Goal: Task Accomplishment & Management: Use online tool/utility

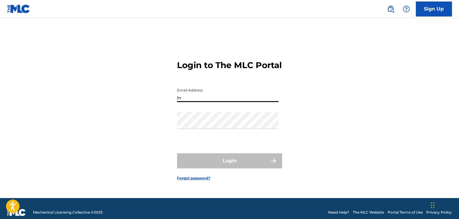
type input "[EMAIL_ADDRESS][DOMAIN_NAME]"
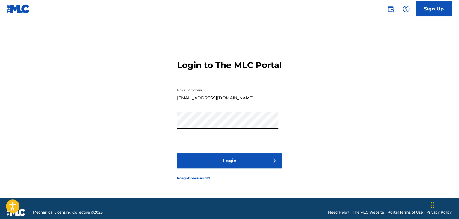
click at [234, 166] on button "Login" at bounding box center [229, 160] width 105 height 15
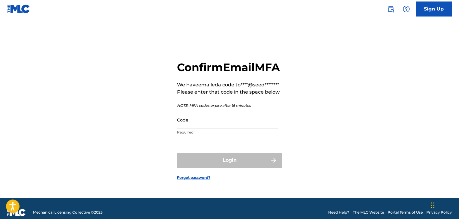
click at [214, 128] on input "Code" at bounding box center [227, 119] width 101 height 17
paste input "922741"
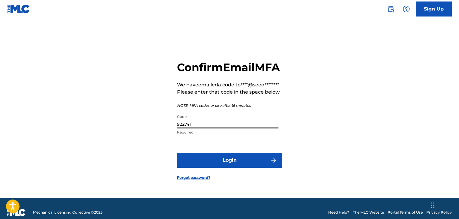
type input "922741"
click at [249, 168] on button "Login" at bounding box center [229, 160] width 105 height 15
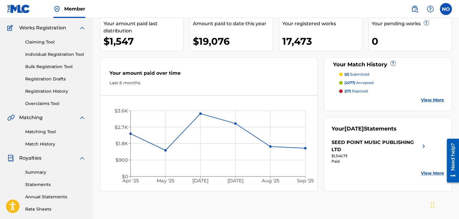
scroll to position [60, 0]
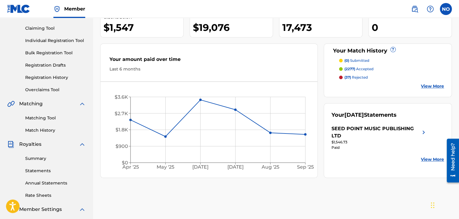
click at [53, 78] on link "Registration History" at bounding box center [55, 77] width 61 height 6
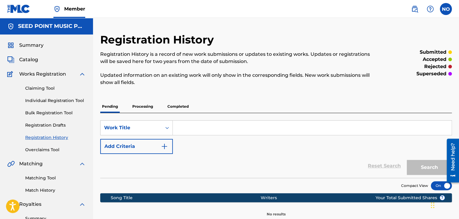
click at [28, 58] on span "Catalog" at bounding box center [28, 59] width 19 height 7
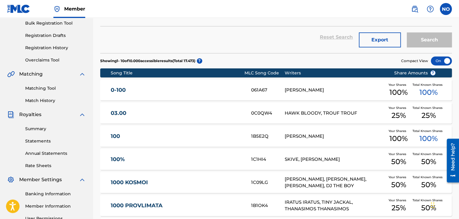
scroll to position [90, 0]
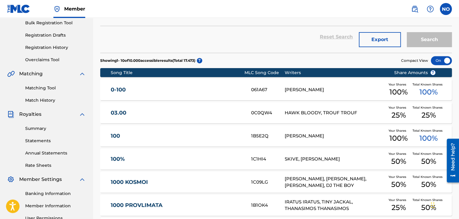
click at [42, 88] on link "Matching Tool" at bounding box center [55, 88] width 61 height 6
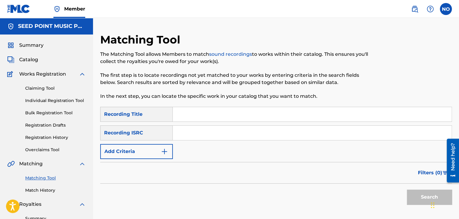
click at [143, 146] on button "Add Criteria" at bounding box center [136, 151] width 73 height 15
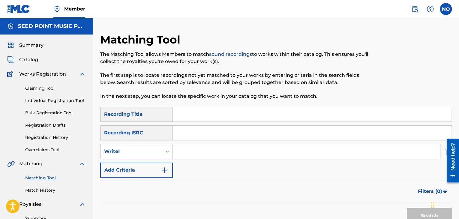
click at [193, 154] on input "Search Form" at bounding box center [307, 151] width 268 height 14
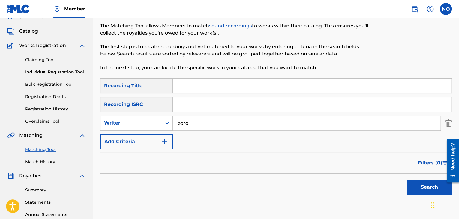
scroll to position [120, 0]
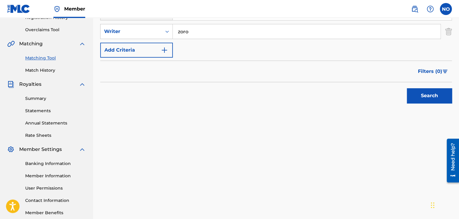
type input "zoro"
click at [431, 93] on button "Search" at bounding box center [429, 95] width 45 height 15
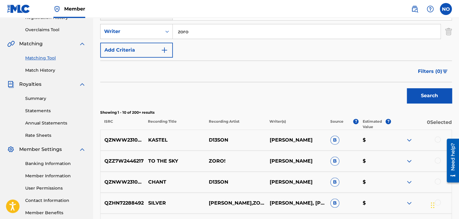
click at [426, 73] on span "Filters ( 0 )" at bounding box center [430, 71] width 24 height 7
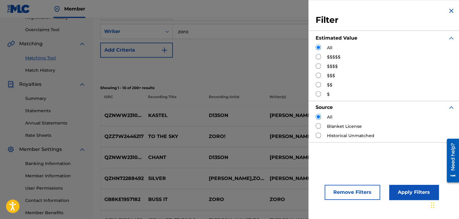
click at [318, 57] on input "Search Form" at bounding box center [318, 56] width 5 height 5
radio input "true"
click at [424, 187] on button "Apply Filters" at bounding box center [413, 192] width 49 height 15
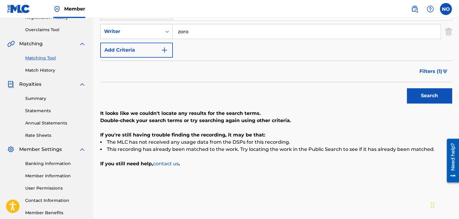
click at [433, 71] on span "Filters ( 1 )" at bounding box center [430, 71] width 23 height 7
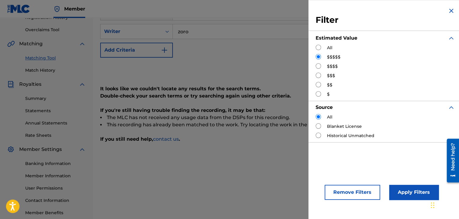
drag, startPoint x: 317, startPoint y: 67, endPoint x: 325, endPoint y: 70, distance: 8.6
click at [317, 66] on input "Search Form" at bounding box center [318, 65] width 5 height 5
radio input "true"
click at [405, 187] on button "Apply Filters" at bounding box center [413, 192] width 49 height 15
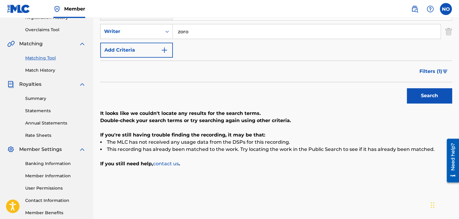
click at [445, 71] on img "Search Form" at bounding box center [444, 72] width 5 height 4
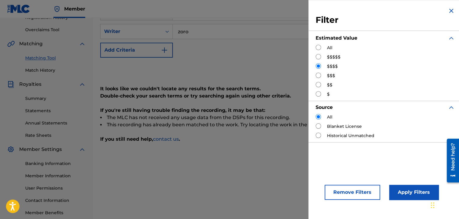
click at [317, 76] on input "Search Form" at bounding box center [318, 75] width 5 height 5
radio input "true"
click at [414, 189] on button "Apply Filters" at bounding box center [413, 192] width 49 height 15
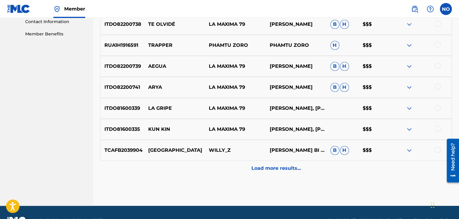
scroll to position [300, 0]
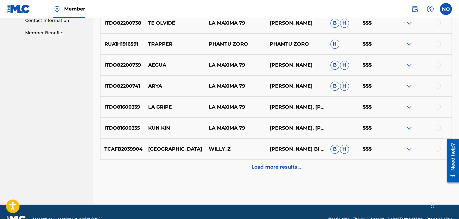
click at [264, 170] on p "Load more results..." at bounding box center [275, 166] width 49 height 7
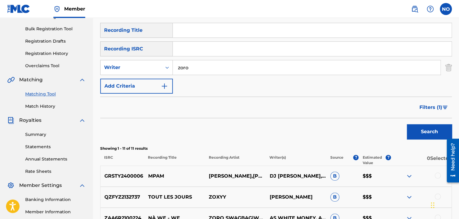
scroll to position [140, 0]
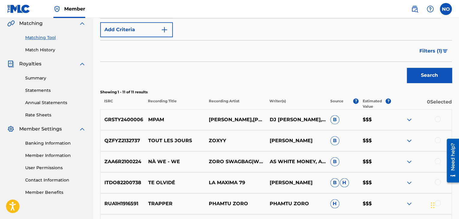
click at [442, 49] on img "Search Form" at bounding box center [444, 51] width 5 height 4
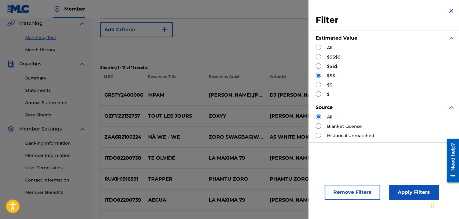
drag, startPoint x: 318, startPoint y: 84, endPoint x: 334, endPoint y: 96, distance: 19.9
click at [319, 84] on input "Search Form" at bounding box center [318, 84] width 5 height 5
radio input "true"
click at [397, 189] on button "Apply Filters" at bounding box center [413, 192] width 49 height 15
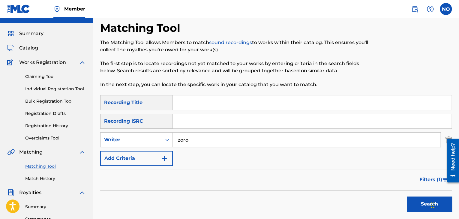
scroll to position [0, 0]
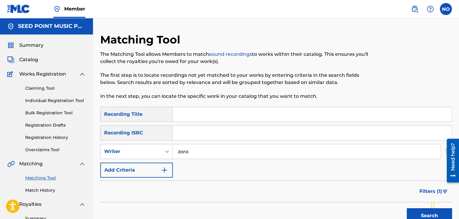
click at [202, 120] on input "Search Form" at bounding box center [312, 114] width 279 height 14
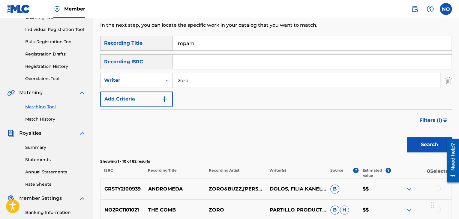
scroll to position [90, 0]
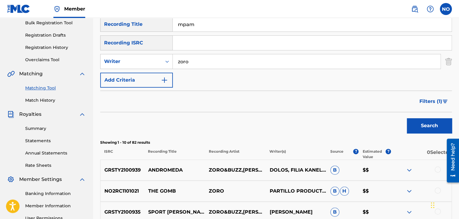
type input "mpam"
click at [435, 120] on button "Search" at bounding box center [429, 125] width 45 height 15
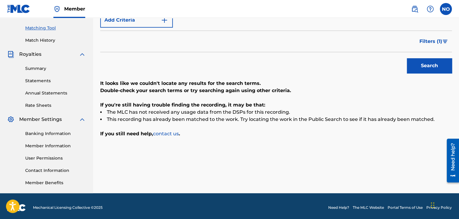
scroll to position [60, 0]
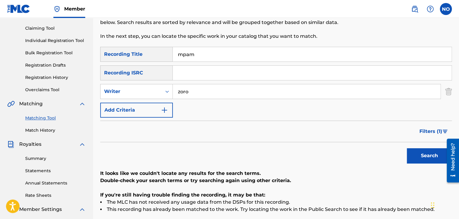
click at [442, 131] on button "Filters ( 1 )" at bounding box center [434, 131] width 36 height 15
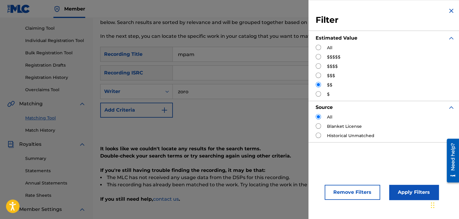
click at [357, 191] on button "Remove Filters" at bounding box center [352, 192] width 55 height 15
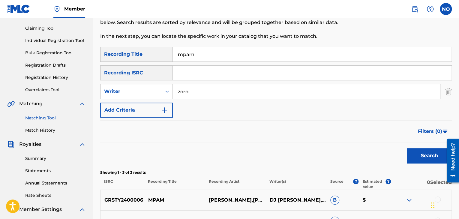
click at [417, 156] on button "Search" at bounding box center [429, 155] width 45 height 15
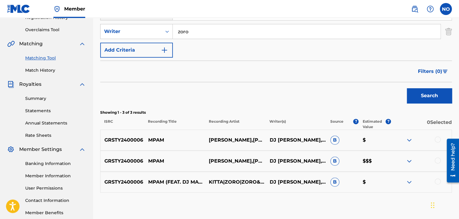
click at [438, 138] on div at bounding box center [438, 139] width 6 height 6
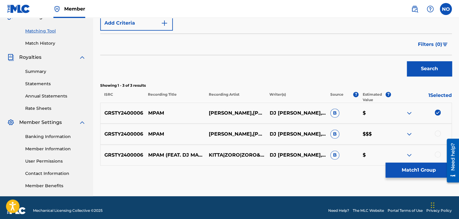
scroll to position [153, 0]
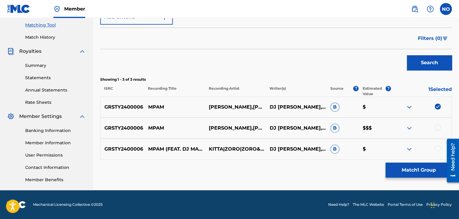
drag, startPoint x: 436, startPoint y: 126, endPoint x: 443, endPoint y: 136, distance: 12.3
click at [436, 125] on div at bounding box center [438, 127] width 6 height 6
click at [438, 151] on div at bounding box center [438, 148] width 6 height 6
click at [428, 168] on button "Match 3 Groups" at bounding box center [418, 170] width 66 height 15
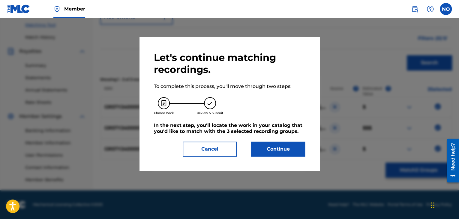
click at [271, 150] on button "Continue" at bounding box center [278, 149] width 54 height 15
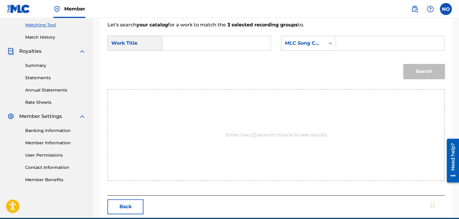
click at [171, 46] on input "Search Form" at bounding box center [216, 43] width 98 height 14
type input "mpam"
click at [319, 46] on div "MLC Song Code" at bounding box center [303, 43] width 36 height 7
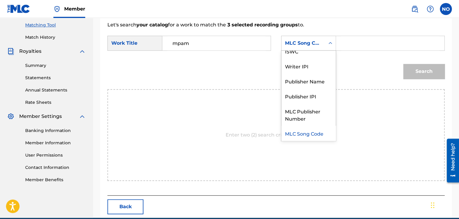
scroll to position [0, 0]
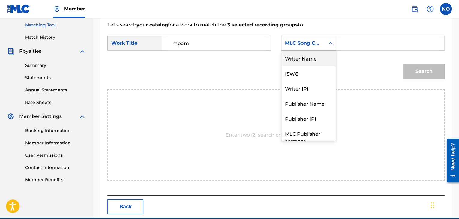
click at [319, 62] on div "Writer Name" at bounding box center [308, 58] width 54 height 15
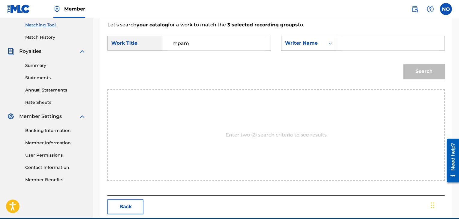
click at [348, 47] on input "Search Form" at bounding box center [390, 43] width 98 height 14
type input "zoro"
click at [427, 74] on button "Search" at bounding box center [423, 71] width 41 height 15
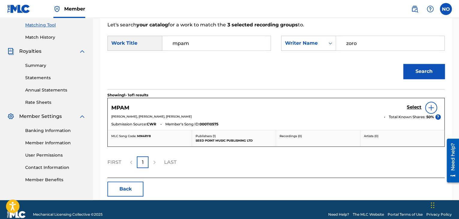
click at [419, 107] on h5 "Select" at bounding box center [414, 107] width 15 height 6
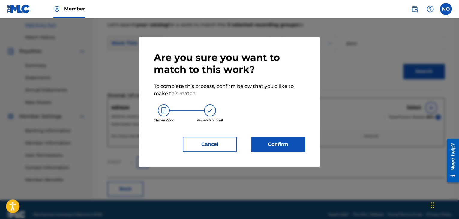
click at [290, 145] on button "Confirm" at bounding box center [278, 144] width 54 height 15
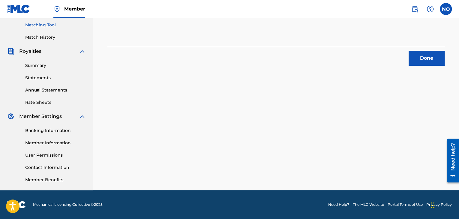
click at [435, 62] on button "Done" at bounding box center [426, 58] width 36 height 15
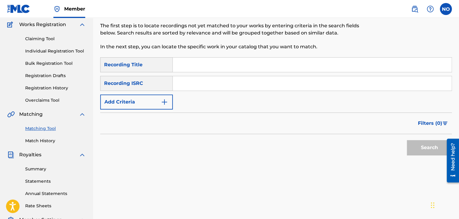
scroll to position [33, 0]
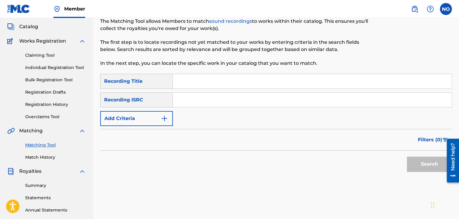
click at [212, 86] on input "Search Form" at bounding box center [312, 81] width 279 height 14
type input "andromeda"
click at [154, 118] on button "Add Criteria" at bounding box center [136, 118] width 73 height 15
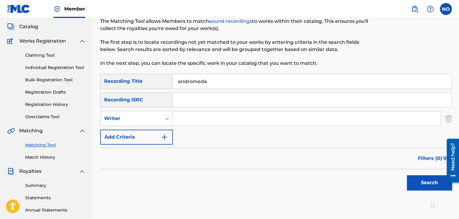
click at [187, 119] on input "Search Form" at bounding box center [307, 118] width 268 height 14
click at [421, 188] on button "Search" at bounding box center [429, 182] width 45 height 15
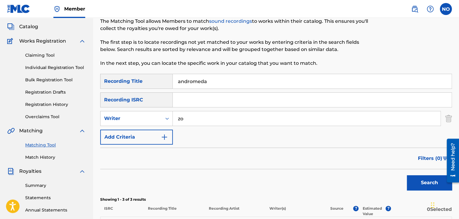
click at [195, 120] on input "zo" at bounding box center [307, 118] width 268 height 14
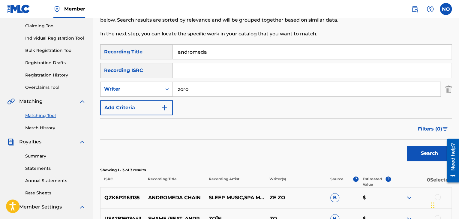
scroll to position [123, 0]
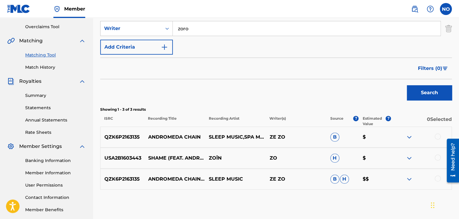
type input "zoro"
click at [423, 91] on button "Search" at bounding box center [429, 92] width 45 height 15
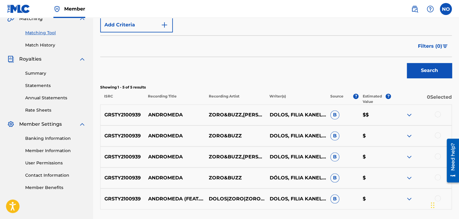
scroll to position [183, 0]
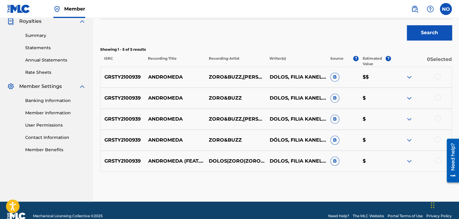
click at [440, 76] on div at bounding box center [438, 76] width 6 height 6
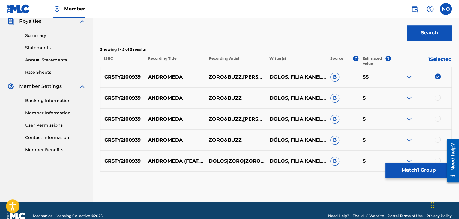
drag, startPoint x: 438, startPoint y: 99, endPoint x: 441, endPoint y: 99, distance: 3.3
click at [438, 99] on div at bounding box center [438, 97] width 6 height 6
click at [441, 118] on div at bounding box center [421, 118] width 61 height 7
click at [437, 118] on div at bounding box center [438, 118] width 6 height 6
click at [437, 141] on div at bounding box center [438, 139] width 6 height 6
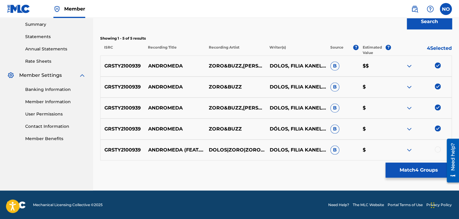
scroll to position [194, 0]
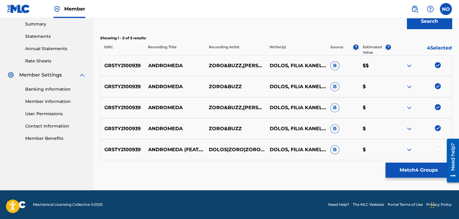
click at [438, 148] on div at bounding box center [438, 149] width 6 height 6
click at [432, 168] on button "Match 5 Groups" at bounding box center [418, 170] width 66 height 15
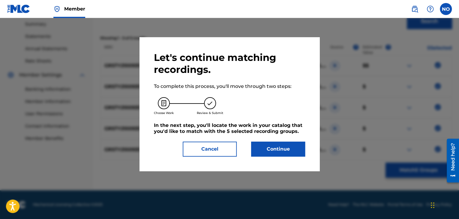
click at [287, 151] on button "Continue" at bounding box center [278, 149] width 54 height 15
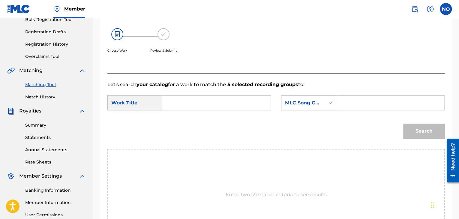
scroll to position [91, 0]
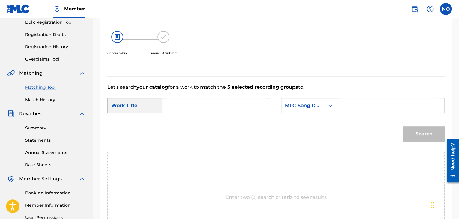
click at [196, 111] on input "Search Form" at bounding box center [216, 105] width 98 height 14
type input "a"
type input "ANDROMEDA"
click at [300, 110] on div "MLC Song Code" at bounding box center [302, 105] width 43 height 11
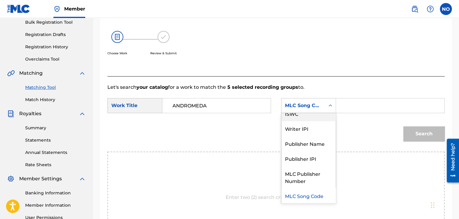
scroll to position [0, 0]
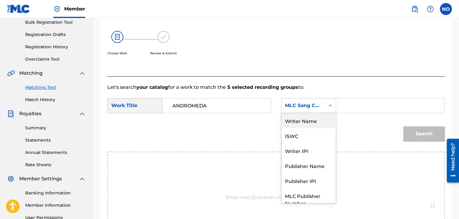
drag, startPoint x: 310, startPoint y: 121, endPoint x: 328, endPoint y: 117, distance: 18.1
click at [311, 121] on div "Writer Name" at bounding box center [308, 120] width 54 height 15
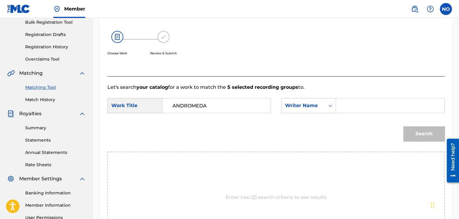
click at [343, 111] on input "Search Form" at bounding box center [390, 105] width 98 height 14
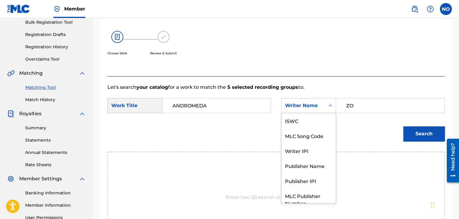
click at [328, 108] on icon "Search Form" at bounding box center [330, 106] width 6 height 6
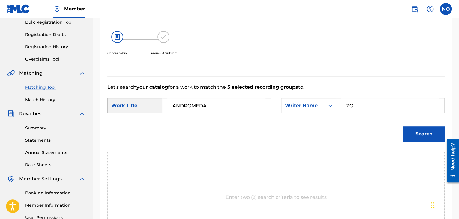
click at [355, 107] on input "ZO" at bounding box center [390, 105] width 98 height 14
type input "ZORO"
click at [421, 133] on button "Search" at bounding box center [423, 133] width 41 height 15
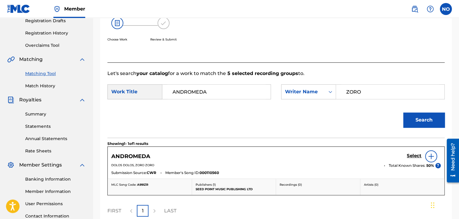
scroll to position [121, 0]
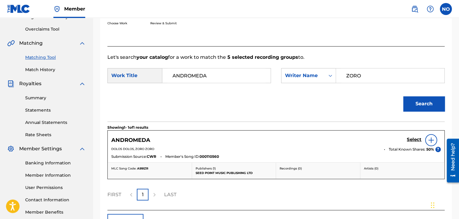
click at [417, 140] on h5 "Select" at bounding box center [414, 140] width 15 height 6
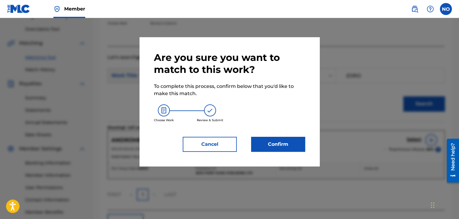
click at [292, 145] on button "Confirm" at bounding box center [278, 144] width 54 height 15
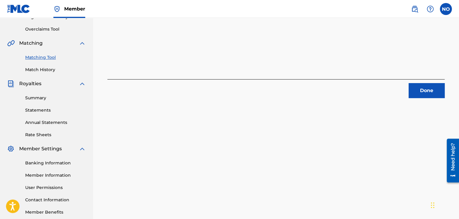
click at [414, 95] on button "Done" at bounding box center [426, 90] width 36 height 15
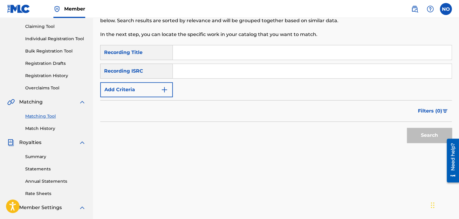
scroll to position [61, 0]
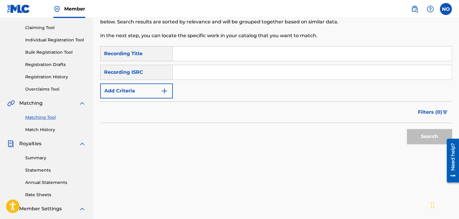
click at [147, 89] on button "Add Criteria" at bounding box center [136, 90] width 73 height 15
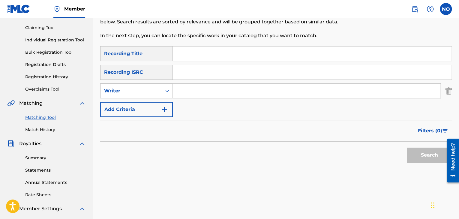
click at [187, 97] on input "Search Form" at bounding box center [307, 91] width 268 height 14
type input "ZORO"
click at [424, 130] on span "Filters ( 0 )" at bounding box center [430, 130] width 24 height 7
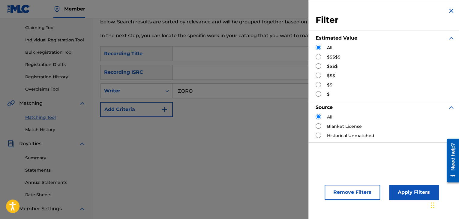
click at [319, 83] on input "Search Form" at bounding box center [318, 84] width 5 height 5
radio input "true"
click at [420, 194] on button "Apply Filters" at bounding box center [413, 192] width 49 height 15
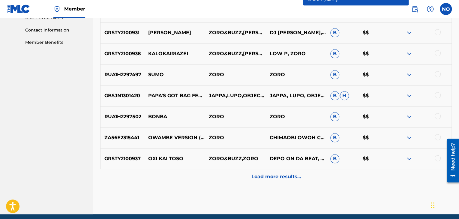
scroll to position [301, 0]
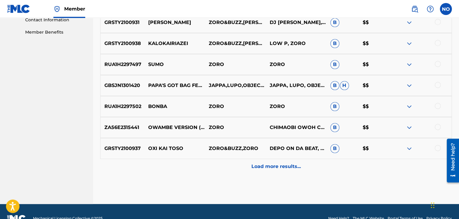
click at [262, 166] on p "Load more results..." at bounding box center [275, 166] width 49 height 7
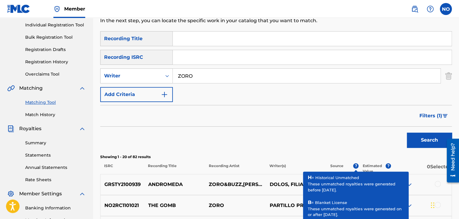
scroll to position [74, 0]
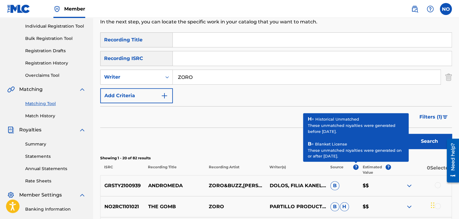
click at [203, 41] on input "Search Form" at bounding box center [312, 40] width 279 height 14
drag, startPoint x: 219, startPoint y: 42, endPoint x: 79, endPoint y: 41, distance: 139.8
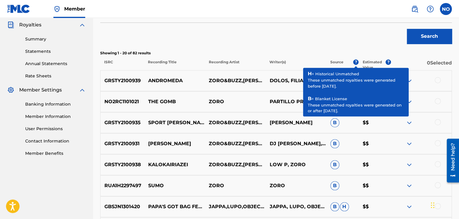
scroll to position [194, 0]
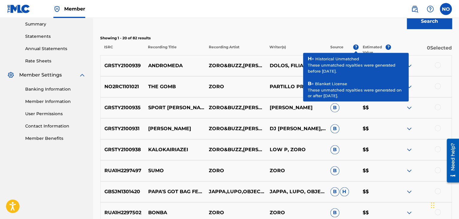
type input "AXINOI"
click at [432, 20] on button "Search" at bounding box center [429, 21] width 45 height 15
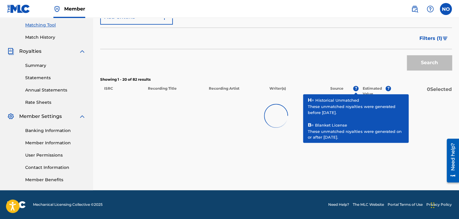
scroll to position [153, 0]
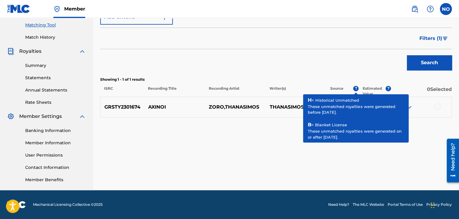
drag, startPoint x: 271, startPoint y: 74, endPoint x: 300, endPoint y: 76, distance: 29.2
click at [272, 74] on div "SearchWithCriteriaf14dad0a-1a6f-4e7c-9bc2-207a99027577 Recording Title AXINOI S…" at bounding box center [275, 36] width 351 height 164
click at [440, 106] on div at bounding box center [438, 106] width 6 height 6
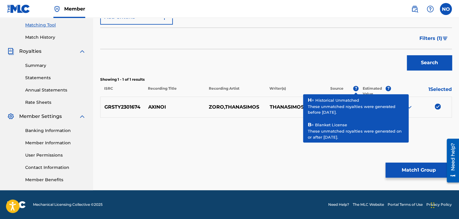
click at [367, 73] on div "SearchWithCriteriaf14dad0a-1a6f-4e7c-9bc2-207a99027577 Recording Title AXINOI S…" at bounding box center [275, 36] width 351 height 164
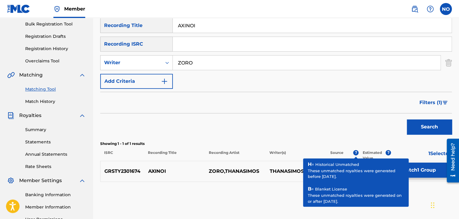
scroll to position [63, 0]
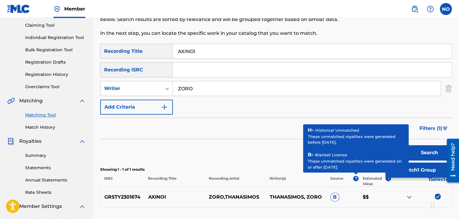
click at [433, 129] on span "Filters ( 1 )" at bounding box center [430, 128] width 23 height 7
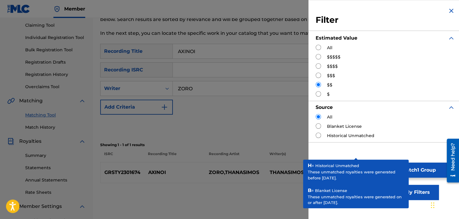
click at [356, 155] on div "Filter Estimated Value All $$$$$ $$$$ $$$ $$ $ Source All Blanket License Histo…" at bounding box center [385, 109] width 154 height 219
click at [412, 154] on div "Filter Estimated Value All $$$$$ $$$$ $$$ $$ $ Source All Blanket License Histo…" at bounding box center [385, 109] width 154 height 219
click at [318, 47] on input "Search Form" at bounding box center [318, 47] width 5 height 5
radio input "true"
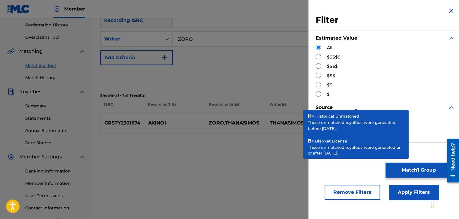
scroll to position [153, 0]
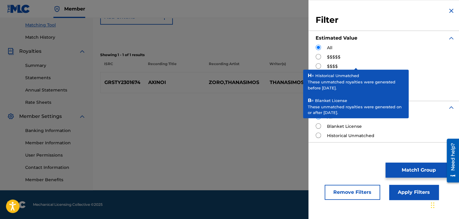
click at [450, 9] on img "Search Form" at bounding box center [450, 10] width 7 height 7
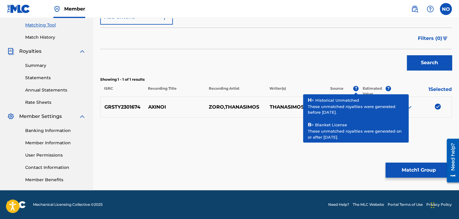
click at [433, 65] on button "Search" at bounding box center [429, 62] width 45 height 15
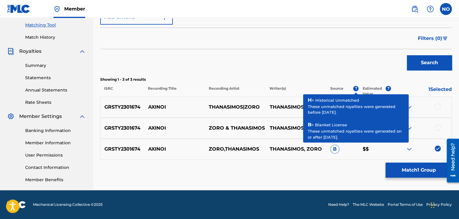
click at [436, 106] on div at bounding box center [438, 106] width 6 height 6
click at [438, 126] on div at bounding box center [438, 127] width 6 height 6
click at [421, 171] on button "Match 3 Groups" at bounding box center [418, 170] width 66 height 15
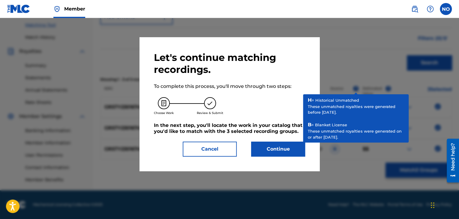
click at [356, 92] on div at bounding box center [229, 127] width 459 height 219
click at [288, 146] on button "Continue" at bounding box center [278, 149] width 54 height 15
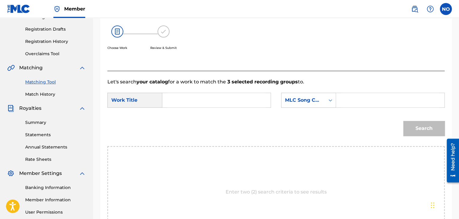
scroll to position [93, 0]
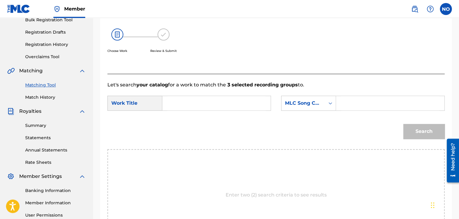
click at [194, 100] on input "Search Form" at bounding box center [216, 103] width 98 height 14
type input "AXINOI"
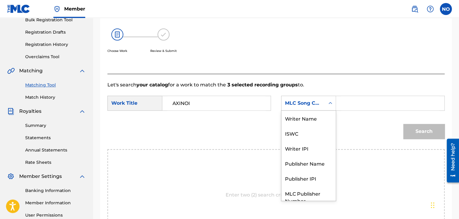
click at [322, 107] on div "MLC Song Code" at bounding box center [302, 102] width 43 height 11
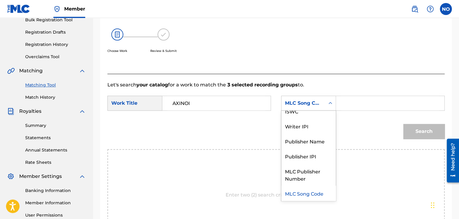
scroll to position [0, 0]
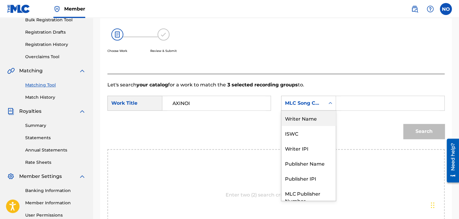
click at [318, 123] on div "Writer Name" at bounding box center [308, 118] width 54 height 15
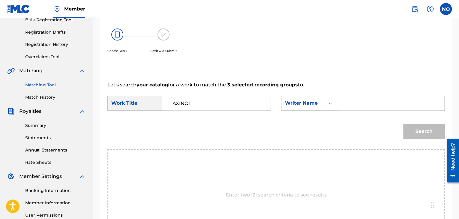
click at [345, 109] on input "Search Form" at bounding box center [390, 103] width 98 height 14
type input "ZORO"
click at [422, 127] on button "Search" at bounding box center [423, 131] width 41 height 15
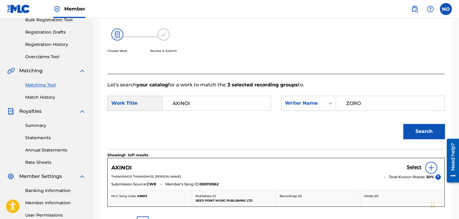
click at [417, 166] on h5 "Select" at bounding box center [414, 167] width 15 height 6
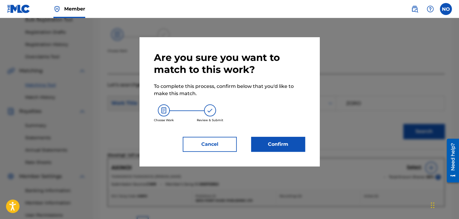
click at [285, 148] on button "Confirm" at bounding box center [278, 144] width 54 height 15
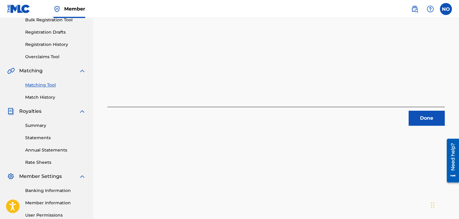
click at [431, 121] on button "Done" at bounding box center [426, 118] width 36 height 15
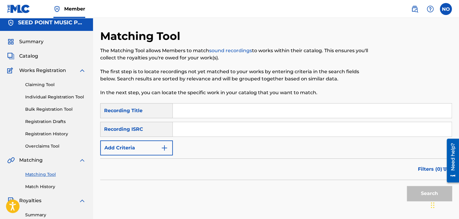
scroll to position [3, 0]
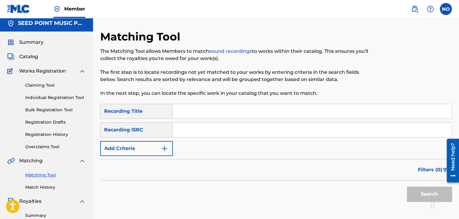
click at [119, 154] on button "Add Criteria" at bounding box center [136, 148] width 73 height 15
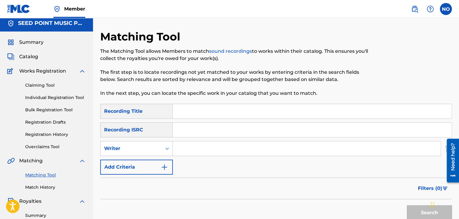
click at [185, 152] on input "Search Form" at bounding box center [307, 148] width 268 height 14
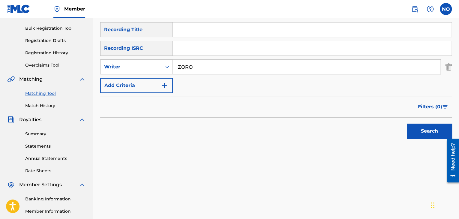
scroll to position [90, 0]
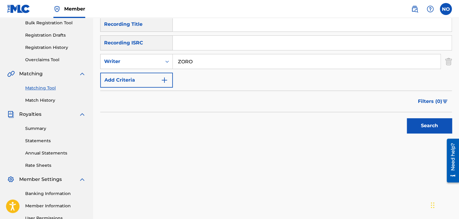
type input "ZORO"
click at [436, 126] on button "Search" at bounding box center [429, 125] width 45 height 15
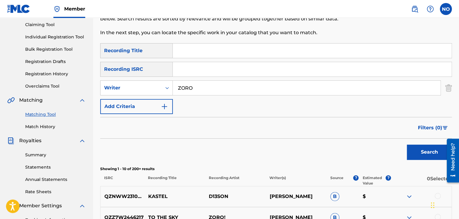
scroll to position [60, 0]
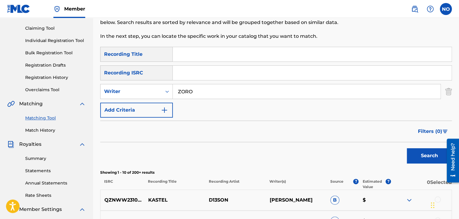
click at [432, 128] on span "Filters ( 0 )" at bounding box center [430, 131] width 24 height 7
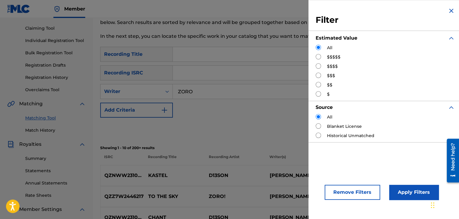
click at [317, 87] on input "Search Form" at bounding box center [318, 84] width 5 height 5
radio input "true"
click at [417, 192] on button "Apply Filters" at bounding box center [413, 192] width 49 height 15
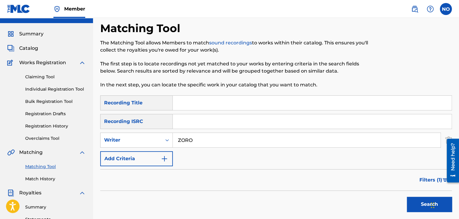
scroll to position [0, 0]
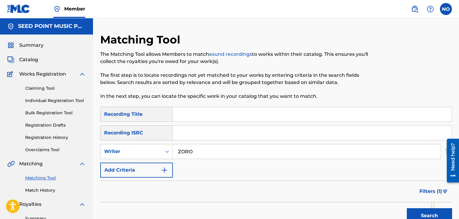
click at [209, 107] on input "Search Form" at bounding box center [312, 114] width 279 height 14
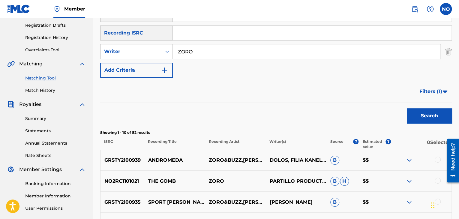
scroll to position [120, 0]
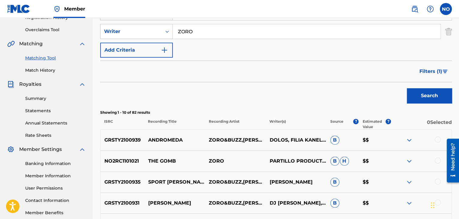
type input "OXI KAI TOSO"
click at [431, 72] on span "Filters ( 1 )" at bounding box center [430, 71] width 23 height 7
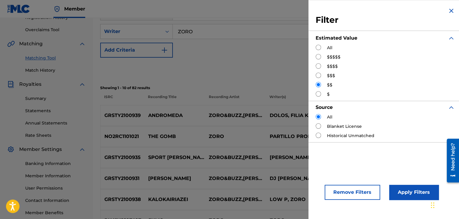
click at [355, 191] on button "Remove Filters" at bounding box center [352, 192] width 55 height 15
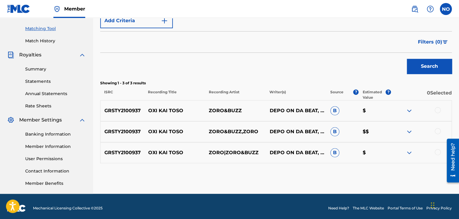
scroll to position [153, 0]
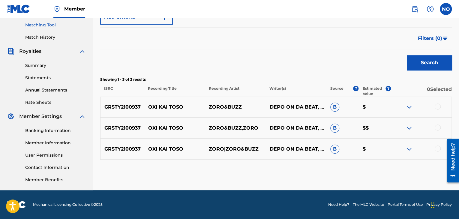
click at [440, 106] on div at bounding box center [438, 106] width 6 height 6
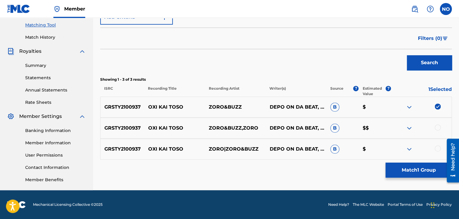
click at [438, 127] on div at bounding box center [438, 127] width 6 height 6
click at [437, 147] on div at bounding box center [438, 148] width 6 height 6
click at [420, 171] on button "Match 3 Groups" at bounding box center [418, 170] width 66 height 15
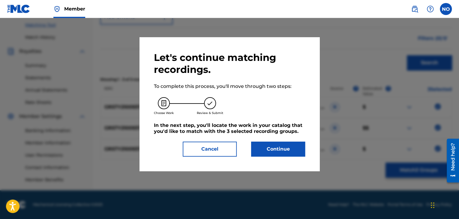
click at [288, 149] on button "Continue" at bounding box center [278, 149] width 54 height 15
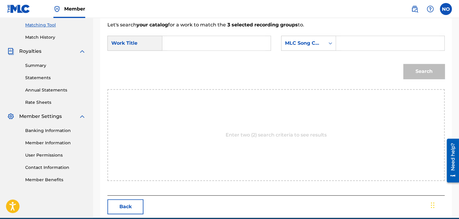
click at [192, 47] on input "Search Form" at bounding box center [216, 43] width 98 height 14
type input "OXI KAI TOSO"
click at [301, 44] on div "MLC Song Code" at bounding box center [303, 43] width 36 height 7
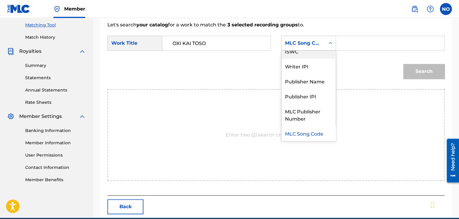
scroll to position [0, 0]
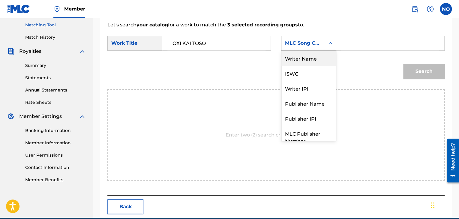
drag, startPoint x: 314, startPoint y: 60, endPoint x: 339, endPoint y: 51, distance: 27.0
click at [314, 59] on div "Writer Name" at bounding box center [308, 58] width 54 height 15
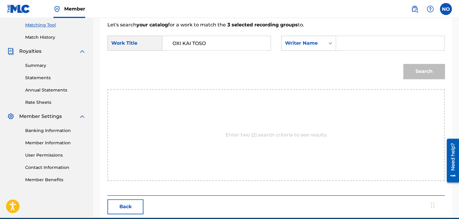
click at [344, 48] on input "Search Form" at bounding box center [390, 43] width 98 height 14
type input "ZORO"
click at [421, 76] on button "Search" at bounding box center [423, 71] width 41 height 15
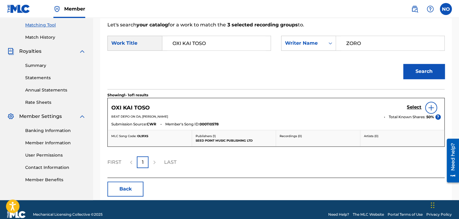
click at [414, 107] on h5 "Select" at bounding box center [414, 107] width 15 height 6
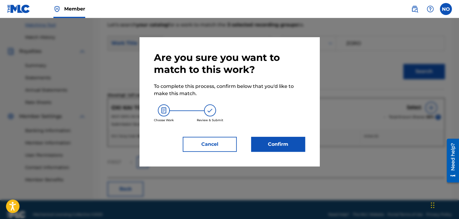
click at [269, 144] on button "Confirm" at bounding box center [278, 144] width 54 height 15
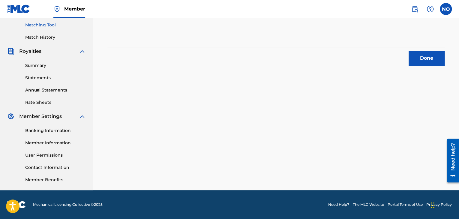
click at [422, 63] on button "Done" at bounding box center [426, 58] width 36 height 15
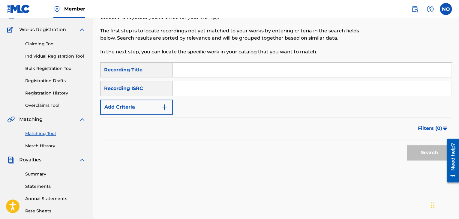
scroll to position [33, 0]
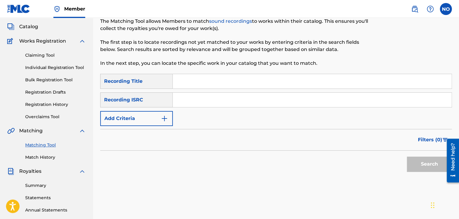
click at [148, 124] on button "Add Criteria" at bounding box center [136, 118] width 73 height 15
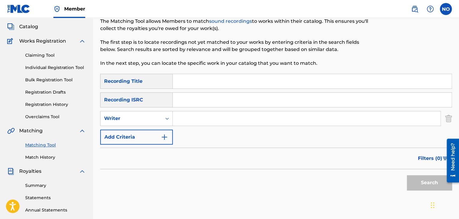
click at [187, 121] on input "Search Form" at bounding box center [307, 118] width 268 height 14
type input "ZORO"
click at [413, 185] on button "Search" at bounding box center [429, 182] width 45 height 15
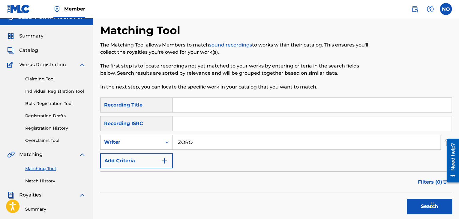
scroll to position [3, 0]
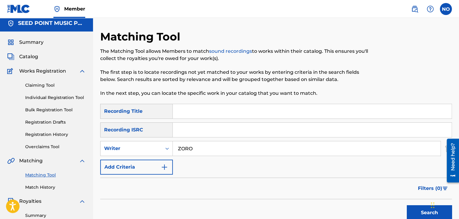
drag, startPoint x: 432, startPoint y: 188, endPoint x: 421, endPoint y: 179, distance: 14.1
click at [432, 187] on span "Filters ( 0 )" at bounding box center [430, 188] width 24 height 7
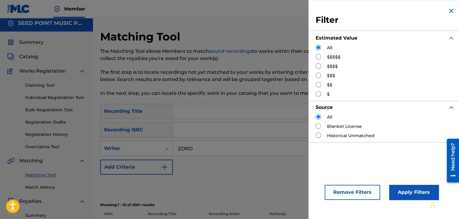
click at [319, 84] on input "Search Form" at bounding box center [318, 84] width 5 height 5
radio input "true"
click at [411, 193] on button "Apply Filters" at bounding box center [413, 192] width 49 height 15
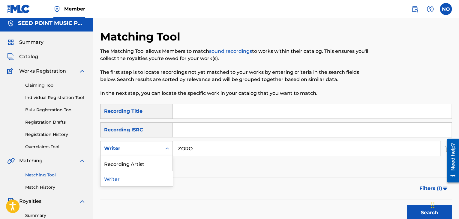
click at [163, 150] on div "Search Form" at bounding box center [167, 148] width 11 height 11
drag, startPoint x: 160, startPoint y: 165, endPoint x: 173, endPoint y: 159, distance: 14.5
click at [160, 164] on div "Recording Artist" at bounding box center [136, 163] width 72 height 15
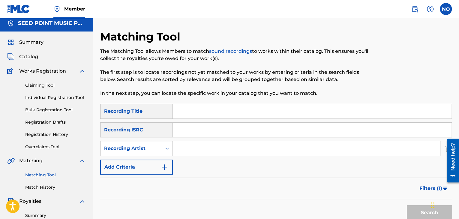
click at [187, 151] on input "Search Form" at bounding box center [307, 148] width 268 height 14
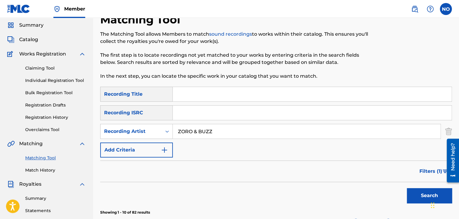
scroll to position [153, 0]
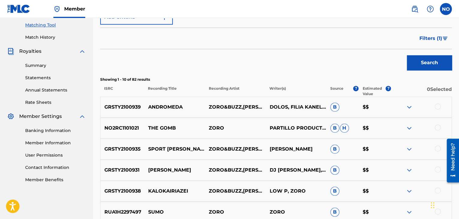
type input "ZORO & BUZZ"
click at [420, 58] on button "Search" at bounding box center [429, 62] width 45 height 15
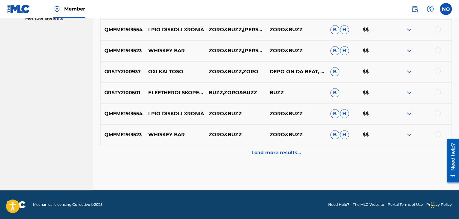
click at [283, 148] on div "Load more results..." at bounding box center [275, 152] width 351 height 15
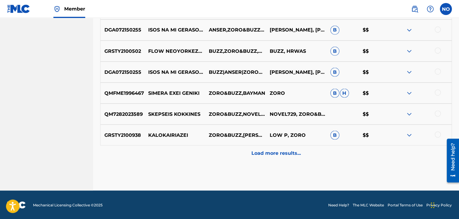
scroll to position [524, 0]
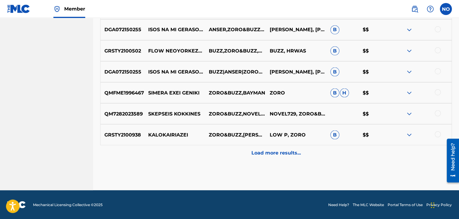
click at [316, 155] on div "Load more results..." at bounding box center [275, 152] width 351 height 15
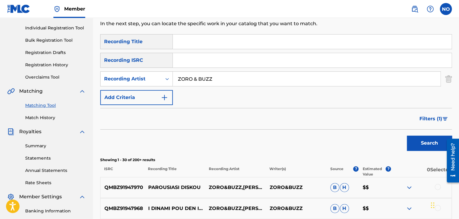
scroll to position [74, 0]
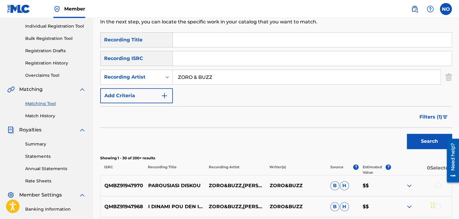
click at [436, 115] on span "Filters ( 1 )" at bounding box center [430, 116] width 23 height 7
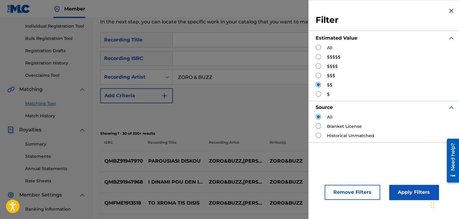
click at [320, 75] on input "Search Form" at bounding box center [318, 75] width 5 height 5
radio input "true"
click at [409, 189] on button "Apply Filters" at bounding box center [413, 192] width 49 height 15
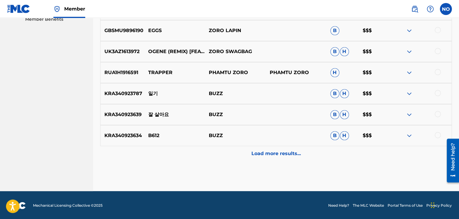
scroll to position [314, 0]
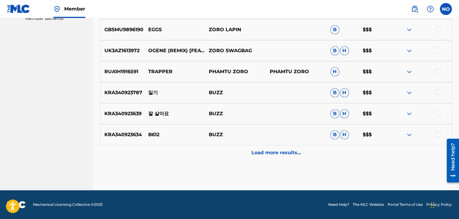
click at [269, 158] on div "Load more results..." at bounding box center [275, 152] width 351 height 15
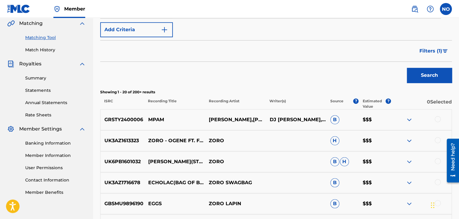
scroll to position [74, 0]
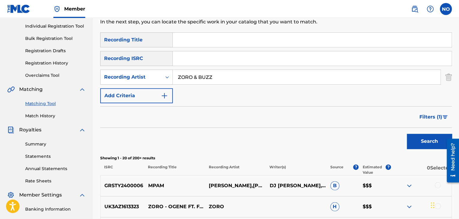
click at [437, 117] on span "Filters ( 1 )" at bounding box center [430, 116] width 23 height 7
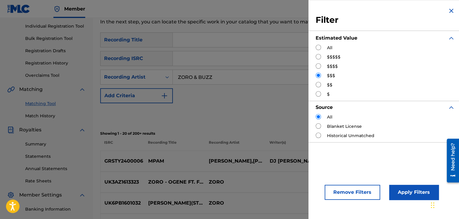
click at [319, 87] on input "Search Form" at bounding box center [318, 84] width 5 height 5
radio input "true"
click at [411, 189] on button "Apply Filters" at bounding box center [413, 192] width 49 height 15
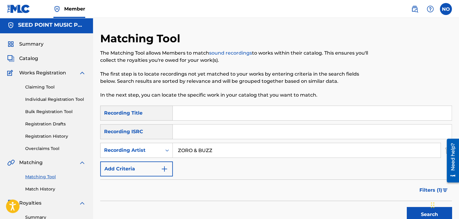
scroll to position [0, 0]
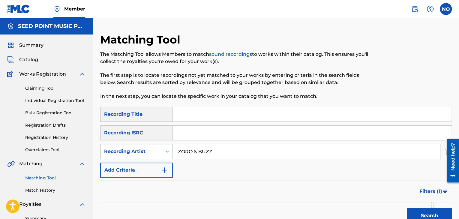
drag, startPoint x: 220, startPoint y: 154, endPoint x: 144, endPoint y: 153, distance: 76.5
click at [144, 153] on div "SearchWithCriteria74b67e38-a68b-45b2-99d0-4f63f8601527 Recording Artist ZORO & …" at bounding box center [275, 151] width 351 height 15
type input "zoro &buzz"
click at [407, 208] on button "Search" at bounding box center [429, 215] width 45 height 15
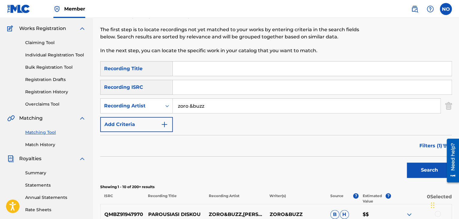
scroll to position [120, 0]
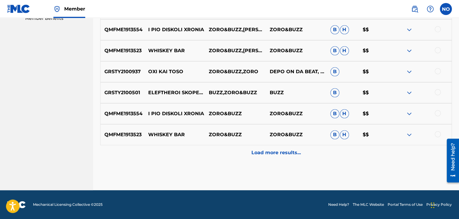
click at [273, 152] on p "Load more results..." at bounding box center [275, 152] width 49 height 7
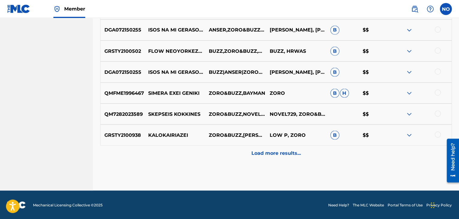
scroll to position [524, 0]
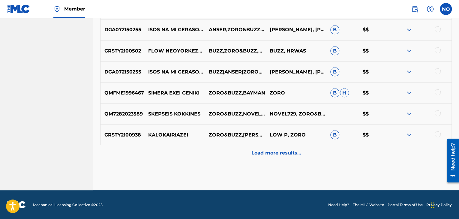
click at [274, 152] on p "Load more results..." at bounding box center [275, 152] width 49 height 7
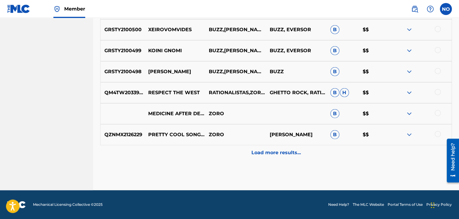
click at [278, 151] on p "Load more results..." at bounding box center [275, 152] width 49 height 7
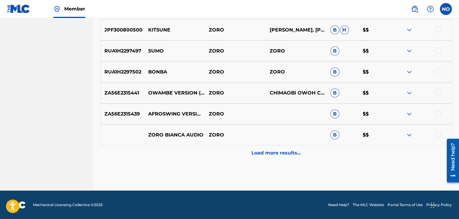
scroll to position [944, 0]
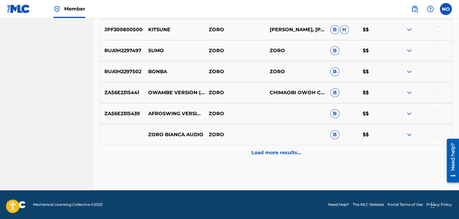
click at [272, 154] on p "Load more results..." at bounding box center [275, 152] width 49 height 7
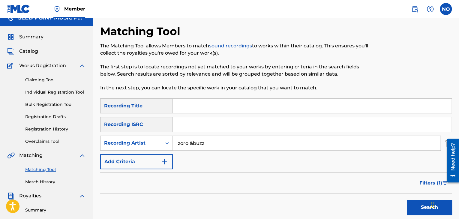
scroll to position [0, 0]
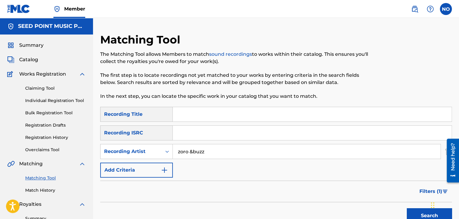
drag, startPoint x: 26, startPoint y: 60, endPoint x: 32, endPoint y: 59, distance: 5.8
click at [26, 60] on span "Catalog" at bounding box center [28, 59] width 19 height 7
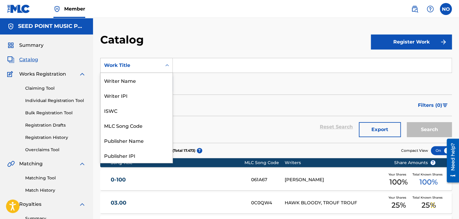
click at [159, 67] on div "Work Title" at bounding box center [130, 65] width 61 height 11
drag, startPoint x: 128, startPoint y: 81, endPoint x: 157, endPoint y: 76, distance: 29.2
click at [129, 80] on div "Writer Name" at bounding box center [136, 80] width 72 height 15
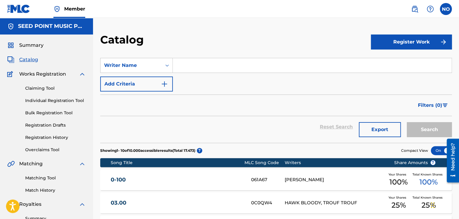
click at [178, 67] on input "Search Form" at bounding box center [312, 65] width 279 height 14
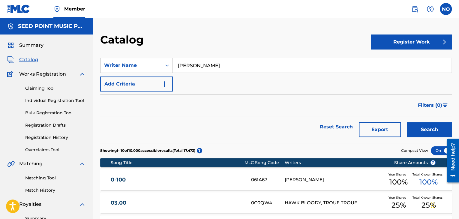
type input "sarris nikos"
click at [407, 122] on button "Search" at bounding box center [429, 129] width 45 height 15
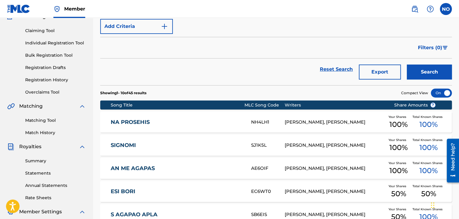
scroll to position [60, 0]
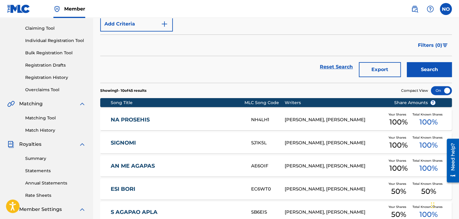
click at [48, 119] on link "Matching Tool" at bounding box center [55, 118] width 61 height 6
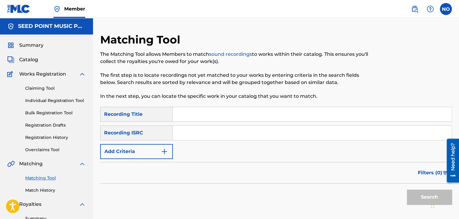
click at [156, 151] on button "Add Criteria" at bounding box center [136, 151] width 73 height 15
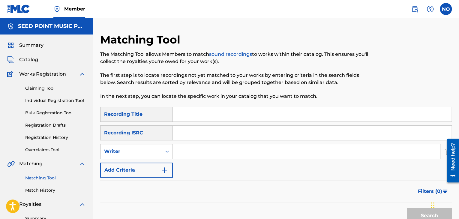
click at [194, 149] on input "Search Form" at bounding box center [307, 151] width 268 height 14
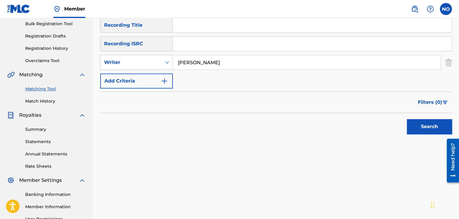
scroll to position [90, 0]
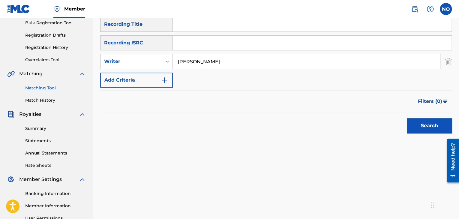
type input "sarris nikos"
click at [429, 123] on button "Search" at bounding box center [429, 125] width 45 height 15
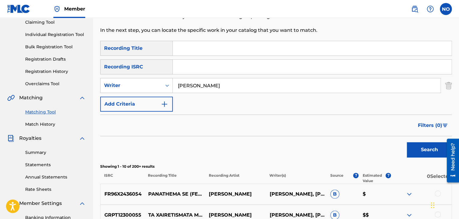
scroll to position [60, 0]
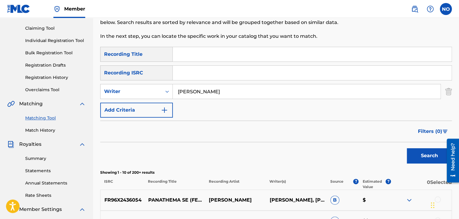
click at [432, 132] on span "Filters ( 0 )" at bounding box center [430, 131] width 24 height 7
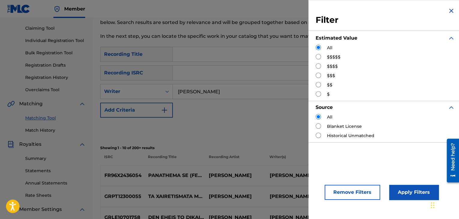
click at [319, 58] on input "Search Form" at bounding box center [318, 56] width 5 height 5
radio input "true"
click at [398, 191] on button "Apply Filters" at bounding box center [413, 192] width 49 height 15
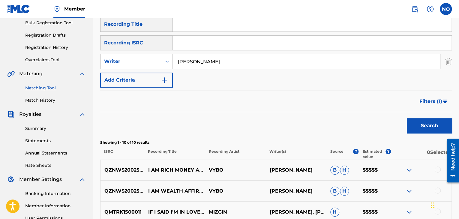
scroll to position [89, 0]
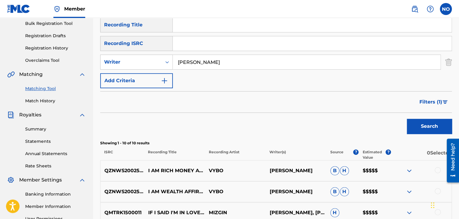
click at [441, 100] on span "Filters ( 1 )" at bounding box center [430, 101] width 23 height 7
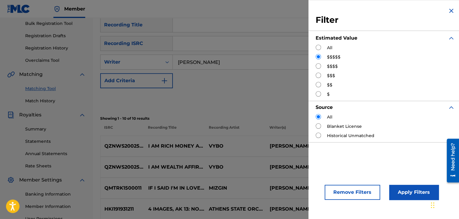
click at [318, 65] on input "Search Form" at bounding box center [318, 65] width 5 height 5
radio input "true"
click at [416, 191] on button "Apply Filters" at bounding box center [413, 192] width 49 height 15
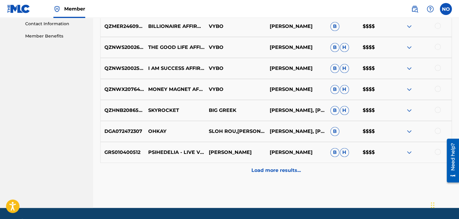
scroll to position [299, 0]
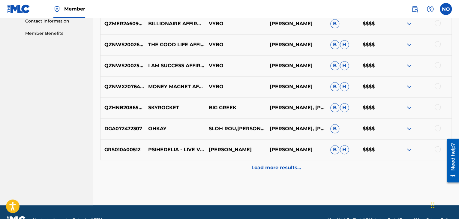
click at [283, 172] on div "Load more results..." at bounding box center [275, 167] width 351 height 15
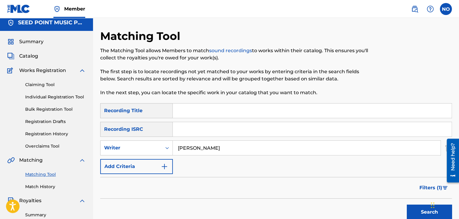
scroll to position [0, 0]
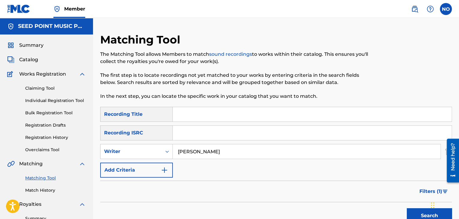
click at [31, 60] on span "Catalog" at bounding box center [28, 59] width 19 height 7
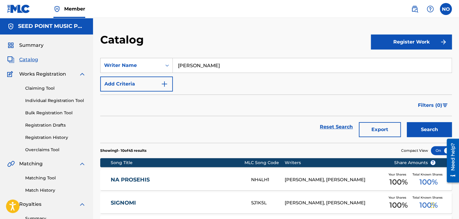
drag, startPoint x: 213, startPoint y: 67, endPoint x: 100, endPoint y: 71, distance: 113.4
type input "AN IKSERES"
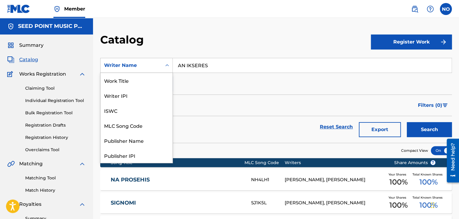
click at [113, 69] on div "Writer Name" at bounding box center [131, 65] width 54 height 7
click at [123, 83] on div "Work Title" at bounding box center [136, 80] width 72 height 15
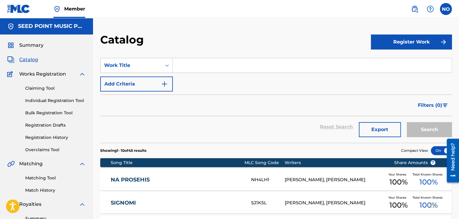
click at [433, 126] on div "Search" at bounding box center [428, 127] width 48 height 22
click at [209, 73] on div "SearchWithCriteria0d76a313-e4e2-4007-aaf4-995e7b03edc8 Work Title Add Criteria" at bounding box center [275, 75] width 351 height 34
click at [209, 67] on input "Search Form" at bounding box center [312, 65] width 279 height 14
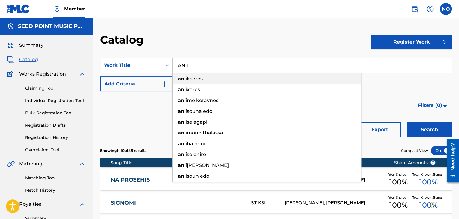
click at [208, 82] on div "an i kseres" at bounding box center [267, 78] width 188 height 11
type input "an ikseres"
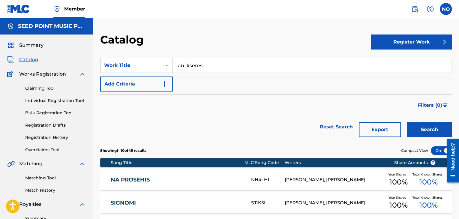
click at [426, 130] on button "Search" at bounding box center [429, 129] width 45 height 15
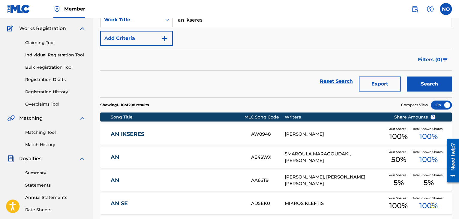
scroll to position [60, 0]
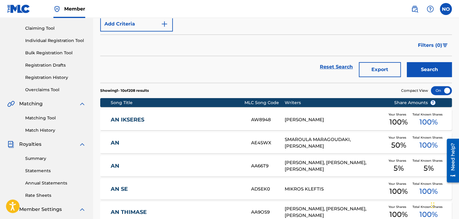
click at [43, 119] on link "Matching Tool" at bounding box center [55, 118] width 61 height 6
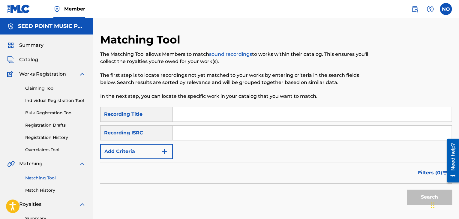
click at [206, 118] on input "Search Form" at bounding box center [312, 114] width 279 height 14
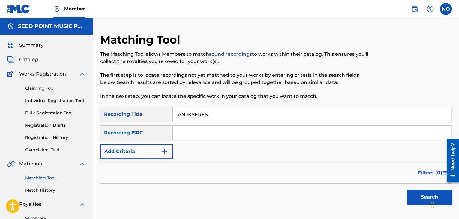
type input "AN IKSERES"
click at [168, 148] on button "Add Criteria" at bounding box center [136, 151] width 73 height 15
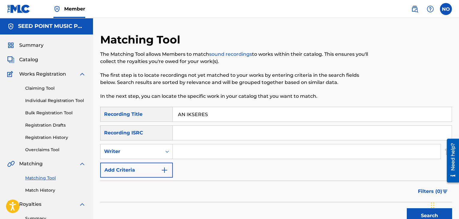
click at [182, 151] on input "Search Form" at bounding box center [307, 151] width 268 height 14
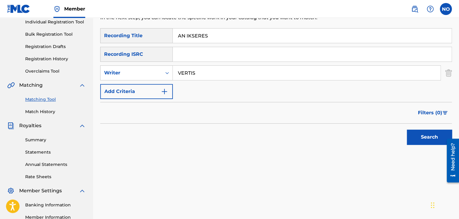
scroll to position [90, 0]
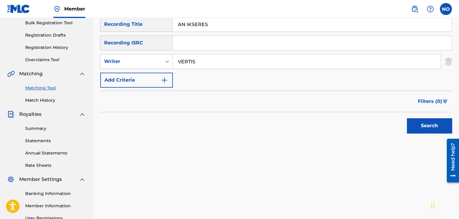
type input "VERTIS"
click at [426, 126] on button "Search" at bounding box center [429, 125] width 45 height 15
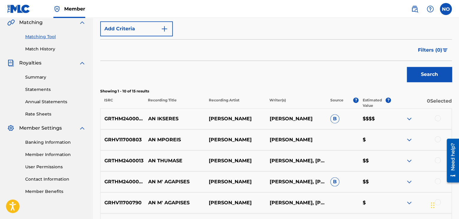
scroll to position [150, 0]
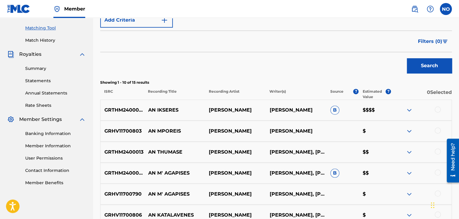
click at [438, 109] on div at bounding box center [438, 109] width 6 height 6
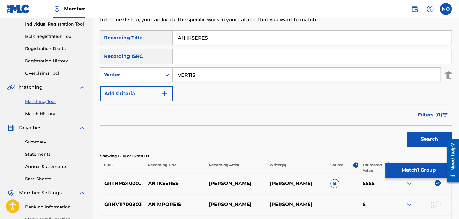
scroll to position [74, 0]
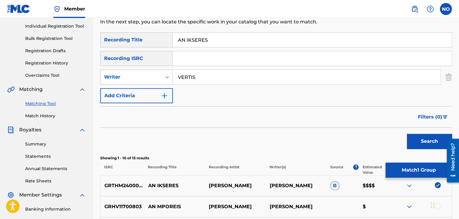
click at [159, 73] on div "Writer" at bounding box center [130, 76] width 61 height 11
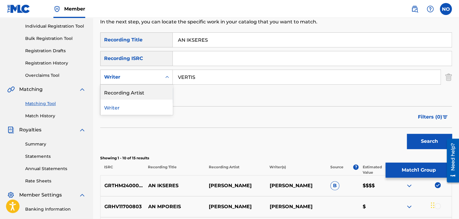
click at [153, 90] on div "Recording Artist" at bounding box center [136, 92] width 72 height 15
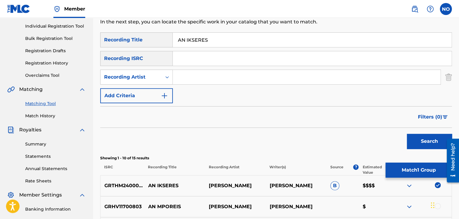
click at [429, 140] on button "Search" at bounding box center [429, 141] width 45 height 15
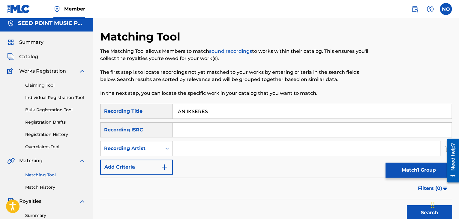
scroll to position [0, 0]
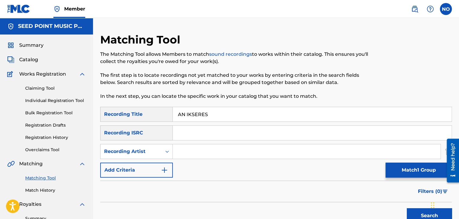
drag, startPoint x: 233, startPoint y: 107, endPoint x: 92, endPoint y: 119, distance: 141.1
type input "AN IXERES"
click at [184, 150] on input "Search Form" at bounding box center [307, 151] width 268 height 14
type input "C"
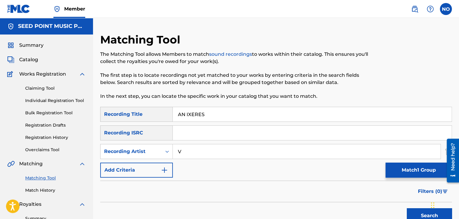
type input "VERTIS"
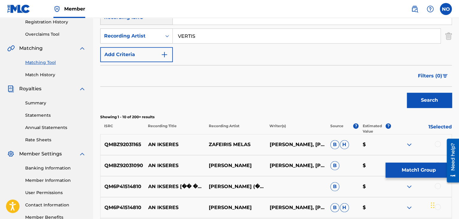
scroll to position [120, 0]
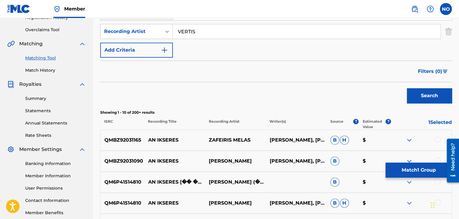
click at [431, 100] on button "Search" at bounding box center [429, 95] width 45 height 15
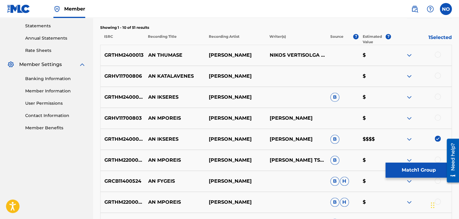
scroll to position [210, 0]
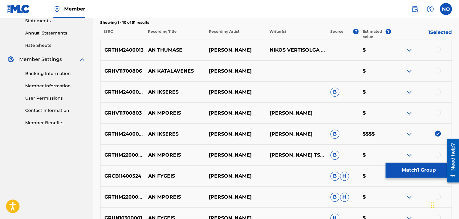
click at [438, 91] on div at bounding box center [438, 91] width 6 height 6
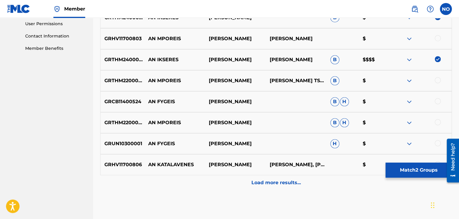
scroll to position [300, 0]
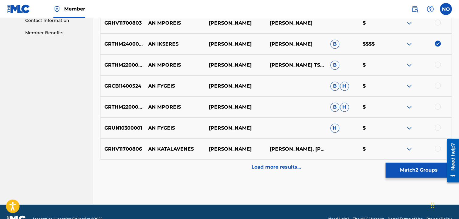
click at [408, 45] on img at bounding box center [408, 43] width 7 height 7
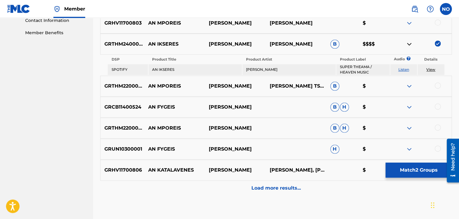
click at [408, 45] on img at bounding box center [408, 43] width 7 height 7
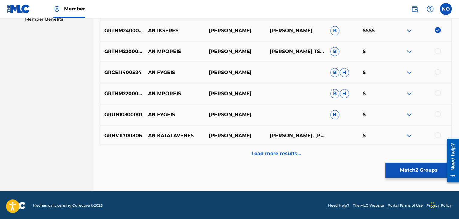
scroll to position [314, 0]
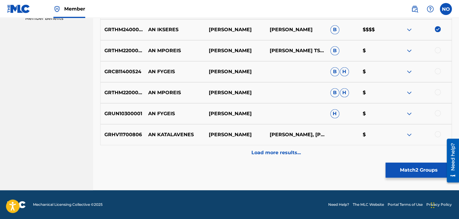
click at [275, 151] on p "Load more results..." at bounding box center [275, 152] width 49 height 7
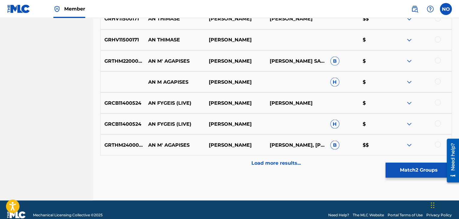
scroll to position [524, 0]
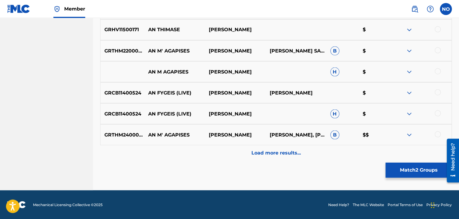
click at [413, 173] on button "Match 2 Groups" at bounding box center [418, 170] width 66 height 15
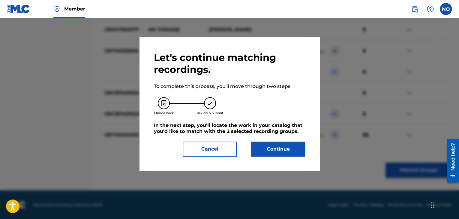
click at [276, 147] on button "Continue" at bounding box center [278, 149] width 54 height 15
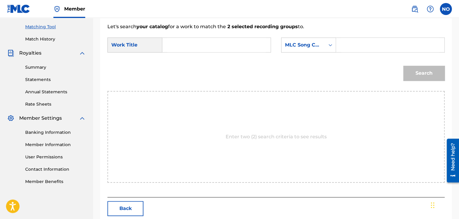
scroll to position [61, 0]
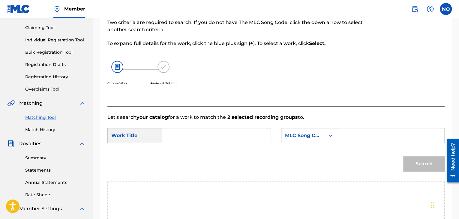
click at [176, 138] on input "Search Form" at bounding box center [216, 135] width 98 height 14
drag, startPoint x: 180, startPoint y: 154, endPoint x: 285, endPoint y: 149, distance: 105.1
click at [180, 154] on span "seres" at bounding box center [183, 156] width 13 height 6
type input "an ikseres"
click at [322, 136] on div "MLC Song Code" at bounding box center [302, 135] width 43 height 11
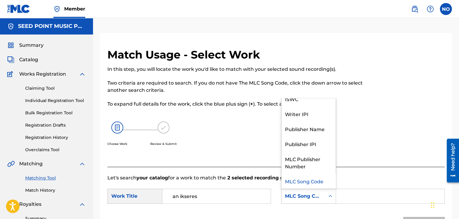
scroll to position [0, 0]
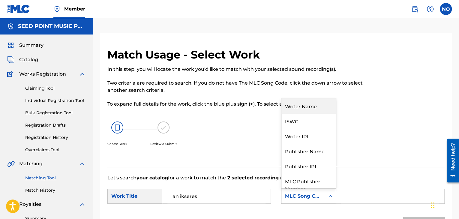
drag, startPoint x: 317, startPoint y: 106, endPoint x: 327, endPoint y: 108, distance: 10.4
click at [317, 106] on div "Writer Name" at bounding box center [308, 105] width 54 height 15
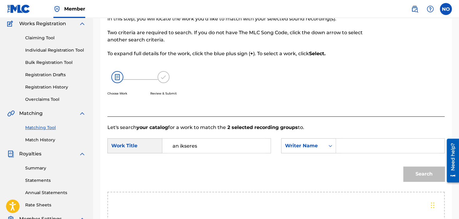
scroll to position [90, 0]
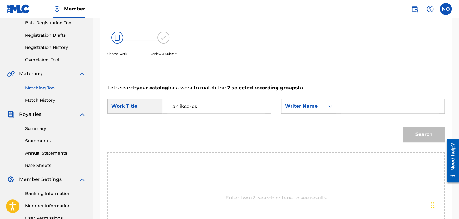
click at [345, 105] on input "Search Form" at bounding box center [390, 106] width 98 height 14
type input "VERTIS"
click at [429, 130] on button "Search" at bounding box center [423, 134] width 41 height 15
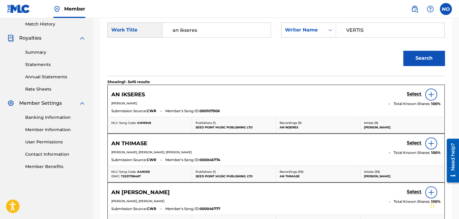
scroll to position [180, 0]
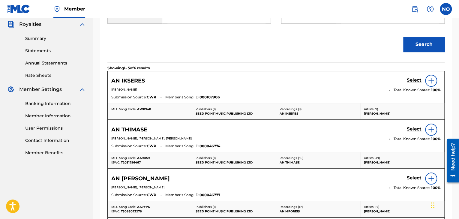
click at [413, 80] on h5 "Select" at bounding box center [414, 80] width 15 height 6
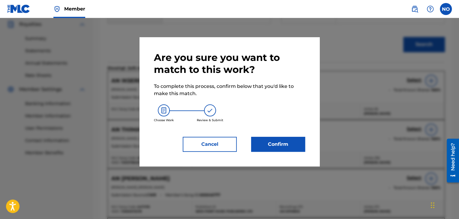
click at [307, 143] on div "Are you sure you want to match to this work? To complete this process, confirm …" at bounding box center [229, 101] width 180 height 129
click at [295, 146] on button "Confirm" at bounding box center [278, 144] width 54 height 15
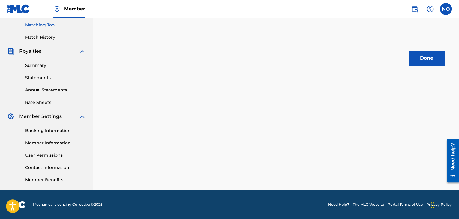
click at [419, 57] on button "Done" at bounding box center [426, 58] width 36 height 15
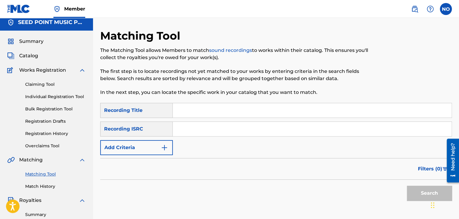
scroll to position [0, 0]
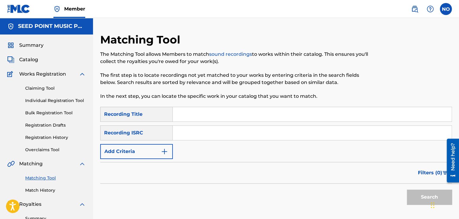
click at [33, 61] on span "Catalog" at bounding box center [28, 59] width 19 height 7
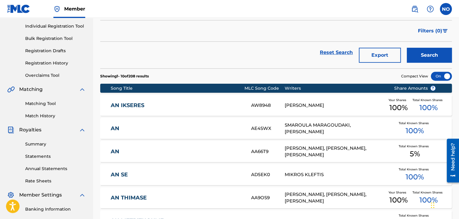
scroll to position [90, 0]
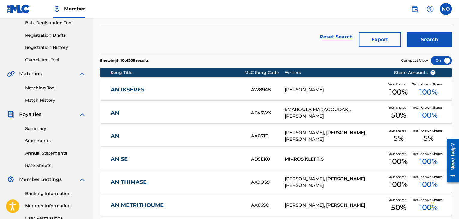
click at [47, 89] on link "Matching Tool" at bounding box center [55, 88] width 61 height 6
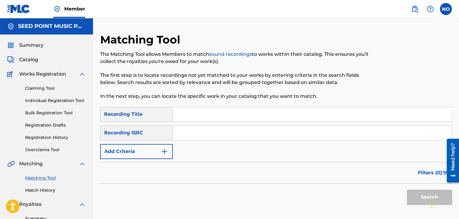
click at [162, 149] on img "Search Form" at bounding box center [164, 151] width 7 height 7
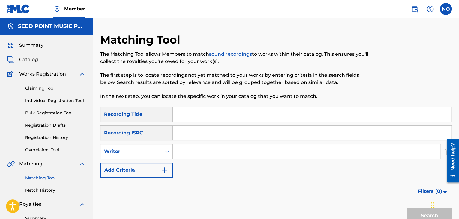
click at [189, 150] on input "Search Form" at bounding box center [307, 151] width 268 height 14
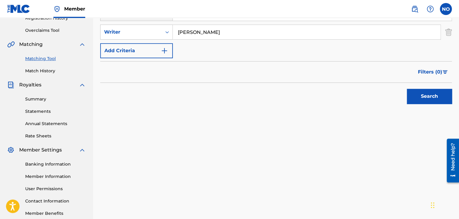
scroll to position [120, 0]
type input "SARRIS NIKOS"
click at [440, 72] on span "Filters ( 0 )" at bounding box center [430, 71] width 24 height 7
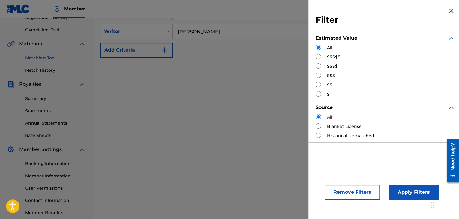
click at [319, 65] on input "Search Form" at bounding box center [318, 65] width 5 height 5
radio input "true"
click at [405, 196] on button "Apply Filters" at bounding box center [413, 192] width 49 height 15
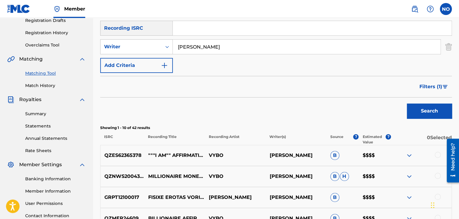
scroll to position [104, 0]
click at [438, 87] on span "Filters ( 1 )" at bounding box center [430, 86] width 23 height 7
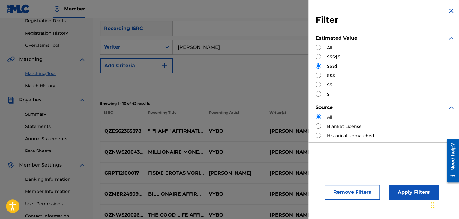
drag, startPoint x: 318, startPoint y: 74, endPoint x: 322, endPoint y: 75, distance: 3.4
click at [319, 74] on input "Search Form" at bounding box center [318, 75] width 5 height 5
radio input "true"
click at [418, 193] on button "Apply Filters" at bounding box center [413, 192] width 49 height 15
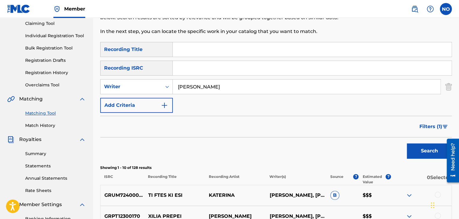
scroll to position [0, 0]
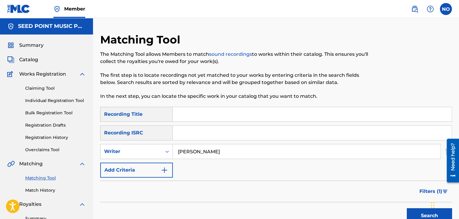
click at [31, 59] on span "Catalog" at bounding box center [28, 59] width 19 height 7
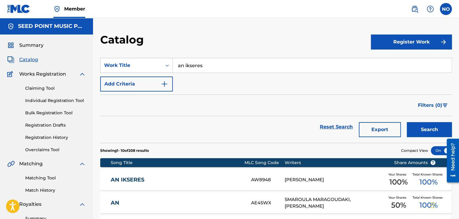
drag, startPoint x: 223, startPoint y: 63, endPoint x: 94, endPoint y: 73, distance: 129.3
type input "ENA PSEMA"
click at [433, 133] on button "Search" at bounding box center [429, 129] width 45 height 15
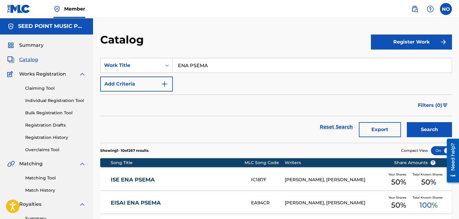
click at [40, 181] on div "Matching Tool Match History" at bounding box center [46, 180] width 79 height 26
click at [40, 177] on link "Matching Tool" at bounding box center [55, 178] width 61 height 6
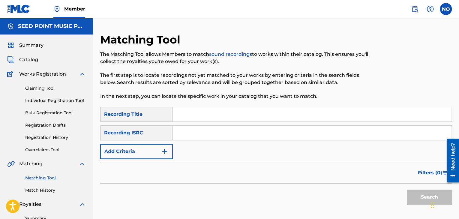
click at [162, 152] on img "Search Form" at bounding box center [164, 151] width 7 height 7
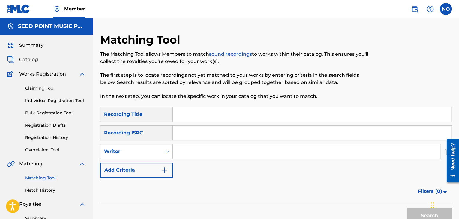
click at [186, 153] on input "Search Form" at bounding box center [307, 151] width 268 height 14
type input "SARRIS NIKOS"
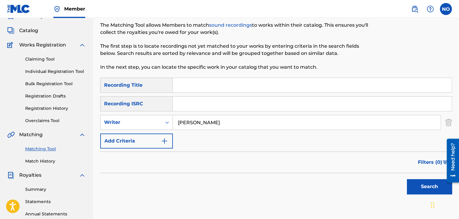
scroll to position [30, 0]
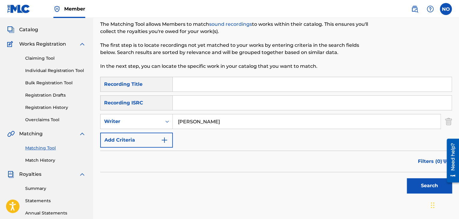
click at [435, 160] on span "Filters ( 0 )" at bounding box center [430, 161] width 24 height 7
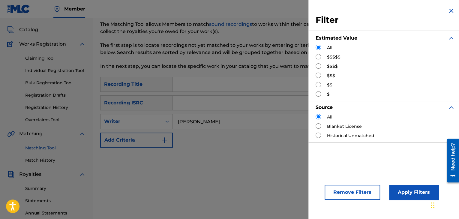
click at [318, 74] on input "Search Form" at bounding box center [318, 75] width 5 height 5
radio input "true"
click at [414, 191] on button "Apply Filters" at bounding box center [413, 192] width 49 height 15
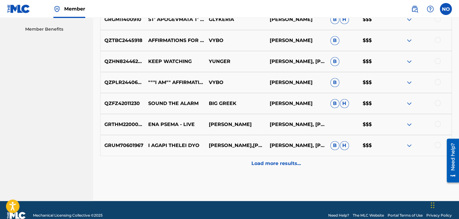
scroll to position [304, 0]
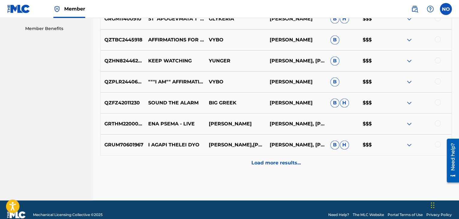
click at [255, 164] on p "Load more results..." at bounding box center [275, 162] width 49 height 7
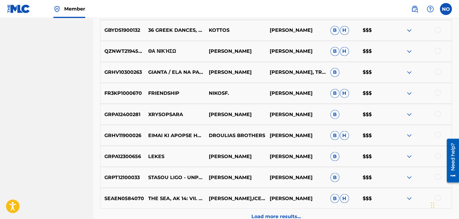
scroll to position [514, 0]
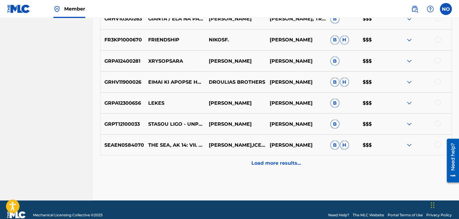
click at [285, 121] on p "NIKOS MERTZANOS" at bounding box center [295, 123] width 61 height 7
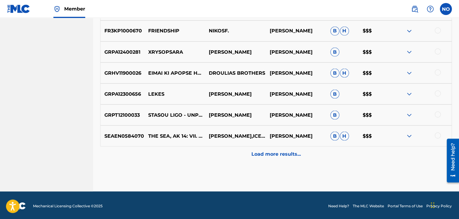
scroll to position [524, 0]
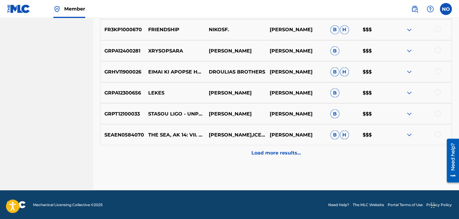
click at [280, 148] on div "Load more results..." at bounding box center [275, 152] width 351 height 15
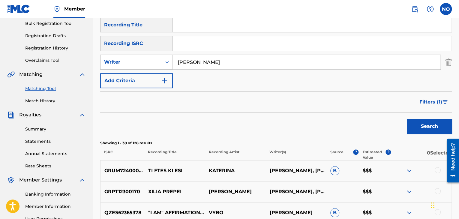
scroll to position [14, 0]
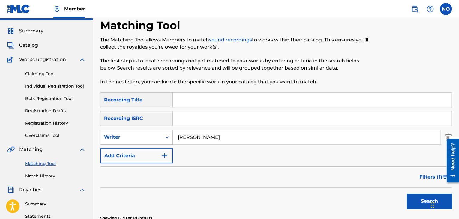
click at [434, 177] on span "Filters ( 1 )" at bounding box center [430, 176] width 23 height 7
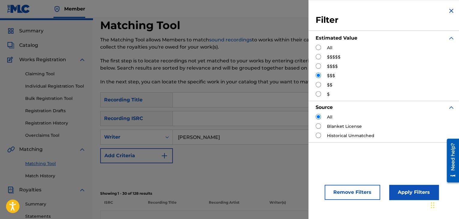
drag, startPoint x: 319, startPoint y: 83, endPoint x: 379, endPoint y: 133, distance: 78.0
click at [319, 84] on input "Search Form" at bounding box center [318, 84] width 5 height 5
radio input "true"
click at [411, 190] on button "Apply Filters" at bounding box center [413, 192] width 49 height 15
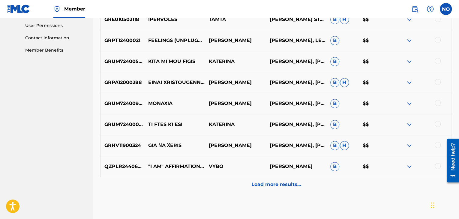
scroll to position [284, 0]
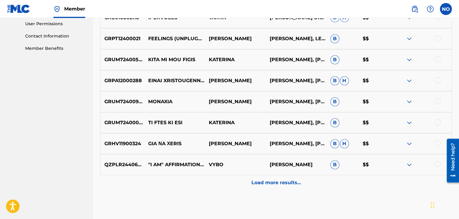
click at [297, 185] on p "Load more results..." at bounding box center [275, 182] width 49 height 7
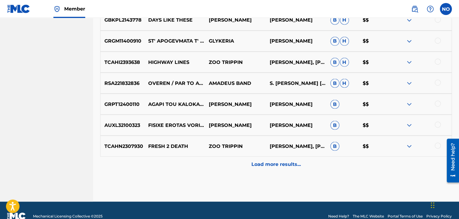
scroll to position [524, 0]
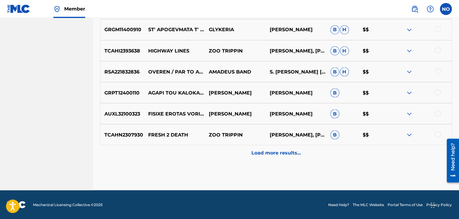
click at [275, 145] on div "Load more results..." at bounding box center [275, 152] width 351 height 15
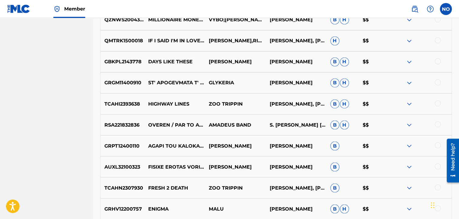
scroll to position [464, 0]
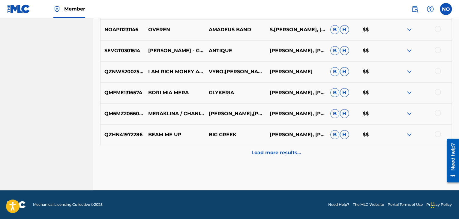
click at [289, 153] on p "Load more results..." at bounding box center [275, 152] width 49 height 7
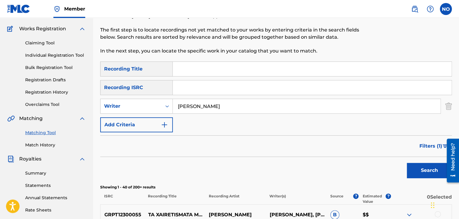
scroll to position [44, 0]
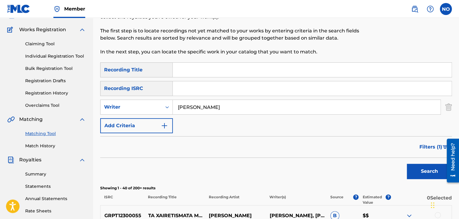
click at [216, 66] on input "Search Form" at bounding box center [312, 70] width 279 height 14
type input "PROTATHLITES"
drag, startPoint x: 237, startPoint y: 108, endPoint x: 99, endPoint y: 114, distance: 137.8
type input "PORTOKALOGLOU"
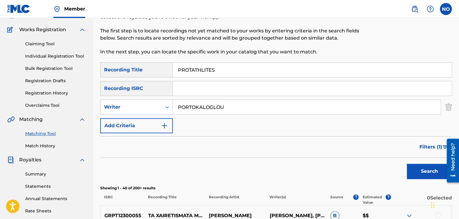
click at [433, 170] on button "Search" at bounding box center [429, 171] width 45 height 15
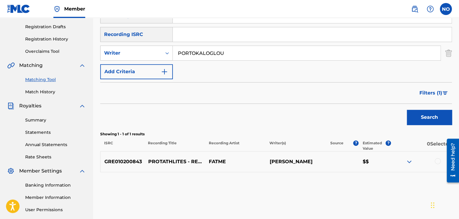
scroll to position [104, 0]
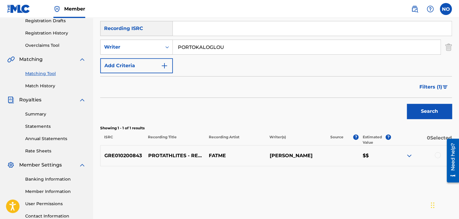
click at [439, 153] on div at bounding box center [438, 155] width 6 height 6
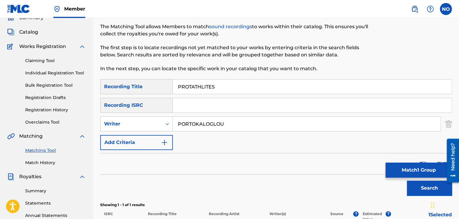
scroll to position [14, 0]
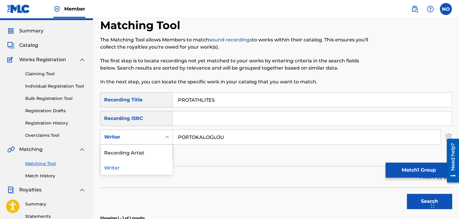
click at [137, 140] on div "Writer" at bounding box center [131, 136] width 54 height 7
drag, startPoint x: 137, startPoint y: 153, endPoint x: 169, endPoint y: 151, distance: 32.1
click at [138, 153] on div "Recording Artist" at bounding box center [136, 152] width 72 height 15
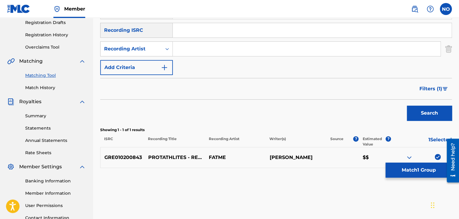
scroll to position [104, 0]
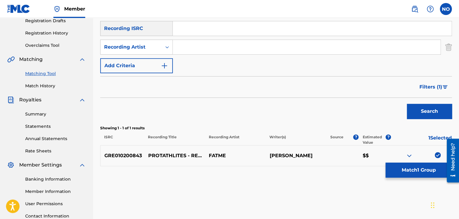
click at [426, 117] on button "Search" at bounding box center [429, 111] width 45 height 15
click at [444, 84] on button "Filters ( 1 )" at bounding box center [434, 86] width 36 height 15
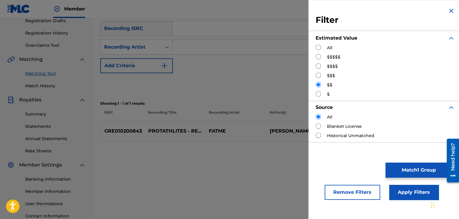
click at [349, 191] on button "Remove Filters" at bounding box center [352, 192] width 55 height 15
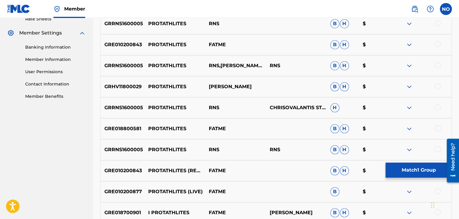
scroll to position [243, 0]
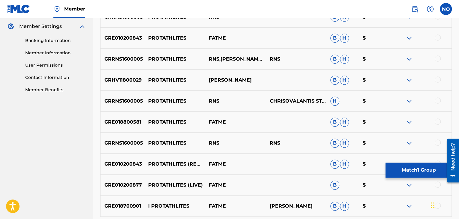
click at [437, 39] on div at bounding box center [438, 37] width 6 height 6
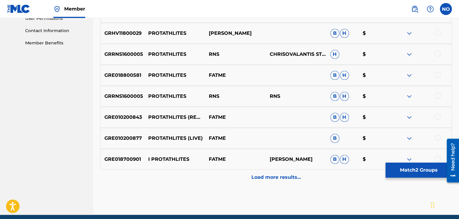
scroll to position [303, 0]
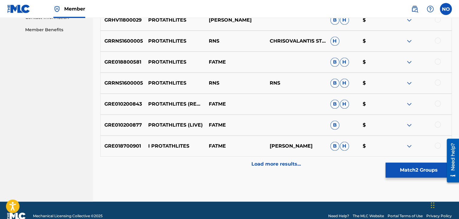
click at [438, 146] on div at bounding box center [438, 145] width 6 height 6
click at [439, 103] on div at bounding box center [438, 103] width 6 height 6
click at [439, 124] on div at bounding box center [438, 124] width 6 height 6
click at [438, 61] on div at bounding box center [438, 61] width 6 height 6
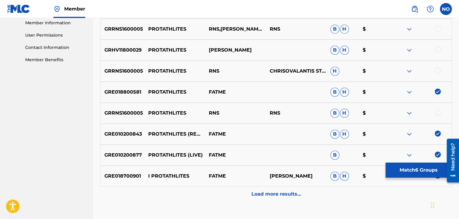
click at [281, 194] on p "Load more results..." at bounding box center [275, 193] width 49 height 7
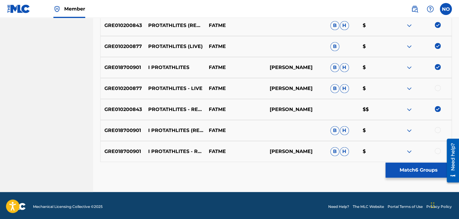
scroll to position [383, 0]
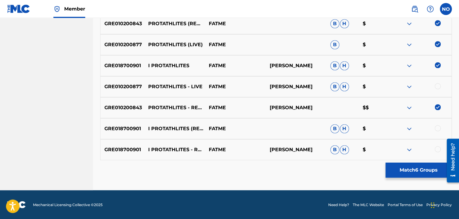
click at [436, 150] on div at bounding box center [438, 149] width 6 height 6
click at [438, 129] on div at bounding box center [438, 128] width 6 height 6
click at [438, 84] on div at bounding box center [438, 86] width 6 height 6
click at [401, 169] on button "Match 9 Groups" at bounding box center [418, 170] width 66 height 15
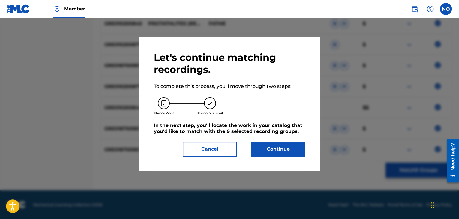
click at [296, 151] on button "Continue" at bounding box center [278, 149] width 54 height 15
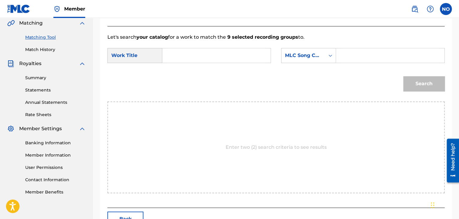
scroll to position [91, 0]
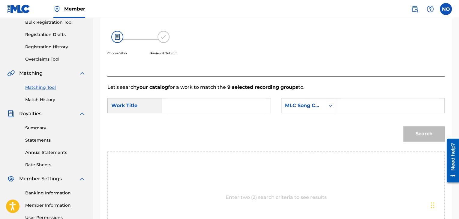
click at [183, 107] on input "Search Form" at bounding box center [216, 105] width 98 height 14
type input "PROTATHLITES"
click at [327, 110] on div "Search Form" at bounding box center [330, 105] width 11 height 11
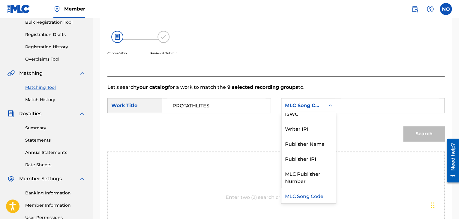
scroll to position [0, 0]
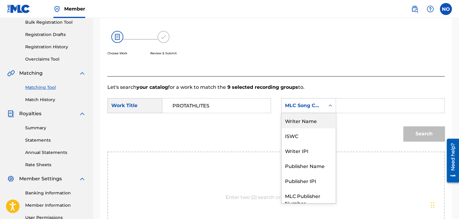
click at [324, 117] on div "Writer Name" at bounding box center [308, 120] width 54 height 15
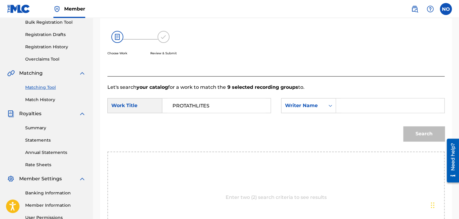
click at [347, 106] on input "Search Form" at bounding box center [390, 105] width 98 height 14
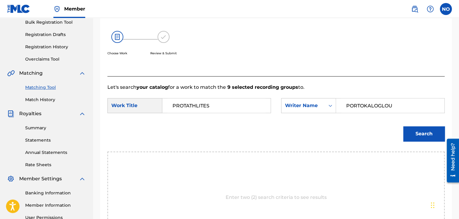
type input "PORTOKALOGLOU"
click at [425, 134] on button "Search" at bounding box center [423, 133] width 41 height 15
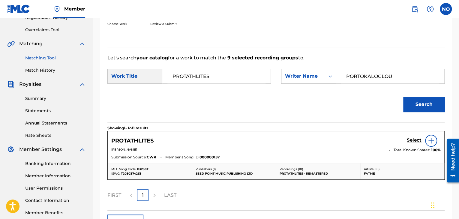
scroll to position [121, 0]
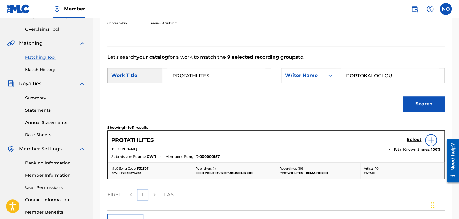
click at [414, 138] on h5 "Select" at bounding box center [414, 140] width 15 height 6
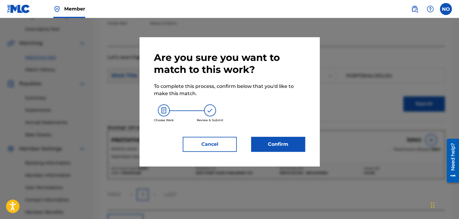
click at [289, 142] on button "Confirm" at bounding box center [278, 144] width 54 height 15
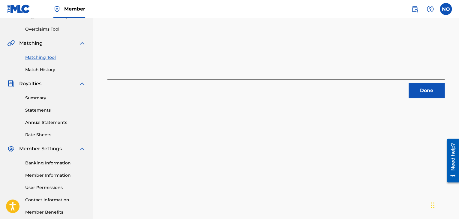
click at [421, 95] on button "Done" at bounding box center [426, 90] width 36 height 15
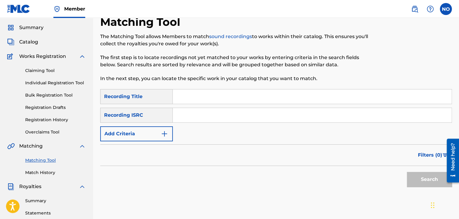
scroll to position [1, 0]
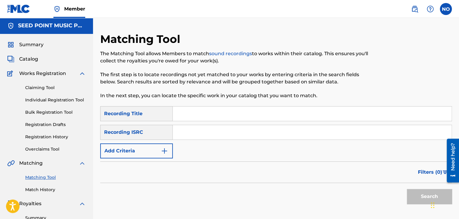
click at [34, 59] on span "Catalog" at bounding box center [28, 58] width 19 height 7
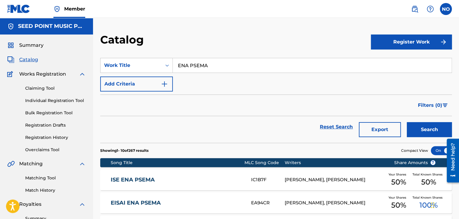
drag, startPoint x: 217, startPoint y: 67, endPoint x: 127, endPoint y: 77, distance: 91.1
click at [127, 78] on div "SearchWithCriteria0d76a313-e4e2-4007-aaf4-995e7b03edc8 Work Title ENA PSEMA Add…" at bounding box center [275, 75] width 351 height 34
type input "LEKES"
click at [427, 129] on button "Search" at bounding box center [429, 129] width 45 height 15
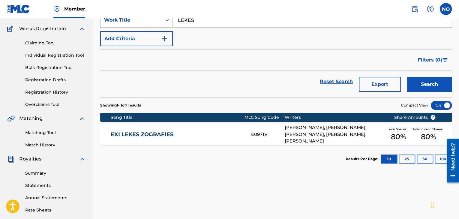
scroll to position [60, 0]
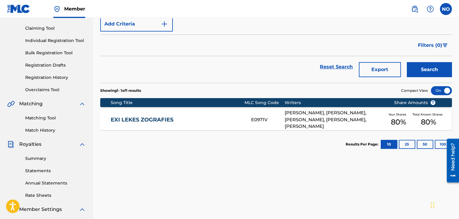
click at [144, 122] on link "EXI LEKES ZOGRAFIES" at bounding box center [177, 119] width 132 height 7
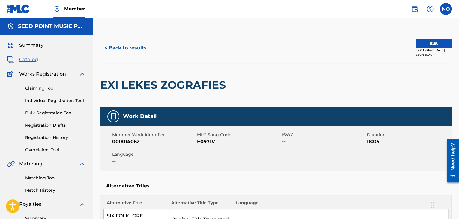
click at [30, 63] on span "Catalog" at bounding box center [28, 59] width 19 height 7
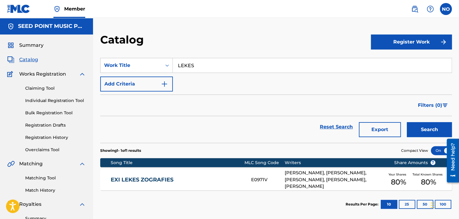
drag, startPoint x: 226, startPoint y: 65, endPoint x: 160, endPoint y: 55, distance: 65.8
click at [173, 73] on div "SearchWithCriteria0d76a313-e4e2-4007-aaf4-995e7b03edc8 Work Title LEKES Add Cri…" at bounding box center [275, 75] width 351 height 34
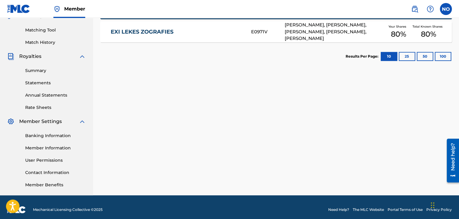
scroll to position [150, 0]
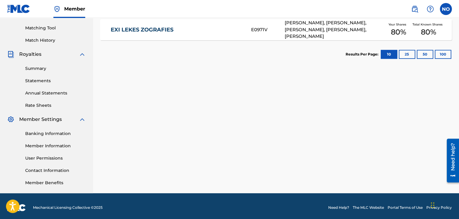
type input "EX"
click at [46, 31] on link "Matching Tool" at bounding box center [55, 28] width 61 height 6
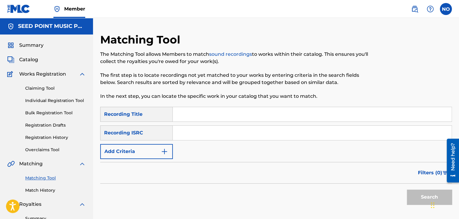
click at [187, 118] on input "Search Form" at bounding box center [312, 114] width 279 height 14
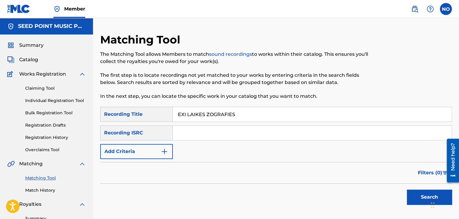
type input "EXI LAIKES ZOGRAFIES"
click at [412, 192] on button "Search" at bounding box center [429, 197] width 45 height 15
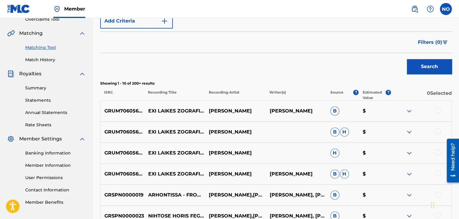
scroll to position [150, 0]
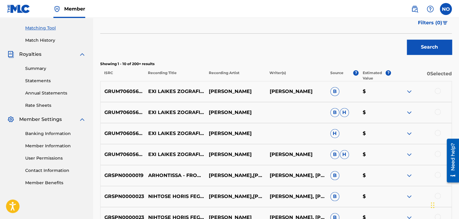
click at [438, 94] on div at bounding box center [421, 91] width 61 height 7
click at [438, 92] on div at bounding box center [438, 91] width 6 height 6
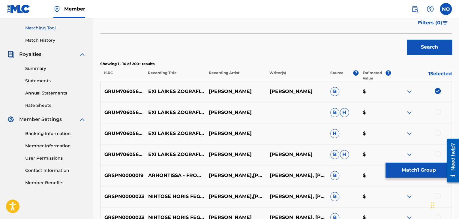
click at [438, 112] on div at bounding box center [438, 112] width 6 height 6
click at [438, 133] on div at bounding box center [438, 133] width 6 height 6
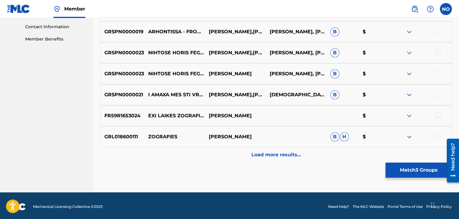
scroll to position [296, 0]
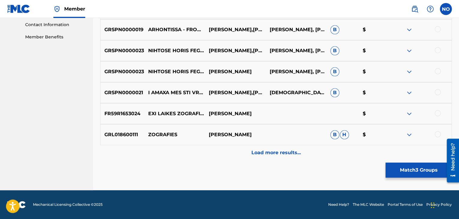
click at [438, 114] on div at bounding box center [438, 113] width 6 height 6
click at [298, 155] on p "Load more results..." at bounding box center [275, 152] width 49 height 7
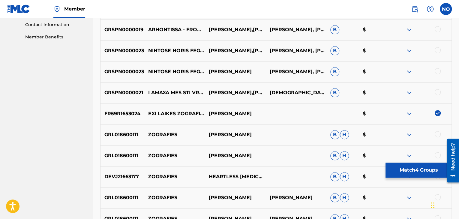
click at [399, 171] on button "Match 4 Groups" at bounding box center [418, 170] width 66 height 15
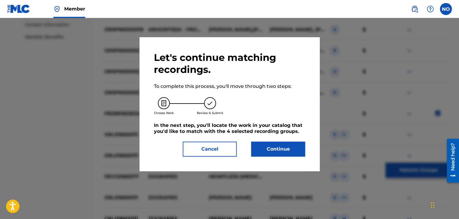
click at [291, 149] on button "Continue" at bounding box center [278, 149] width 54 height 15
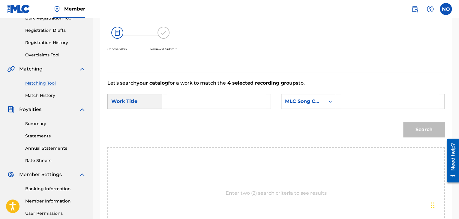
scroll to position [91, 0]
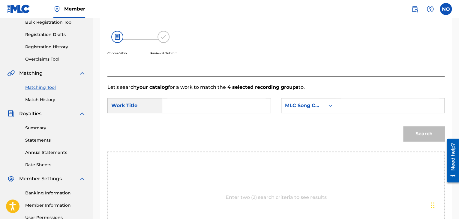
click at [178, 108] on input "Search Form" at bounding box center [216, 105] width 98 height 14
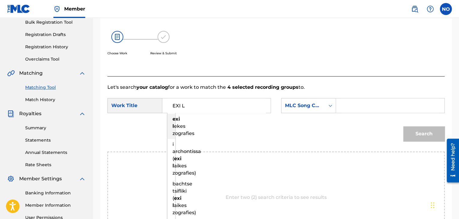
click at [180, 122] on div "Search" at bounding box center [275, 135] width 337 height 31
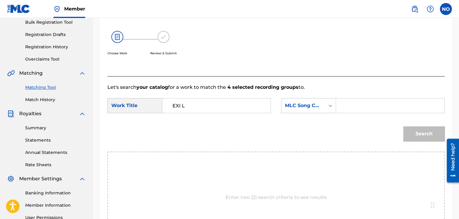
click at [216, 106] on input "EXI L" at bounding box center [216, 105] width 98 height 14
type input "EXI LEKES ZOGRAFIES"
click at [305, 106] on div "MLC Song Code" at bounding box center [303, 105] width 36 height 7
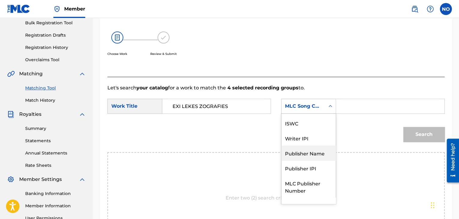
scroll to position [0, 0]
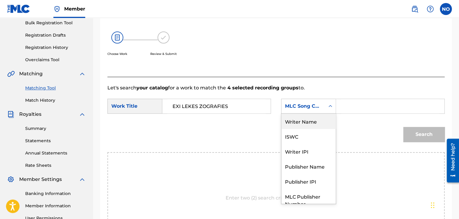
drag, startPoint x: 317, startPoint y: 124, endPoint x: 336, endPoint y: 114, distance: 21.7
click at [318, 123] on div "Writer Name" at bounding box center [308, 121] width 54 height 15
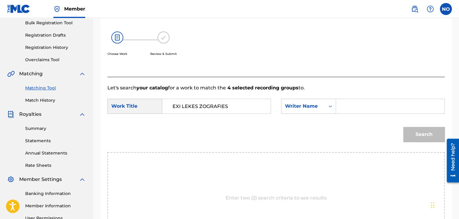
click at [347, 108] on input "Search Form" at bounding box center [390, 106] width 98 height 14
type input "HADJIDAKIS"
click at [434, 132] on button "Search" at bounding box center [423, 134] width 41 height 15
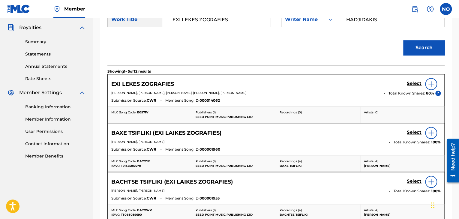
scroll to position [180, 0]
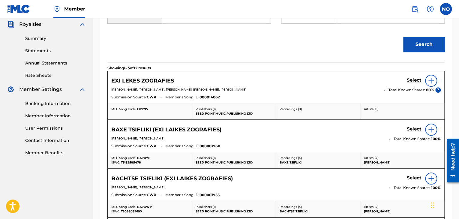
click at [411, 78] on h5 "Select" at bounding box center [414, 80] width 15 height 6
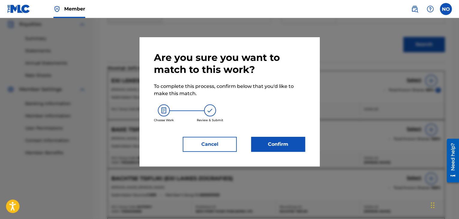
click at [281, 145] on button "Confirm" at bounding box center [278, 144] width 54 height 15
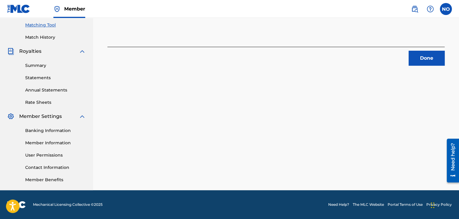
click at [425, 59] on button "Done" at bounding box center [426, 58] width 36 height 15
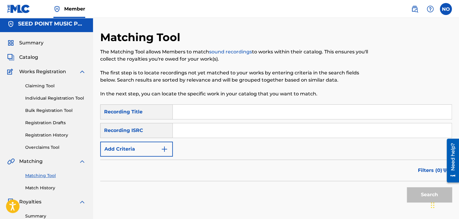
scroll to position [0, 0]
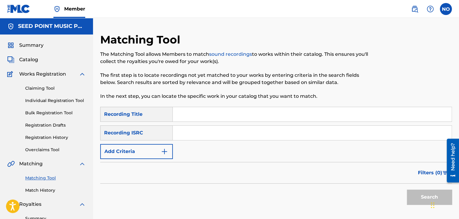
click at [39, 61] on div "Catalog" at bounding box center [46, 59] width 79 height 7
click at [34, 46] on span "Summary" at bounding box center [31, 45] width 24 height 7
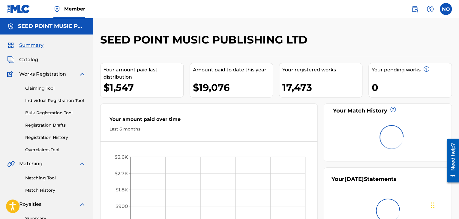
click at [32, 61] on span "Catalog" at bounding box center [28, 59] width 19 height 7
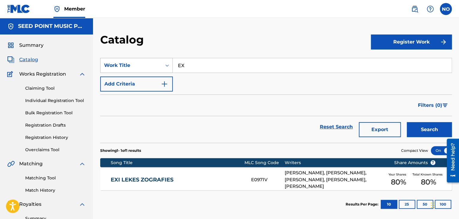
click at [151, 64] on div "Work Title" at bounding box center [131, 65] width 54 height 7
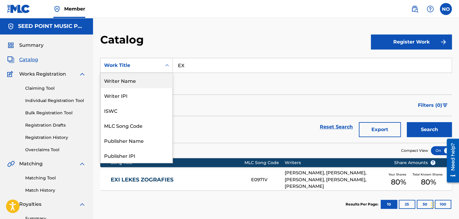
click at [142, 79] on div "Writer Name" at bounding box center [136, 80] width 72 height 15
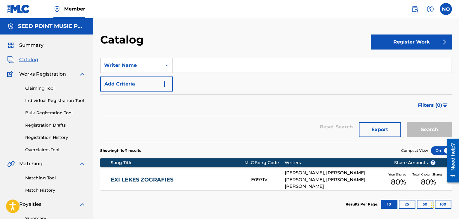
click at [188, 68] on input "Search Form" at bounding box center [312, 65] width 279 height 14
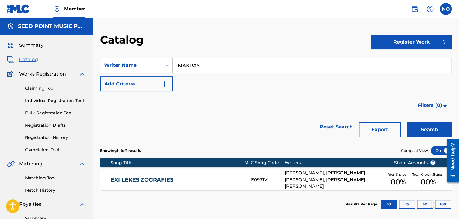
type input "MAKRAS"
click at [425, 133] on button "Search" at bounding box center [429, 129] width 45 height 15
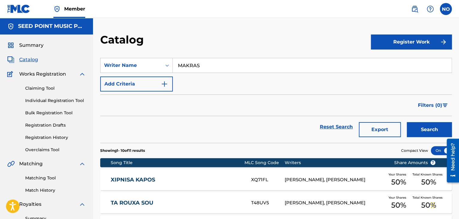
drag, startPoint x: 215, startPoint y: 63, endPoint x: 129, endPoint y: 77, distance: 87.6
click at [129, 78] on div "SearchWithCriteria27819bb9-f5f4-40d4-ad4d-27b6b5b62f4c Writer Name MAKRAS Add C…" at bounding box center [275, 75] width 351 height 34
click at [422, 132] on button "Search" at bounding box center [429, 129] width 45 height 15
drag, startPoint x: 211, startPoint y: 65, endPoint x: 196, endPoint y: 66, distance: 15.0
click at [192, 66] on input "SARRIS" at bounding box center [312, 65] width 279 height 14
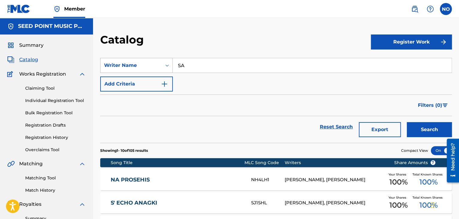
type input "S"
click at [429, 129] on button "Search" at bounding box center [429, 129] width 45 height 15
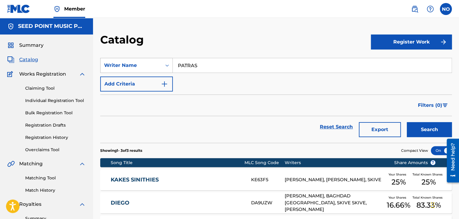
drag, startPoint x: 207, startPoint y: 66, endPoint x: 142, endPoint y: 70, distance: 65.2
click at [142, 70] on div "SearchWithCriteria27819bb9-f5f4-40d4-ad4d-27b6b5b62f4c Writer Name PATRAS" at bounding box center [275, 65] width 351 height 15
click at [426, 125] on button "Search" at bounding box center [429, 129] width 45 height 15
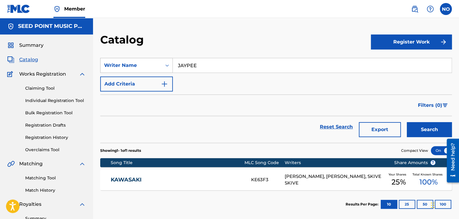
drag, startPoint x: 258, startPoint y: 71, endPoint x: 101, endPoint y: 69, distance: 157.2
click at [101, 69] on div "SearchWithCriteria27819bb9-f5f4-40d4-ad4d-27b6b5b62f4c Writer Name JAYPEE" at bounding box center [275, 65] width 351 height 15
click at [422, 133] on button "Search" at bounding box center [429, 129] width 45 height 15
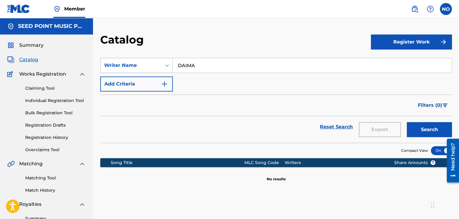
drag, startPoint x: 213, startPoint y: 59, endPoint x: 129, endPoint y: 68, distance: 84.5
click at [129, 68] on div "SearchWithCriteria27819bb9-f5f4-40d4-ad4d-27b6b5b62f4c Writer Name DAIMA" at bounding box center [275, 65] width 351 height 15
click at [414, 125] on button "Search" at bounding box center [429, 129] width 45 height 15
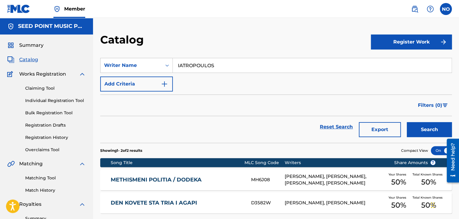
drag, startPoint x: 211, startPoint y: 70, endPoint x: 88, endPoint y: 81, distance: 123.4
click at [88, 81] on main "SEED POINT MUSIC PUBLISHING LTD Summary Catalog Works Registration Claiming Too…" at bounding box center [229, 180] width 459 height 325
click at [426, 127] on button "Search" at bounding box center [429, 129] width 45 height 15
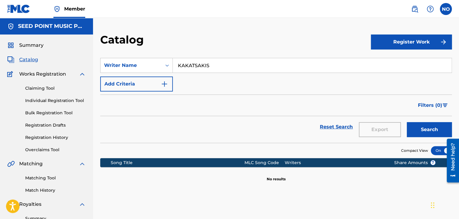
drag, startPoint x: 220, startPoint y: 66, endPoint x: 83, endPoint y: 87, distance: 139.3
click at [83, 87] on main "SEED POINT MUSIC PUBLISHING LTD Summary Catalog Works Registration Claiming Too…" at bounding box center [229, 180] width 459 height 325
type input "DON ONE"
click at [414, 128] on button "Search" at bounding box center [429, 129] width 45 height 15
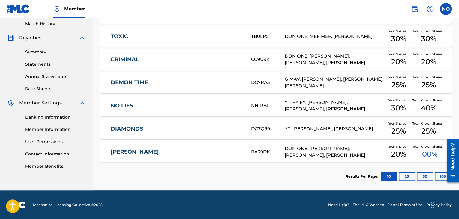
scroll to position [167, 0]
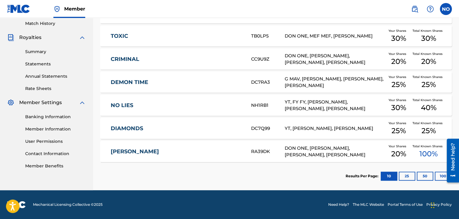
click at [119, 148] on link "RIHANNA" at bounding box center [177, 151] width 132 height 7
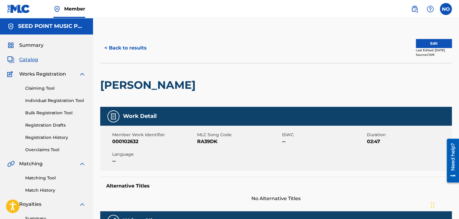
click at [114, 46] on button "< Back to results" at bounding box center [125, 47] width 51 height 15
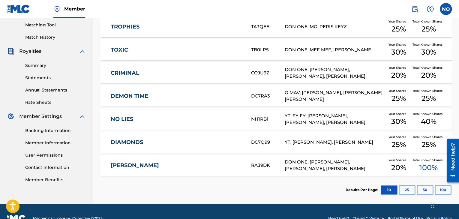
click at [407, 190] on button "25" at bounding box center [407, 189] width 16 height 9
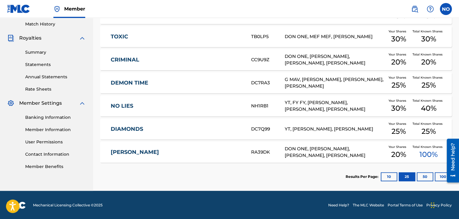
scroll to position [167, 0]
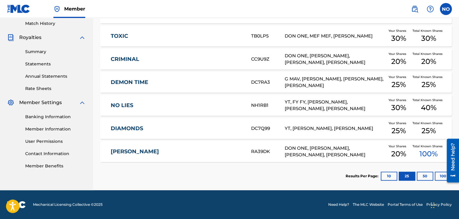
click at [126, 103] on link "NO LIES" at bounding box center [177, 105] width 132 height 7
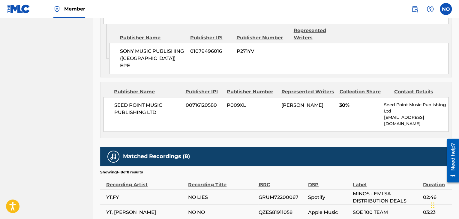
scroll to position [420, 0]
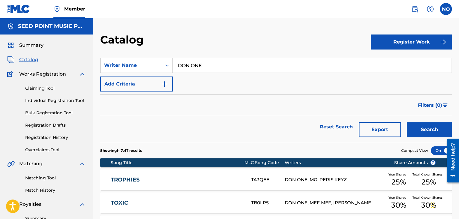
drag, startPoint x: 226, startPoint y: 68, endPoint x: 115, endPoint y: 68, distance: 111.3
click at [115, 68] on div "SearchWithCriteria27819bb9-f5f4-40d4-ad4d-27b6b5b62f4c Writer Name DON ONE" at bounding box center [275, 65] width 351 height 15
click at [422, 126] on button "Search" at bounding box center [429, 129] width 45 height 15
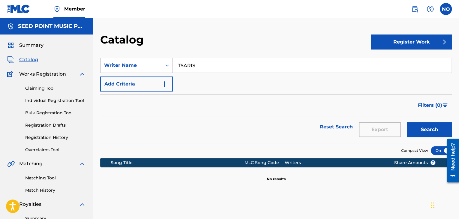
drag, startPoint x: 215, startPoint y: 66, endPoint x: 117, endPoint y: 71, distance: 97.6
click at [117, 71] on div "SearchWithCriteria27819bb9-f5f4-40d4-ad4d-27b6b5b62f4c Writer Name TSARIS" at bounding box center [275, 65] width 351 height 15
click at [418, 129] on button "Search" at bounding box center [429, 129] width 45 height 15
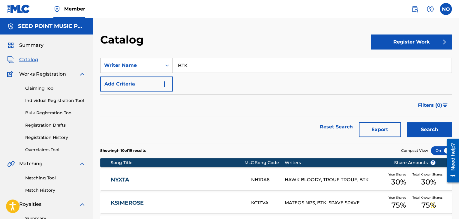
drag, startPoint x: 215, startPoint y: 68, endPoint x: 118, endPoint y: 65, distance: 97.5
click at [119, 65] on div "SearchWithCriteria27819bb9-f5f4-40d4-ad4d-27b6b5b62f4c Writer Name BTK" at bounding box center [275, 65] width 351 height 15
click at [411, 129] on button "Search" at bounding box center [429, 129] width 45 height 15
drag, startPoint x: 214, startPoint y: 64, endPoint x: 137, endPoint y: 65, distance: 76.8
click at [137, 65] on div "SearchWithCriteria27819bb9-f5f4-40d4-ad4d-27b6b5b62f4c Writer Name TSEKOS" at bounding box center [275, 65] width 351 height 15
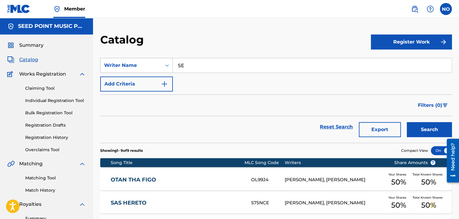
type input "S"
click at [416, 131] on button "Search" at bounding box center [429, 129] width 45 height 15
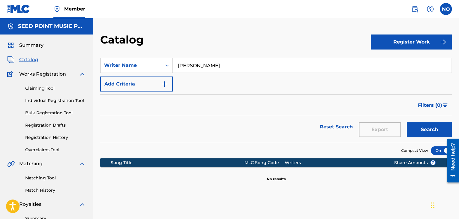
drag, startPoint x: 217, startPoint y: 69, endPoint x: 182, endPoint y: 69, distance: 34.5
click at [182, 69] on input "ZED KAY" at bounding box center [312, 65] width 279 height 14
type input "Z"
click at [419, 128] on button "Search" at bounding box center [429, 129] width 45 height 15
drag, startPoint x: 235, startPoint y: 64, endPoint x: 97, endPoint y: 70, distance: 137.5
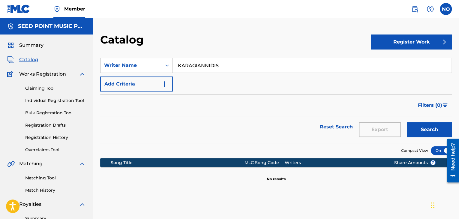
click at [98, 71] on div "Catalog Register Work SearchWithCriteria27819bb9-f5f4-40d4-ad4d-27b6b5b62f4c Wr…" at bounding box center [276, 188] width 366 height 310
click at [431, 130] on button "Search" at bounding box center [429, 129] width 45 height 15
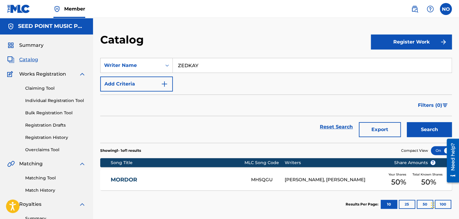
drag, startPoint x: 202, startPoint y: 67, endPoint x: 54, endPoint y: 73, distance: 148.9
click at [54, 74] on main "SEED POINT MUSIC PUBLISHING LTD Summary Catalog Works Registration Claiming Too…" at bounding box center [229, 180] width 459 height 325
click at [412, 131] on button "Search" at bounding box center [429, 129] width 45 height 15
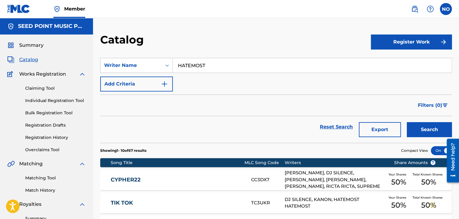
drag, startPoint x: 244, startPoint y: 67, endPoint x: 60, endPoint y: 71, distance: 184.2
click at [60, 71] on main "SEED POINT MUSIC PUBLISHING LTD Summary Catalog Works Registration Claiming Too…" at bounding box center [229, 223] width 459 height 411
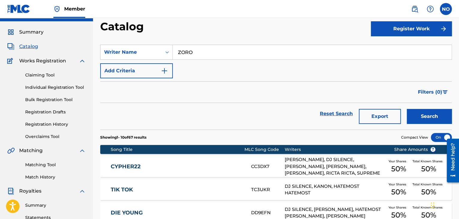
scroll to position [30, 0]
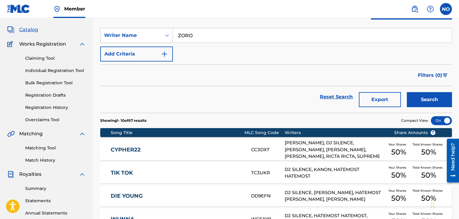
click at [421, 100] on button "Search" at bounding box center [429, 99] width 45 height 15
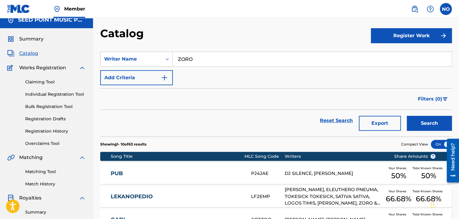
scroll to position [0, 0]
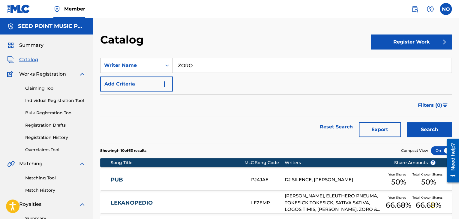
drag, startPoint x: 199, startPoint y: 66, endPoint x: 78, endPoint y: 67, distance: 121.5
click at [78, 67] on main "SEED POINT MUSIC PUBLISHING LTD Summary Catalog Works Registration Claiming Too…" at bounding box center [229, 223] width 459 height 411
type input "BOSSIKAN"
click at [418, 129] on button "Search" at bounding box center [429, 129] width 45 height 15
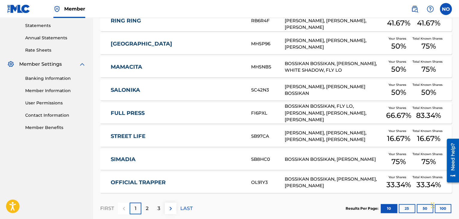
scroll to position [210, 0]
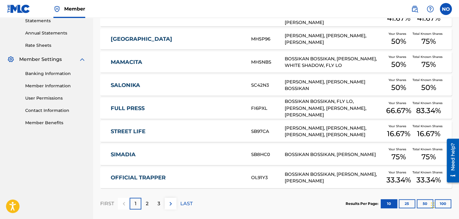
click at [121, 155] on link "SIMADIA" at bounding box center [177, 154] width 132 height 7
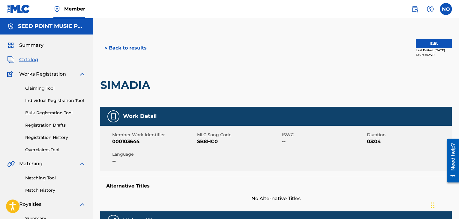
click at [116, 48] on button "< Back to results" at bounding box center [125, 47] width 51 height 15
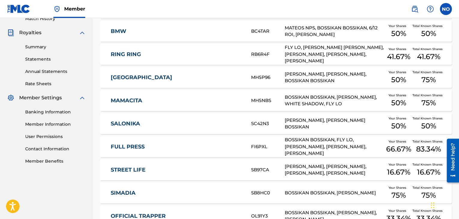
scroll to position [239, 0]
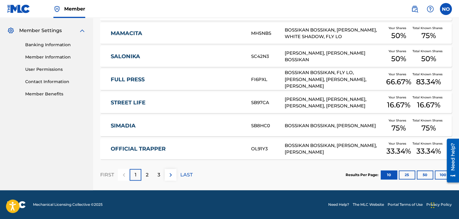
click at [151, 175] on div "2" at bounding box center [147, 175] width 12 height 12
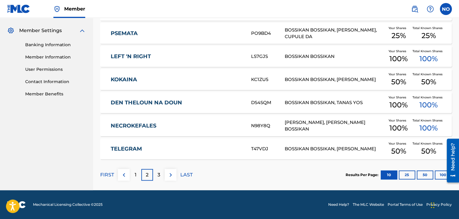
click at [162, 103] on link "DEN THELOUN NA DOUN" at bounding box center [177, 102] width 132 height 7
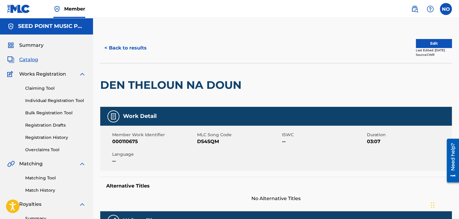
click at [140, 49] on button "< Back to results" at bounding box center [125, 47] width 51 height 15
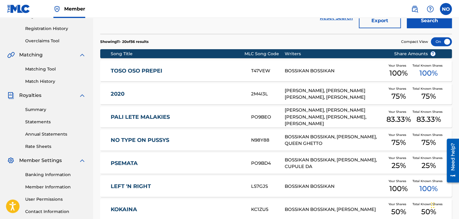
scroll to position [103, 0]
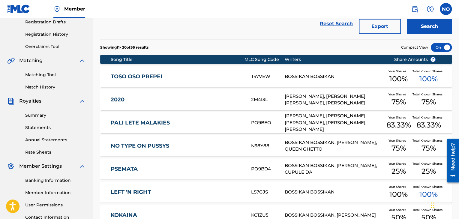
click at [111, 100] on link "2020" at bounding box center [177, 99] width 132 height 7
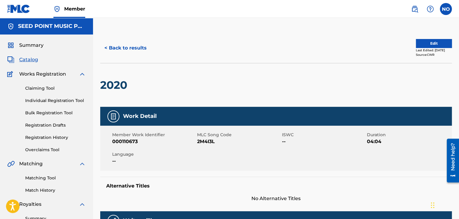
click at [121, 43] on button "< Back to results" at bounding box center [125, 47] width 51 height 15
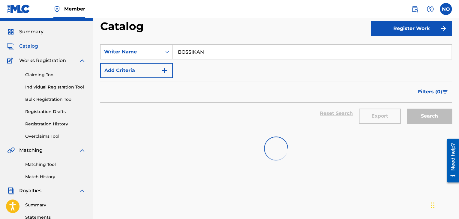
scroll to position [13, 0]
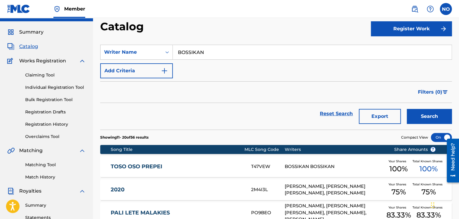
drag, startPoint x: 209, startPoint y: 53, endPoint x: 48, endPoint y: 55, distance: 161.4
click at [48, 55] on main "SEED POINT MUSIC PUBLISHING LTD Summary Catalog Works Registration Claiming Too…" at bounding box center [229, 210] width 459 height 411
type input "BUZZ"
click at [438, 118] on button "Search" at bounding box center [429, 116] width 45 height 15
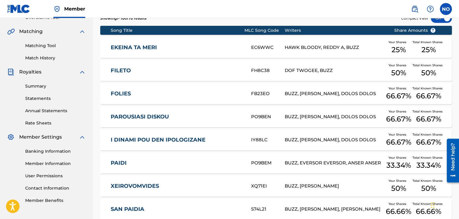
scroll to position [133, 0]
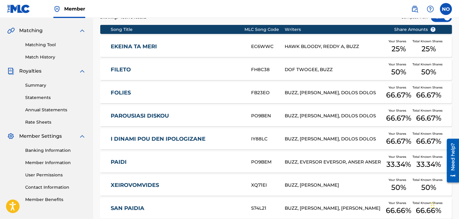
click at [128, 72] on link "FILETO" at bounding box center [177, 69] width 132 height 7
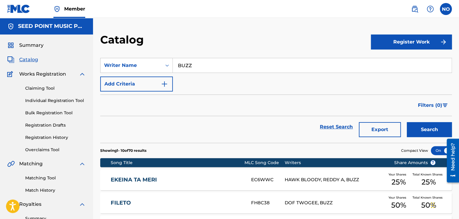
drag, startPoint x: 201, startPoint y: 61, endPoint x: 109, endPoint y: 73, distance: 92.6
click at [109, 73] on div "SearchWithCriteria27819bb9-f5f4-40d4-ad4d-27b6b5b62f4c Writer Name BUZZ Add Cri…" at bounding box center [275, 75] width 351 height 34
click at [433, 132] on button "Search" at bounding box center [429, 129] width 45 height 15
drag, startPoint x: 207, startPoint y: 61, endPoint x: 88, endPoint y: 62, distance: 119.7
click at [87, 63] on main "SEED POINT MUSIC PUBLISHING LTD Summary Catalog Works Registration Claiming Too…" at bounding box center [229, 223] width 459 height 411
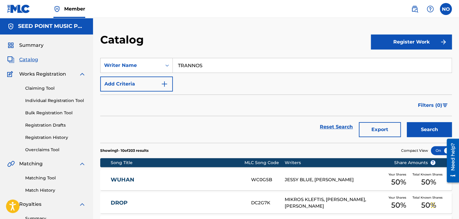
type input "TRANNOS"
click at [433, 127] on button "Search" at bounding box center [429, 129] width 45 height 15
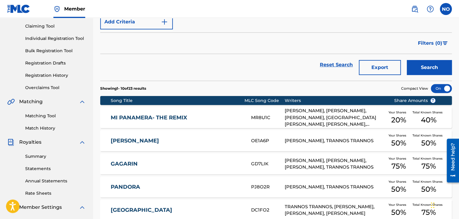
scroll to position [60, 0]
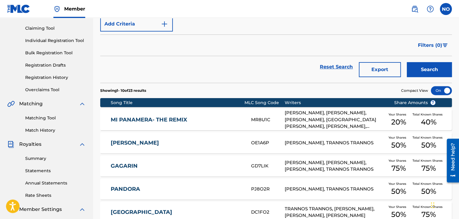
click at [132, 167] on link "GAGARIN" at bounding box center [177, 166] width 132 height 7
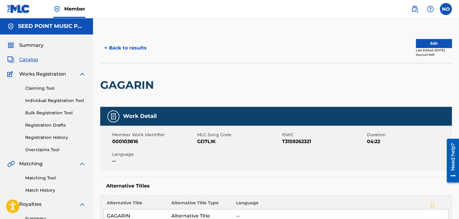
click at [110, 45] on button "< Back to results" at bounding box center [125, 47] width 51 height 15
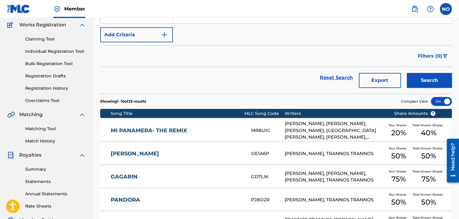
scroll to position [120, 0]
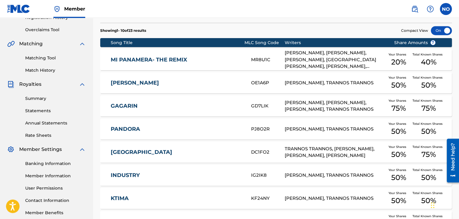
click at [141, 84] on link "[PERSON_NAME]" at bounding box center [177, 82] width 132 height 7
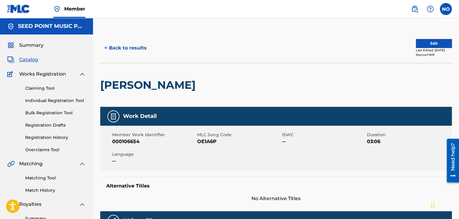
click at [121, 49] on button "< Back to results" at bounding box center [125, 47] width 51 height 15
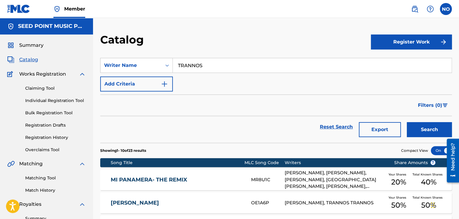
drag, startPoint x: 216, startPoint y: 69, endPoint x: 97, endPoint y: 73, distance: 118.6
click at [407, 122] on button "Search" at bounding box center [429, 129] width 45 height 15
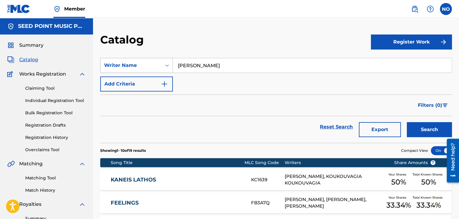
drag, startPoint x: 219, startPoint y: 60, endPoint x: 107, endPoint y: 61, distance: 112.2
click at [107, 61] on div "SearchWithCriteria27819bb9-f5f4-40d4-ad4d-27b6b5b62f4c Writer Name KID YOUNG" at bounding box center [275, 65] width 351 height 15
click at [435, 129] on button "Search" at bounding box center [429, 129] width 45 height 15
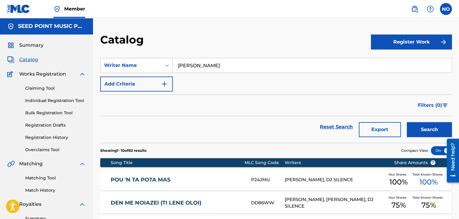
drag, startPoint x: 210, startPoint y: 70, endPoint x: 140, endPoint y: 74, distance: 70.0
click at [140, 74] on div "SearchWithCriteria27819bb9-f5f4-40d4-ad4d-27b6b5b62f4c Writer Name TAKI TSAN Ad…" at bounding box center [275, 75] width 351 height 34
click at [421, 124] on button "Search" at bounding box center [429, 129] width 45 height 15
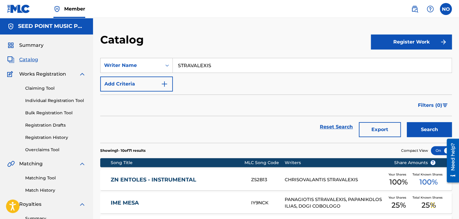
drag, startPoint x: 224, startPoint y: 63, endPoint x: 7, endPoint y: 68, distance: 217.5
click at [7, 68] on main "SEED POINT MUSIC PUBLISHING LTD Summary Catalog Works Registration Claiming Too…" at bounding box center [229, 223] width 459 height 411
type input "KAKOSAIOS"
click at [421, 128] on button "Search" at bounding box center [429, 129] width 45 height 15
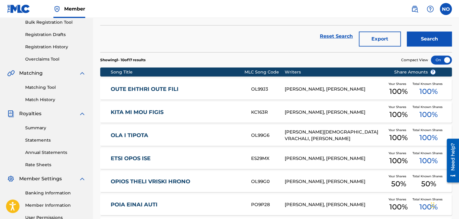
scroll to position [90, 0]
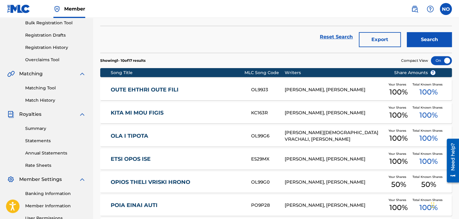
click at [41, 87] on link "Matching Tool" at bounding box center [55, 88] width 61 height 6
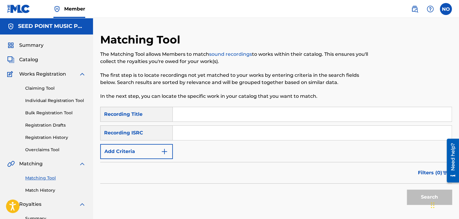
click at [171, 148] on button "Add Criteria" at bounding box center [136, 151] width 73 height 15
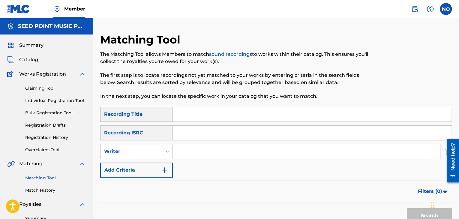
click at [187, 146] on input "Search Form" at bounding box center [307, 151] width 268 height 14
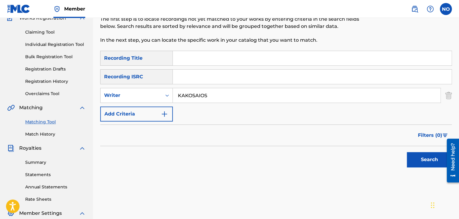
scroll to position [60, 0]
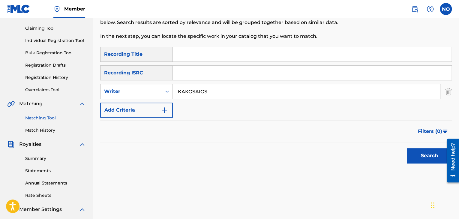
type input "KAKOSAIOS"
click at [418, 158] on button "Search" at bounding box center [429, 155] width 45 height 15
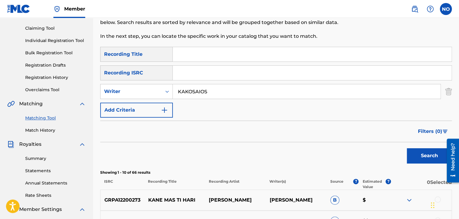
click at [434, 132] on span "Filters ( 0 )" at bounding box center [430, 131] width 24 height 7
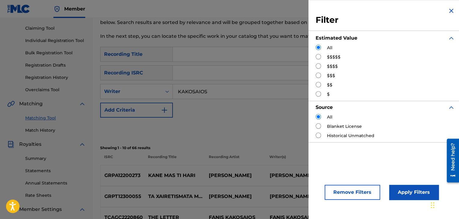
click at [318, 57] on input "Search Form" at bounding box center [318, 56] width 5 height 5
radio input "true"
click at [408, 194] on button "Apply Filters" at bounding box center [413, 192] width 49 height 15
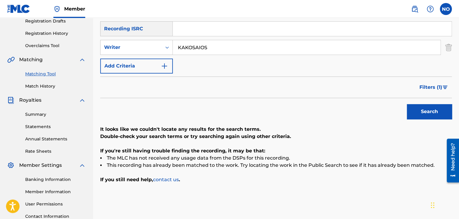
scroll to position [33, 0]
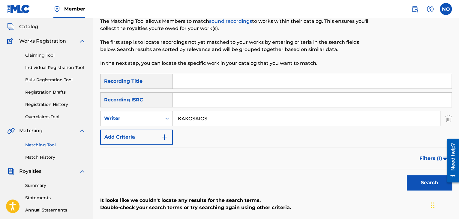
click at [434, 160] on span "Filters ( 1 )" at bounding box center [430, 158] width 23 height 7
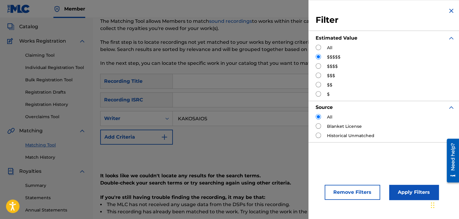
click at [317, 67] on input "Search Form" at bounding box center [318, 65] width 5 height 5
radio input "true"
click at [403, 193] on button "Apply Filters" at bounding box center [413, 192] width 49 height 15
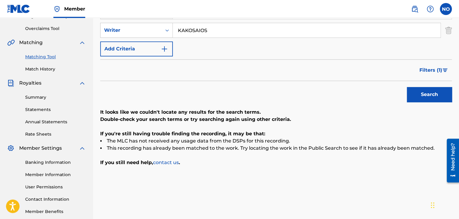
scroll to position [123, 0]
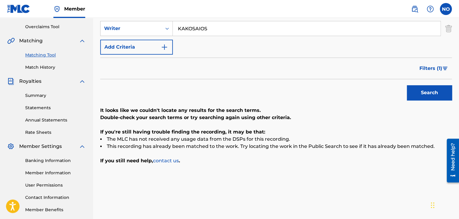
click at [439, 70] on span "Filters ( 1 )" at bounding box center [430, 68] width 23 height 7
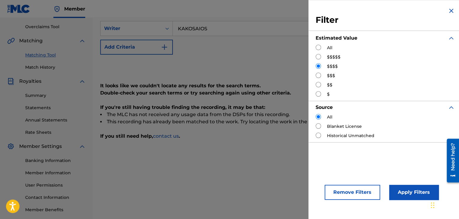
drag, startPoint x: 318, startPoint y: 77, endPoint x: 348, endPoint y: 109, distance: 44.8
click at [318, 77] on input "Search Form" at bounding box center [318, 75] width 5 height 5
radio input "true"
click at [403, 191] on button "Apply Filters" at bounding box center [413, 192] width 49 height 15
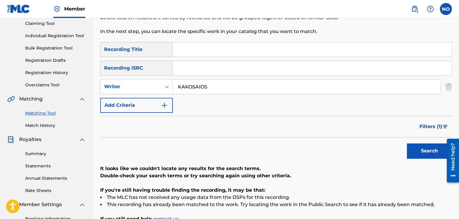
scroll to position [63, 0]
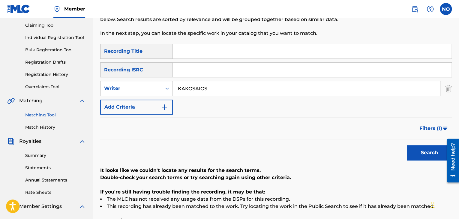
click at [428, 131] on span "Filters ( 1 )" at bounding box center [430, 128] width 23 height 7
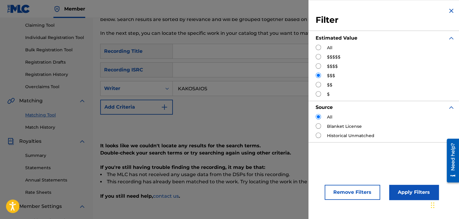
click at [318, 83] on input "Search Form" at bounding box center [318, 84] width 5 height 5
radio input "true"
click at [406, 191] on button "Apply Filters" at bounding box center [413, 192] width 49 height 15
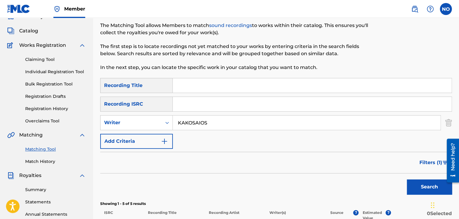
scroll to position [0, 0]
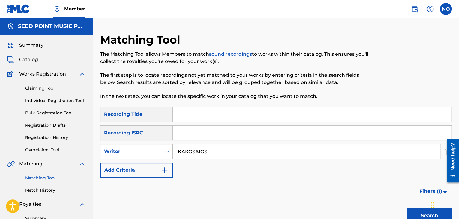
click at [126, 154] on div "Writer" at bounding box center [131, 151] width 54 height 7
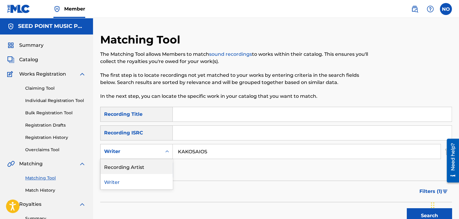
click at [130, 166] on div "Recording Artist" at bounding box center [136, 166] width 72 height 15
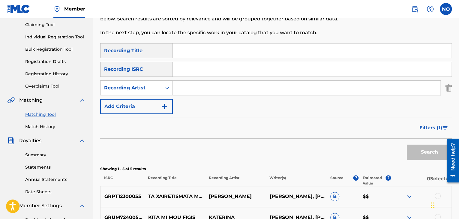
scroll to position [60, 0]
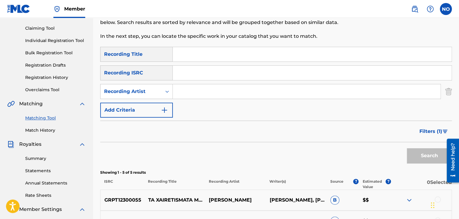
click at [194, 94] on input "Search Form" at bounding box center [307, 91] width 268 height 14
type input "KAKOSAIOS"
click at [419, 156] on button "Search" at bounding box center [429, 155] width 45 height 15
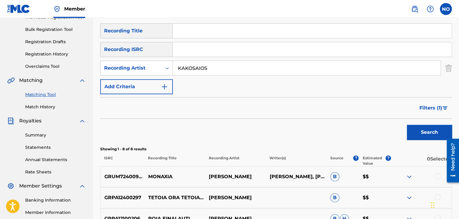
scroll to position [150, 0]
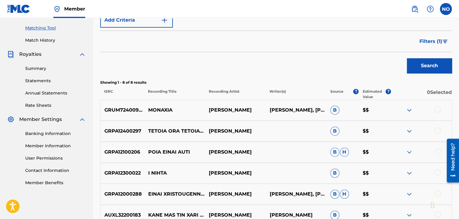
click at [432, 41] on span "Filters ( 1 )" at bounding box center [430, 41] width 23 height 7
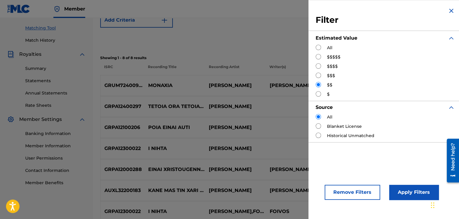
click at [319, 74] on input "Search Form" at bounding box center [318, 75] width 5 height 5
radio input "true"
click at [394, 189] on button "Apply Filters" at bounding box center [413, 192] width 49 height 15
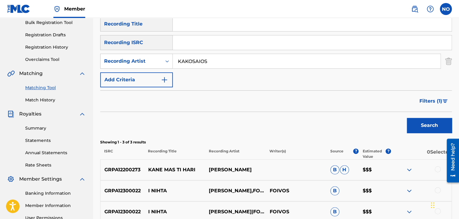
scroll to position [90, 0]
click at [435, 102] on span "Filters ( 1 )" at bounding box center [430, 101] width 23 height 7
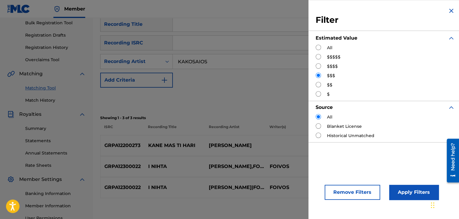
click at [320, 67] on input "Search Form" at bounding box center [318, 65] width 5 height 5
radio input "true"
click at [412, 185] on button "Apply Filters" at bounding box center [413, 192] width 49 height 15
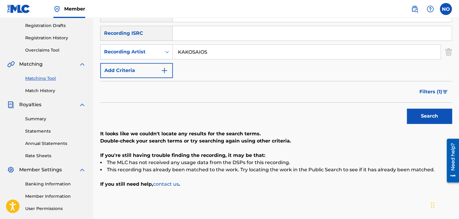
scroll to position [60, 0]
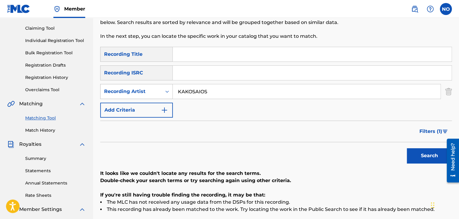
drag, startPoint x: 244, startPoint y: 94, endPoint x: 130, endPoint y: 98, distance: 113.4
click at [130, 97] on div "SearchWithCriteriae12d885c-7fff-4ff8-bde7-698c2cacf448 Recording Artist KAKOSAI…" at bounding box center [275, 91] width 351 height 15
type input "PLOUTARHOS"
click at [412, 155] on button "Search" at bounding box center [429, 155] width 45 height 15
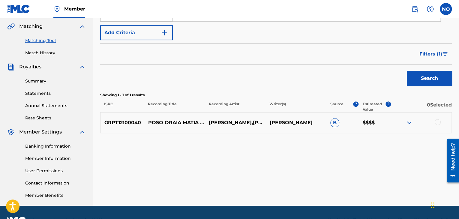
scroll to position [123, 0]
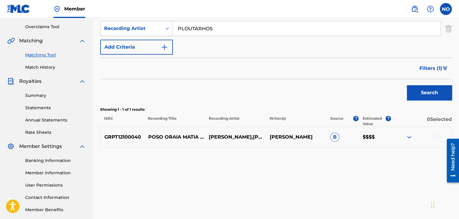
click at [435, 69] on span "Filters ( 1 )" at bounding box center [430, 68] width 23 height 7
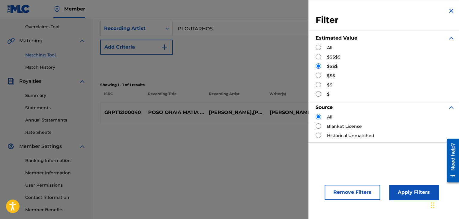
click at [320, 75] on input "Search Form" at bounding box center [318, 75] width 5 height 5
radio input "true"
click at [405, 191] on button "Apply Filters" at bounding box center [413, 192] width 49 height 15
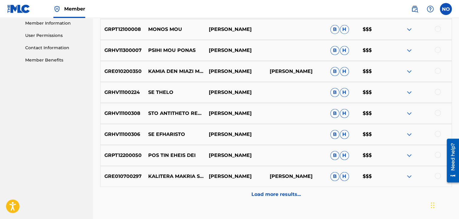
scroll to position [273, 0]
click at [279, 192] on p "Load more results..." at bounding box center [275, 193] width 49 height 7
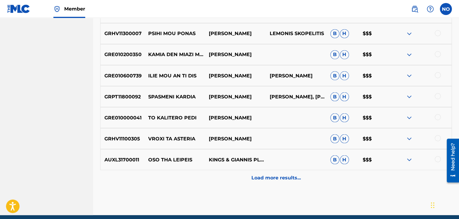
scroll to position [513, 0]
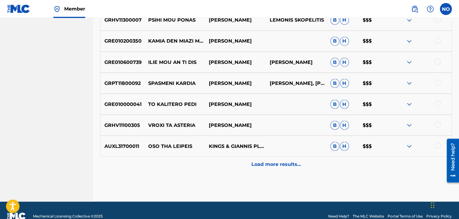
click at [257, 161] on p "Load more results..." at bounding box center [275, 163] width 49 height 7
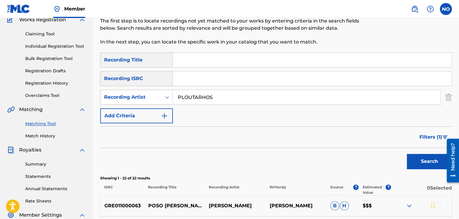
scroll to position [41, 0]
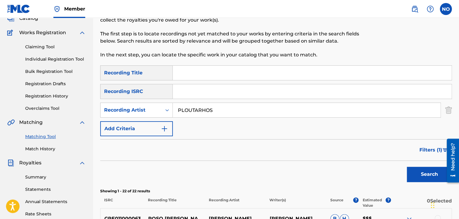
click at [426, 148] on span "Filters ( 1 )" at bounding box center [430, 149] width 23 height 7
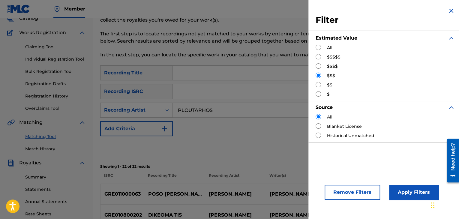
click at [317, 87] on div "$$" at bounding box center [385, 85] width 139 height 6
click at [319, 85] on input "Search Form" at bounding box center [318, 84] width 5 height 5
radio input "true"
click at [406, 193] on button "Apply Filters" at bounding box center [413, 192] width 49 height 15
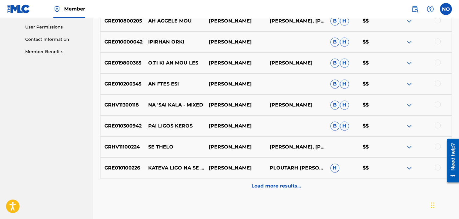
scroll to position [281, 0]
click at [266, 187] on p "Load more results..." at bounding box center [275, 185] width 49 height 7
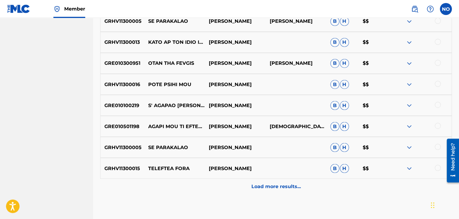
scroll to position [491, 0]
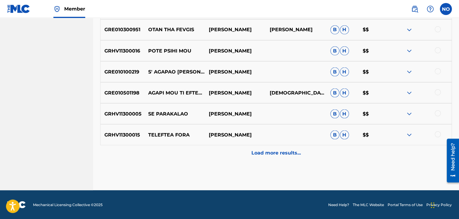
click at [246, 148] on div "Load more results..." at bounding box center [275, 152] width 351 height 15
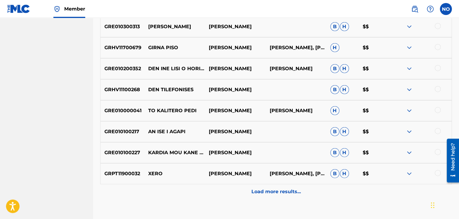
scroll to position [734, 0]
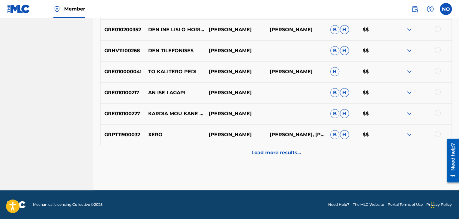
click at [248, 149] on div "Load more results..." at bounding box center [275, 152] width 351 height 15
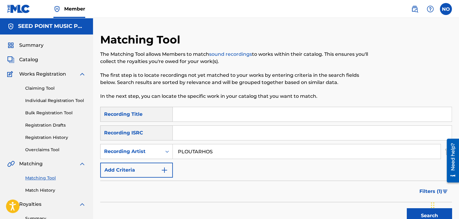
scroll to position [0, 0]
drag, startPoint x: 156, startPoint y: 149, endPoint x: 123, endPoint y: 154, distance: 33.4
click at [123, 154] on div "SearchWithCriteriaf14dad0a-1a6f-4e7c-9bc2-207a99027577 Recording Title SearchWi…" at bounding box center [275, 142] width 351 height 71
click at [213, 153] on input "PLOUTARHOS" at bounding box center [307, 151] width 268 height 14
drag, startPoint x: 217, startPoint y: 154, endPoint x: 148, endPoint y: 154, distance: 69.0
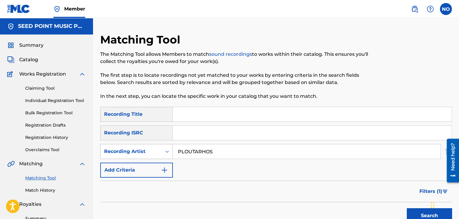
click at [148, 154] on div "SearchWithCriteriae12d885c-7fff-4ff8-bde7-698c2cacf448 Recording Artist PLOUTAR…" at bounding box center [275, 151] width 351 height 15
type input "MAHERITSAS"
drag, startPoint x: 32, startPoint y: 60, endPoint x: 40, endPoint y: 60, distance: 7.5
click at [32, 60] on span "Catalog" at bounding box center [28, 59] width 19 height 7
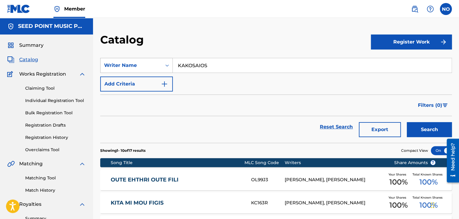
drag, startPoint x: 172, startPoint y: 61, endPoint x: 108, endPoint y: 61, distance: 63.9
click at [108, 61] on div "SearchWithCriteria27819bb9-f5f4-40d4-ad4d-27b6b5b62f4c Writer Name KAKOSAIOS" at bounding box center [275, 65] width 351 height 15
type input "MAHERITSAS"
click at [430, 131] on button "Search" at bounding box center [429, 129] width 45 height 15
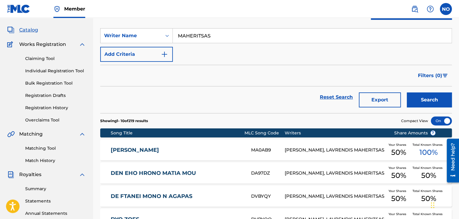
scroll to position [30, 0]
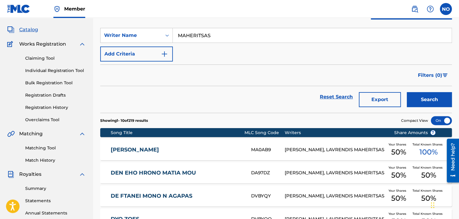
click at [140, 152] on link "MISO KAI MISO" at bounding box center [177, 149] width 132 height 7
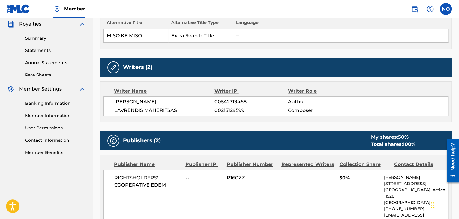
scroll to position [180, 0]
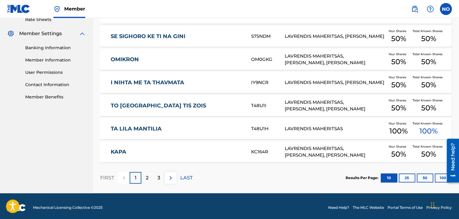
scroll to position [239, 0]
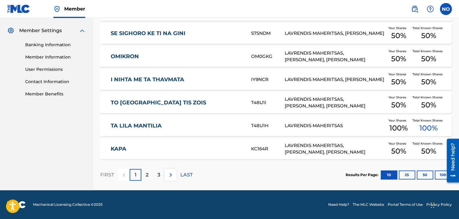
click at [146, 176] on p "2" at bounding box center [147, 174] width 3 height 7
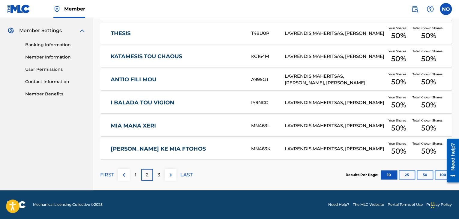
click at [157, 174] on div "3" at bounding box center [159, 175] width 12 height 12
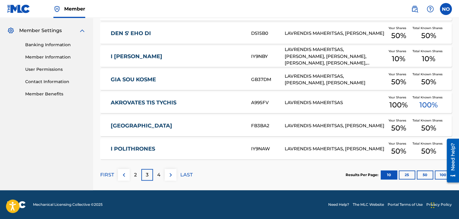
click at [160, 173] on p "4" at bounding box center [158, 174] width 3 height 7
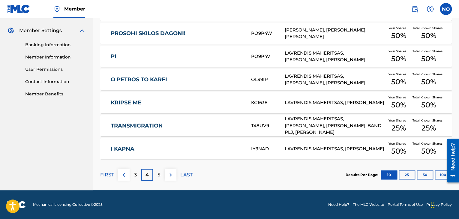
click at [123, 148] on link "I KAPNA" at bounding box center [177, 148] width 132 height 7
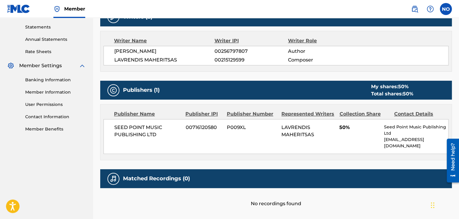
scroll to position [118, 0]
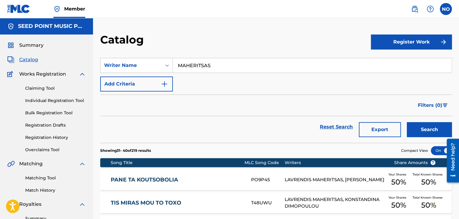
click at [33, 178] on link "Matching Tool" at bounding box center [55, 178] width 61 height 6
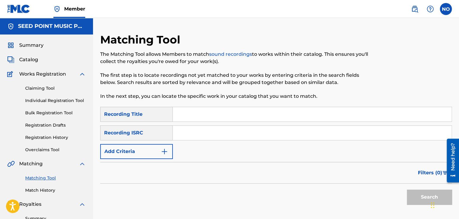
click at [151, 147] on button "Add Criteria" at bounding box center [136, 151] width 73 height 15
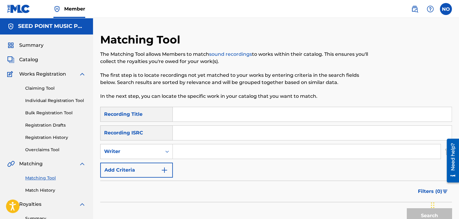
click at [184, 154] on input "Search Form" at bounding box center [307, 151] width 268 height 14
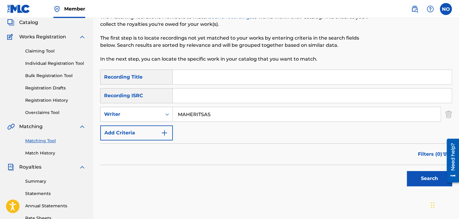
scroll to position [90, 0]
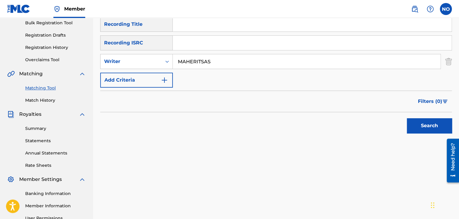
type input "MAHERITSAS"
click at [439, 130] on button "Search" at bounding box center [429, 125] width 45 height 15
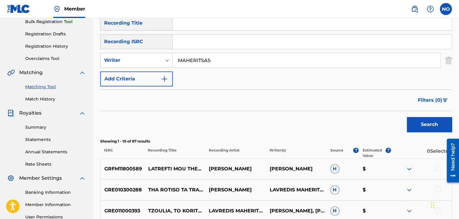
scroll to position [30, 0]
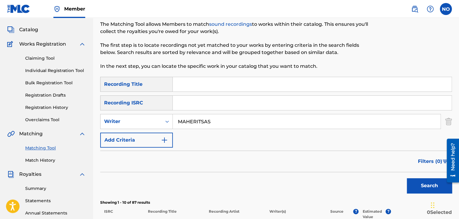
click at [31, 29] on span "Catalog" at bounding box center [28, 29] width 19 height 7
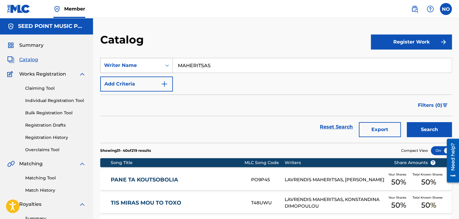
drag, startPoint x: 229, startPoint y: 66, endPoint x: 128, endPoint y: 65, distance: 101.4
click at [128, 65] on div "SearchWithCriteria27819bb9-f5f4-40d4-ad4d-27b6b5b62f4c Writer Name MAHERITSAS" at bounding box center [275, 65] width 351 height 15
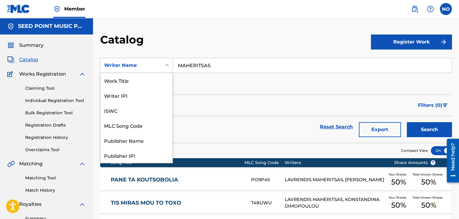
click at [134, 64] on div "Writer Name" at bounding box center [131, 65] width 54 height 7
click at [133, 82] on div "Work Title" at bounding box center [136, 80] width 72 height 15
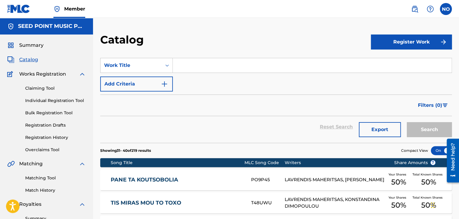
click at [225, 72] on input "Search Form" at bounding box center [312, 65] width 279 height 14
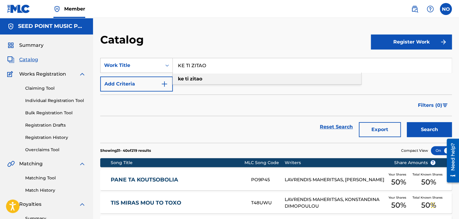
drag, startPoint x: 212, startPoint y: 81, endPoint x: 282, endPoint y: 86, distance: 70.1
click at [212, 81] on div "ke ti zitao" at bounding box center [267, 78] width 188 height 11
type input "ke ti zitao"
click at [439, 130] on button "Search" at bounding box center [429, 129] width 45 height 15
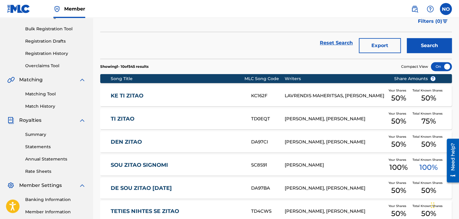
scroll to position [90, 0]
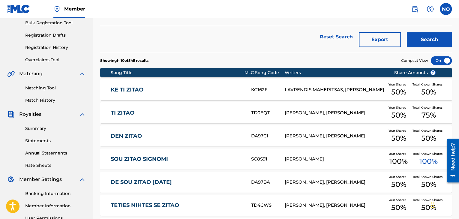
click at [116, 87] on link "KE TI ZITAO" at bounding box center [177, 89] width 132 height 7
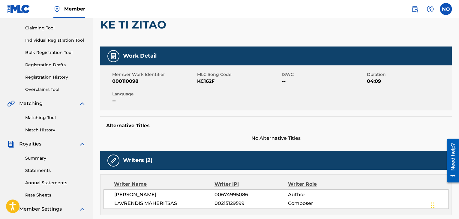
scroll to position [30, 0]
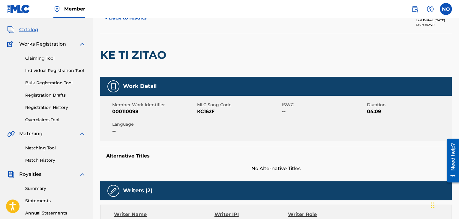
click at [49, 57] on link "Claiming Tool" at bounding box center [55, 58] width 61 height 6
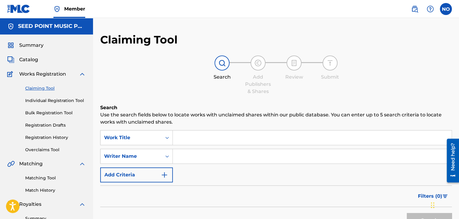
click at [187, 136] on input "Search Form" at bounding box center [312, 137] width 279 height 14
click at [54, 181] on div "Matching Tool Match History" at bounding box center [46, 180] width 79 height 26
click at [51, 180] on link "Matching Tool" at bounding box center [55, 178] width 61 height 6
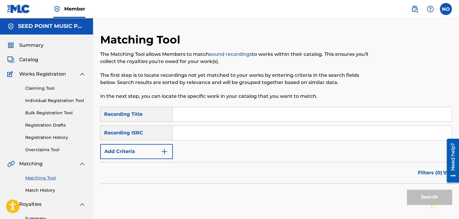
click at [197, 112] on input "Search Form" at bounding box center [312, 114] width 279 height 14
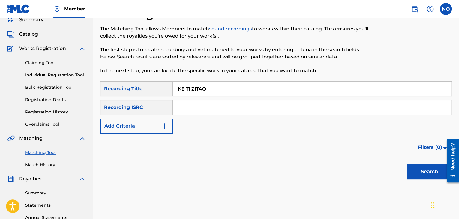
scroll to position [150, 0]
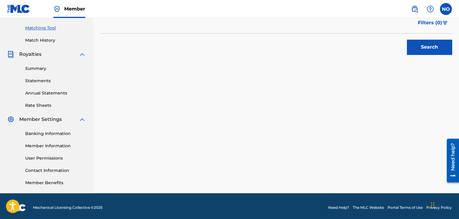
type input "KE TI ZITAO"
click at [426, 46] on button "Search" at bounding box center [429, 47] width 45 height 15
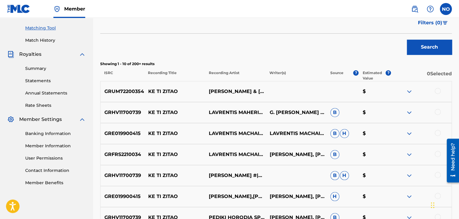
click at [439, 92] on div at bounding box center [438, 91] width 6 height 6
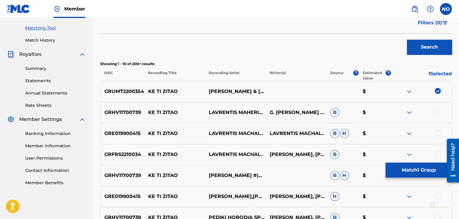
click at [440, 109] on div at bounding box center [421, 112] width 61 height 7
click at [439, 113] on div at bounding box center [438, 112] width 6 height 6
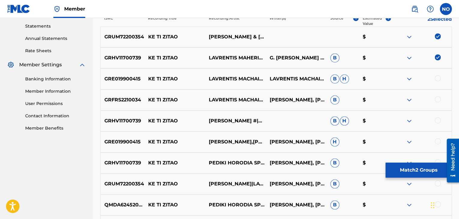
scroll to position [210, 0]
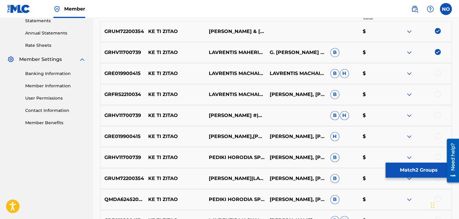
click at [439, 73] on div at bounding box center [438, 73] width 6 height 6
click at [437, 92] on div at bounding box center [438, 94] width 6 height 6
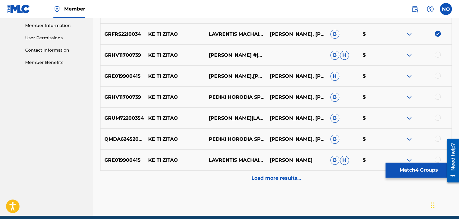
scroll to position [296, 0]
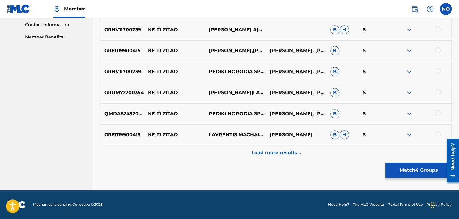
click at [438, 28] on div at bounding box center [438, 29] width 6 height 6
click at [437, 52] on div at bounding box center [438, 50] width 6 height 6
click at [438, 71] on div at bounding box center [438, 71] width 6 height 6
click at [438, 97] on div "GRUM72200354 KE TI ZITAO ΔΗΜΉΤΡΗΣ ΜΗΤΡΟΠΆΝΟΣ|LAVRENTIS MACHAIRITSAS GIANNIS GEO…" at bounding box center [275, 92] width 351 height 21
click at [437, 90] on div at bounding box center [438, 92] width 6 height 6
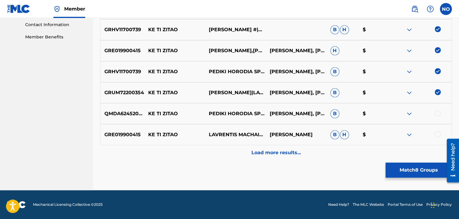
click at [438, 112] on div at bounding box center [438, 113] width 6 height 6
click at [439, 135] on div at bounding box center [438, 134] width 6 height 6
click at [289, 156] on div "Load more results..." at bounding box center [275, 152] width 351 height 15
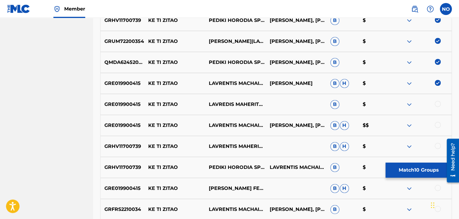
scroll to position [356, 0]
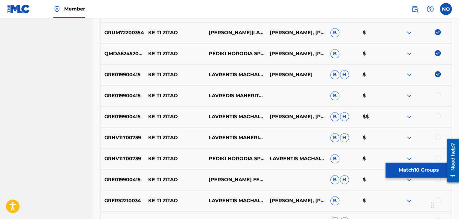
click at [439, 96] on div at bounding box center [438, 95] width 6 height 6
click at [436, 115] on div at bounding box center [438, 116] width 6 height 6
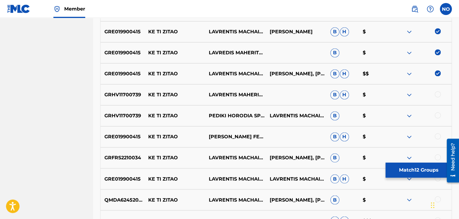
scroll to position [416, 0]
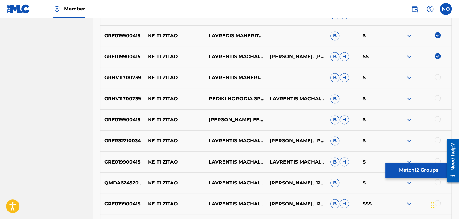
click at [436, 79] on div at bounding box center [438, 77] width 6 height 6
click at [435, 101] on div at bounding box center [421, 98] width 61 height 7
click at [439, 99] on div at bounding box center [438, 98] width 6 height 6
click at [437, 118] on div at bounding box center [438, 119] width 6 height 6
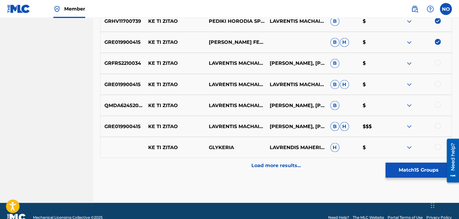
scroll to position [506, 0]
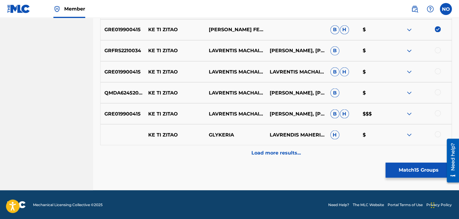
drag, startPoint x: 436, startPoint y: 49, endPoint x: 438, endPoint y: 69, distance: 19.9
click at [437, 49] on div at bounding box center [438, 50] width 6 height 6
click at [439, 72] on div at bounding box center [438, 71] width 6 height 6
click at [437, 93] on div at bounding box center [438, 92] width 6 height 6
click at [436, 112] on div at bounding box center [438, 113] width 6 height 6
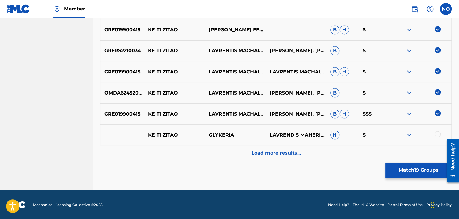
click at [438, 132] on div at bounding box center [438, 134] width 6 height 6
click at [304, 156] on div "Load more results..." at bounding box center [275, 152] width 351 height 15
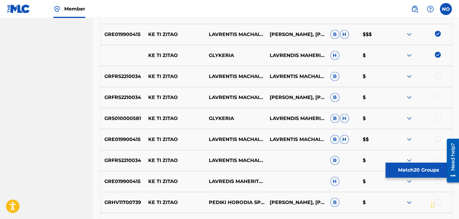
scroll to position [596, 0]
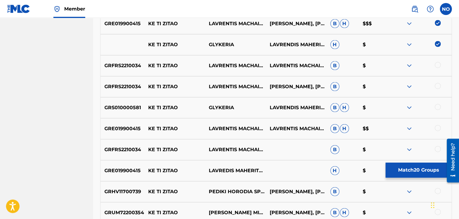
click at [436, 64] on div at bounding box center [438, 65] width 6 height 6
click at [441, 85] on div at bounding box center [421, 86] width 61 height 7
click at [440, 86] on div at bounding box center [438, 86] width 6 height 6
click at [436, 105] on div at bounding box center [438, 107] width 6 height 6
click at [438, 123] on div "GRE019900415 KE TI ZITAO LAVRENTIS MACHAIRITSAS FEAT. DIONYSIS SAVVOPOULOS LAVR…" at bounding box center [275, 128] width 351 height 21
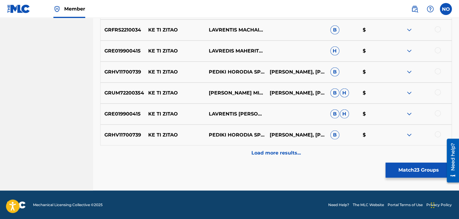
scroll to position [716, 0]
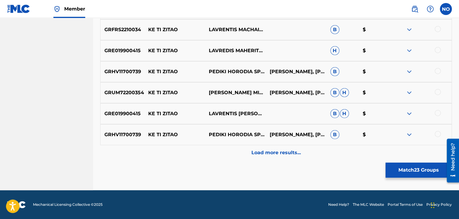
click at [435, 133] on div at bounding box center [438, 134] width 6 height 6
click at [438, 113] on div at bounding box center [438, 113] width 6 height 6
click at [438, 93] on div at bounding box center [438, 92] width 6 height 6
click at [438, 69] on div at bounding box center [438, 71] width 6 height 6
click at [437, 51] on div at bounding box center [438, 50] width 6 height 6
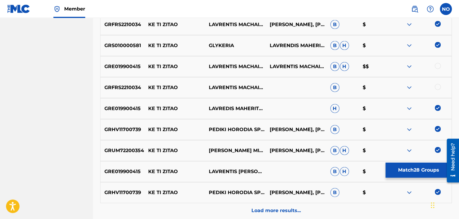
scroll to position [656, 0]
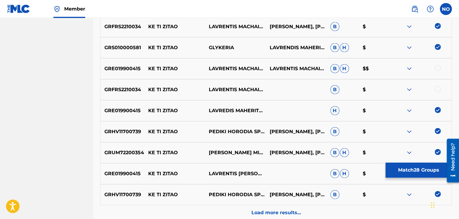
click at [438, 87] on div at bounding box center [438, 89] width 6 height 6
click at [438, 69] on div at bounding box center [438, 68] width 6 height 6
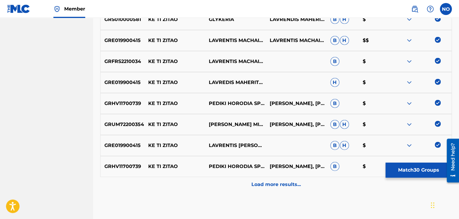
scroll to position [716, 0]
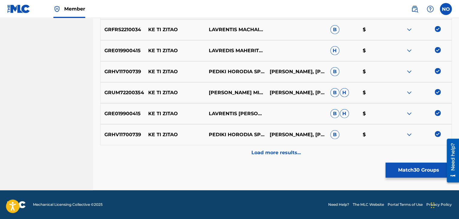
click at [305, 151] on div "Load more results..." at bounding box center [275, 152] width 351 height 15
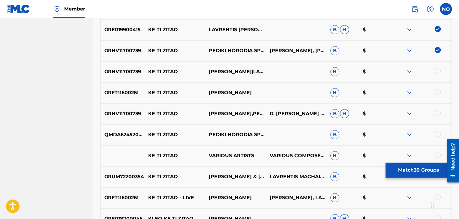
scroll to position [806, 0]
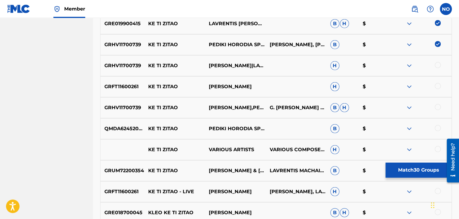
click at [440, 66] on div at bounding box center [438, 65] width 6 height 6
click at [435, 89] on div at bounding box center [421, 86] width 61 height 7
click at [438, 86] on div at bounding box center [438, 86] width 6 height 6
click at [436, 106] on div at bounding box center [438, 107] width 6 height 6
click at [440, 124] on div "QMDA62452052 KE TI ZITAO PEDIKI HORODIA SPIROU LAMBROU,SPIROS LAMBROU,LAVRENTIS…" at bounding box center [275, 128] width 351 height 21
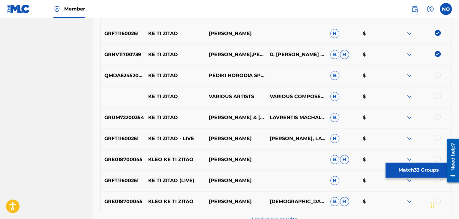
scroll to position [866, 0]
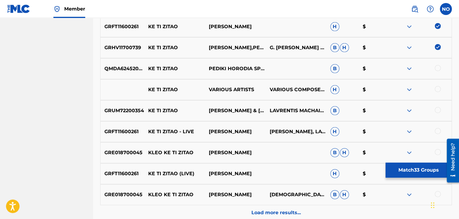
click at [436, 87] on div at bounding box center [438, 89] width 6 height 6
click at [437, 71] on div at bounding box center [421, 68] width 61 height 7
drag, startPoint x: 435, startPoint y: 106, endPoint x: 438, endPoint y: 109, distance: 4.1
click at [436, 106] on div "GRUM72200354 KE TI ZITAO DIMITRIS MITROPANOS & LAVRENTIS MACHAIRITSAS LAVRENTIS…" at bounding box center [275, 110] width 351 height 21
click at [438, 109] on div at bounding box center [438, 110] width 6 height 6
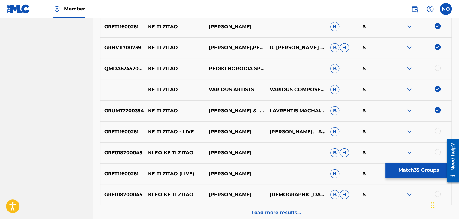
click at [437, 67] on div at bounding box center [438, 68] width 6 height 6
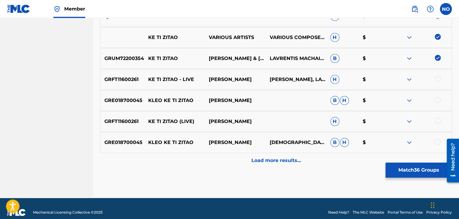
scroll to position [926, 0]
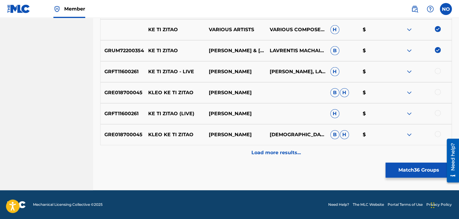
click at [437, 72] on div at bounding box center [438, 71] width 6 height 6
drag, startPoint x: 438, startPoint y: 92, endPoint x: 453, endPoint y: 97, distance: 16.2
click at [438, 92] on div at bounding box center [438, 92] width 6 height 6
drag, startPoint x: 439, startPoint y: 112, endPoint x: 452, endPoint y: 114, distance: 13.1
click at [439, 112] on div at bounding box center [438, 113] width 6 height 6
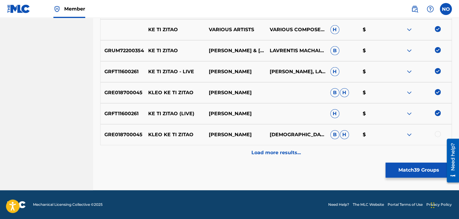
click at [439, 133] on div at bounding box center [438, 134] width 6 height 6
click at [312, 146] on div "Load more results..." at bounding box center [275, 152] width 351 height 15
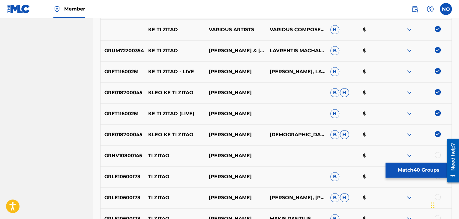
click at [439, 135] on img at bounding box center [438, 134] width 6 height 6
click at [439, 93] on img at bounding box center [438, 92] width 6 height 6
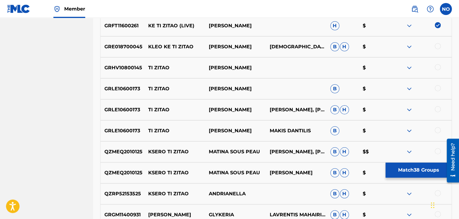
scroll to position [1015, 0]
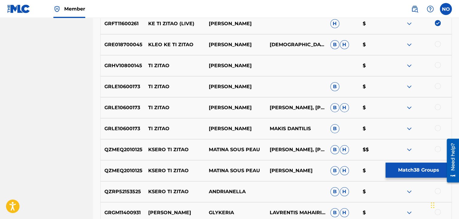
click at [411, 172] on button "Match 38 Groups" at bounding box center [418, 170] width 66 height 15
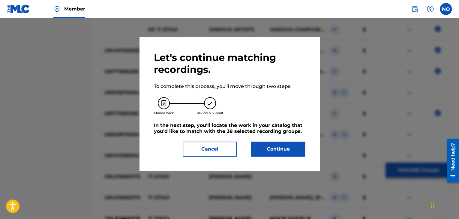
click at [295, 153] on button "Continue" at bounding box center [278, 149] width 54 height 15
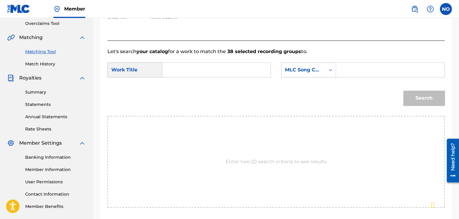
scroll to position [61, 0]
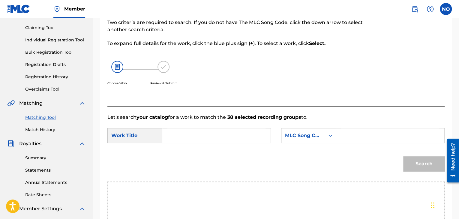
drag, startPoint x: 186, startPoint y: 136, endPoint x: 190, endPoint y: 135, distance: 3.6
click at [186, 136] on input "Search Form" at bounding box center [216, 135] width 98 height 14
type input "KE TI ZITAO"
click at [324, 142] on div "MLC Song Code" at bounding box center [308, 135] width 55 height 15
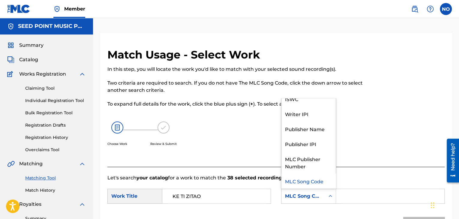
scroll to position [0, 0]
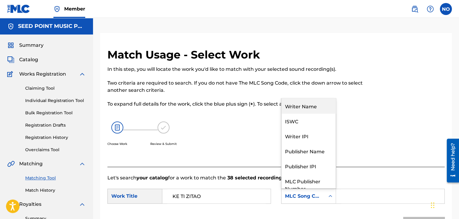
click at [319, 108] on div "Writer Name" at bounding box center [308, 105] width 54 height 15
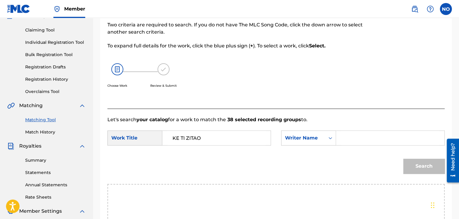
scroll to position [60, 0]
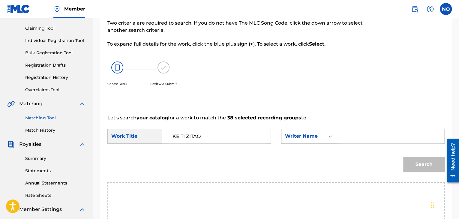
click at [352, 133] on input "Search Form" at bounding box center [390, 136] width 98 height 14
type input "MAHERITSAS"
click at [420, 167] on button "Search" at bounding box center [423, 164] width 41 height 15
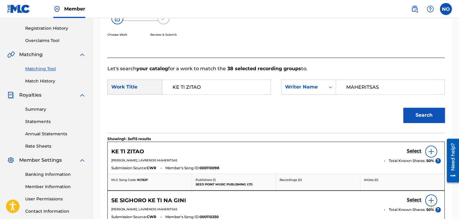
scroll to position [120, 0]
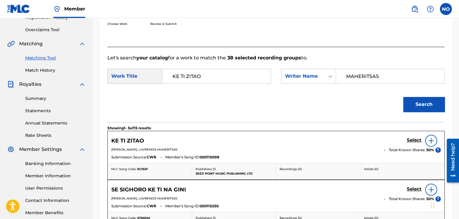
click at [417, 145] on div "Select" at bounding box center [424, 141] width 34 height 12
click at [414, 137] on div "Select" at bounding box center [424, 141] width 34 height 12
click at [414, 140] on h5 "Select" at bounding box center [414, 140] width 15 height 6
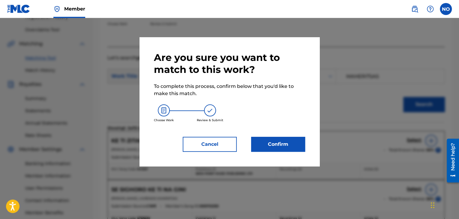
click at [292, 150] on button "Confirm" at bounding box center [278, 144] width 54 height 15
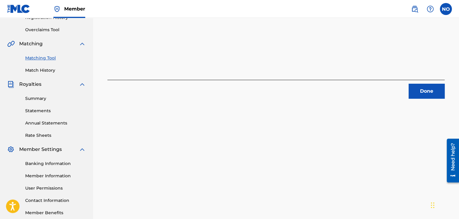
click at [423, 89] on button "Done" at bounding box center [426, 91] width 36 height 15
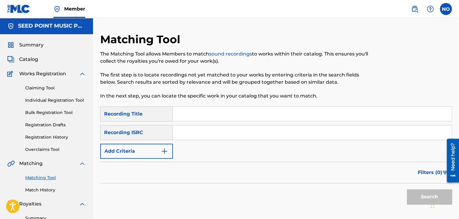
scroll to position [0, 0]
click at [36, 59] on span "Catalog" at bounding box center [28, 59] width 19 height 7
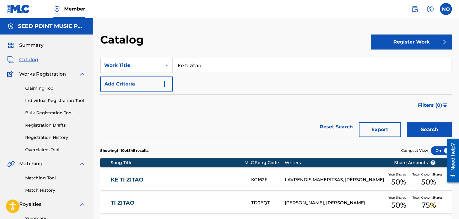
drag, startPoint x: 221, startPoint y: 62, endPoint x: 109, endPoint y: 79, distance: 112.9
click at [109, 79] on div "SearchWithCriteriacb7c1a2e-7bd4-4949-97a8-0e7de938d34e Work Title ke ti zitao A…" at bounding box center [275, 75] width 351 height 34
click at [407, 122] on button "Search" at bounding box center [429, 129] width 45 height 15
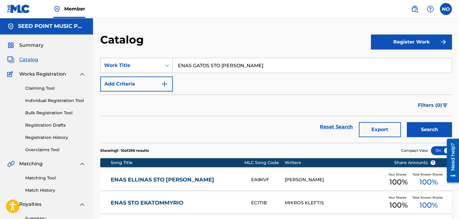
drag, startPoint x: 254, startPoint y: 65, endPoint x: 158, endPoint y: 69, distance: 96.7
click at [158, 69] on div "SearchWithCriteriacb7c1a2e-7bd4-4949-97a8-0e7de938d34e Work Title ENAS GATOS ST…" at bounding box center [275, 65] width 351 height 15
click at [407, 122] on button "Search" at bounding box center [429, 129] width 45 height 15
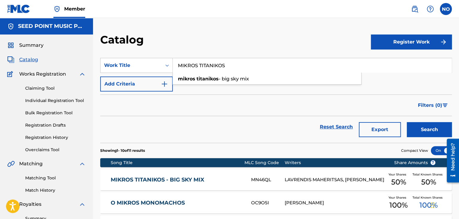
drag, startPoint x: 206, startPoint y: 70, endPoint x: 88, endPoint y: 85, distance: 118.5
click at [89, 85] on main "SEED POINT MUSIC PUBLISHING LTD Summary Catalog Works Registration Claiming Too…" at bounding box center [229, 223] width 459 height 411
click at [407, 122] on button "Search" at bounding box center [429, 129] width 45 height 15
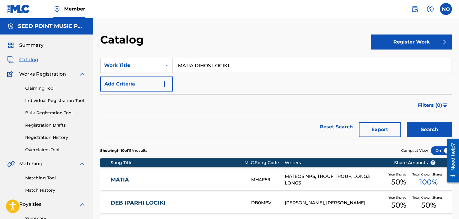
drag, startPoint x: 239, startPoint y: 70, endPoint x: 89, endPoint y: 85, distance: 150.7
click at [90, 85] on main "SEED POINT MUSIC PUBLISHING LTD Summary Catalog Works Registration Claiming Too…" at bounding box center [229, 223] width 459 height 411
click at [186, 79] on span "Search Form" at bounding box center [185, 79] width 1 height 6
type input "ela psihoula mou"
click at [432, 128] on button "Search" at bounding box center [429, 129] width 45 height 15
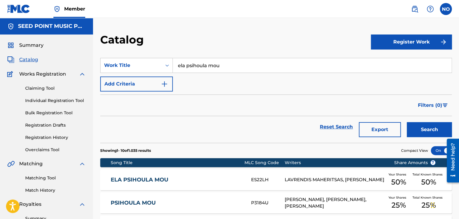
scroll to position [30, 0]
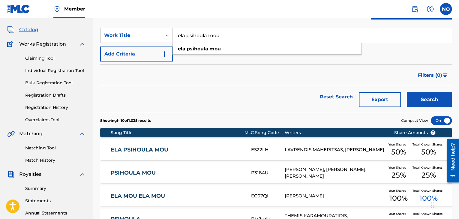
drag, startPoint x: 233, startPoint y: 39, endPoint x: 175, endPoint y: 37, distance: 57.9
click at [175, 37] on input "ela psihoula mou" at bounding box center [312, 35] width 279 height 14
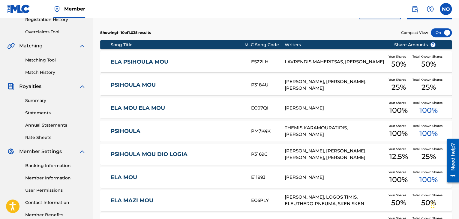
scroll to position [120, 0]
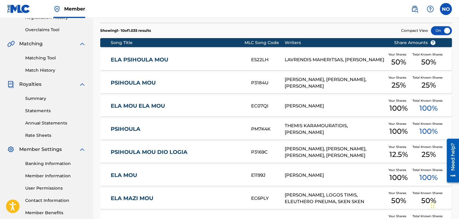
click at [45, 59] on link "Matching Tool" at bounding box center [55, 58] width 61 height 6
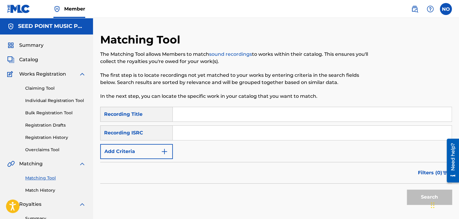
paste input "ela psihoula mou"
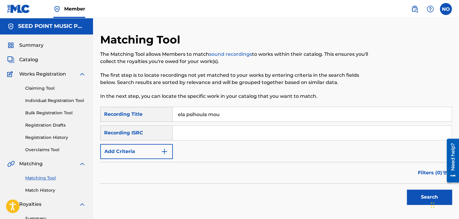
type input "ela psihoula mou"
click at [425, 196] on button "Search" at bounding box center [429, 197] width 45 height 15
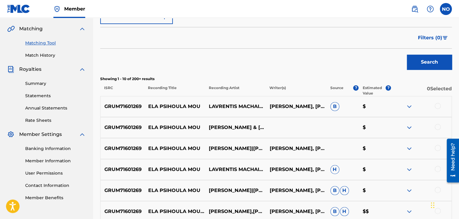
scroll to position [150, 0]
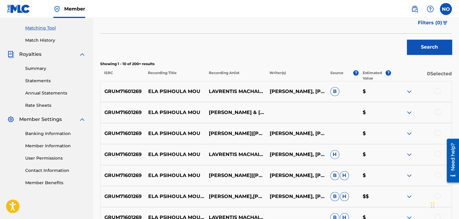
click at [438, 90] on div at bounding box center [438, 91] width 6 height 6
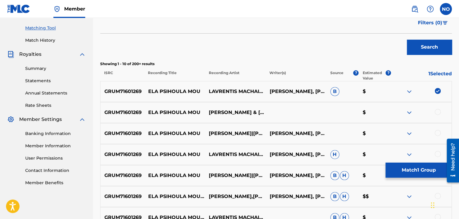
click at [438, 106] on div "GRUM71601269 ELA PSIHOULA MOU LAVREDIS MAHERITSAS & YANNIS KOTSIRAS $" at bounding box center [275, 112] width 351 height 21
click at [439, 111] on div at bounding box center [438, 112] width 6 height 6
click at [438, 133] on div at bounding box center [438, 133] width 6 height 6
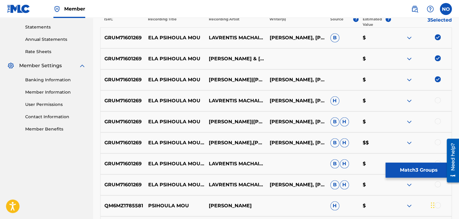
scroll to position [210, 0]
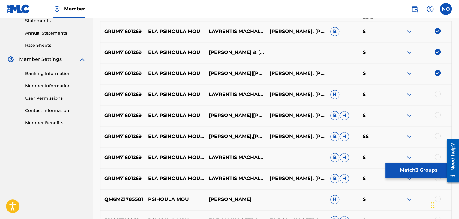
drag, startPoint x: 437, startPoint y: 93, endPoint x: 441, endPoint y: 102, distance: 10.1
click at [437, 92] on div at bounding box center [438, 94] width 6 height 6
click at [441, 115] on div at bounding box center [421, 115] width 61 height 7
click at [439, 115] on div at bounding box center [438, 115] width 6 height 6
click at [438, 136] on div at bounding box center [438, 136] width 6 height 6
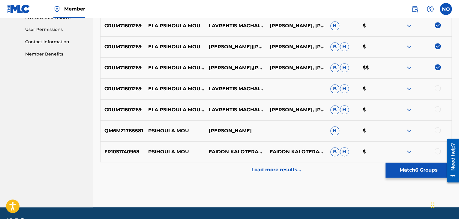
scroll to position [296, 0]
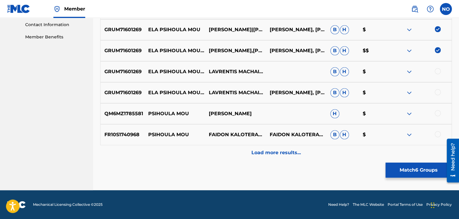
click at [437, 71] on div at bounding box center [438, 71] width 6 height 6
drag, startPoint x: 439, startPoint y: 94, endPoint x: 447, endPoint y: 100, distance: 10.7
click at [439, 94] on div at bounding box center [438, 92] width 6 height 6
click at [441, 111] on div at bounding box center [421, 113] width 61 height 7
click at [284, 154] on p "Load more results..." at bounding box center [275, 152] width 49 height 7
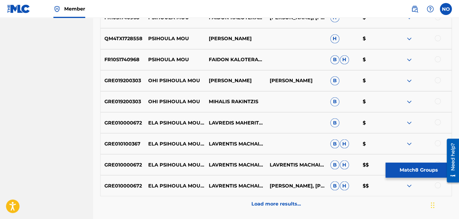
scroll to position [476, 0]
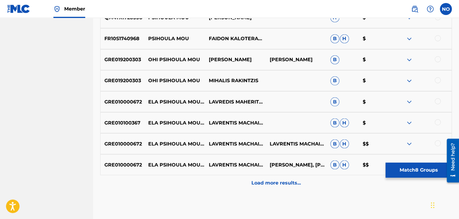
click at [439, 99] on div at bounding box center [438, 101] width 6 height 6
click at [439, 122] on div at bounding box center [438, 122] width 6 height 6
click at [441, 145] on div at bounding box center [421, 143] width 61 height 7
click at [438, 142] on div at bounding box center [438, 143] width 6 height 6
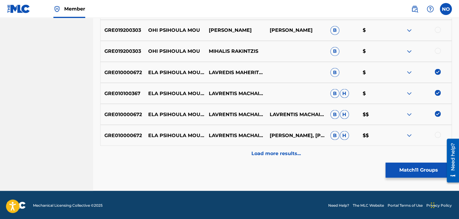
scroll to position [506, 0]
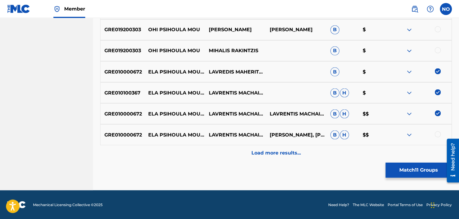
click at [438, 134] on div at bounding box center [438, 134] width 6 height 6
click at [297, 147] on div "Load more results..." at bounding box center [275, 152] width 351 height 15
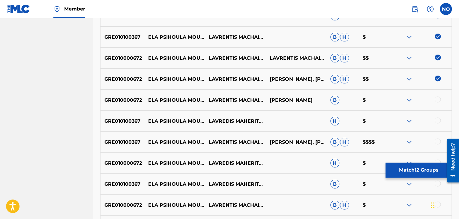
scroll to position [566, 0]
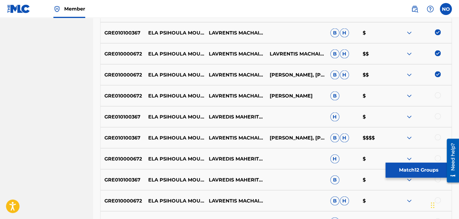
click at [440, 94] on div at bounding box center [438, 95] width 6 height 6
click at [437, 137] on div at bounding box center [438, 137] width 6 height 6
click at [409, 138] on img at bounding box center [408, 137] width 7 height 7
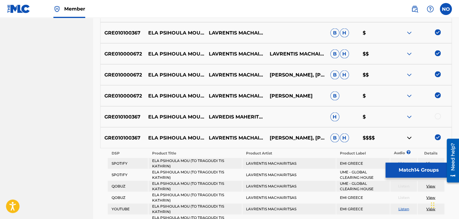
click at [438, 117] on div at bounding box center [438, 116] width 6 height 6
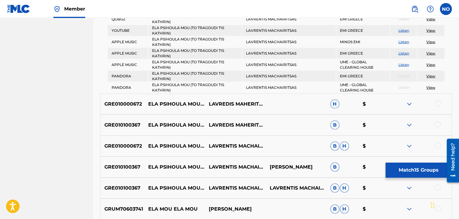
scroll to position [746, 0]
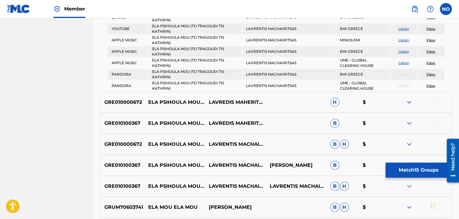
click at [438, 100] on div at bounding box center [438, 102] width 6 height 6
click at [439, 121] on div at bounding box center [438, 123] width 6 height 6
click at [437, 143] on div at bounding box center [438, 144] width 6 height 6
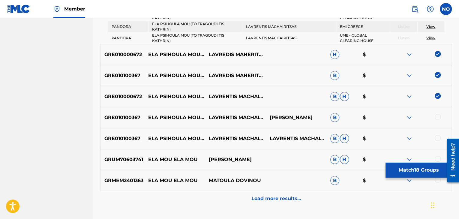
scroll to position [806, 0]
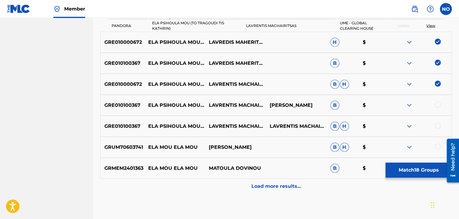
click at [439, 105] on div at bounding box center [438, 105] width 6 height 6
click at [436, 124] on div at bounding box center [438, 126] width 6 height 6
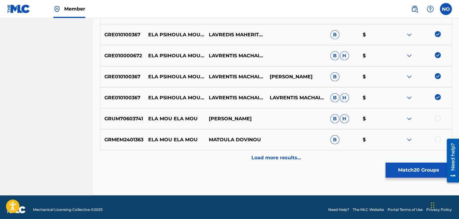
scroll to position [838, 0]
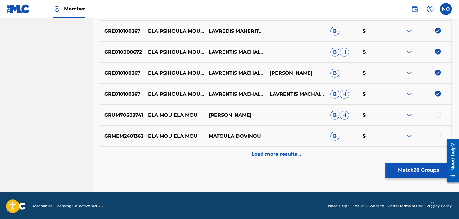
click at [299, 151] on p "Load more results..." at bounding box center [275, 154] width 49 height 7
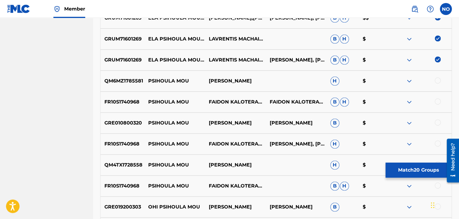
scroll to position [326, 0]
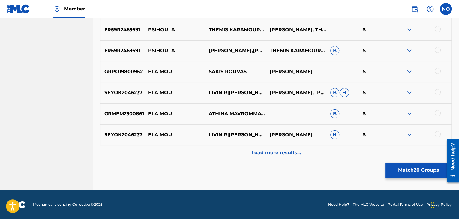
click at [289, 151] on p "Load more results..." at bounding box center [275, 152] width 49 height 7
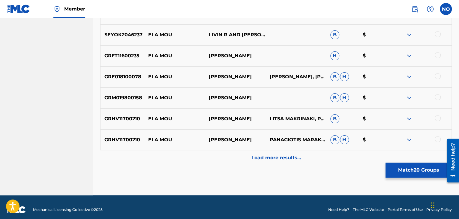
scroll to position [1135, 0]
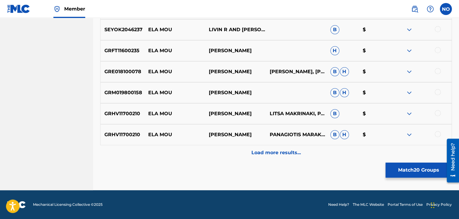
click at [396, 170] on button "Match 20 Groups" at bounding box center [418, 170] width 66 height 15
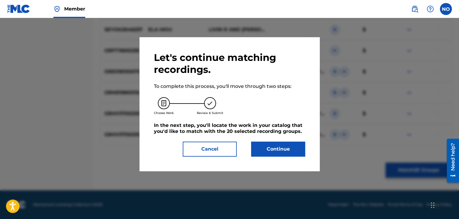
click at [282, 151] on button "Continue" at bounding box center [278, 149] width 54 height 15
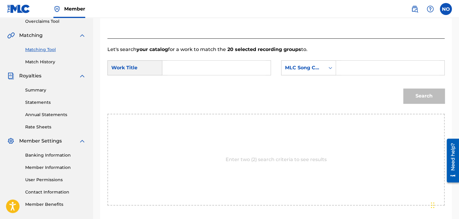
scroll to position [91, 0]
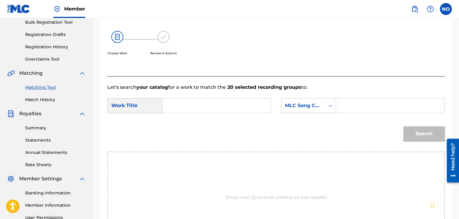
click at [187, 97] on form "SearchWithCriteria173e36aa-5f4a-416d-beb8-ba4b387af916 Work Title SearchWithCri…" at bounding box center [275, 121] width 337 height 61
click at [180, 99] on input "Search Form" at bounding box center [216, 105] width 98 height 14
type input "E"
type input "ELA PSIHOULA MOU"
click at [321, 113] on div "SearchWithCriteria173e36aa-5f4a-416d-beb8-ba4b387af916 Work Title ELA PSIHOULA …" at bounding box center [275, 107] width 337 height 19
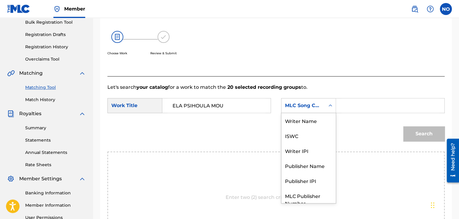
click at [320, 110] on div "MLC Song Code" at bounding box center [302, 105] width 43 height 11
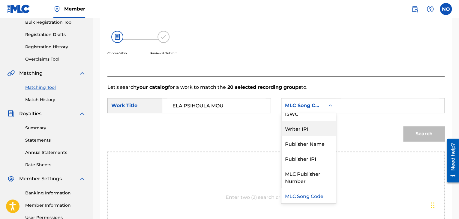
scroll to position [0, 0]
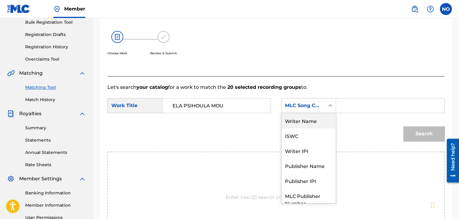
drag, startPoint x: 328, startPoint y: 119, endPoint x: 341, endPoint y: 115, distance: 13.8
click at [328, 119] on div "Writer Name" at bounding box center [308, 120] width 54 height 15
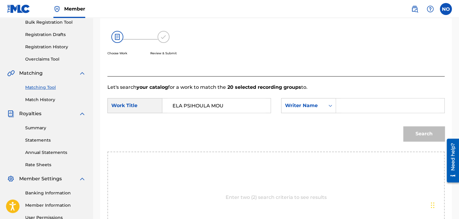
click at [350, 109] on input "Search Form" at bounding box center [390, 105] width 98 height 14
type input "MAHERITSAS"
click at [430, 133] on button "Search" at bounding box center [423, 133] width 41 height 15
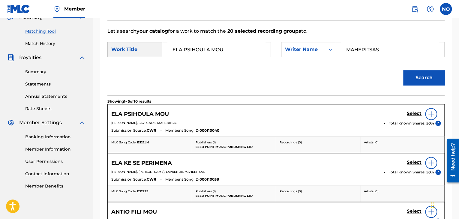
scroll to position [151, 0]
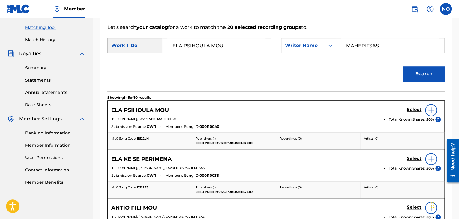
click at [417, 111] on h5 "Select" at bounding box center [414, 110] width 15 height 6
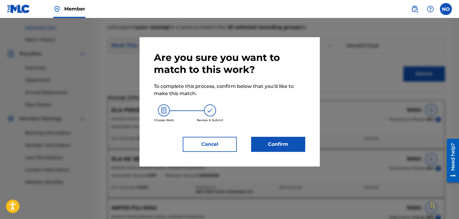
click at [296, 147] on button "Confirm" at bounding box center [278, 144] width 54 height 15
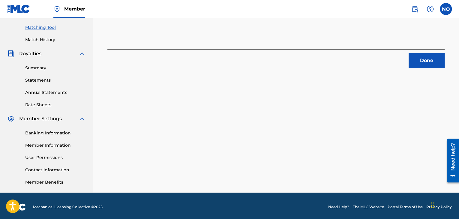
click at [419, 63] on button "Done" at bounding box center [426, 60] width 36 height 15
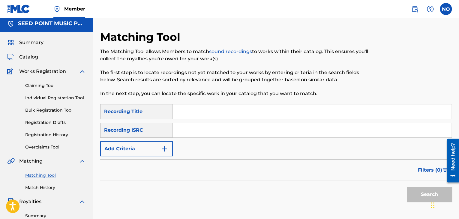
scroll to position [0, 0]
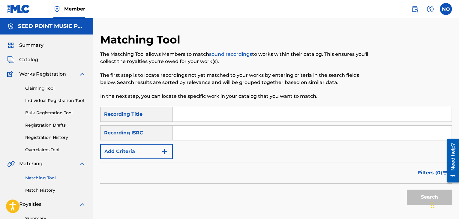
click at [192, 119] on input "Search Form" at bounding box center [312, 114] width 279 height 14
click at [37, 61] on span "Catalog" at bounding box center [28, 59] width 19 height 7
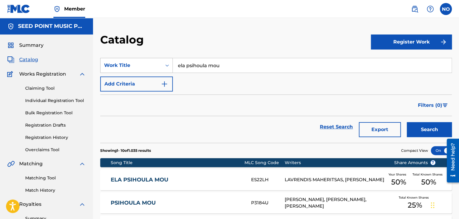
drag, startPoint x: 245, startPoint y: 64, endPoint x: 128, endPoint y: 65, distance: 117.0
click at [128, 65] on div "SearchWithCriteriacb7c1a2e-7bd4-4949-97a8-0e7de938d34e Work Title ela psihoula …" at bounding box center [275, 65] width 351 height 15
type input "PETHAINO GIA SENA"
click at [407, 122] on button "Search" at bounding box center [429, 129] width 45 height 15
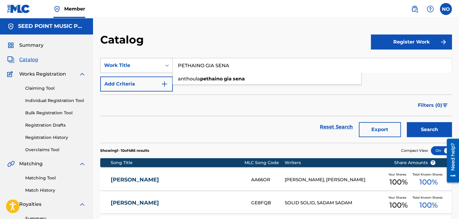
drag, startPoint x: 233, startPoint y: 64, endPoint x: 163, endPoint y: 65, distance: 70.2
click at [163, 65] on div "SearchWithCriteriacb7c1a2e-7bd4-4949-97a8-0e7de938d34e Work Title PETHAINO GIA …" at bounding box center [275, 65] width 351 height 15
type input "TSARIS"
click at [425, 124] on button "Search" at bounding box center [429, 129] width 45 height 15
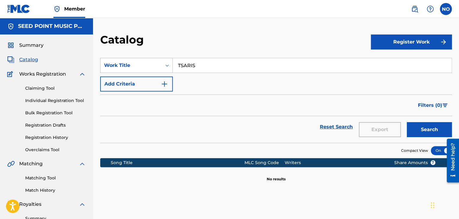
click at [140, 66] on div "Work Title" at bounding box center [131, 65] width 54 height 7
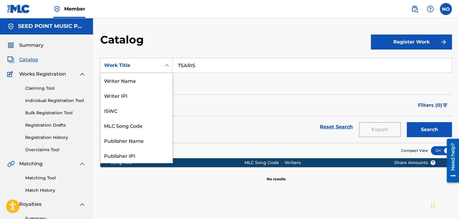
scroll to position [90, 0]
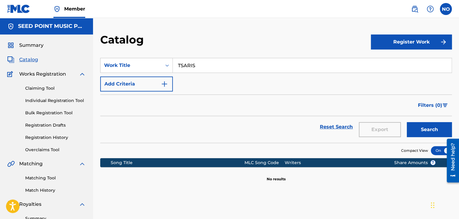
click at [33, 61] on span "Catalog" at bounding box center [28, 59] width 19 height 7
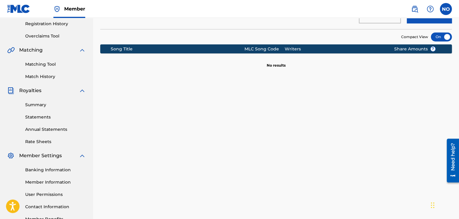
scroll to position [120, 0]
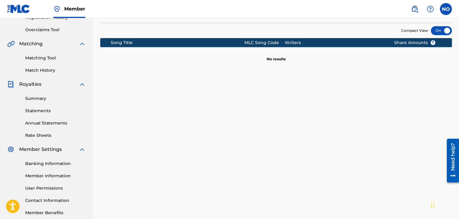
click at [47, 55] on link "Matching Tool" at bounding box center [55, 58] width 61 height 6
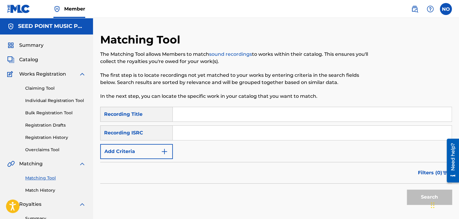
click at [160, 154] on button "Add Criteria" at bounding box center [136, 151] width 73 height 15
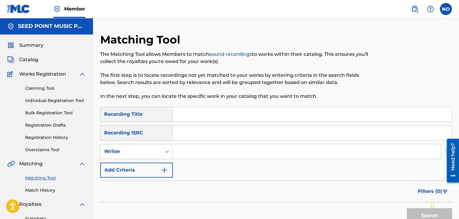
click at [187, 152] on input "Search Form" at bounding box center [307, 151] width 268 height 14
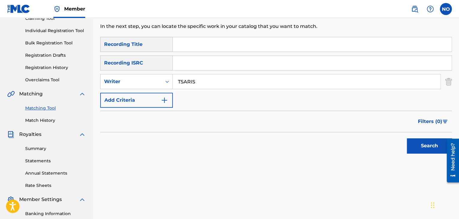
scroll to position [120, 0]
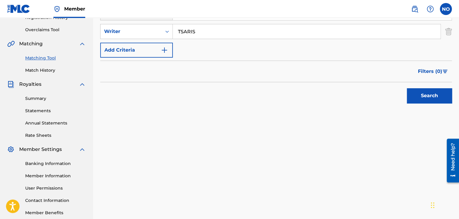
type input "TSARIS"
click at [435, 97] on button "Search" at bounding box center [429, 95] width 45 height 15
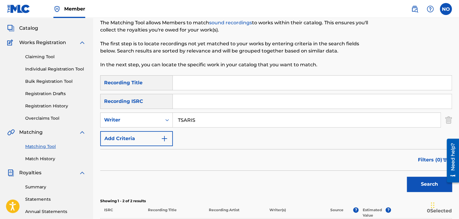
scroll to position [30, 0]
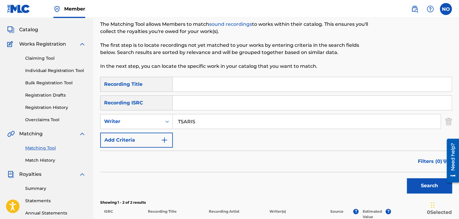
click at [209, 89] on input "Search Form" at bounding box center [312, 84] width 279 height 14
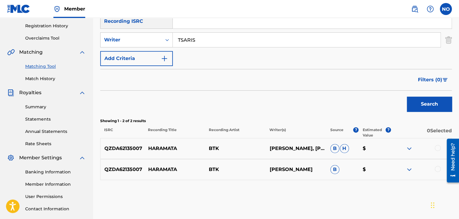
scroll to position [120, 0]
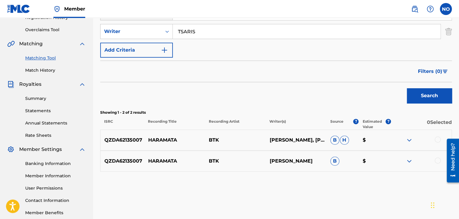
type input "HARAMATA"
drag, startPoint x: 435, startPoint y: 142, endPoint x: 438, endPoint y: 139, distance: 3.7
click at [437, 140] on div at bounding box center [421, 139] width 61 height 7
click at [438, 139] on div at bounding box center [438, 139] width 6 height 6
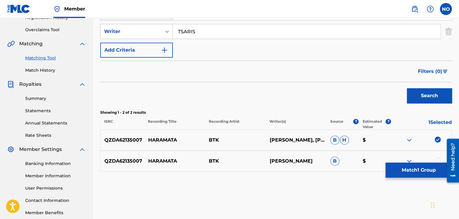
click at [437, 157] on div "QZDA62135007 HARAMATA BTK KONSTANTINOS TSARIS B $" at bounding box center [275, 161] width 351 height 21
click at [438, 160] on div at bounding box center [438, 160] width 6 height 6
drag, startPoint x: 227, startPoint y: 39, endPoint x: 131, endPoint y: 33, distance: 96.8
click at [131, 33] on div "SearchWithCriteriae40a91e8-a8f4-43df-9685-95e0814daf62 Writer TSARIS" at bounding box center [275, 31] width 351 height 15
drag, startPoint x: 193, startPoint y: 32, endPoint x: 137, endPoint y: 34, distance: 55.8
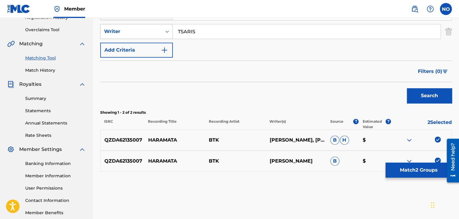
click at [137, 34] on div "SearchWithCriteriae40a91e8-a8f4-43df-9685-95e0814daf62 Writer TSARIS" at bounding box center [275, 31] width 351 height 15
type input "BTK"
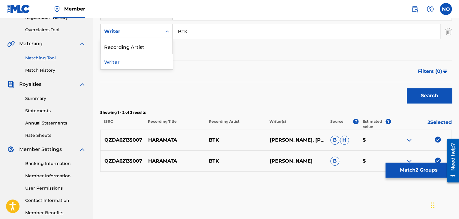
click at [137, 34] on div "Writer" at bounding box center [131, 31] width 54 height 7
click at [142, 49] on div "Recording Artist" at bounding box center [136, 46] width 72 height 15
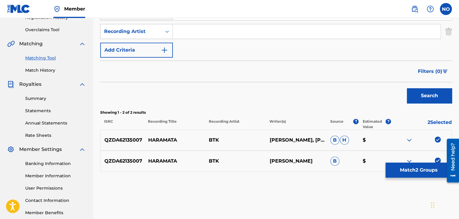
click at [438, 99] on button "Search" at bounding box center [429, 95] width 45 height 15
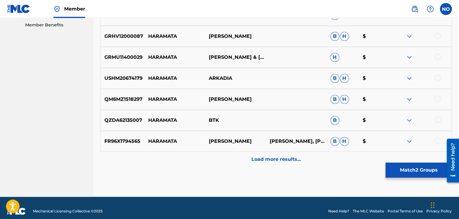
scroll to position [314, 0]
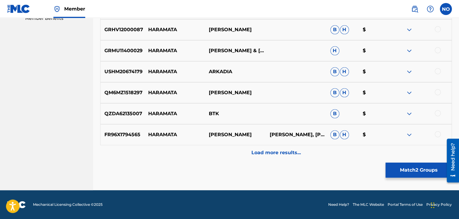
click at [436, 113] on div at bounding box center [438, 113] width 6 height 6
click at [292, 151] on p "Load more results..." at bounding box center [275, 152] width 49 height 7
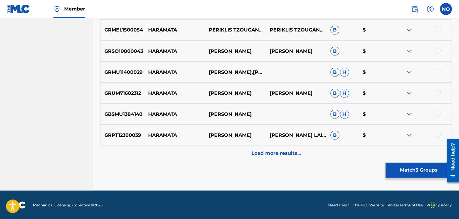
scroll to position [524, 0]
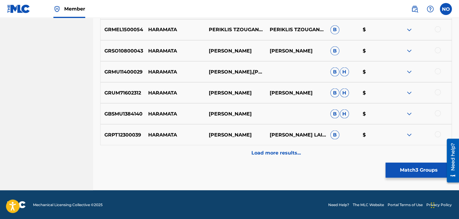
click at [401, 170] on button "Match 3 Groups" at bounding box center [418, 170] width 66 height 15
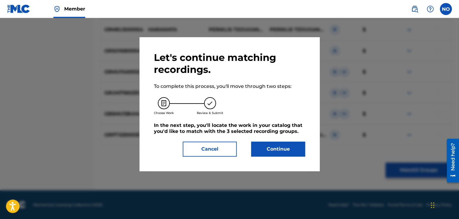
click at [276, 145] on button "Continue" at bounding box center [278, 149] width 54 height 15
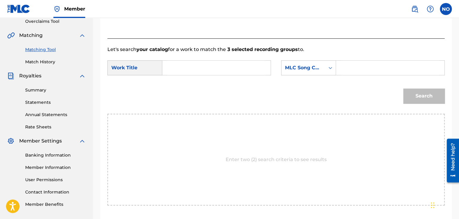
scroll to position [91, 0]
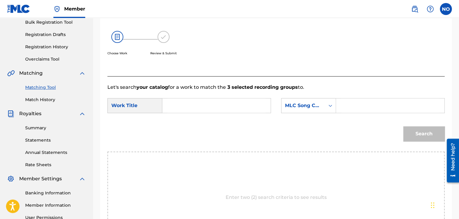
click at [185, 101] on input "Search Form" at bounding box center [216, 105] width 98 height 14
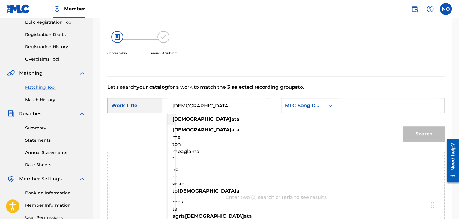
drag, startPoint x: 190, startPoint y: 120, endPoint x: 213, endPoint y: 118, distance: 23.5
click at [231, 120] on span "ata" at bounding box center [235, 119] width 8 height 6
type input "haramata"
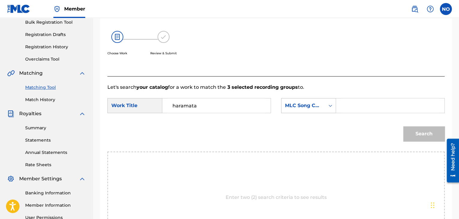
drag, startPoint x: 288, startPoint y: 105, endPoint x: 292, endPoint y: 107, distance: 4.5
click at [289, 105] on div "MLC Song Code" at bounding box center [303, 105] width 36 height 7
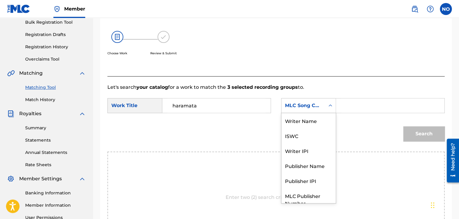
scroll to position [0, 0]
drag, startPoint x: 302, startPoint y: 120, endPoint x: 330, endPoint y: 113, distance: 29.0
click at [303, 120] on div "Writer Name" at bounding box center [308, 120] width 54 height 15
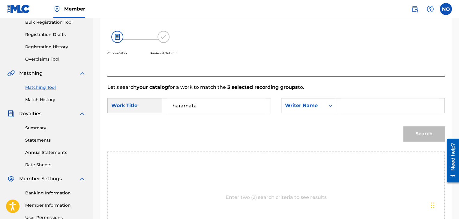
drag, startPoint x: 330, startPoint y: 113, endPoint x: 347, endPoint y: 109, distance: 17.1
click at [339, 110] on div "Search Form" at bounding box center [390, 105] width 109 height 15
click at [348, 108] on input "Search Form" at bounding box center [390, 105] width 98 height 14
type input "R"
type input "BTK"
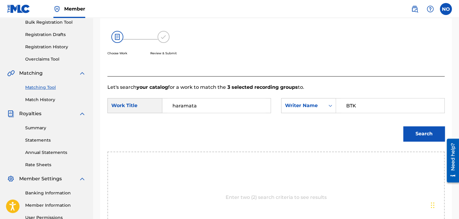
click at [426, 130] on button "Search" at bounding box center [423, 133] width 41 height 15
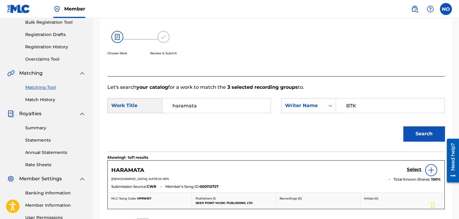
click at [417, 169] on h5 "Select" at bounding box center [414, 170] width 15 height 6
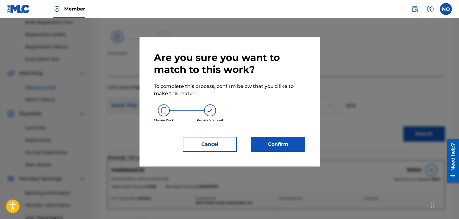
click at [299, 144] on button "Confirm" at bounding box center [278, 144] width 54 height 15
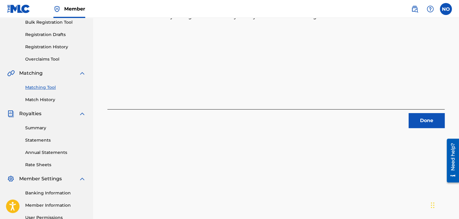
click at [425, 114] on button "Done" at bounding box center [426, 120] width 36 height 15
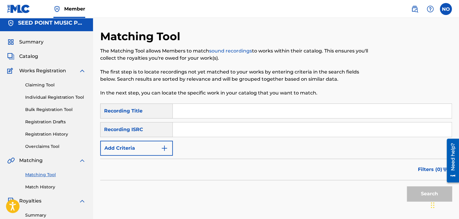
scroll to position [1, 0]
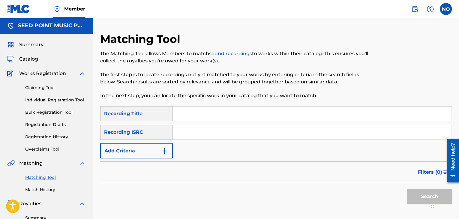
click at [159, 151] on button "Add Criteria" at bounding box center [136, 150] width 73 height 15
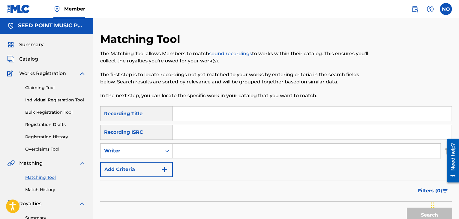
click at [206, 146] on input "Search Form" at bounding box center [307, 151] width 268 height 14
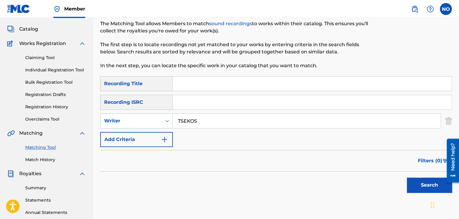
scroll to position [121, 0]
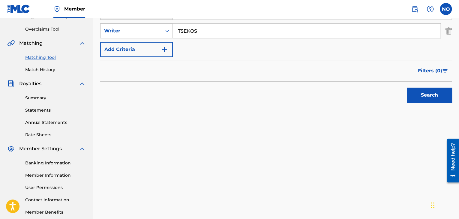
type input "TSEKOS"
click at [434, 98] on button "Search" at bounding box center [429, 95] width 45 height 15
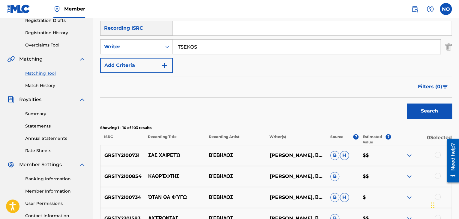
scroll to position [104, 0]
click at [429, 87] on span "Filters ( 0 )" at bounding box center [430, 86] width 24 height 7
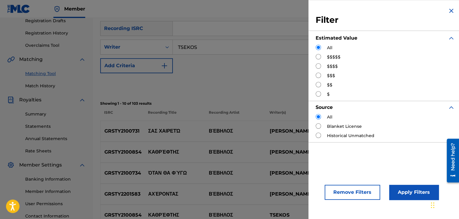
click at [382, 92] on div "$" at bounding box center [385, 94] width 139 height 6
click at [401, 89] on div "All $$$$$ $$$$ $$$ $$ $" at bounding box center [385, 71] width 139 height 53
click at [252, 88] on div "Search" at bounding box center [275, 85] width 351 height 24
click at [409, 191] on button "Apply Filters" at bounding box center [413, 192] width 49 height 15
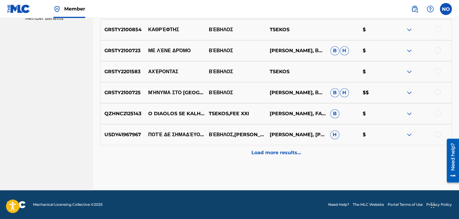
click at [301, 154] on div "Load more results..." at bounding box center [275, 152] width 351 height 15
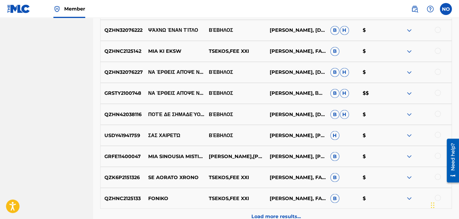
scroll to position [464, 0]
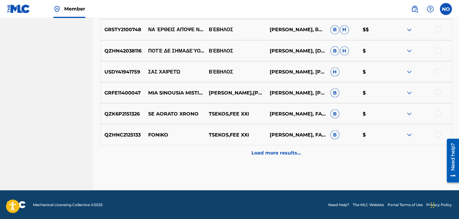
click at [279, 153] on p "Load more results..." at bounding box center [275, 152] width 49 height 7
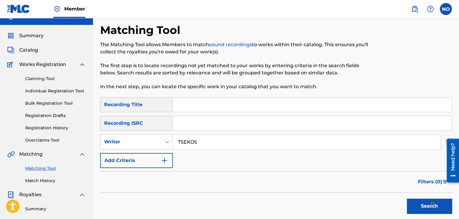
scroll to position [0, 0]
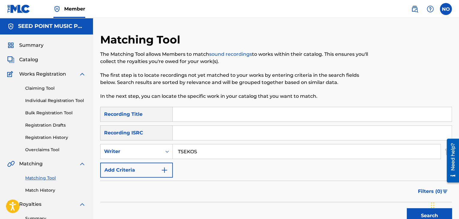
click at [188, 109] on input "Search Form" at bounding box center [312, 114] width 279 height 14
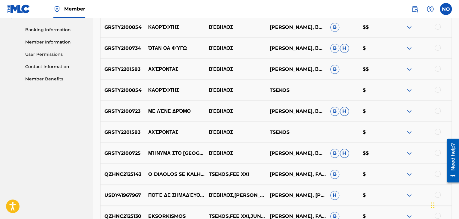
scroll to position [300, 0]
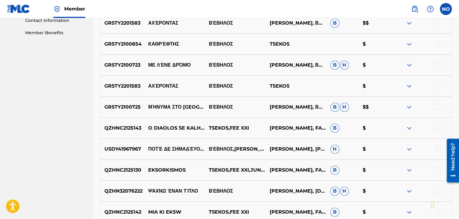
type input "AHERONTAS"
click at [440, 84] on div at bounding box center [438, 85] width 6 height 6
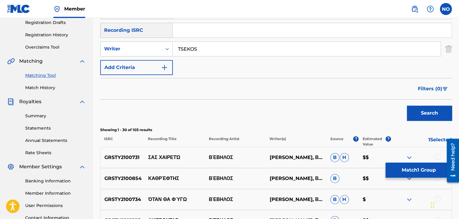
scroll to position [104, 0]
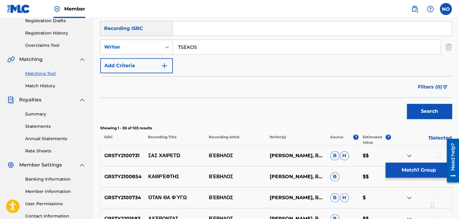
click at [421, 113] on button "Search" at bounding box center [429, 111] width 45 height 15
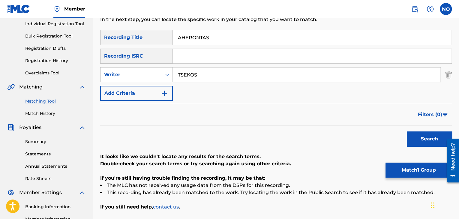
scroll to position [44, 0]
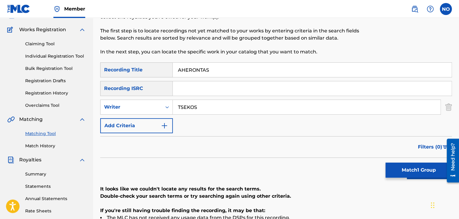
click at [410, 166] on button "Match 1 Group" at bounding box center [418, 170] width 66 height 15
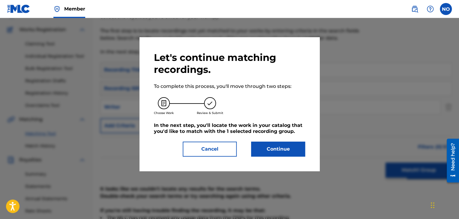
click at [288, 151] on button "Continue" at bounding box center [278, 149] width 54 height 15
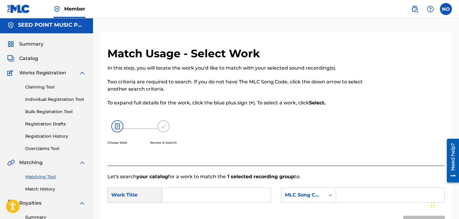
scroll to position [0, 0]
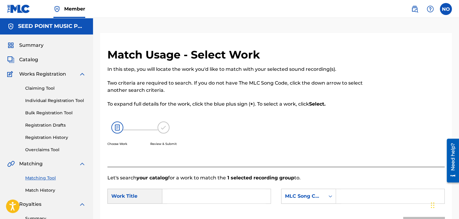
click at [193, 199] on input "Search Form" at bounding box center [216, 196] width 98 height 14
type input "AHERONTAS"
click at [329, 195] on icon "Search Form" at bounding box center [330, 196] width 6 height 6
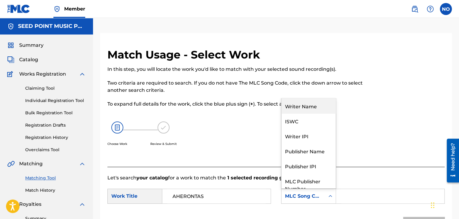
drag, startPoint x: 319, startPoint y: 107, endPoint x: 331, endPoint y: 114, distance: 13.6
click at [319, 107] on div "Writer Name" at bounding box center [308, 105] width 54 height 15
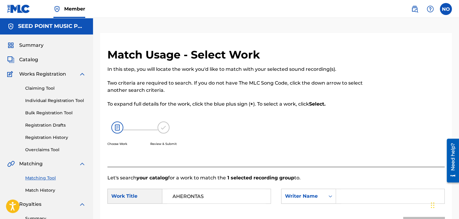
click at [348, 197] on input "Search Form" at bounding box center [390, 196] width 98 height 14
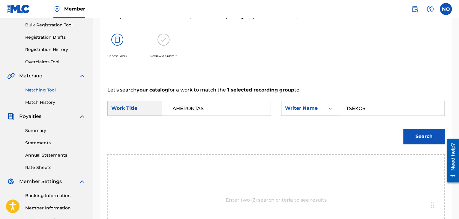
scroll to position [90, 0]
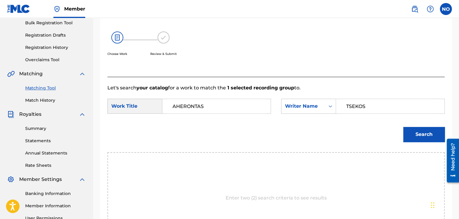
type input "TSEKOS"
click at [433, 139] on button "Search" at bounding box center [423, 134] width 41 height 15
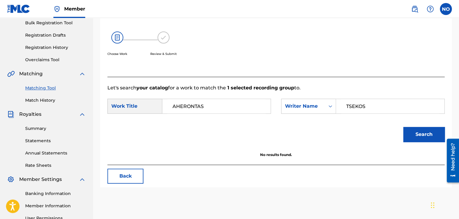
drag, startPoint x: 232, startPoint y: 109, endPoint x: 123, endPoint y: 106, distance: 108.3
click at [124, 106] on div "SearchWithCriteria173e36aa-5f4a-416d-beb8-ba4b387af916 Work Title AHERONTAS" at bounding box center [188, 106] width 163 height 15
type input "ACHERONTAS"
click at [423, 142] on button "Search" at bounding box center [423, 134] width 41 height 15
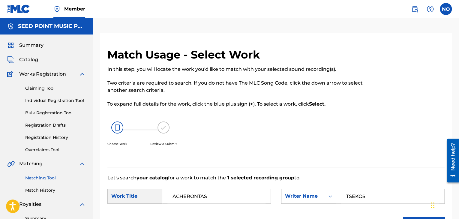
click at [38, 62] on div "Catalog" at bounding box center [46, 59] width 79 height 7
click at [37, 61] on span "Catalog" at bounding box center [28, 59] width 19 height 7
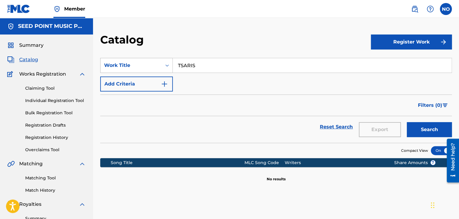
drag, startPoint x: 212, startPoint y: 64, endPoint x: 169, endPoint y: 66, distance: 43.5
click at [169, 66] on div "SearchWithCriteriacb7c1a2e-7bd4-4949-97a8-0e7de938d34e Work Title TSARIS" at bounding box center [275, 65] width 351 height 15
type input "TSEKOS"
click at [432, 126] on button "Search" at bounding box center [429, 129] width 45 height 15
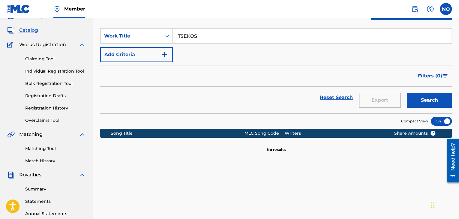
scroll to position [30, 0]
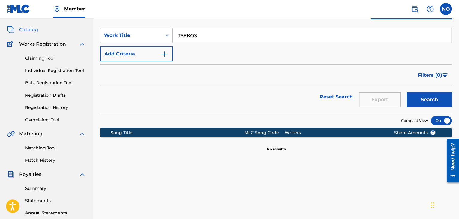
click at [154, 32] on div "Work Title" at bounding box center [131, 35] width 54 height 7
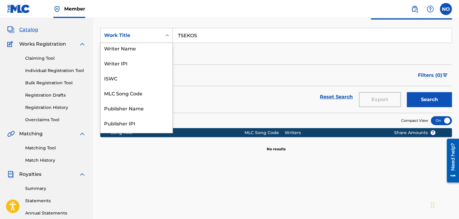
scroll to position [0, 0]
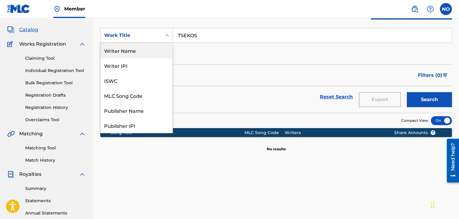
click at [140, 48] on div "Writer Name" at bounding box center [136, 50] width 72 height 15
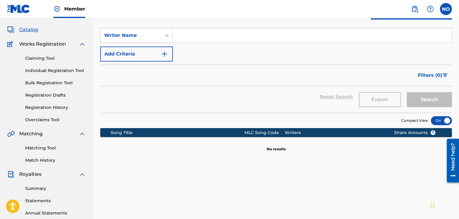
click at [242, 30] on input "Search Form" at bounding box center [312, 35] width 279 height 14
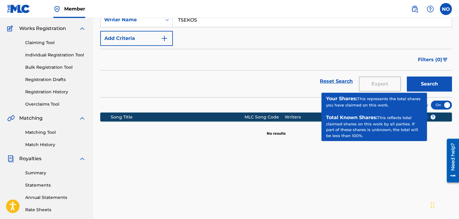
scroll to position [60, 0]
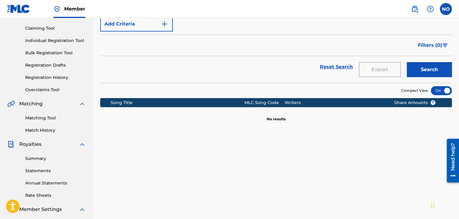
type input "TSEKOS"
click at [417, 68] on button "Search" at bounding box center [429, 69] width 45 height 15
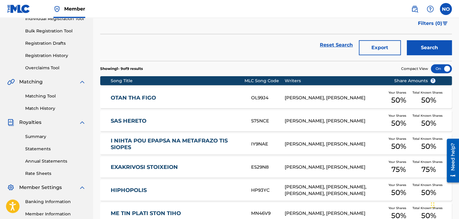
scroll to position [90, 0]
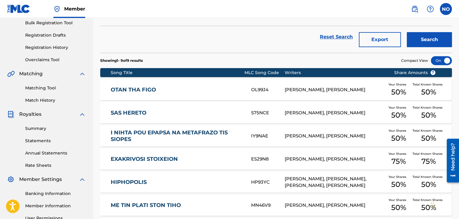
drag, startPoint x: 44, startPoint y: 88, endPoint x: 69, endPoint y: 88, distance: 24.6
click at [44, 88] on link "Matching Tool" at bounding box center [55, 88] width 61 height 6
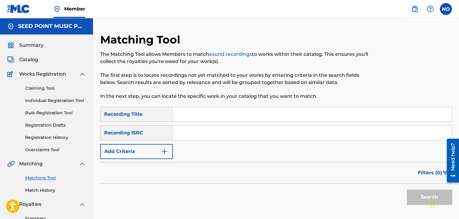
click at [189, 133] on input "Search Form" at bounding box center [312, 133] width 279 height 14
click at [154, 153] on button "Add Criteria" at bounding box center [136, 151] width 73 height 15
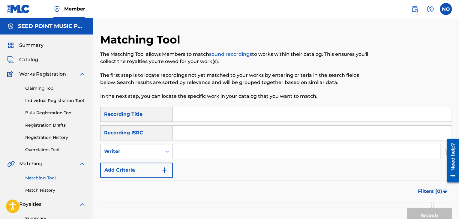
click at [194, 158] on input "Search Form" at bounding box center [307, 151] width 268 height 14
type input "TSEKOS"
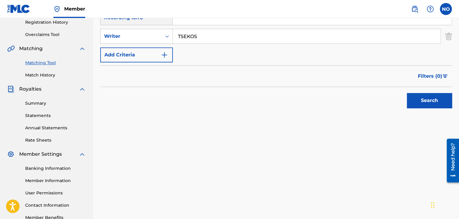
scroll to position [120, 0]
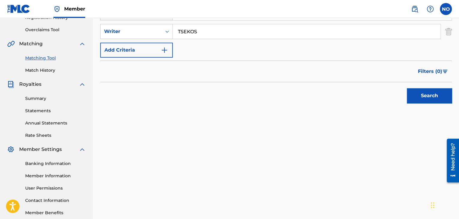
click at [420, 96] on button "Search" at bounding box center [429, 95] width 45 height 15
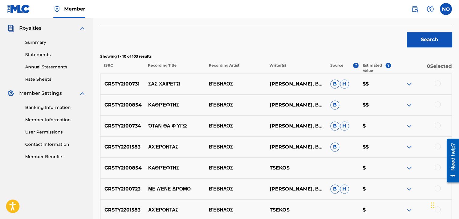
scroll to position [180, 0]
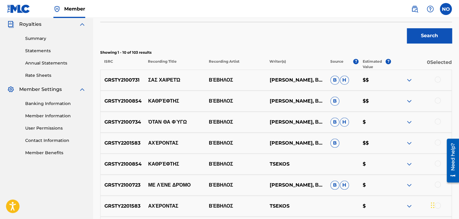
click at [438, 80] on div at bounding box center [438, 79] width 6 height 6
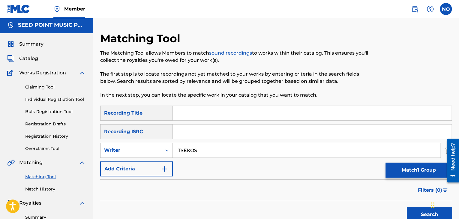
scroll to position [0, 0]
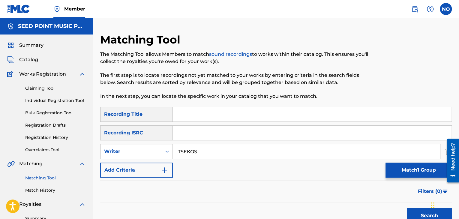
click at [184, 115] on input "Search Form" at bounding box center [312, 114] width 279 height 14
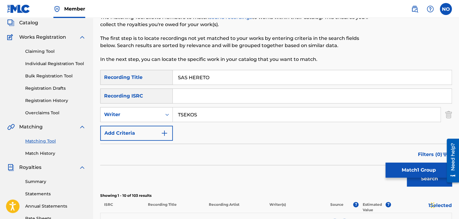
scroll to position [150, 0]
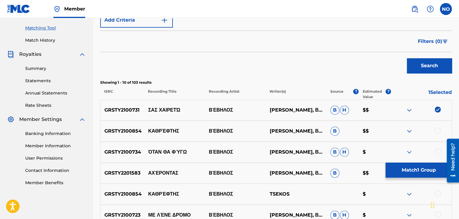
click at [416, 68] on button "Search" at bounding box center [429, 65] width 45 height 15
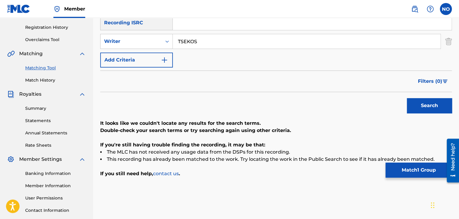
scroll to position [30, 0]
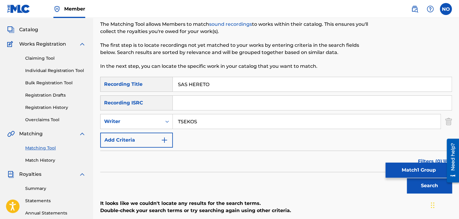
drag, startPoint x: 241, startPoint y: 83, endPoint x: 98, endPoint y: 87, distance: 143.1
click at [98, 87] on div "Matching Tool The Matching Tool allows Members to match sound recordings to wor…" at bounding box center [276, 158] width 366 height 310
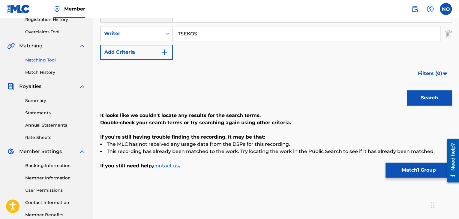
scroll to position [120, 0]
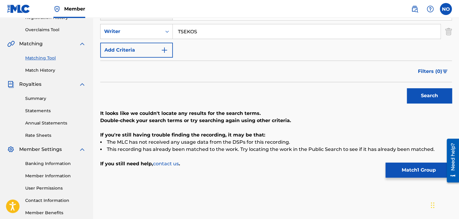
type input "SAS CHAIRETO"
click at [427, 90] on button "Search" at bounding box center [429, 95] width 45 height 15
drag, startPoint x: 216, startPoint y: 37, endPoint x: 154, endPoint y: 35, distance: 61.8
click at [154, 35] on div "SearchWithCriteriae40a91e8-a8f4-43df-9685-95e0814daf62 Writer TSEKOS" at bounding box center [275, 31] width 351 height 15
click at [443, 93] on button "Search" at bounding box center [429, 95] width 45 height 15
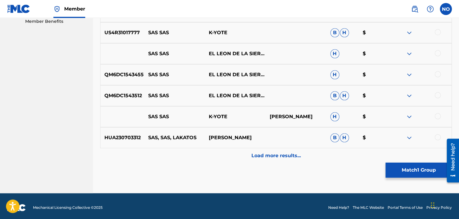
scroll to position [314, 0]
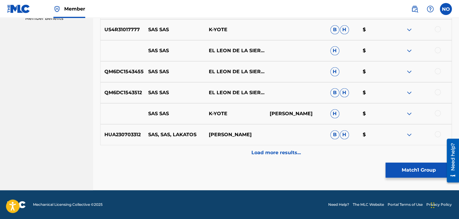
click at [423, 169] on button "Match 1 Group" at bounding box center [418, 170] width 66 height 15
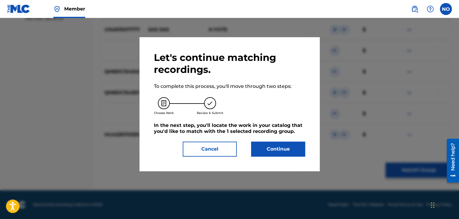
click at [293, 151] on button "Continue" at bounding box center [278, 149] width 54 height 15
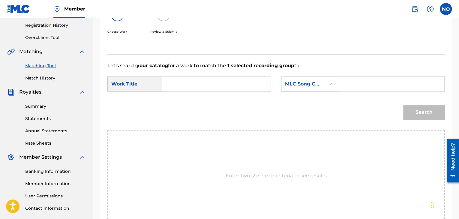
scroll to position [91, 0]
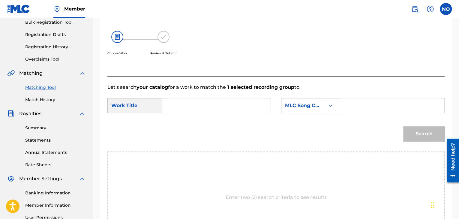
click at [197, 108] on input "Search Form" at bounding box center [216, 105] width 98 height 14
click at [187, 126] on span "to" at bounding box center [186, 126] width 5 height 6
type input "sas hereto"
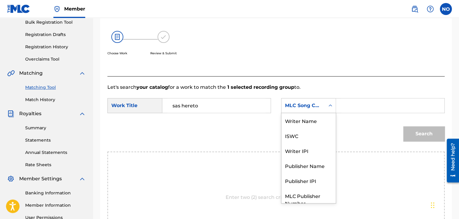
click at [289, 105] on div "MLC Song Code" at bounding box center [303, 105] width 36 height 7
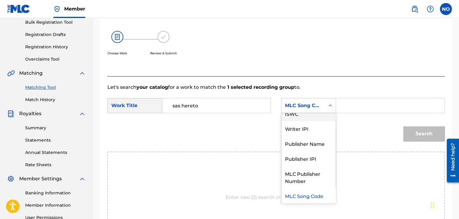
scroll to position [0, 0]
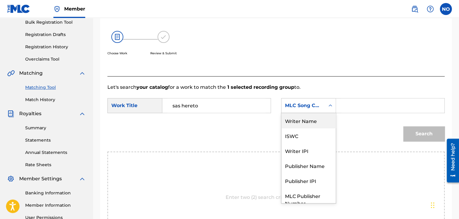
drag, startPoint x: 313, startPoint y: 122, endPoint x: 335, endPoint y: 113, distance: 23.3
click at [314, 121] on div "Writer Name" at bounding box center [308, 120] width 54 height 15
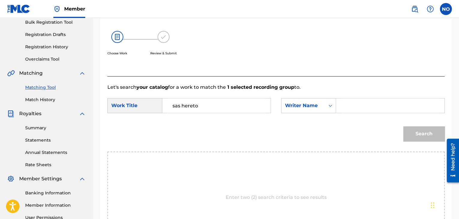
click at [342, 109] on input "Search Form" at bounding box center [390, 105] width 98 height 14
type input "TSEKOS"
click at [437, 128] on button "Search" at bounding box center [423, 133] width 41 height 15
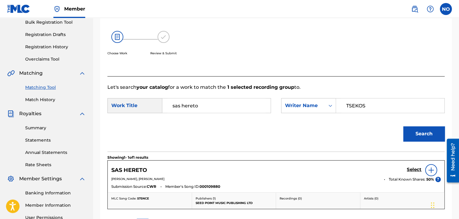
click at [413, 169] on h5 "Select" at bounding box center [414, 170] width 15 height 6
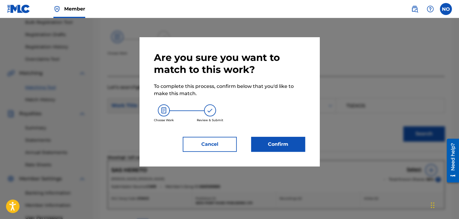
click at [289, 145] on button "Confirm" at bounding box center [278, 144] width 54 height 15
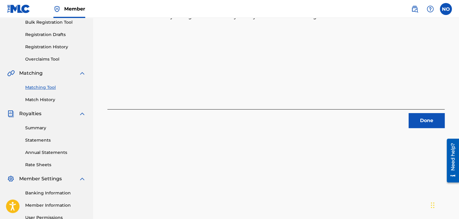
click at [432, 118] on button "Done" at bounding box center [426, 120] width 36 height 15
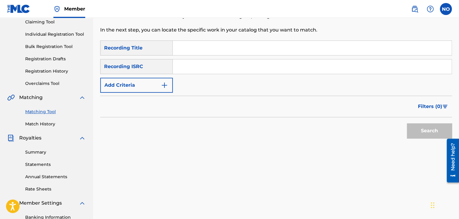
scroll to position [1, 0]
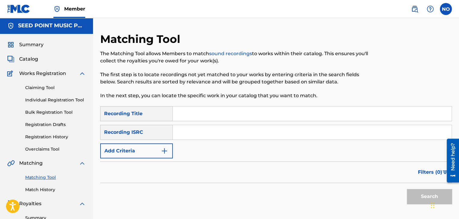
click at [44, 89] on link "Claiming Tool" at bounding box center [55, 88] width 61 height 6
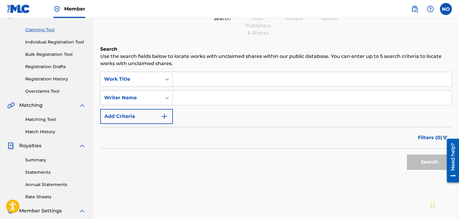
scroll to position [60, 0]
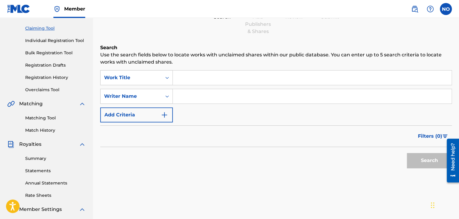
click at [41, 120] on link "Matching Tool" at bounding box center [55, 118] width 61 height 6
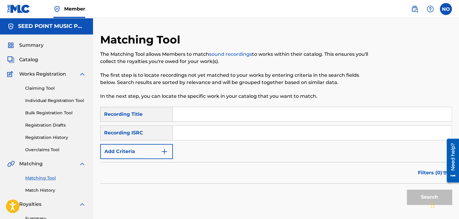
click at [184, 117] on input "Search Form" at bounding box center [312, 114] width 279 height 14
click at [36, 63] on span "Catalog" at bounding box center [28, 59] width 19 height 7
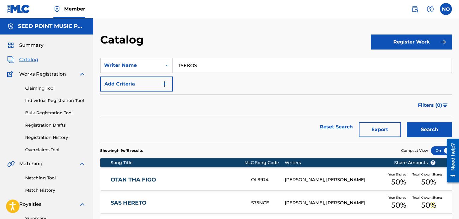
drag, startPoint x: 211, startPoint y: 67, endPoint x: 108, endPoint y: 69, distance: 102.9
click at [108, 69] on div "SearchWithCriteriab583aafb-b9e5-492b-b35a-78650d696142 Writer Name TSEKOS" at bounding box center [275, 65] width 351 height 15
type input "MAHERITSAS"
click at [440, 130] on button "Search" at bounding box center [429, 129] width 45 height 15
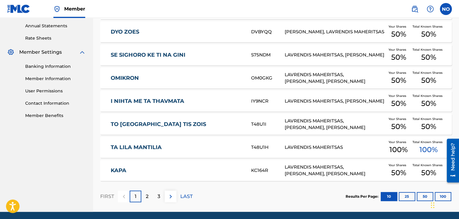
scroll to position [239, 0]
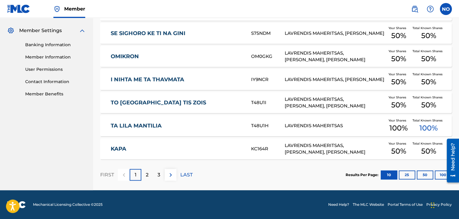
click at [149, 175] on div "2" at bounding box center [147, 175] width 12 height 12
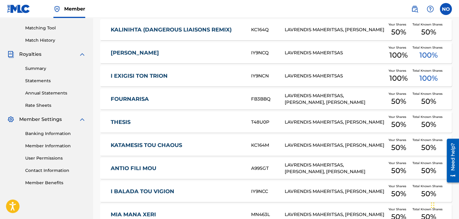
scroll to position [149, 0]
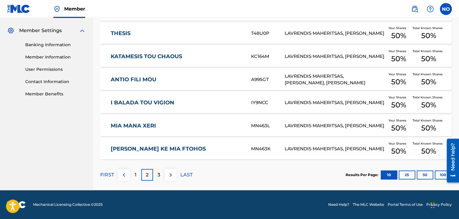
click at [159, 174] on p "3" at bounding box center [158, 174] width 3 height 7
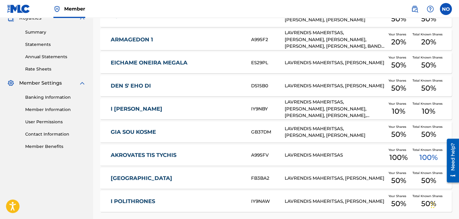
scroll to position [239, 0]
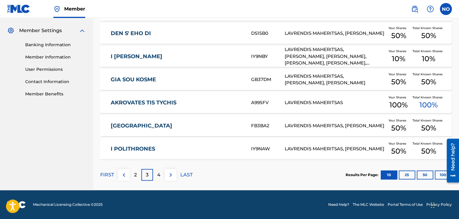
click at [438, 173] on button "100" at bounding box center [443, 174] width 16 height 9
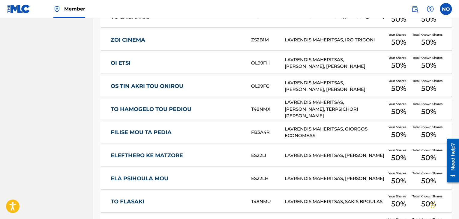
scroll to position [2317, 0]
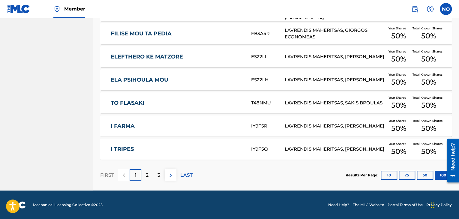
click at [162, 175] on div "3" at bounding box center [159, 175] width 12 height 12
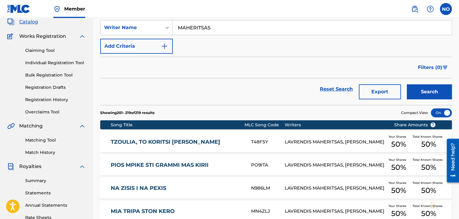
scroll to position [30, 0]
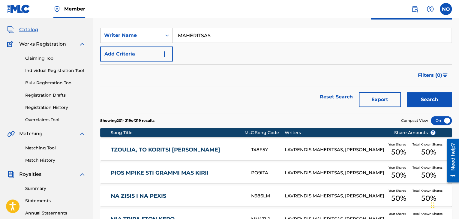
click at [43, 148] on link "Matching Tool" at bounding box center [55, 148] width 61 height 6
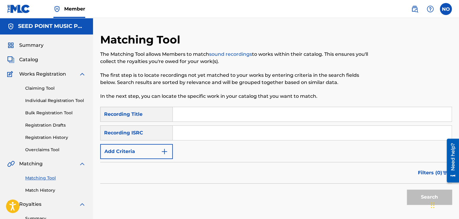
drag, startPoint x: 187, startPoint y: 114, endPoint x: 202, endPoint y: 109, distance: 15.7
click at [187, 114] on input "Search Form" at bounding box center [312, 114] width 279 height 14
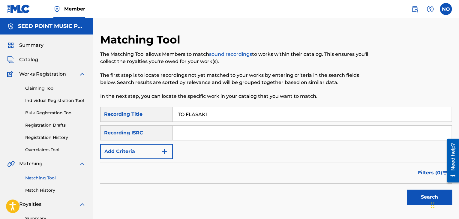
type input "TO FLASAKI"
click at [407, 190] on button "Search" at bounding box center [429, 197] width 45 height 15
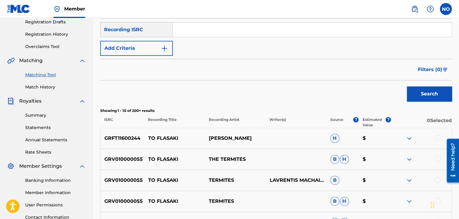
scroll to position [150, 0]
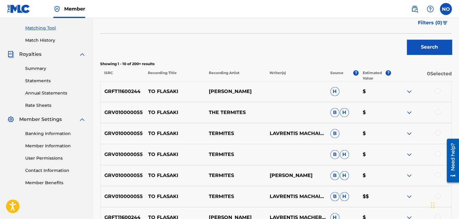
click at [435, 129] on div "GRV010000055 TO FLASAKI TERMITES LAVRENTIS MACHAIRITSAS B $" at bounding box center [275, 133] width 351 height 21
click at [437, 135] on div at bounding box center [438, 133] width 6 height 6
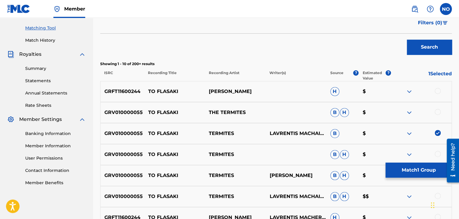
click at [438, 151] on div at bounding box center [438, 154] width 6 height 6
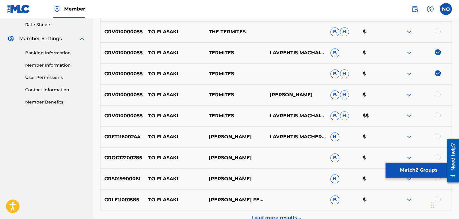
scroll to position [240, 0]
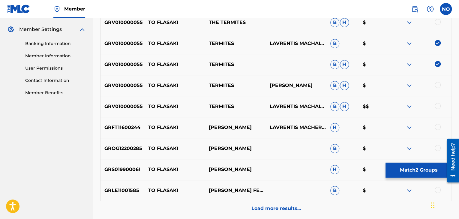
click at [440, 83] on div at bounding box center [438, 85] width 6 height 6
click at [437, 107] on div at bounding box center [438, 106] width 6 height 6
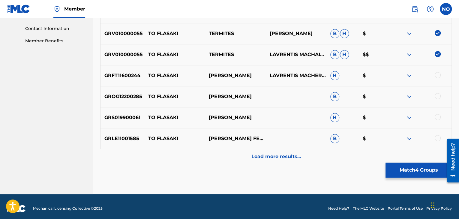
scroll to position [296, 0]
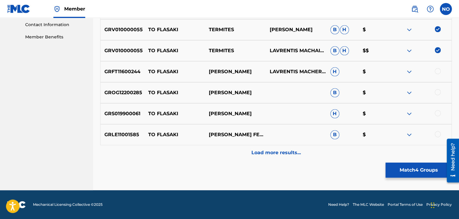
click at [435, 71] on div at bounding box center [438, 71] width 6 height 6
click at [438, 94] on div at bounding box center [438, 92] width 6 height 6
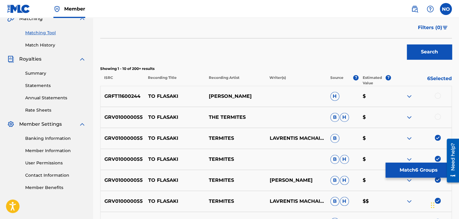
scroll to position [146, 0]
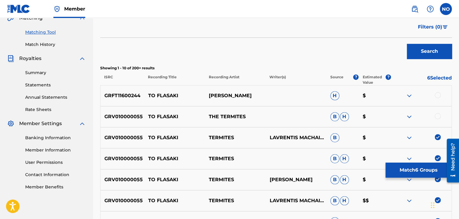
click at [438, 94] on div at bounding box center [438, 95] width 6 height 6
click at [438, 115] on div at bounding box center [438, 116] width 6 height 6
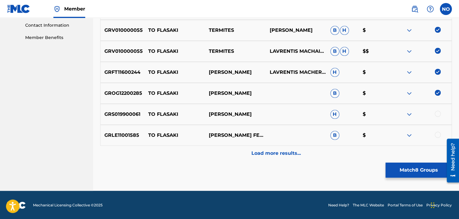
scroll to position [296, 0]
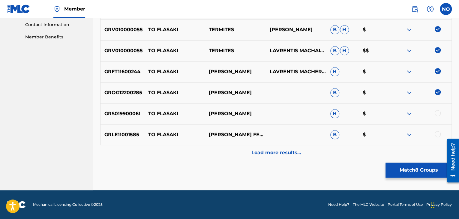
click at [438, 115] on div at bounding box center [438, 113] width 6 height 6
click at [314, 155] on div "Load more results..." at bounding box center [275, 152] width 351 height 15
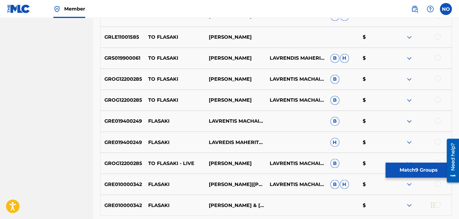
scroll to position [506, 0]
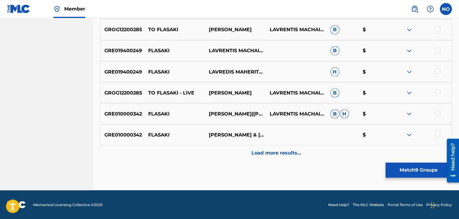
click at [438, 112] on div at bounding box center [438, 113] width 6 height 6
drag, startPoint x: 437, startPoint y: 134, endPoint x: 438, endPoint y: 130, distance: 4.1
click at [437, 133] on div at bounding box center [438, 134] width 6 height 6
click at [437, 91] on div at bounding box center [438, 92] width 6 height 6
click at [438, 70] on div at bounding box center [438, 71] width 6 height 6
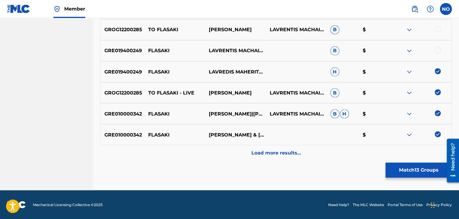
click at [438, 51] on div at bounding box center [438, 50] width 6 height 6
click at [438, 29] on div at bounding box center [438, 29] width 6 height 6
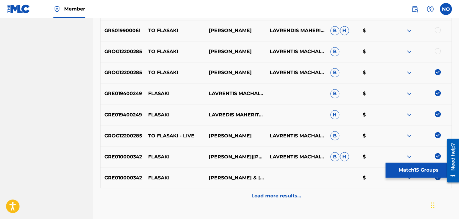
scroll to position [446, 0]
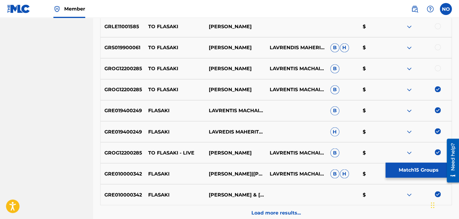
click at [441, 67] on div at bounding box center [421, 68] width 61 height 7
click at [438, 46] on div at bounding box center [438, 47] width 6 height 6
click at [436, 59] on div "GROG12200285 TO FLASAKI MILTOS PASHALIDIS LAVRENTIS MACHAIRITSAS B $" at bounding box center [275, 68] width 351 height 21
click at [437, 67] on div at bounding box center [438, 68] width 6 height 6
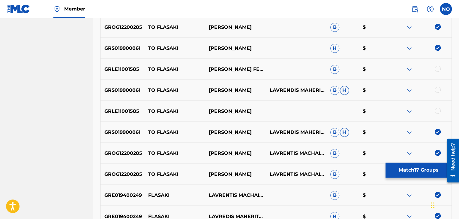
scroll to position [356, 0]
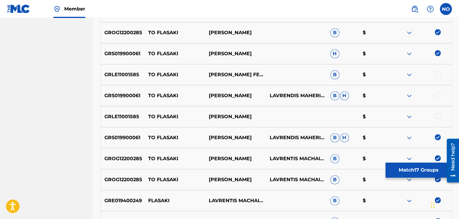
click at [436, 74] on div at bounding box center [438, 74] width 6 height 6
click at [438, 97] on div at bounding box center [438, 95] width 6 height 6
click at [438, 117] on div at bounding box center [438, 116] width 6 height 6
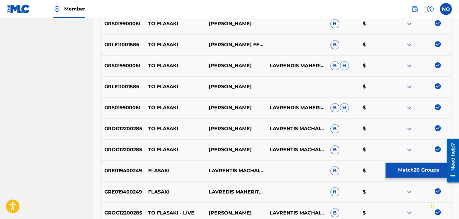
scroll to position [506, 0]
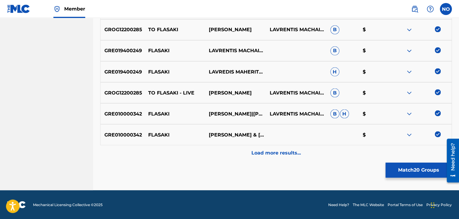
click at [316, 153] on div "Load more results..." at bounding box center [275, 152] width 351 height 15
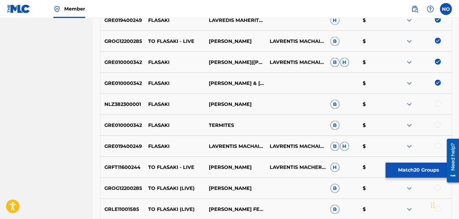
scroll to position [566, 0]
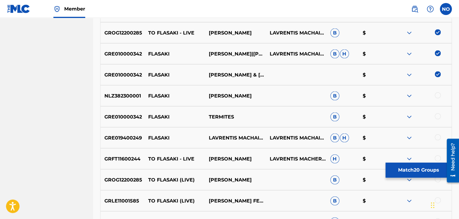
click at [441, 115] on div at bounding box center [421, 116] width 61 height 7
click at [437, 118] on div at bounding box center [438, 116] width 6 height 6
click at [438, 133] on div "GRE019400249 FLASAKI LAVRENTIS MACHAIRITSAS LAVRENTIS MACHAIRITSAS, SAKIS BOULA…" at bounding box center [275, 137] width 351 height 21
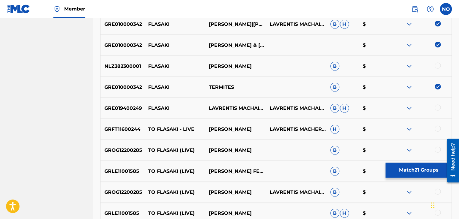
scroll to position [596, 0]
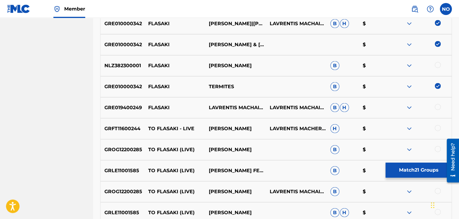
click at [438, 106] on div at bounding box center [438, 107] width 6 height 6
click at [438, 122] on div "GRFT11600244 TO FLASAKI - LIVE STELIOS ROKKOS LAVRENTIS MACHERITSAS, SAKIS BOUL…" at bounding box center [275, 128] width 351 height 21
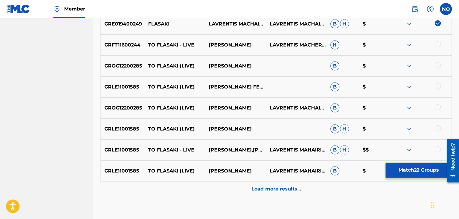
scroll to position [686, 0]
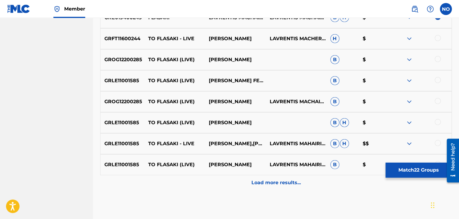
click at [440, 44] on div "GRFT11600244 TO FLASAKI - LIVE STELIOS ROKKOS LAVRENTIS MACHERITSAS, SAKIS BOUL…" at bounding box center [275, 38] width 351 height 21
click at [438, 37] on div at bounding box center [438, 38] width 6 height 6
click at [438, 62] on div at bounding box center [421, 59] width 61 height 7
click at [438, 78] on div at bounding box center [438, 80] width 6 height 6
click at [437, 60] on div at bounding box center [438, 59] width 6 height 6
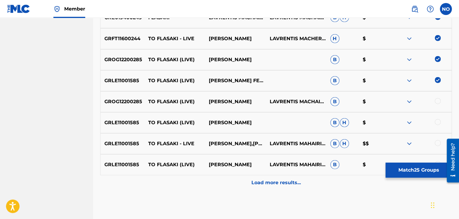
drag, startPoint x: 439, startPoint y: 102, endPoint x: 441, endPoint y: 105, distance: 3.6
click at [439, 102] on div at bounding box center [438, 101] width 6 height 6
click at [438, 117] on div "GRLE11001585 TO FLASAKI (LIVE) GIANNIS KOUTRAS B H $" at bounding box center [275, 122] width 351 height 21
click at [438, 123] on div at bounding box center [438, 122] width 6 height 6
click at [439, 140] on div at bounding box center [421, 143] width 61 height 7
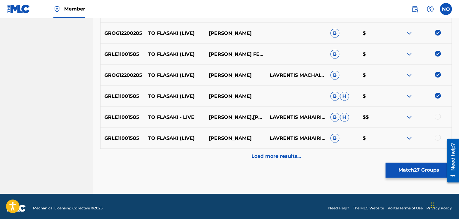
scroll to position [716, 0]
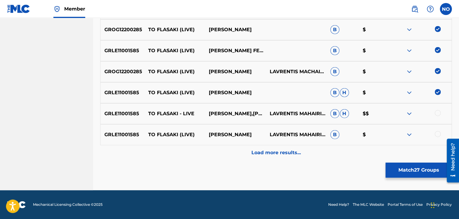
click at [438, 113] on div at bounding box center [438, 113] width 6 height 6
click at [439, 133] on div at bounding box center [438, 134] width 6 height 6
click at [311, 146] on div "Load more results..." at bounding box center [275, 152] width 351 height 15
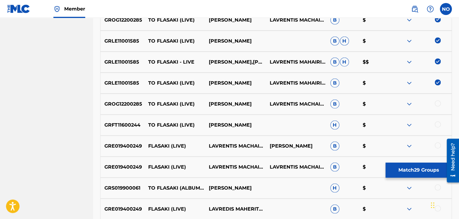
scroll to position [776, 0]
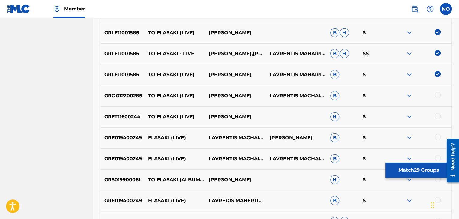
click at [437, 94] on div at bounding box center [438, 95] width 6 height 6
click at [437, 115] on div at bounding box center [438, 116] width 6 height 6
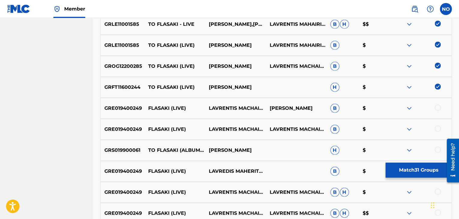
scroll to position [806, 0]
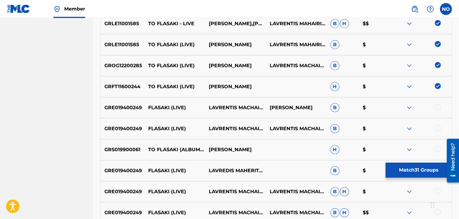
click at [438, 107] on div at bounding box center [438, 107] width 6 height 6
click at [438, 127] on div at bounding box center [438, 128] width 6 height 6
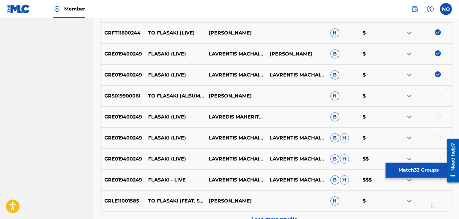
scroll to position [866, 0]
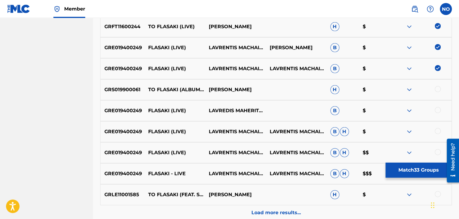
click at [438, 91] on div at bounding box center [438, 89] width 6 height 6
click at [440, 106] on div "GRE019400249 FLASAKI (LIVE) LAVREDIS MAHERITSAS (��������� Μ����������) B $" at bounding box center [275, 110] width 351 height 21
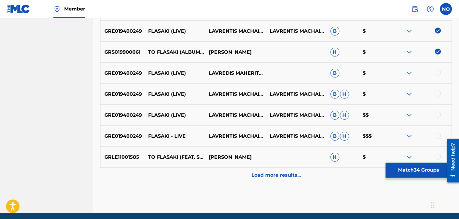
scroll to position [926, 0]
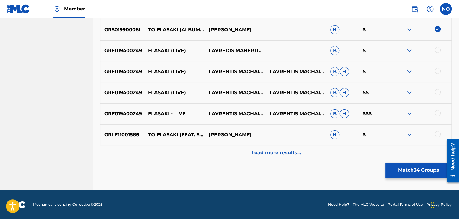
click at [438, 50] on div at bounding box center [438, 50] width 6 height 6
click at [437, 71] on div at bounding box center [438, 71] width 6 height 6
drag, startPoint x: 438, startPoint y: 90, endPoint x: 438, endPoint y: 97, distance: 6.3
click at [438, 90] on div at bounding box center [438, 92] width 6 height 6
click at [437, 111] on div at bounding box center [438, 113] width 6 height 6
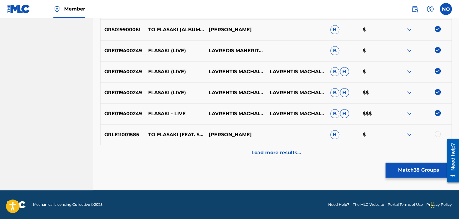
click at [440, 136] on div at bounding box center [421, 134] width 61 height 7
click at [439, 135] on div at bounding box center [438, 134] width 6 height 6
click at [357, 146] on div "Load more results..." at bounding box center [275, 152] width 351 height 15
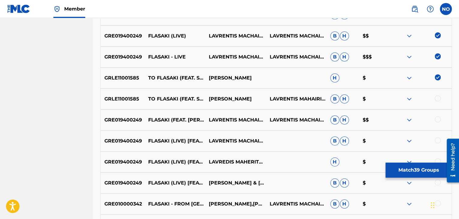
scroll to position [986, 0]
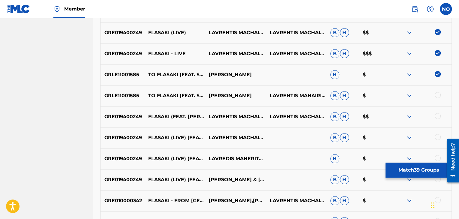
drag, startPoint x: 440, startPoint y: 94, endPoint x: 439, endPoint y: 100, distance: 6.3
click at [440, 94] on div at bounding box center [438, 95] width 6 height 6
click at [438, 117] on div at bounding box center [438, 116] width 6 height 6
click at [438, 133] on div "GRE019400249 FLASAKI (LIVE) [FEAT. DIONISIS TSAKNIS] LAVRENTIS MACHAIRITSAS B H…" at bounding box center [275, 137] width 351 height 21
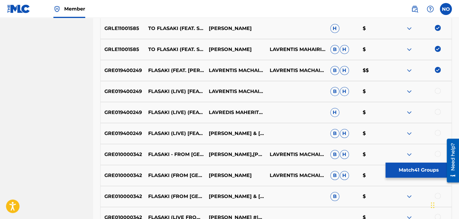
scroll to position [1045, 0]
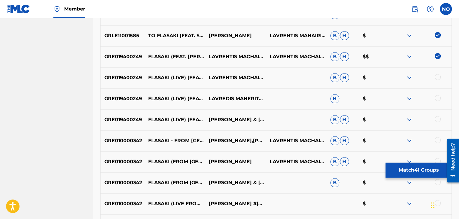
click at [437, 76] on div at bounding box center [438, 77] width 6 height 6
click at [437, 99] on div at bounding box center [438, 98] width 6 height 6
click at [438, 120] on div at bounding box center [438, 119] width 6 height 6
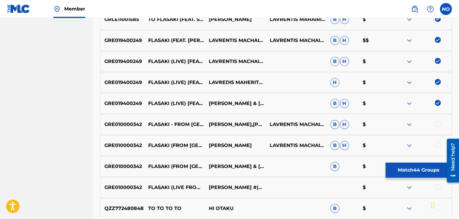
scroll to position [1105, 0]
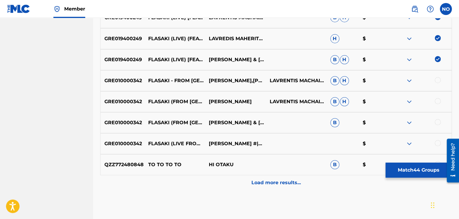
click at [437, 77] on div at bounding box center [438, 80] width 6 height 6
click at [438, 100] on div at bounding box center [438, 101] width 6 height 6
click at [438, 122] on div at bounding box center [438, 122] width 6 height 6
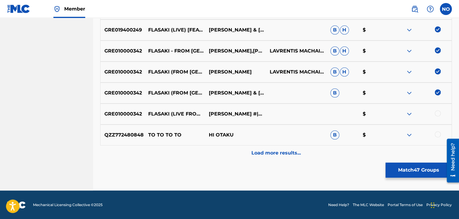
scroll to position [1135, 0]
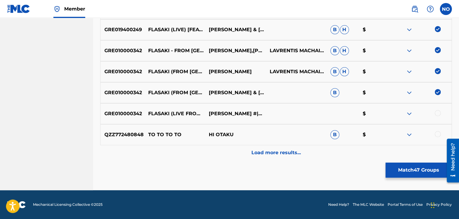
click at [437, 114] on div at bounding box center [438, 113] width 6 height 6
click at [341, 150] on div "Load more results..." at bounding box center [275, 152] width 351 height 15
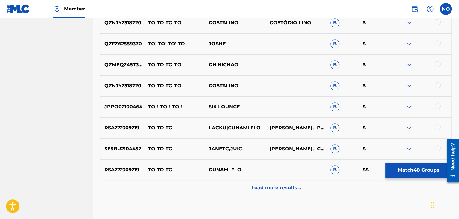
scroll to position [1315, 0]
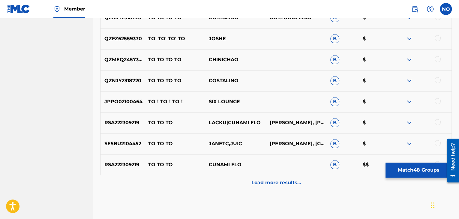
click at [416, 169] on button "Match 48 Groups" at bounding box center [418, 170] width 66 height 15
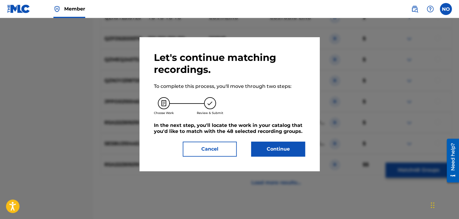
click at [262, 148] on button "Continue" at bounding box center [278, 149] width 54 height 15
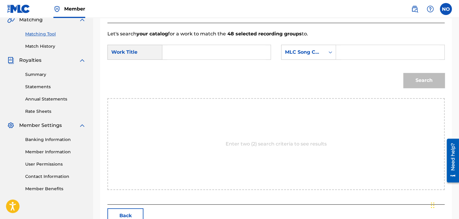
scroll to position [91, 0]
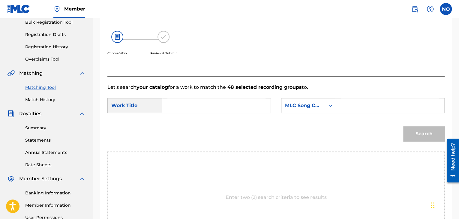
click at [182, 109] on input "Search Form" at bounding box center [216, 105] width 98 height 14
type input "TO FLASAKI"
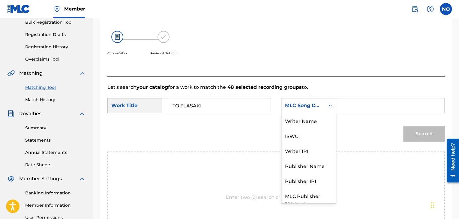
drag, startPoint x: 301, startPoint y: 112, endPoint x: 309, endPoint y: 119, distance: 10.6
click at [301, 112] on div "MLC Song Code" at bounding box center [308, 105] width 55 height 15
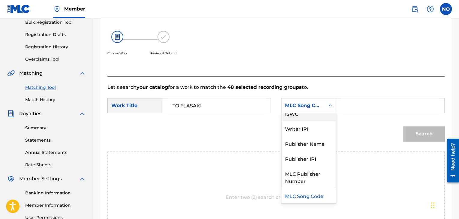
scroll to position [0, 0]
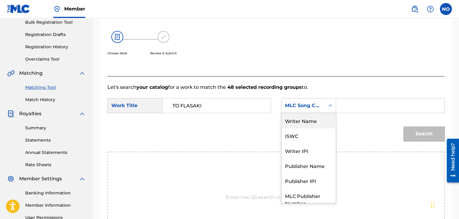
drag, startPoint x: 310, startPoint y: 120, endPoint x: 341, endPoint y: 114, distance: 31.8
click at [311, 120] on div "Writer Name" at bounding box center [308, 120] width 54 height 15
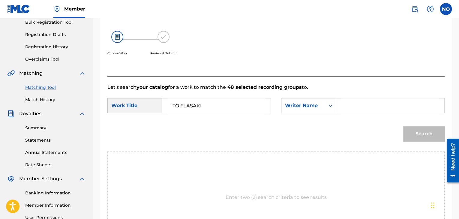
click at [362, 108] on input "Search Form" at bounding box center [390, 105] width 98 height 14
type input "MAHERITSAS"
click at [431, 136] on button "Search" at bounding box center [423, 133] width 41 height 15
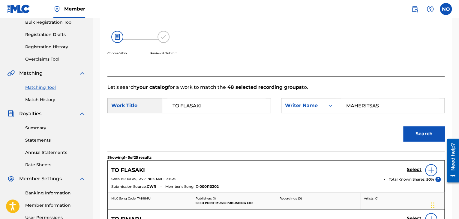
click at [415, 169] on h5 "Select" at bounding box center [414, 170] width 15 height 6
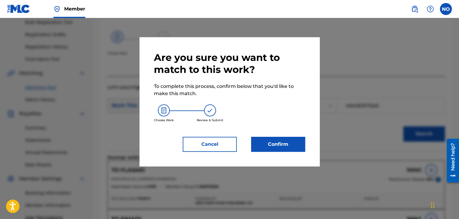
click at [292, 145] on button "Confirm" at bounding box center [278, 144] width 54 height 15
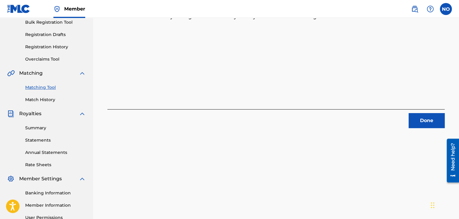
click at [420, 126] on button "Done" at bounding box center [426, 120] width 36 height 15
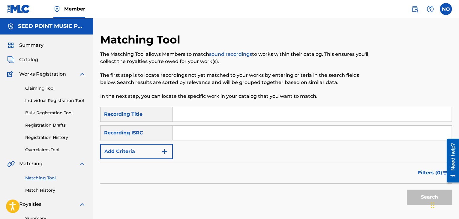
drag, startPoint x: 29, startPoint y: 59, endPoint x: 45, endPoint y: 62, distance: 16.5
click at [29, 59] on span "Catalog" at bounding box center [28, 59] width 19 height 7
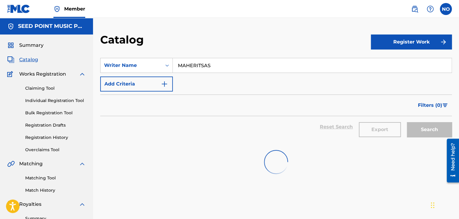
drag, startPoint x: 218, startPoint y: 65, endPoint x: 137, endPoint y: 75, distance: 81.8
click at [137, 75] on div "SearchWithCriteriab583aafb-b9e5-492b-b35a-78650d696142 Writer Name MAHERITSAS A…" at bounding box center [275, 75] width 351 height 34
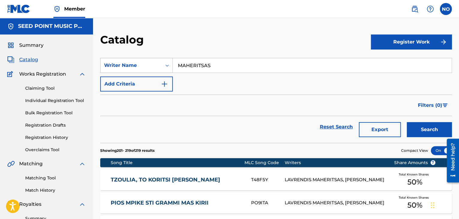
click at [134, 67] on div "Writer Name" at bounding box center [131, 65] width 54 height 7
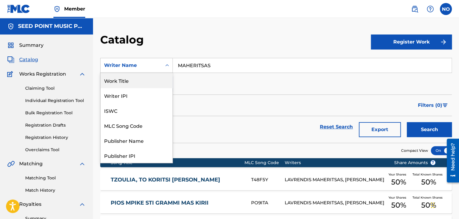
click at [124, 84] on div "Work Title" at bounding box center [136, 80] width 72 height 15
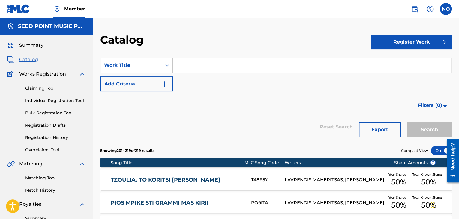
click at [191, 69] on input "Search Form" at bounding box center [312, 65] width 279 height 14
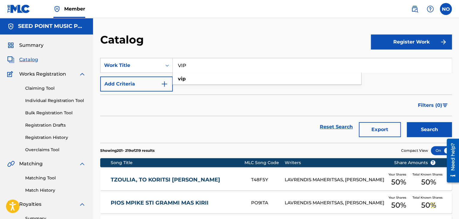
type input "VIP"
click at [424, 128] on button "Search" at bounding box center [429, 129] width 45 height 15
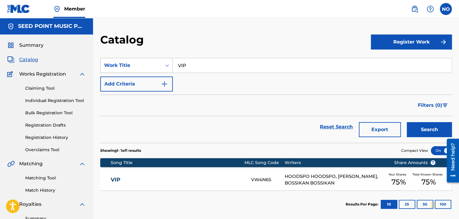
drag, startPoint x: 200, startPoint y: 67, endPoint x: 133, endPoint y: 66, distance: 67.5
click at [133, 66] on div "SearchWithCriteriae210de89-e145-400e-b76f-a7349feef96a Work Title VIP" at bounding box center [275, 65] width 351 height 15
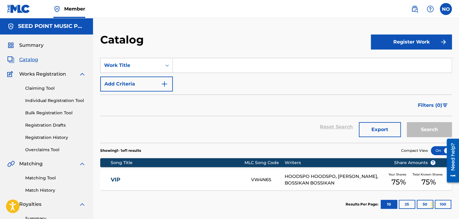
paste input "SIROPIA"
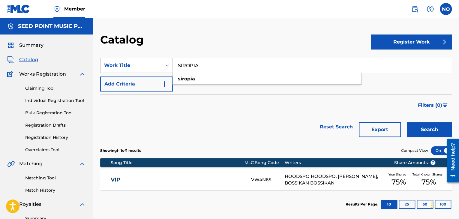
type input "SIROPIA"
click at [426, 130] on button "Search" at bounding box center [429, 129] width 45 height 15
drag, startPoint x: 192, startPoint y: 66, endPoint x: 127, endPoint y: 66, distance: 64.5
click at [129, 66] on div "SearchWithCriteriae210de89-e145-400e-b76f-a7349feef96a Work Title SIROPIA" at bounding box center [275, 65] width 351 height 15
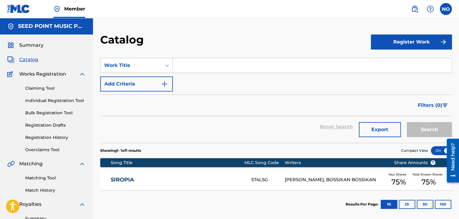
paste input "AJAX"
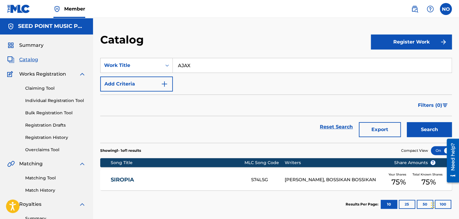
click at [439, 130] on button "Search" at bounding box center [429, 129] width 45 height 15
drag, startPoint x: 210, startPoint y: 70, endPoint x: 180, endPoint y: 70, distance: 29.7
click at [181, 70] on input "AJAX" at bounding box center [312, 65] width 279 height 14
type input "A"
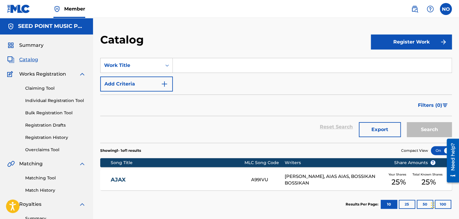
paste input "AMIRI"
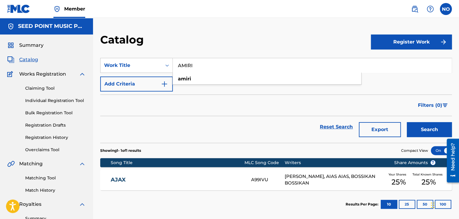
type input "AMIRI"
click at [422, 132] on button "Search" at bounding box center [429, 129] width 45 height 15
drag, startPoint x: 205, startPoint y: 68, endPoint x: 144, endPoint y: 67, distance: 61.2
click at [144, 67] on div "SearchWithCriteriae210de89-e145-400e-b76f-a7349feef96a Work Title AMIRI" at bounding box center [275, 65] width 351 height 15
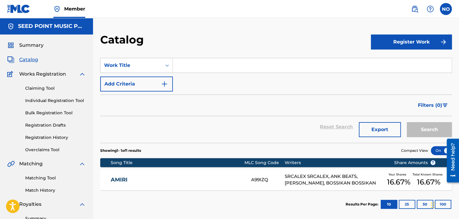
paste input "TOSO OSO PREPEI"
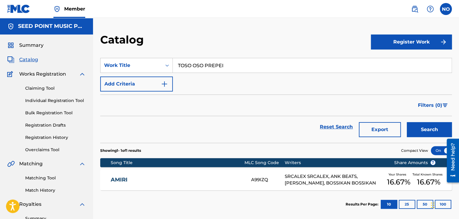
type input "TOSO OSO PREPEI"
click at [417, 134] on button "Search" at bounding box center [429, 129] width 45 height 15
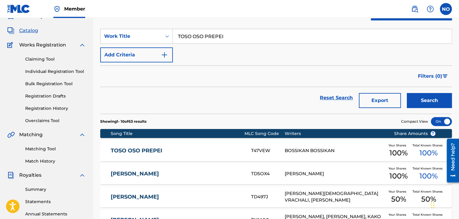
scroll to position [30, 0]
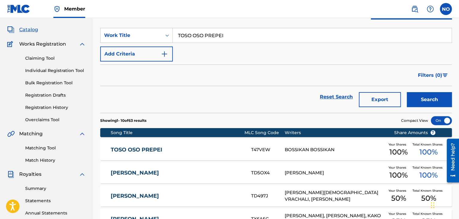
drag, startPoint x: 243, startPoint y: 36, endPoint x: 102, endPoint y: 46, distance: 141.6
click at [106, 46] on div "SearchWithCriteriae210de89-e145-400e-b76f-a7349feef96a Work Title TOSO OSO PREP…" at bounding box center [275, 45] width 351 height 34
paste input "TELEGRAM"
type input "TELEGRAM"
click at [435, 102] on button "Search" at bounding box center [429, 99] width 45 height 15
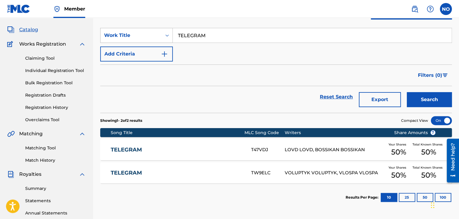
drag, startPoint x: 223, startPoint y: 38, endPoint x: 145, endPoint y: 38, distance: 77.7
click at [145, 38] on div "SearchWithCriteriae210de89-e145-400e-b76f-a7349feef96a Work Title TELEGRAM" at bounding box center [275, 35] width 351 height 15
paste input "PLASTIKA"
type input "PLASTIKA"
click at [421, 102] on button "Search" at bounding box center [429, 99] width 45 height 15
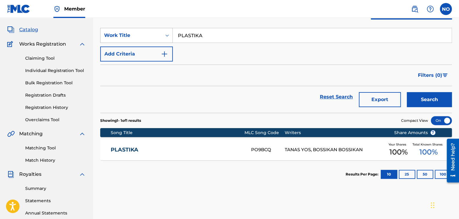
drag, startPoint x: 161, startPoint y: 36, endPoint x: 144, endPoint y: 35, distance: 16.5
click at [144, 35] on div "SearchWithCriteriae210de89-e145-400e-b76f-a7349feef96a Work Title PLASTIKA" at bounding box center [275, 35] width 351 height 15
paste input "OUTE KSERIS"
type input "OUTE KSERIS"
click at [443, 102] on button "Search" at bounding box center [429, 99] width 45 height 15
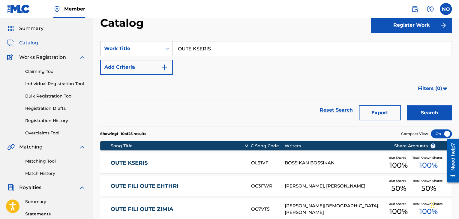
scroll to position [0, 0]
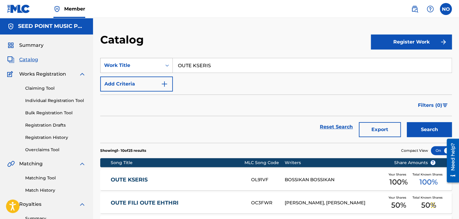
drag, startPoint x: 224, startPoint y: 61, endPoint x: 155, endPoint y: 62, distance: 68.7
click at [155, 62] on div "SearchWithCriteriae210de89-e145-400e-b76f-a7349feef96a Work Title OUTE KSERIS" at bounding box center [275, 65] width 351 height 15
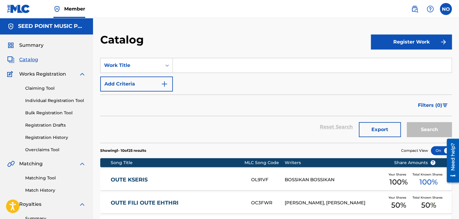
paste input "ORKOS"
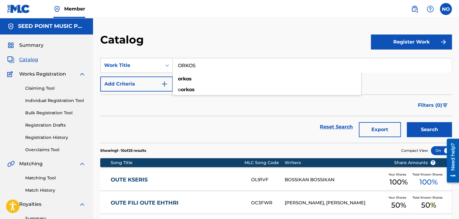
type input "ORKOS"
click at [437, 132] on button "Search" at bounding box center [429, 129] width 45 height 15
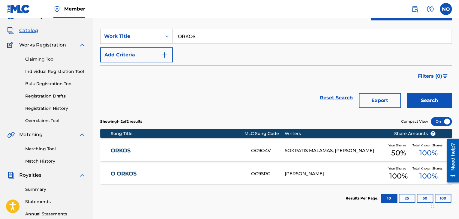
scroll to position [30, 0]
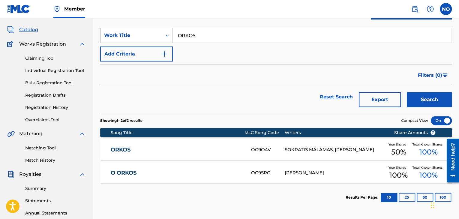
drag, startPoint x: 207, startPoint y: 38, endPoint x: 172, endPoint y: 37, distance: 35.7
click at [172, 37] on div "SearchWithCriteriae210de89-e145-400e-b76f-a7349feef96a Work Title ORKOS" at bounding box center [275, 35] width 351 height 15
paste input "NO TYPE ON PUSSYS"
type input "NO TYPE ON PUSSYS"
click at [419, 97] on button "Search" at bounding box center [429, 99] width 45 height 15
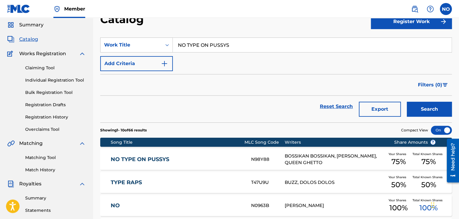
scroll to position [0, 0]
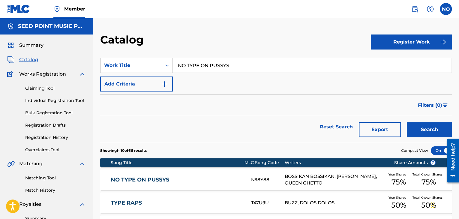
drag, startPoint x: 238, startPoint y: 61, endPoint x: 141, endPoint y: 74, distance: 98.4
click at [140, 74] on div "SearchWithCriteriae210de89-e145-400e-b76f-a7349feef96a Work Title NO TYPE ON PU…" at bounding box center [275, 75] width 351 height 34
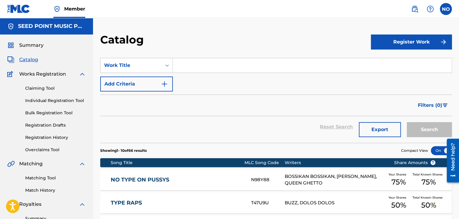
paste input "MOUDIASMENOS"
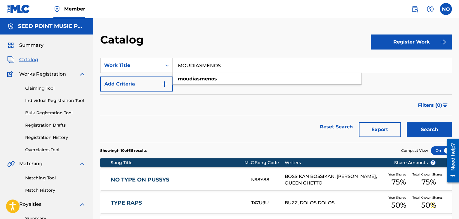
type input "MOUDIASMENOS"
click at [425, 131] on button "Search" at bounding box center [429, 129] width 45 height 15
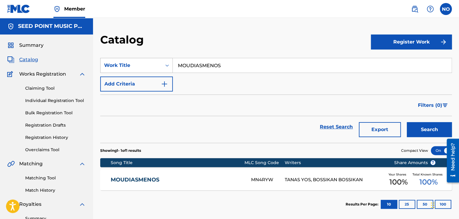
drag, startPoint x: 231, startPoint y: 58, endPoint x: 149, endPoint y: 65, distance: 82.7
click at [149, 65] on div "SearchWithCriteriae210de89-e145-400e-b76f-a7349feef96a Work Title MOUDIASMENOS" at bounding box center [275, 65] width 351 height 15
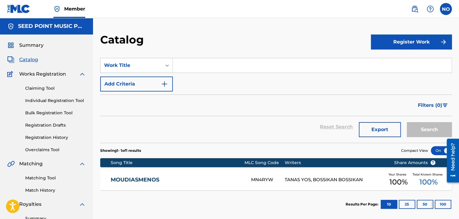
paste input "MESA STIN ATHINA"
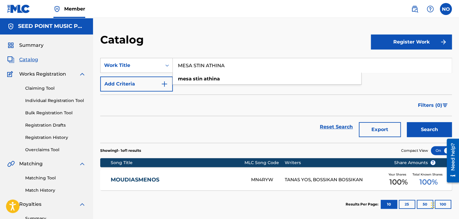
type input "MESA STIN ATHINA"
click at [432, 129] on button "Search" at bounding box center [429, 129] width 45 height 15
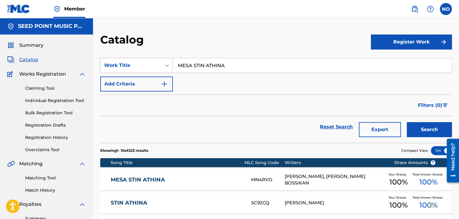
drag, startPoint x: 242, startPoint y: 70, endPoint x: 172, endPoint y: 68, distance: 69.3
click at [172, 68] on div "SearchWithCriteriae210de89-e145-400e-b76f-a7349feef96a Work Title MESA STIN ATH…" at bounding box center [275, 65] width 351 height 15
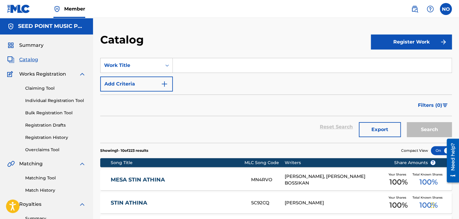
paste input "MARGARITARI"
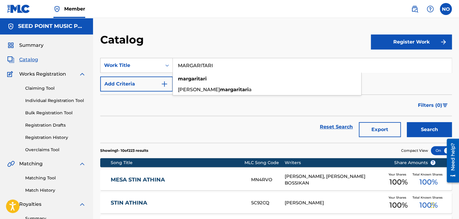
type input "MARGARITARI"
click at [430, 128] on button "Search" at bounding box center [429, 129] width 45 height 15
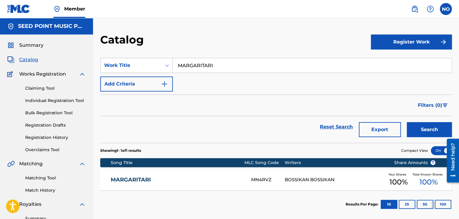
drag, startPoint x: 212, startPoint y: 71, endPoint x: 107, endPoint y: 78, distance: 105.5
click at [107, 78] on div "SearchWithCriteriae210de89-e145-400e-b76f-a7349feef96a Work Title MARGARITARI A…" at bounding box center [275, 75] width 351 height 34
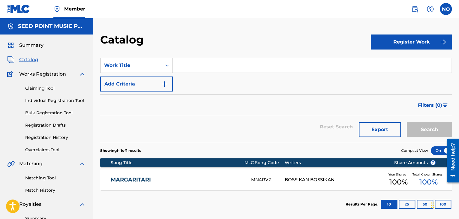
paste input "LEGACY"
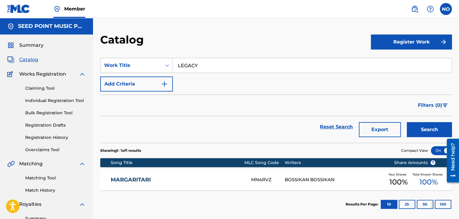
click at [423, 129] on button "Search" at bounding box center [429, 129] width 45 height 15
drag, startPoint x: 234, startPoint y: 70, endPoint x: 133, endPoint y: 72, distance: 101.4
click at [133, 73] on div "SearchWithCriteriae210de89-e145-400e-b76f-a7349feef96a Work Title LEGACY Add Cr…" at bounding box center [275, 75] width 351 height 34
type input "\"
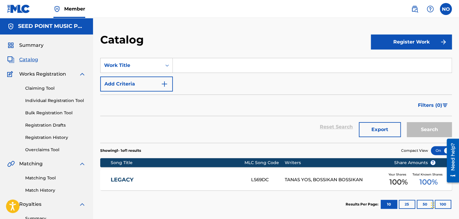
paste input "LEFT 'N RIGHT"
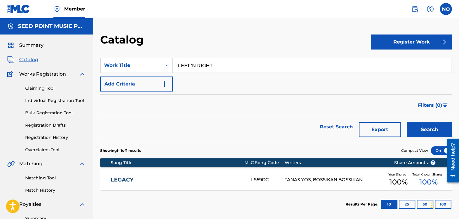
type input "LEFT 'N RIGHT"
click at [423, 127] on button "Search" at bounding box center [429, 129] width 45 height 15
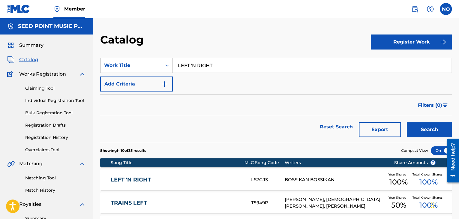
drag, startPoint x: 223, startPoint y: 65, endPoint x: 130, endPoint y: 66, distance: 92.4
click at [130, 66] on div "SearchWithCriteriae210de89-e145-400e-b76f-a7349feef96a Work Title LEFT 'N RIGHT" at bounding box center [275, 65] width 351 height 15
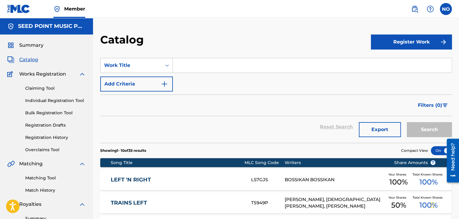
paste input "KSERO KSEROMASTE"
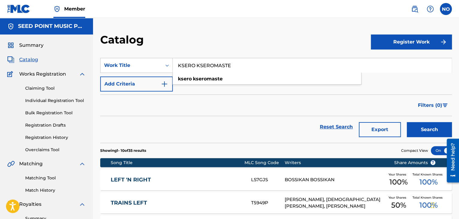
type input "KSERO KSEROMASTE"
click at [418, 131] on button "Search" at bounding box center [429, 129] width 45 height 15
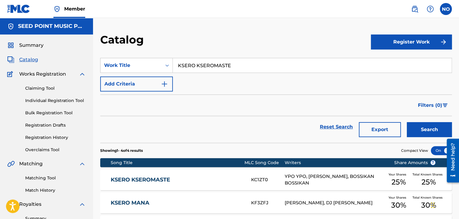
drag, startPoint x: 242, startPoint y: 65, endPoint x: 81, endPoint y: 75, distance: 160.8
click at [82, 75] on main "SEED POINT MUSIC PUBLISHING LTD Summary Catalog Works Registration Claiming Too…" at bounding box center [229, 180] width 459 height 325
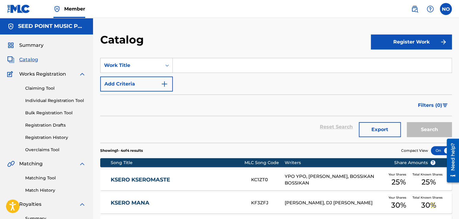
paste input "KOKAINA"
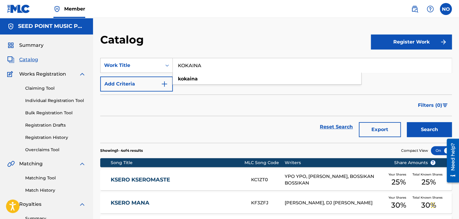
type input "KOKAINA"
click at [435, 131] on button "Search" at bounding box center [429, 129] width 45 height 15
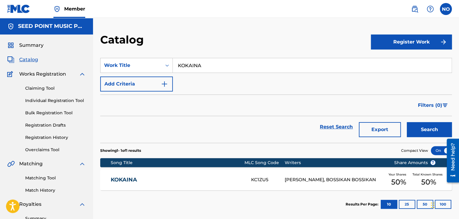
drag, startPoint x: 209, startPoint y: 67, endPoint x: 116, endPoint y: 79, distance: 94.2
click at [115, 79] on div "SearchWithCriteriae210de89-e145-400e-b76f-a7349feef96a Work Title KOKAINA Add C…" at bounding box center [275, 75] width 351 height 34
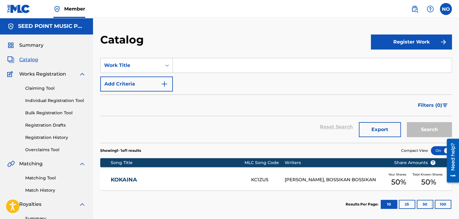
paste input "STREET LIFE"
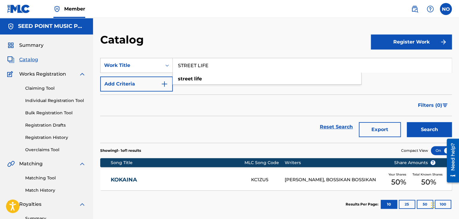
type input "STREET LIFE"
click at [423, 131] on button "Search" at bounding box center [429, 129] width 45 height 15
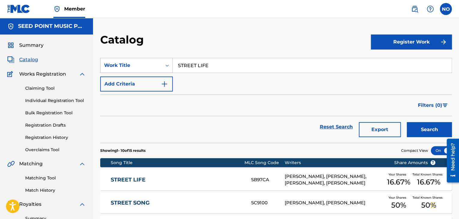
drag, startPoint x: 222, startPoint y: 65, endPoint x: 124, endPoint y: 67, distance: 98.4
click at [124, 67] on div "SearchWithCriteriae210de89-e145-400e-b76f-a7349feef96a Work Title STREET LIFE" at bounding box center [275, 65] width 351 height 15
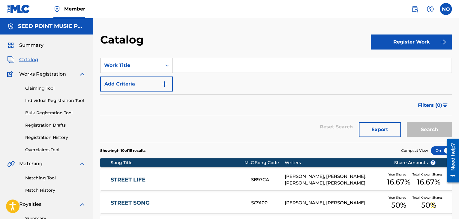
paste input "SIMADIA"
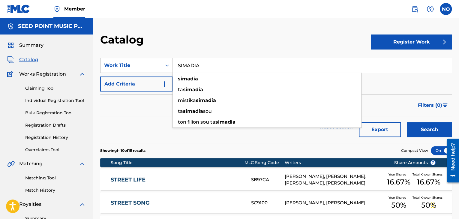
type input "SIMADIA"
click at [436, 132] on button "Search" at bounding box center [429, 129] width 45 height 15
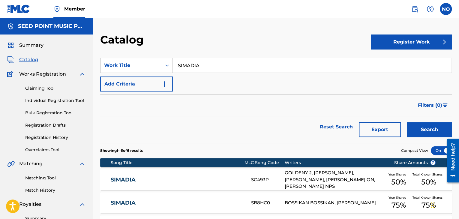
drag, startPoint x: 202, startPoint y: 67, endPoint x: 90, endPoint y: 70, distance: 112.5
click at [91, 70] on main "SEED POINT MUSIC PUBLISHING LTD Summary Catalog Works Registration Claiming Too…" at bounding box center [229, 180] width 459 height 325
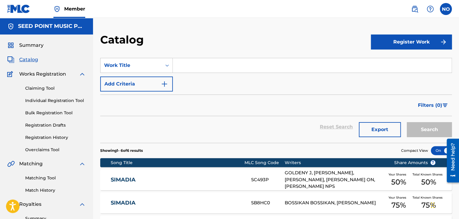
paste input "FULL PRESS"
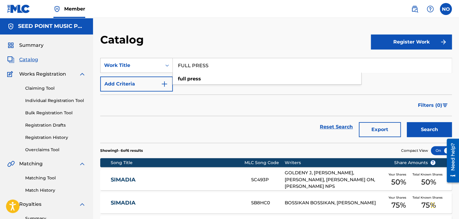
type input "FULL PRESS"
click at [421, 132] on button "Search" at bounding box center [429, 129] width 45 height 15
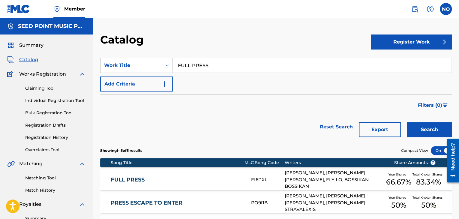
drag, startPoint x: 185, startPoint y: 68, endPoint x: 98, endPoint y: 68, distance: 87.0
click at [100, 68] on div "SearchWithCriteriae210de89-e145-400e-b76f-a7349feef96a Work Title FULL PRESS" at bounding box center [275, 65] width 351 height 15
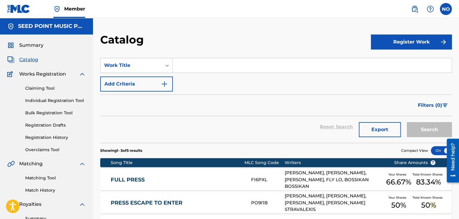
paste input "MAGIC CITY"
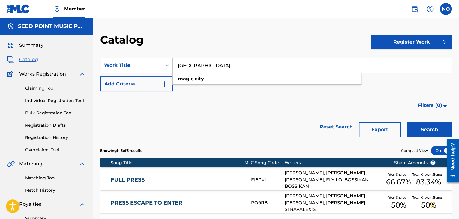
type input "MAGIC CITY"
click at [438, 130] on button "Search" at bounding box center [429, 129] width 45 height 15
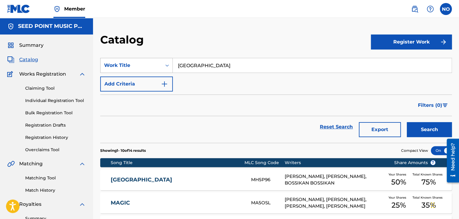
drag, startPoint x: 232, startPoint y: 57, endPoint x: 146, endPoint y: 66, distance: 86.0
click at [146, 66] on section "SearchWithCriteriae210de89-e145-400e-b76f-a7349feef96a Work Title MAGIC CITY Ad…" at bounding box center [275, 97] width 351 height 92
drag, startPoint x: 220, startPoint y: 66, endPoint x: 178, endPoint y: 66, distance: 42.6
click at [177, 67] on input "MAGIC CITY" at bounding box center [312, 65] width 279 height 14
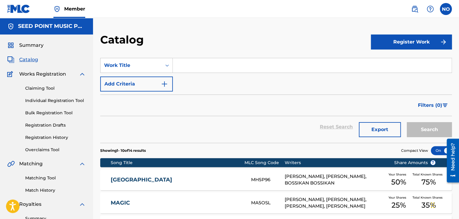
paste input "MAMACITA"
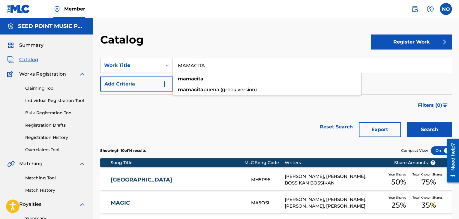
type input "MAMACITA"
click at [410, 133] on button "Search" at bounding box center [429, 129] width 45 height 15
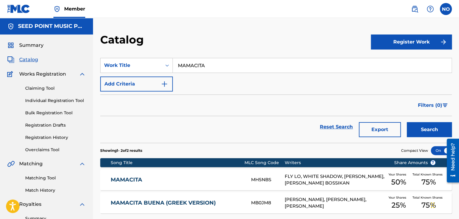
drag, startPoint x: 215, startPoint y: 70, endPoint x: 125, endPoint y: 81, distance: 90.6
click at [125, 81] on div "SearchWithCriteriae210de89-e145-400e-b76f-a7349feef96a Work Title MAMACITA Add …" at bounding box center [275, 75] width 351 height 34
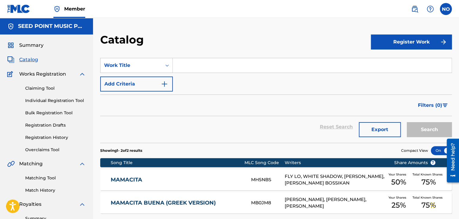
paste input "RING RING"
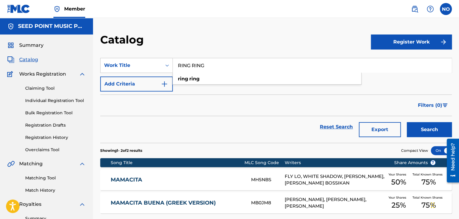
type input "RING RING"
click at [415, 131] on button "Search" at bounding box center [429, 129] width 45 height 15
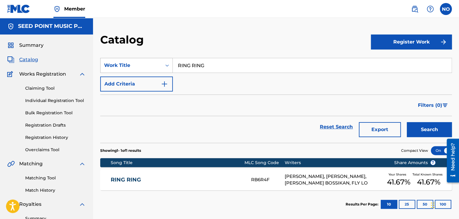
drag, startPoint x: 228, startPoint y: 67, endPoint x: 143, endPoint y: 68, distance: 85.2
click at [143, 68] on div "SearchWithCriteriae210de89-e145-400e-b76f-a7349feef96a Work Title RING RING" at bounding box center [275, 65] width 351 height 15
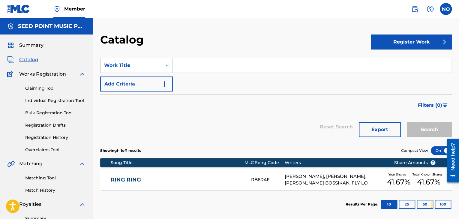
paste input "SALONIKA"
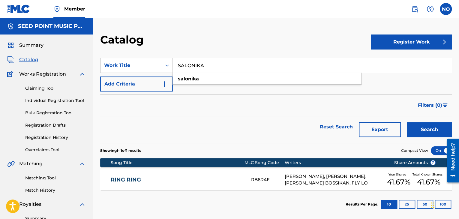
type input "SALONIKA"
click at [422, 129] on button "Search" at bounding box center [429, 129] width 45 height 15
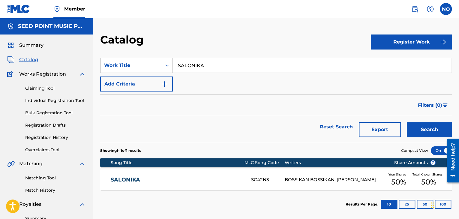
drag, startPoint x: 219, startPoint y: 65, endPoint x: 127, endPoint y: 66, distance: 92.1
click at [127, 66] on div "SearchWithCriteriae210de89-e145-400e-b76f-a7349feef96a Work Title SALONIKA" at bounding box center [275, 65] width 351 height 15
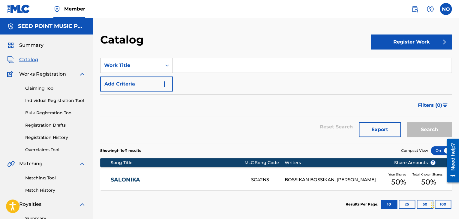
paste input "UNPLUGGED VIBES - VOL. 2"
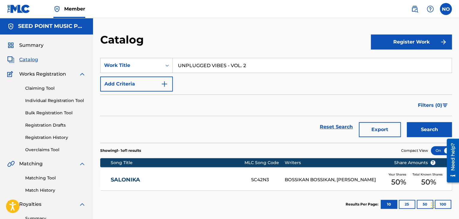
type input "UNPLUGGED VIBES - VOL. 2"
click at [425, 133] on button "Search" at bounding box center [429, 129] width 45 height 15
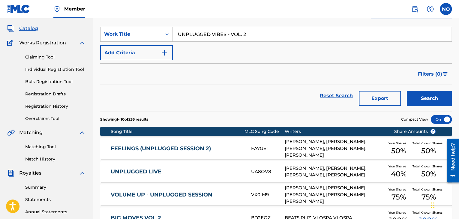
scroll to position [29, 0]
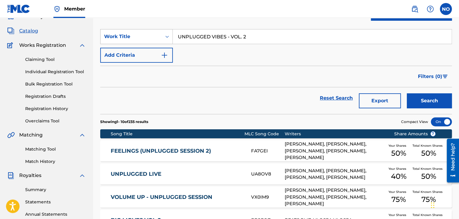
drag, startPoint x: 263, startPoint y: 34, endPoint x: 124, endPoint y: 37, distance: 139.5
click at [126, 36] on div "SearchWithCriteriae210de89-e145-400e-b76f-a7349feef96a Work Title UNPLUGGED VIB…" at bounding box center [275, 36] width 351 height 15
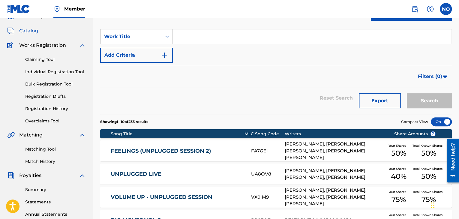
paste input "YOU KNOW"
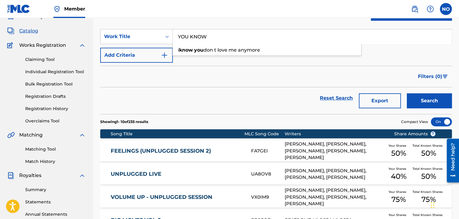
type input "YOU KNOW"
click at [440, 100] on button "Search" at bounding box center [429, 100] width 45 height 15
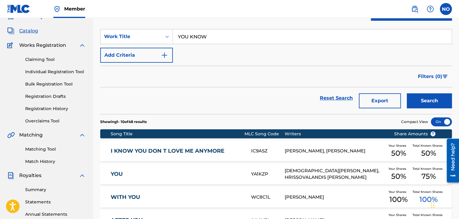
drag, startPoint x: 222, startPoint y: 39, endPoint x: 118, endPoint y: 50, distance: 104.3
click at [118, 50] on div "SearchWithCriteriae210de89-e145-400e-b76f-a7349feef96a Work Title YOU KNOW Add …" at bounding box center [275, 46] width 351 height 34
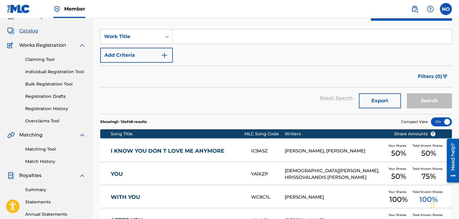
paste input "BMW"
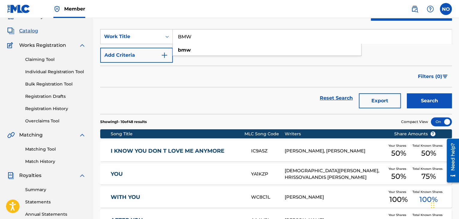
type input "BMW"
click at [418, 103] on button "Search" at bounding box center [429, 100] width 45 height 15
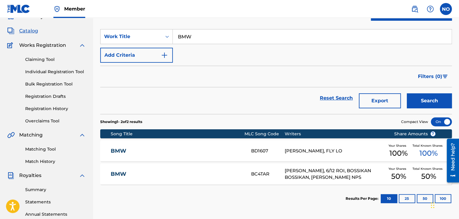
drag, startPoint x: 206, startPoint y: 32, endPoint x: 125, endPoint y: 51, distance: 83.1
click at [125, 50] on div "SearchWithCriteriae210de89-e145-400e-b76f-a7349feef96a Work Title BMW Add Crite…" at bounding box center [275, 46] width 351 height 34
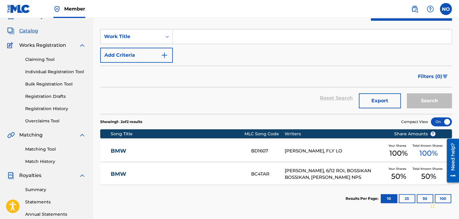
paste input "LUVRO"
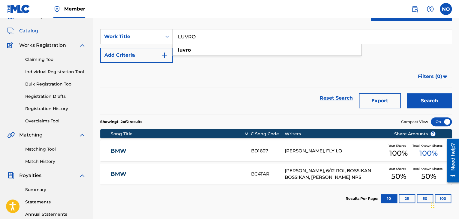
type input "LUVRO"
click at [426, 98] on button "Search" at bounding box center [429, 100] width 45 height 15
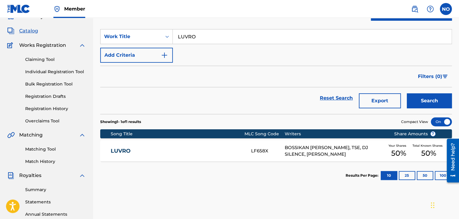
click at [124, 151] on link "LUVRO" at bounding box center [177, 151] width 132 height 7
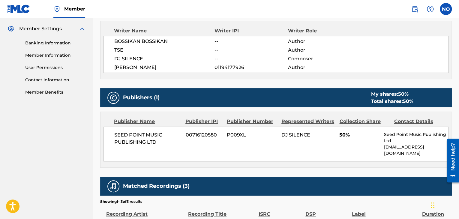
scroll to position [240, 0]
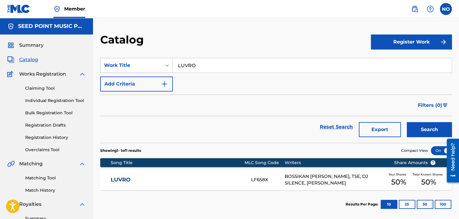
drag, startPoint x: 208, startPoint y: 58, endPoint x: 121, endPoint y: 61, distance: 87.0
click at [121, 60] on section "SearchWithCriteriae210de89-e145-400e-b76f-a7349feef96a Work Title LUVRO Add Cri…" at bounding box center [275, 97] width 351 height 92
drag, startPoint x: 197, startPoint y: 64, endPoint x: 163, endPoint y: 65, distance: 33.9
click at [163, 65] on div "SearchWithCriteriae210de89-e145-400e-b76f-a7349feef96a Work Title LUVRO" at bounding box center [275, 65] width 351 height 15
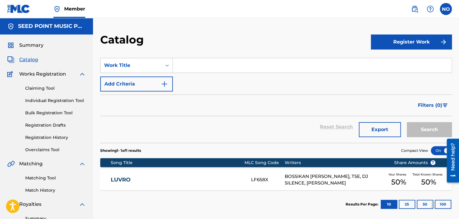
paste input "MPAMPAS"
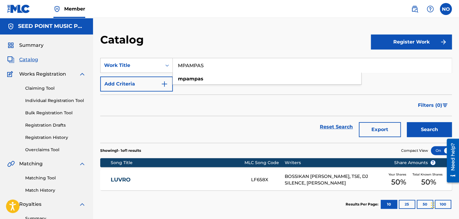
type input "MPAMPAS"
click at [426, 129] on button "Search" at bounding box center [429, 129] width 45 height 15
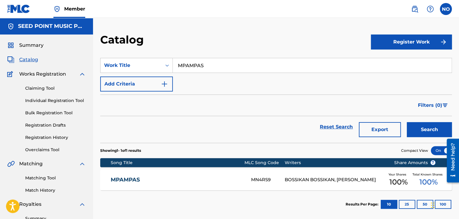
drag, startPoint x: 176, startPoint y: 76, endPoint x: 155, endPoint y: 78, distance: 21.7
click at [154, 78] on div "SearchWithCriteriae210de89-e145-400e-b76f-a7349feef96a Work Title MPAMPAS Add C…" at bounding box center [275, 75] width 351 height 34
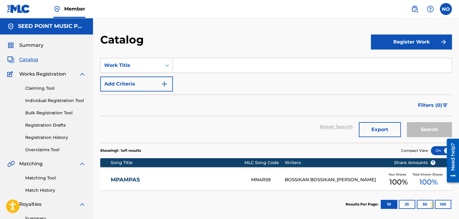
paste input "EPITAGES"
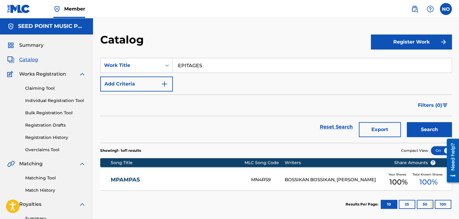
click at [418, 134] on button "Search" at bounding box center [429, 129] width 45 height 15
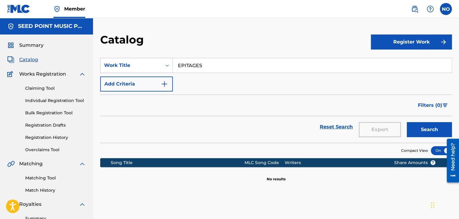
drag, startPoint x: 208, startPoint y: 65, endPoint x: 97, endPoint y: 79, distance: 112.2
click at [97, 79] on div "Catalog Register Work SearchWithCriteriae210de89-e145-400e-b76f-a7349feef96a Wo…" at bounding box center [276, 188] width 366 height 310
type input "BABAS"
click at [439, 133] on button "Search" at bounding box center [429, 129] width 45 height 15
click at [136, 71] on div "SearchWithCriteriae210de89-e145-400e-b76f-a7349feef96a Work Title BABAS" at bounding box center [275, 65] width 351 height 15
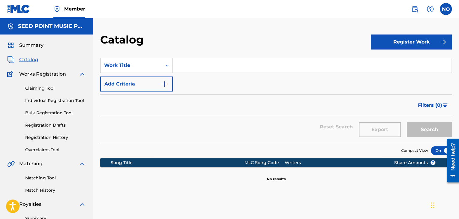
paste input "PALI LETE MALAKIES"
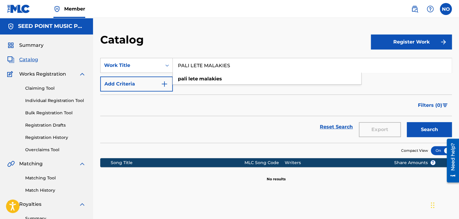
type input "PALI LETE MALAKIES"
click at [422, 130] on button "Search" at bounding box center [429, 129] width 45 height 15
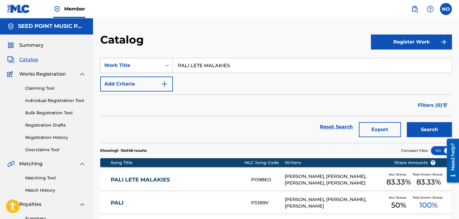
drag, startPoint x: 240, startPoint y: 64, endPoint x: 152, endPoint y: 70, distance: 88.1
click at [152, 70] on div "SearchWithCriteriae210de89-e145-400e-b76f-a7349feef96a Work Title PALI LETE MAL…" at bounding box center [275, 65] width 351 height 15
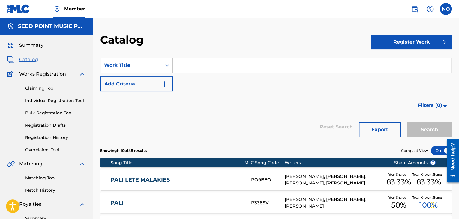
paste input "ENESTOTAS"
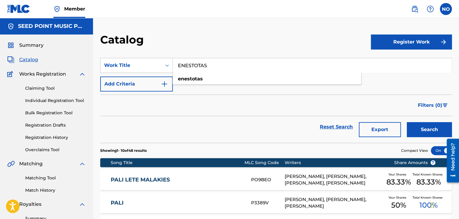
type input "ENESTOTAS"
click at [439, 126] on button "Search" at bounding box center [429, 129] width 45 height 15
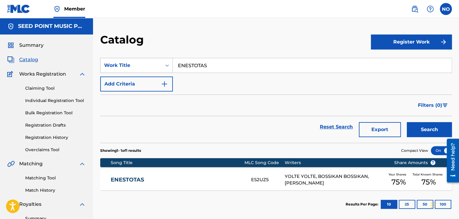
drag, startPoint x: 244, startPoint y: 64, endPoint x: 136, endPoint y: 64, distance: 108.3
click at [136, 64] on div "SearchWithCriteriae210de89-e145-400e-b76f-a7349feef96a Work Title ENESTOTAS" at bounding box center [275, 65] width 351 height 15
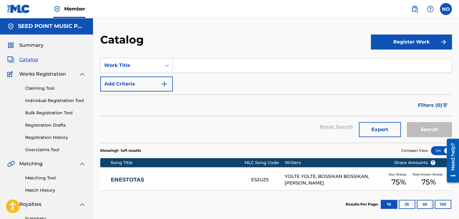
paste input "NECROKEFALES"
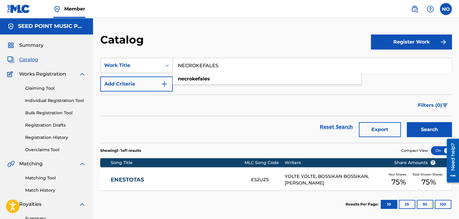
type input "NECROKEFALES"
click at [423, 136] on button "Search" at bounding box center [429, 129] width 45 height 15
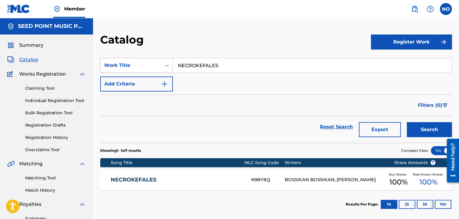
drag, startPoint x: 217, startPoint y: 65, endPoint x: 142, endPoint y: 71, distance: 75.2
click at [142, 71] on div "SearchWithCriteriae210de89-e145-400e-b76f-a7349feef96a Work Title NECROKEFALES" at bounding box center [275, 65] width 351 height 15
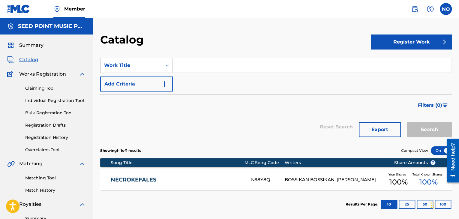
paste input "FULL PRESS (THE ORIGINAL)"
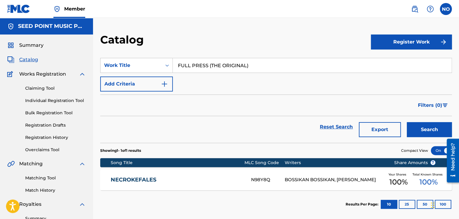
type input "FULL PRESS (THE ORIGINAL)"
click at [431, 136] on button "Search" at bounding box center [429, 129] width 45 height 15
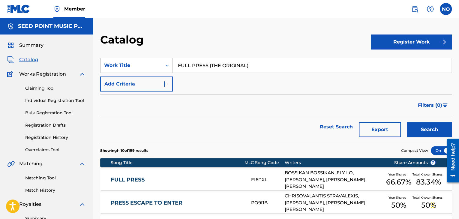
drag, startPoint x: 257, startPoint y: 66, endPoint x: 114, endPoint y: 67, distance: 142.8
click at [113, 68] on div "SearchWithCriteriae210de89-e145-400e-b76f-a7349feef96a Work Title FULL PRESS (T…" at bounding box center [275, 65] width 351 height 15
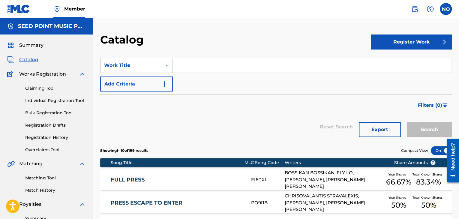
paste input "MAVRA MATIA"
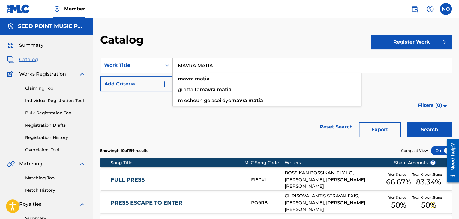
type input "MAVRA MATIA"
click at [420, 134] on button "Search" at bounding box center [429, 129] width 45 height 15
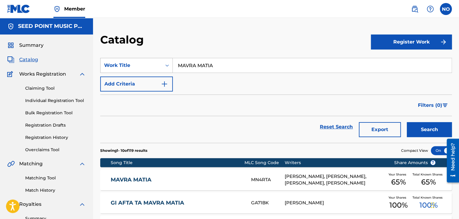
drag, startPoint x: 135, startPoint y: 70, endPoint x: 111, endPoint y: 69, distance: 24.0
click at [109, 70] on div "SearchWithCriteriae210de89-e145-400e-b76f-a7349feef96a Work Title MAVRA MATIA" at bounding box center [275, 65] width 351 height 15
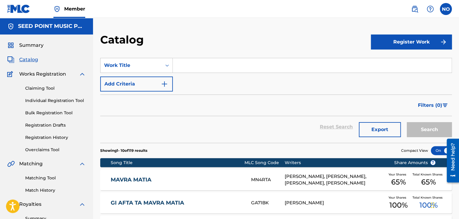
paste input "3M"
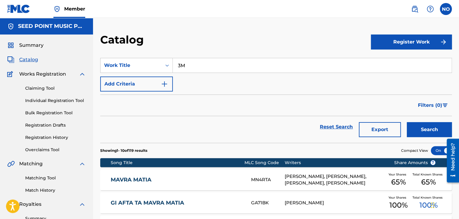
type input "3M"
click at [435, 127] on button "Search" at bounding box center [429, 129] width 45 height 15
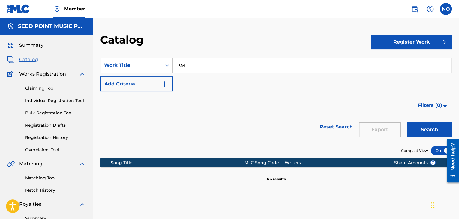
drag, startPoint x: 170, startPoint y: 74, endPoint x: 134, endPoint y: 78, distance: 35.8
click at [133, 78] on div "SearchWithCriteriae210de89-e145-400e-b76f-a7349feef96a Work Title 3M Add Criter…" at bounding box center [275, 75] width 351 height 34
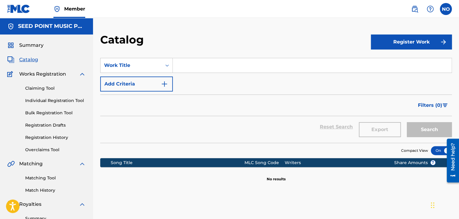
paste input "4 REAL"
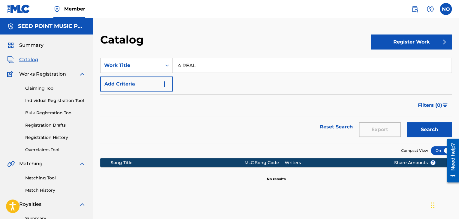
type input "4 REAL"
click at [430, 126] on button "Search" at bounding box center [429, 129] width 45 height 15
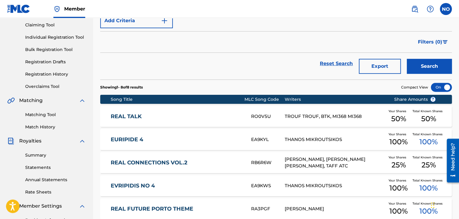
scroll to position [10, 0]
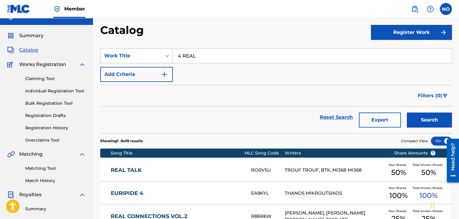
drag, startPoint x: 246, startPoint y: 59, endPoint x: 140, endPoint y: 60, distance: 106.2
click at [140, 60] on div "SearchWithCriteriae210de89-e145-400e-b76f-a7349feef96a Work Title 4 REAL" at bounding box center [275, 55] width 351 height 15
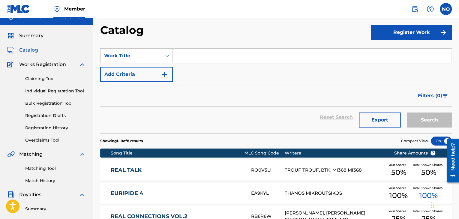
paste input "BABY"
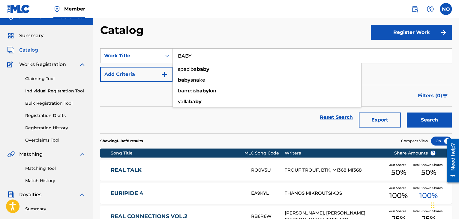
type input "BABY"
click at [423, 119] on button "Search" at bounding box center [429, 119] width 45 height 15
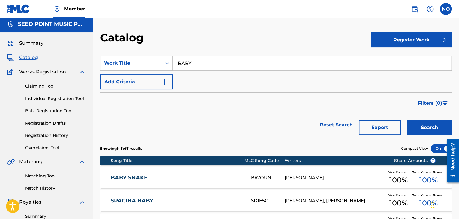
scroll to position [0, 0]
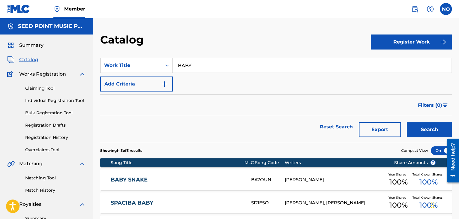
drag, startPoint x: 210, startPoint y: 64, endPoint x: 130, endPoint y: 76, distance: 81.3
click at [130, 76] on div "SearchWithCriteriae210de89-e145-400e-b76f-a7349feef96a Work Title BABY Add Crit…" at bounding box center [275, 75] width 351 height 34
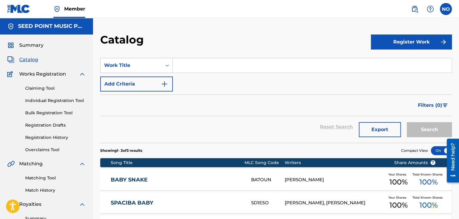
paste input "BAD KAIF"
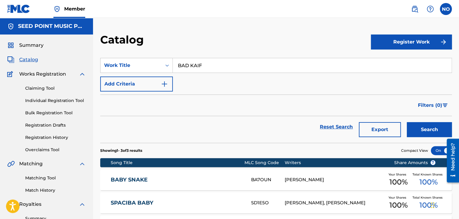
type input "BAD KAIF"
click at [432, 124] on button "Search" at bounding box center [429, 129] width 45 height 15
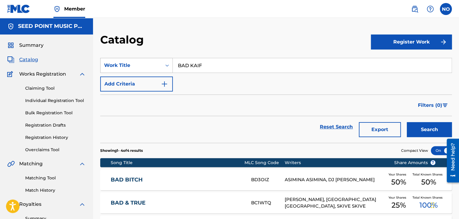
drag, startPoint x: 215, startPoint y: 67, endPoint x: 163, endPoint y: 70, distance: 52.2
click at [162, 69] on div "SearchWithCriteriae210de89-e145-400e-b76f-a7349feef96a Work Title BAD KAIF" at bounding box center [275, 65] width 351 height 15
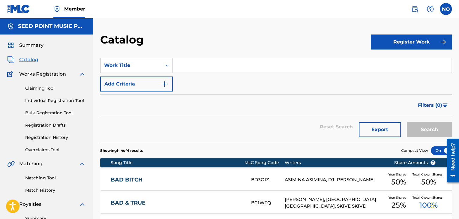
paste input "BIG CHECKS"
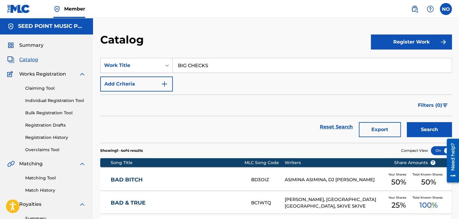
type input "BIG CHECKS"
click at [422, 128] on button "Search" at bounding box center [429, 129] width 45 height 15
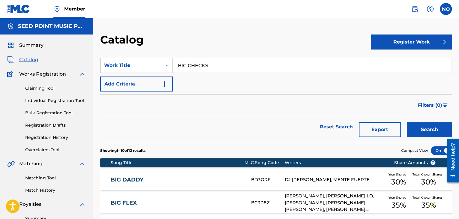
drag, startPoint x: 222, startPoint y: 64, endPoint x: 164, endPoint y: 65, distance: 58.2
click at [159, 66] on div "SearchWithCriteriae210de89-e145-400e-b76f-a7349feef96a Work Title BIG CHECKS" at bounding box center [275, 65] width 351 height 15
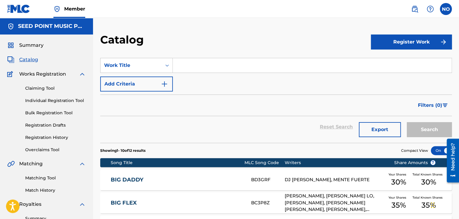
drag, startPoint x: 211, startPoint y: 60, endPoint x: 196, endPoint y: 82, distance: 26.5
click at [205, 69] on input "Search Form" at bounding box center [312, 65] width 279 height 14
drag, startPoint x: 196, startPoint y: 82, endPoint x: 223, endPoint y: 124, distance: 49.3
click at [212, 114] on form "SearchWithCriteriae210de89-e145-400e-b76f-a7349feef96a Work Title Add Criteria …" at bounding box center [275, 100] width 351 height 85
drag, startPoint x: 187, startPoint y: 58, endPoint x: 179, endPoint y: 68, distance: 13.0
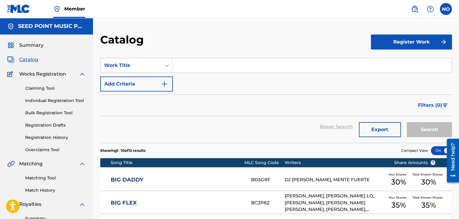
click at [179, 68] on input "Search Form" at bounding box center [312, 65] width 279 height 14
paste input "BIG GLOCK ZASTA"
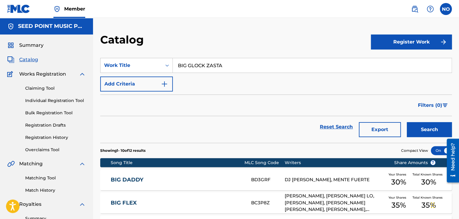
type input "BIG GLOCK ZASTA"
click at [434, 128] on button "Search" at bounding box center [429, 129] width 45 height 15
drag, startPoint x: 271, startPoint y: 66, endPoint x: 140, endPoint y: 70, distance: 130.8
click at [140, 70] on div "SearchWithCriteriae210de89-e145-400e-b76f-a7349feef96a Work Title BIG GLOCK ZAS…" at bounding box center [275, 65] width 351 height 15
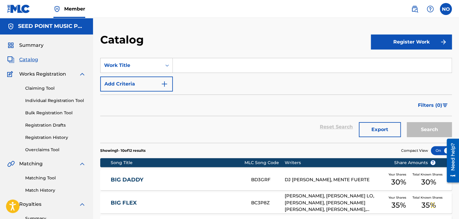
paste input "BLICK - REMIX"
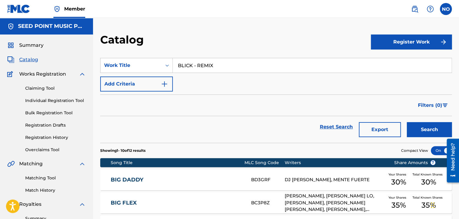
type input "BLICK - REMIX"
click at [427, 133] on button "Search" at bounding box center [429, 129] width 45 height 15
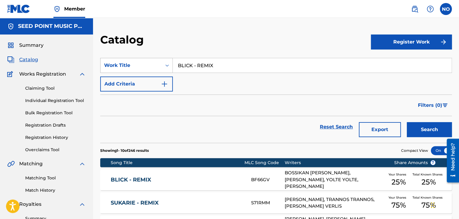
drag, startPoint x: 228, startPoint y: 65, endPoint x: 153, endPoint y: 67, distance: 75.0
click at [153, 67] on div "SearchWithCriteriae210de89-e145-400e-b76f-a7349feef96a Work Title BLICK - REMIX" at bounding box center [275, 65] width 351 height 15
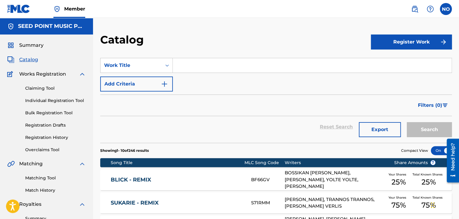
paste input "BOSSI CLAUS"
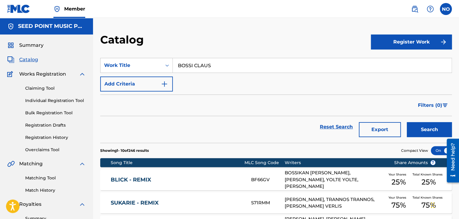
type input "BOSSI CLAUS"
drag, startPoint x: 428, startPoint y: 122, endPoint x: 432, endPoint y: 131, distance: 9.0
drag, startPoint x: 432, startPoint y: 131, endPoint x: 409, endPoint y: 135, distance: 22.8
drag, startPoint x: 409, startPoint y: 135, endPoint x: 414, endPoint y: 135, distance: 5.1
drag, startPoint x: 414, startPoint y: 135, endPoint x: 419, endPoint y: 132, distance: 5.4
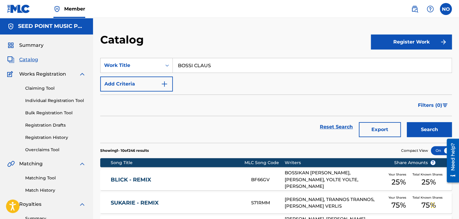
drag, startPoint x: 420, startPoint y: 131, endPoint x: 267, endPoint y: 139, distance: 152.6
drag, startPoint x: 267, startPoint y: 139, endPoint x: 260, endPoint y: 139, distance: 6.9
drag, startPoint x: 260, startPoint y: 139, endPoint x: 238, endPoint y: 137, distance: 22.9
drag, startPoint x: 238, startPoint y: 137, endPoint x: 229, endPoint y: 136, distance: 9.1
click at [229, 136] on div "Reset Search Export Search" at bounding box center [275, 127] width 351 height 22
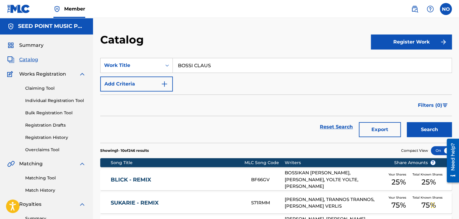
click at [435, 126] on button "Search" at bounding box center [429, 129] width 45 height 15
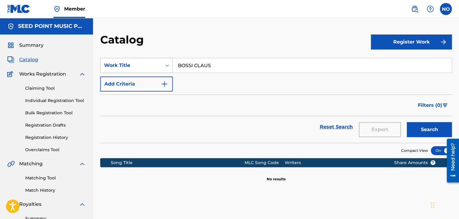
drag, startPoint x: 213, startPoint y: 64, endPoint x: 156, endPoint y: 65, distance: 57.0
click at [156, 65] on div "SearchWithCriteriae210de89-e145-400e-b76f-a7349feef96a Work Title BOSSI CLAUS" at bounding box center [275, 65] width 351 height 15
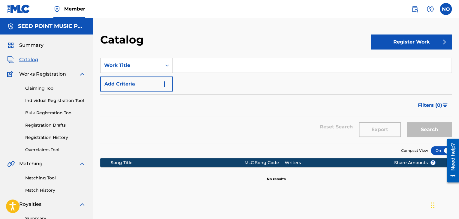
paste input "BOSSIDONAS"
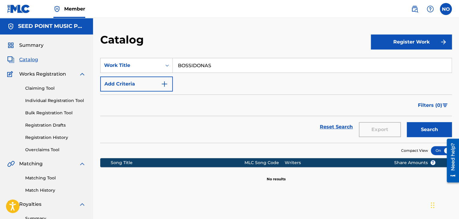
type input "BOSSIDONAS"
click at [432, 131] on button "Search" at bounding box center [429, 129] width 45 height 15
drag, startPoint x: 215, startPoint y: 64, endPoint x: 163, endPoint y: 64, distance: 51.6
click at [163, 64] on div "SearchWithCriteriae210de89-e145-400e-b76f-a7349feef96a Work Title BOSSIDONAS" at bounding box center [275, 65] width 351 height 15
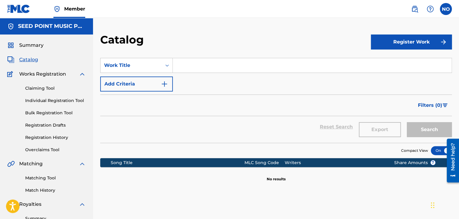
paste input "BOUNCE"
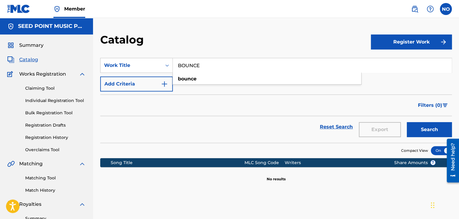
type input "BOUNCE"
click at [419, 130] on button "Search" at bounding box center [429, 129] width 45 height 15
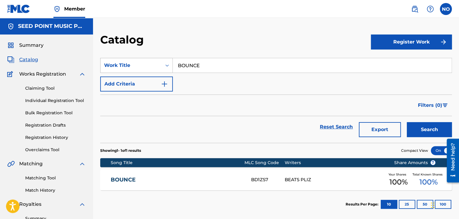
drag, startPoint x: 209, startPoint y: 66, endPoint x: 169, endPoint y: 67, distance: 40.2
click at [169, 67] on div "SearchWithCriteriae210de89-e145-400e-b76f-a7349feef96a Work Title BOUNCE" at bounding box center [275, 65] width 351 height 15
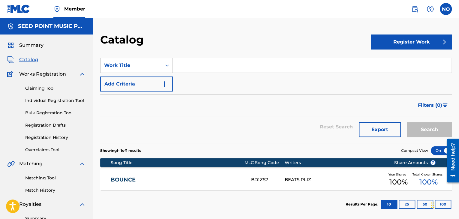
paste input "BOUTIA KOLARES"
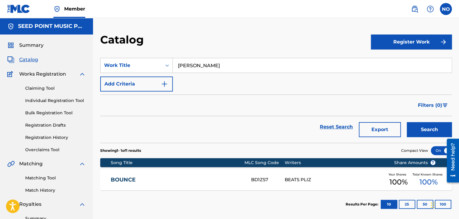
type input "BOUTIA KOLARES"
click at [437, 129] on button "Search" at bounding box center [429, 129] width 45 height 15
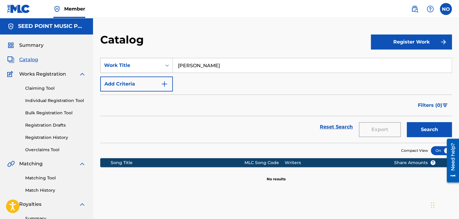
drag, startPoint x: 229, startPoint y: 67, endPoint x: 141, endPoint y: 60, distance: 88.4
click at [141, 60] on div "SearchWithCriteriae210de89-e145-400e-b76f-a7349feef96a Work Title BOUTIA KOLARES" at bounding box center [275, 65] width 351 height 15
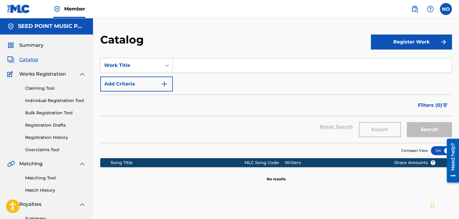
paste input "DOLCE VITA"
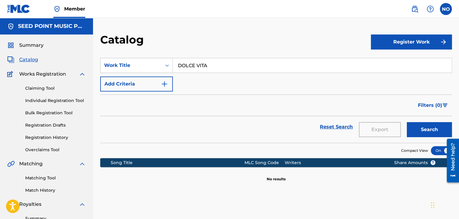
type input "DOLCE VITA"
click at [427, 131] on button "Search" at bounding box center [429, 129] width 45 height 15
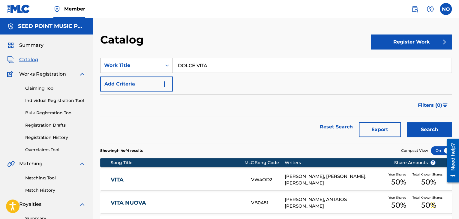
drag, startPoint x: 221, startPoint y: 64, endPoint x: 172, endPoint y: 62, distance: 48.9
click at [172, 62] on div "SearchWithCriteriae210de89-e145-400e-b76f-a7349feef96a Work Title DOLCE VITA" at bounding box center [275, 65] width 351 height 15
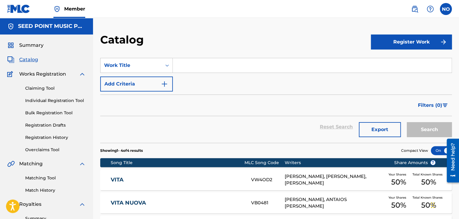
paste input "DEMON"
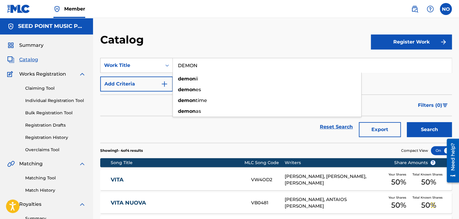
type input "DEMON"
click at [435, 131] on button "Search" at bounding box center [429, 129] width 45 height 15
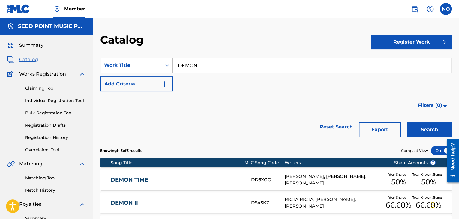
drag, startPoint x: 225, startPoint y: 63, endPoint x: 155, endPoint y: 67, distance: 70.6
click at [155, 67] on div "SearchWithCriteriae210de89-e145-400e-b76f-a7349feef96a Work Title DEMON" at bounding box center [275, 65] width 351 height 15
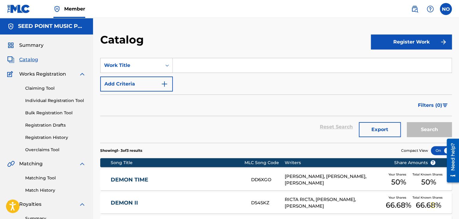
paste input "DROS BROS"
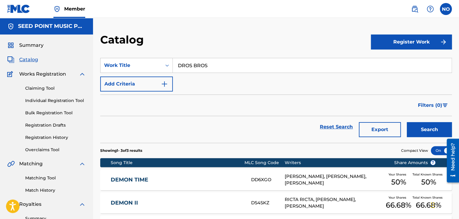
type input "DROS BROS"
click at [436, 129] on button "Search" at bounding box center [429, 129] width 45 height 15
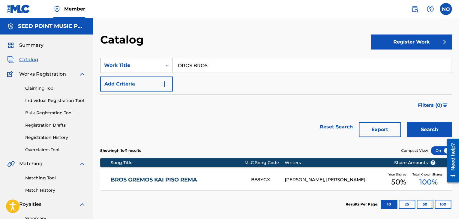
drag, startPoint x: 226, startPoint y: 65, endPoint x: 156, endPoint y: 64, distance: 70.5
click at [153, 64] on div "SearchWithCriteriae210de89-e145-400e-b76f-a7349feef96a Work Title DROS BROS" at bounding box center [275, 65] width 351 height 15
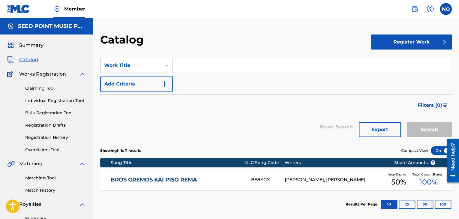
click at [205, 64] on input "Search Form" at bounding box center [312, 65] width 279 height 14
paste input "EROTAS - SEX"
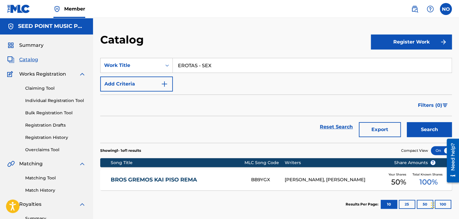
type input "EROTAS - SEX"
click at [425, 128] on button "Search" at bounding box center [429, 129] width 45 height 15
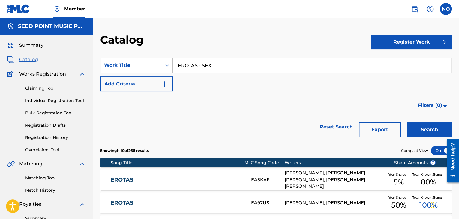
drag, startPoint x: 227, startPoint y: 60, endPoint x: 157, endPoint y: 63, distance: 69.6
click at [138, 60] on div "SearchWithCriteriae210de89-e145-400e-b76f-a7349feef96a Work Title EROTAS - SEX" at bounding box center [275, 65] width 351 height 15
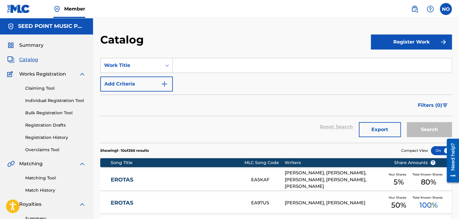
drag, startPoint x: 184, startPoint y: 64, endPoint x: 213, endPoint y: 105, distance: 49.8
click at [213, 105] on form "SearchWithCriteriae210de89-e145-400e-b76f-a7349feef96a Work Title Add Criteria …" at bounding box center [275, 100] width 351 height 85
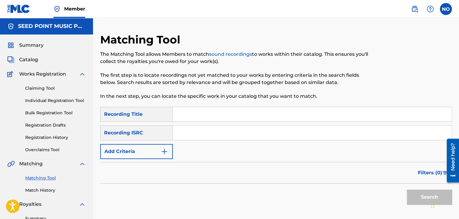
click at [31, 62] on span "Catalog" at bounding box center [28, 59] width 19 height 7
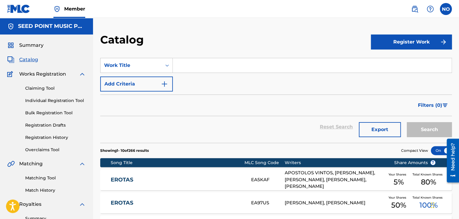
paste input "FEMINISTIS"
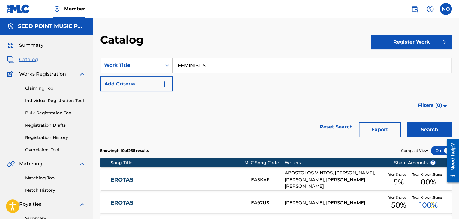
type input "FEMINISTIS"
click at [415, 133] on button "Search" at bounding box center [429, 129] width 45 height 15
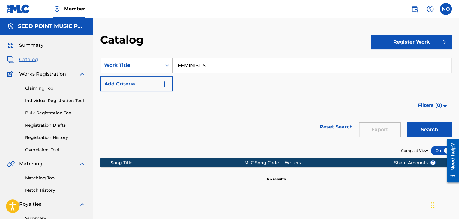
drag, startPoint x: 232, startPoint y: 65, endPoint x: 142, endPoint y: 66, distance: 89.4
click at [142, 66] on div "SearchWithCriteriae210de89-e145-400e-b76f-a7349feef96a Work Title FEMINISTIS" at bounding box center [275, 65] width 351 height 15
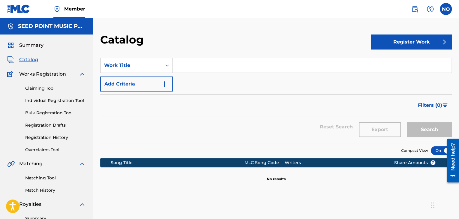
paste input "FULL"
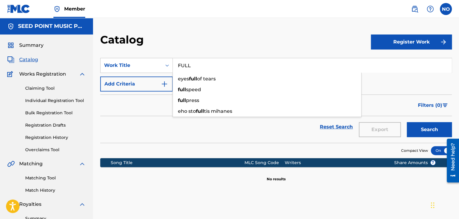
type input "FULL"
click at [423, 131] on button "Search" at bounding box center [429, 129] width 45 height 15
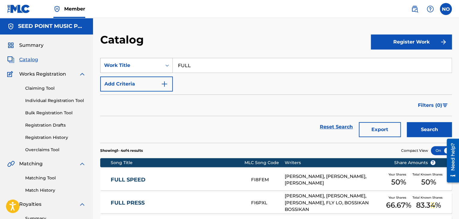
drag, startPoint x: 160, startPoint y: 73, endPoint x: 141, endPoint y: 73, distance: 19.2
click at [141, 73] on div "SearchWithCriteriae210de89-e145-400e-b76f-a7349feef96a Work Title FULL" at bounding box center [275, 65] width 351 height 15
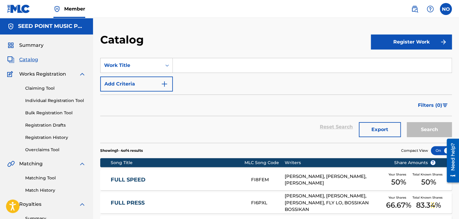
paste input "GHETTO"
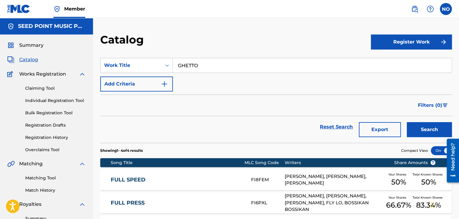
type input "GHETTO"
click at [421, 129] on button "Search" at bounding box center [429, 129] width 45 height 15
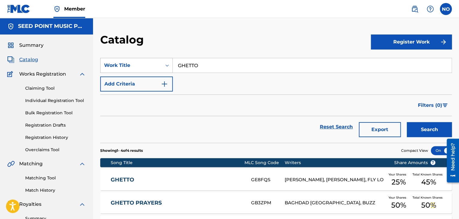
drag, startPoint x: 254, startPoint y: 64, endPoint x: 116, endPoint y: 70, distance: 138.7
click at [114, 71] on div "SearchWithCriteriae210de89-e145-400e-b76f-a7349feef96a Work Title GHETTO" at bounding box center [275, 65] width 351 height 15
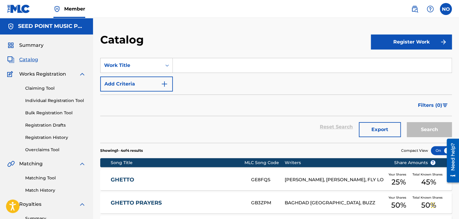
paste input "KATHE VRADY"
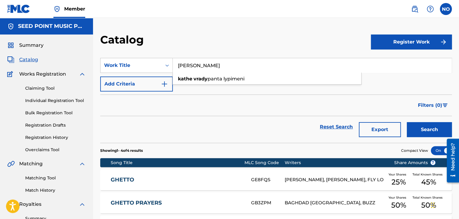
type input "KATHE VRADY"
click at [420, 128] on button "Search" at bounding box center [429, 129] width 45 height 15
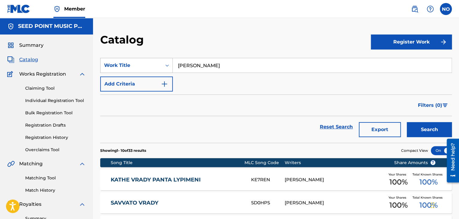
drag, startPoint x: 243, startPoint y: 67, endPoint x: 119, endPoint y: 69, distance: 123.9
click at [121, 69] on div "SearchWithCriteriae210de89-e145-400e-b76f-a7349feef96a Work Title KATHE VRADY" at bounding box center [275, 65] width 351 height 15
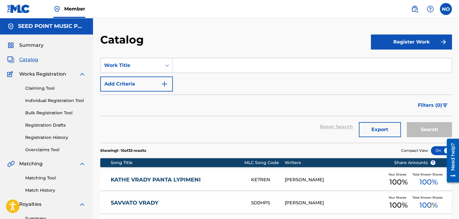
paste input "KALO KALO"
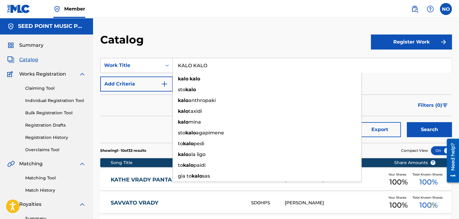
type input "KALO KALO"
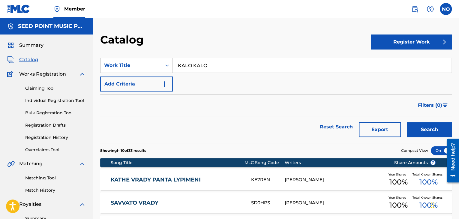
click at [414, 130] on button "Search" at bounding box center [429, 129] width 45 height 15
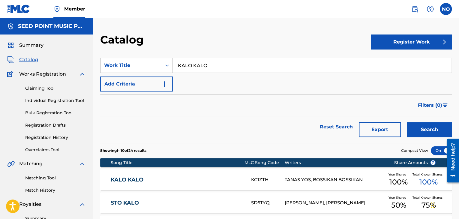
drag, startPoint x: 174, startPoint y: 61, endPoint x: 150, endPoint y: 60, distance: 24.3
click at [148, 60] on div "SearchWithCriteriae210de89-e145-400e-b76f-a7349feef96a Work Title KALO KALO" at bounding box center [275, 65] width 351 height 15
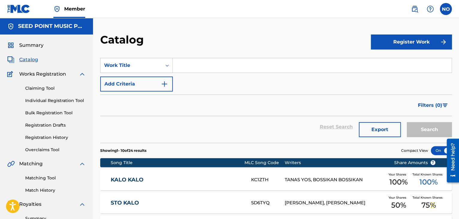
paste input "INTRO ERGO RADIO"
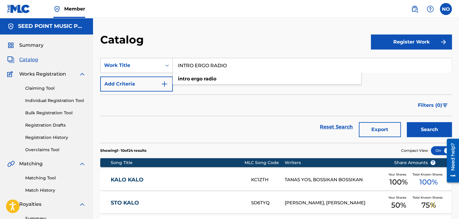
type input "INTRO ERGO RADIO"
click at [435, 130] on button "Search" at bounding box center [429, 129] width 45 height 15
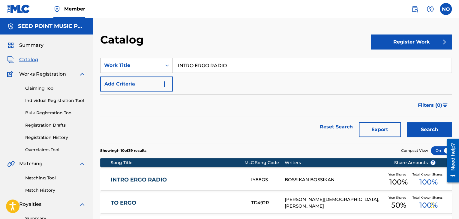
drag, startPoint x: 181, startPoint y: 71, endPoint x: 116, endPoint y: 67, distance: 64.9
click at [116, 67] on div "SearchWithCriteriae210de89-e145-400e-b76f-a7349feef96a Work Title INTRO ERGO RA…" at bounding box center [275, 65] width 351 height 15
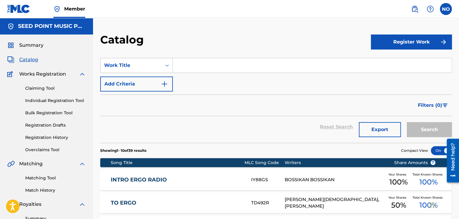
paste input "ICE"
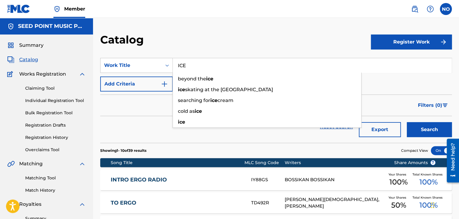
type input "ICE"
click at [425, 130] on button "Search" at bounding box center [429, 129] width 45 height 15
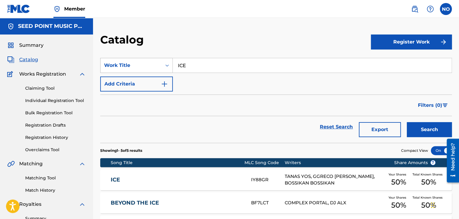
drag, startPoint x: 171, startPoint y: 63, endPoint x: 160, endPoint y: 61, distance: 10.6
click at [159, 63] on div "SearchWithCriteriae210de89-e145-400e-b76f-a7349feef96a Work Title ICE" at bounding box center [275, 65] width 351 height 15
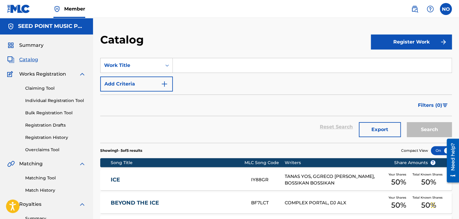
paste input "XIONANTHROPOS"
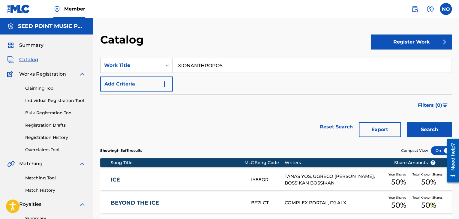
type input "XIONANTHROPOS"
click at [421, 126] on button "Search" at bounding box center [429, 129] width 45 height 15
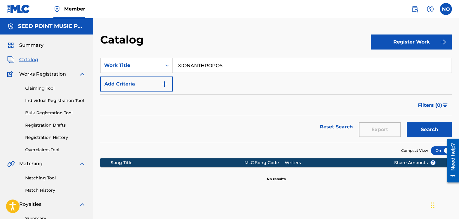
click at [34, 62] on span "Catalog" at bounding box center [28, 59] width 19 height 7
drag, startPoint x: 240, startPoint y: 61, endPoint x: 133, endPoint y: 65, distance: 107.5
click at [133, 65] on div "SearchWithCriteriae210de89-e145-400e-b76f-a7349feef96a Work Title XIONANTHROPOS" at bounding box center [275, 65] width 351 height 15
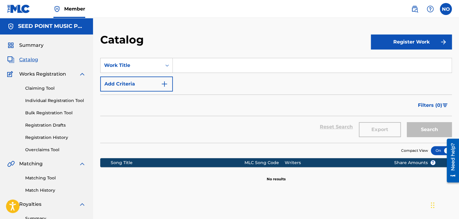
paste input "DANCE"
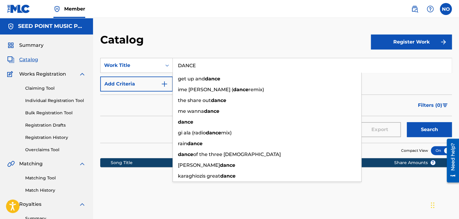
type input "DANCE"
click at [425, 131] on button "Search" at bounding box center [429, 129] width 45 height 15
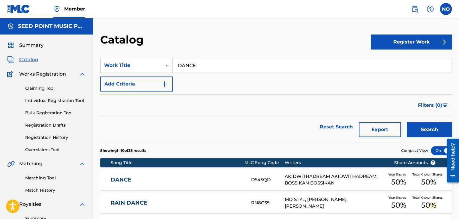
drag, startPoint x: 207, startPoint y: 65, endPoint x: 168, endPoint y: 65, distance: 39.3
click at [168, 65] on div "SearchWithCriteriae210de89-e145-400e-b76f-a7349feef96a Work Title DANCE" at bounding box center [275, 65] width 351 height 15
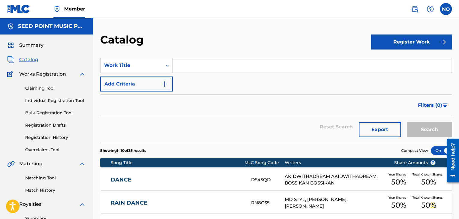
paste input "DEN THELOUN NA DOUN"
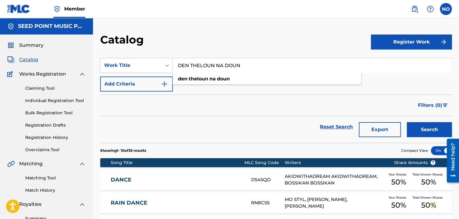
type input "DEN THELOUN NA DOUN"
click at [415, 130] on button "Search" at bounding box center [429, 129] width 45 height 15
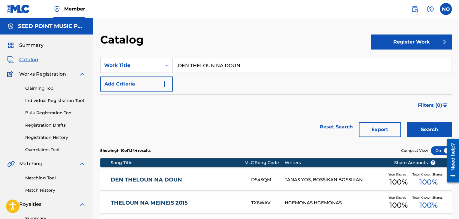
drag, startPoint x: 234, startPoint y: 68, endPoint x: 179, endPoint y: 68, distance: 54.9
click at [179, 68] on input "DEN THELOUN NA DOUN" at bounding box center [312, 65] width 279 height 14
click at [255, 65] on input "DEN THELOUN NA DOUN" at bounding box center [312, 65] width 279 height 14
type input "DEN THELOUN NA DOU"
drag, startPoint x: 253, startPoint y: 64, endPoint x: 175, endPoint y: 65, distance: 77.7
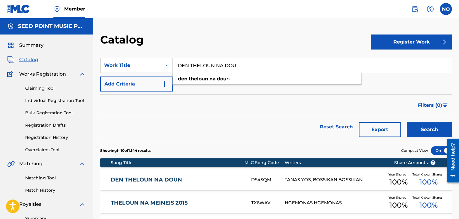
click at [175, 65] on input "DEN THELOUN NA DOU" at bounding box center [312, 65] width 279 height 14
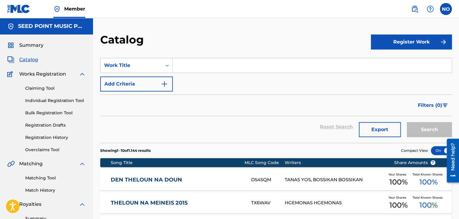
paste input "EGW KAI ESU"
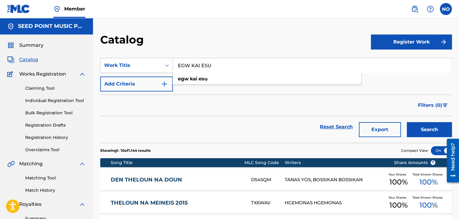
type input "EGW KAI ESU"
click at [430, 125] on button "Search" at bounding box center [429, 129] width 45 height 15
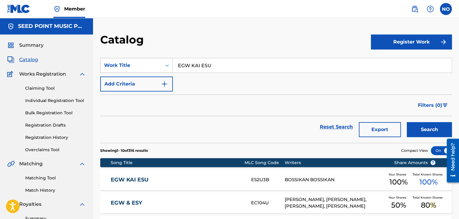
drag, startPoint x: 239, startPoint y: 66, endPoint x: 144, endPoint y: 66, distance: 95.1
click at [140, 66] on div "SearchWithCriteriae210de89-e145-400e-b76f-a7349feef96a Work Title EGW KAI ESU" at bounding box center [275, 65] width 351 height 15
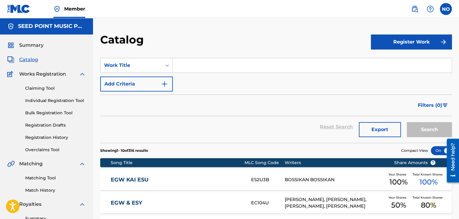
paste input "SAFE"
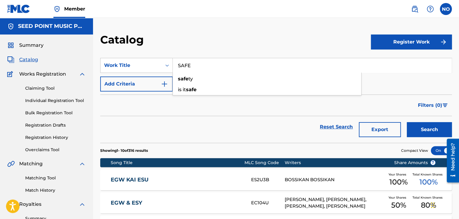
type input "SAFE"
click at [437, 127] on button "Search" at bounding box center [429, 129] width 45 height 15
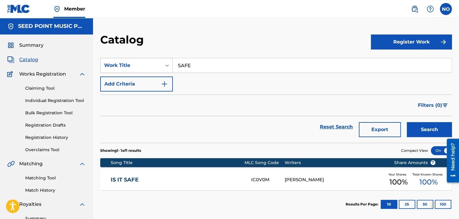
drag, startPoint x: 180, startPoint y: 68, endPoint x: 156, endPoint y: 68, distance: 24.6
click at [156, 68] on div "SearchWithCriteriae210de89-e145-400e-b76f-a7349feef96a Work Title SAFE" at bounding box center [275, 65] width 351 height 15
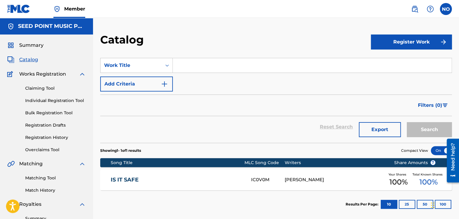
paste input "SAGAPW"
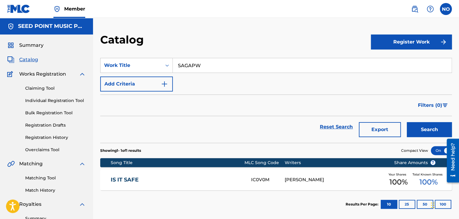
click at [434, 131] on button "Search" at bounding box center [429, 129] width 45 height 15
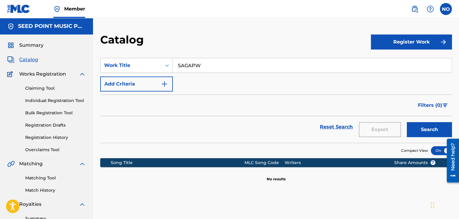
click at [181, 65] on input "SAGAPW" at bounding box center [312, 65] width 279 height 14
type input "S AGAPW"
click at [437, 129] on button "Search" at bounding box center [429, 129] width 45 height 15
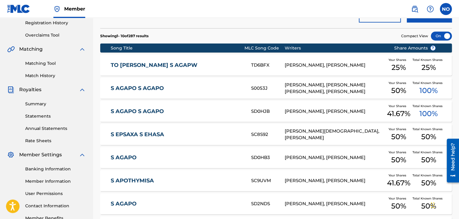
scroll to position [29, 0]
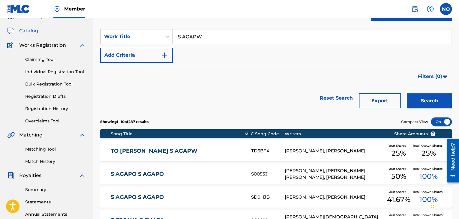
drag, startPoint x: 211, startPoint y: 35, endPoint x: 142, endPoint y: 31, distance: 69.1
click at [141, 31] on div "SearchWithCriteriae210de89-e145-400e-b76f-a7349feef96a Work Title S AGAPW" at bounding box center [275, 36] width 351 height 15
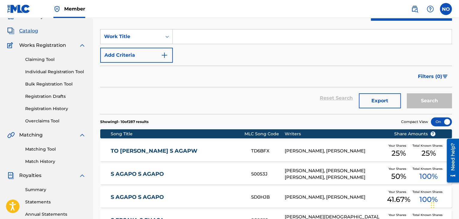
drag, startPoint x: 204, startPoint y: 19, endPoint x: 219, endPoint y: 19, distance: 14.7
click at [219, 19] on div "Catalog" at bounding box center [235, 13] width 271 height 18
paste input "PROVLIMATA"
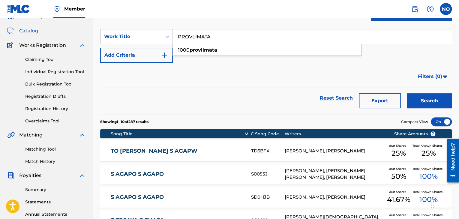
type input "PROVLIMATA"
click at [427, 103] on button "Search" at bounding box center [429, 100] width 45 height 15
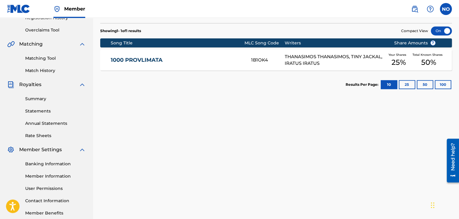
scroll to position [120, 0]
drag, startPoint x: 44, startPoint y: 58, endPoint x: 49, endPoint y: 57, distance: 4.5
click at [44, 58] on link "Matching Tool" at bounding box center [55, 58] width 61 height 6
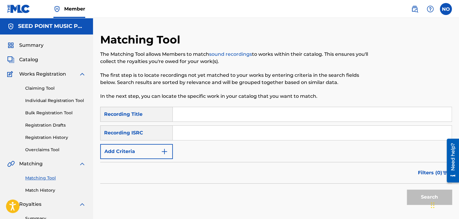
click at [226, 119] on input "Search Form" at bounding box center [312, 114] width 279 height 14
type input "k"
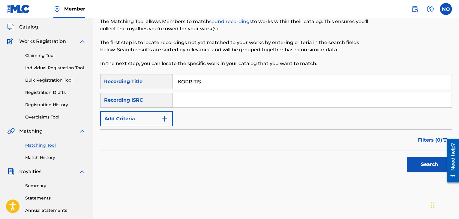
scroll to position [90, 0]
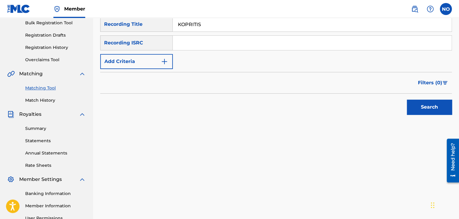
type input "KOPRITIS"
click at [427, 112] on button "Search" at bounding box center [429, 107] width 45 height 15
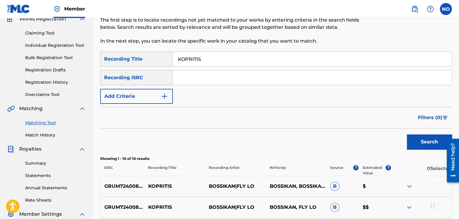
scroll to position [0, 0]
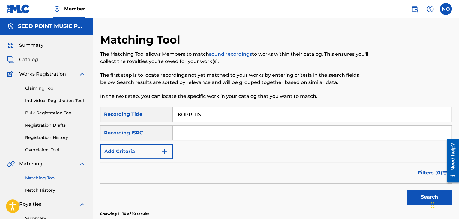
click at [35, 59] on span "Catalog" at bounding box center [28, 59] width 19 height 7
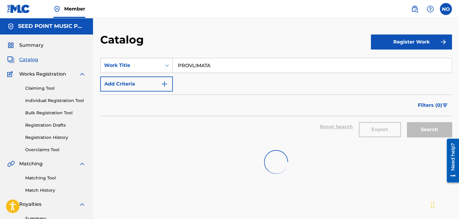
drag, startPoint x: 164, startPoint y: 68, endPoint x: 142, endPoint y: 68, distance: 22.5
click at [142, 68] on div "SearchWithCriteriae210de89-e145-400e-b76f-a7349feef96a Work Title PROVLIMATA" at bounding box center [275, 65] width 351 height 15
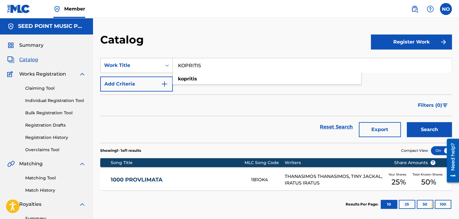
type input "KOPRITIS"
click at [431, 128] on button "Search" at bounding box center [429, 129] width 45 height 15
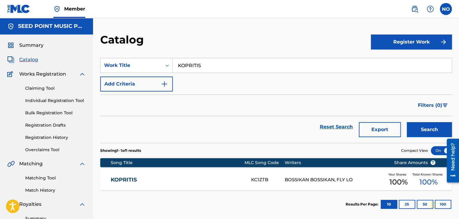
drag, startPoint x: 31, startPoint y: 178, endPoint x: 41, endPoint y: 176, distance: 10.3
click at [31, 178] on link "Matching Tool" at bounding box center [55, 178] width 61 height 6
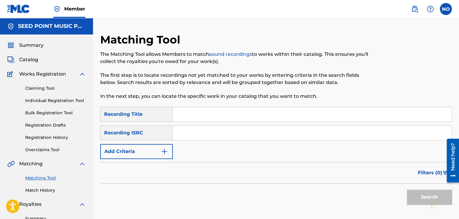
click at [190, 119] on input "Search Form" at bounding box center [312, 114] width 279 height 14
type input "KOPRITIS"
click at [425, 196] on button "Search" at bounding box center [429, 197] width 45 height 15
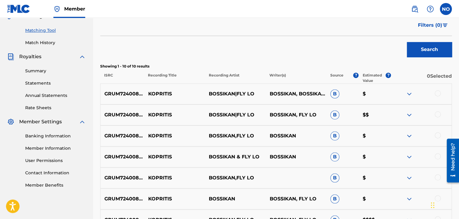
scroll to position [150, 0]
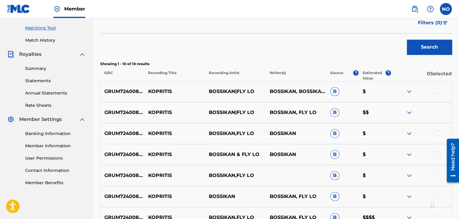
click at [438, 90] on div at bounding box center [438, 91] width 6 height 6
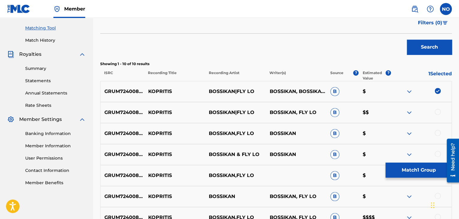
click at [438, 109] on div at bounding box center [438, 112] width 6 height 6
click at [436, 131] on div at bounding box center [438, 133] width 6 height 6
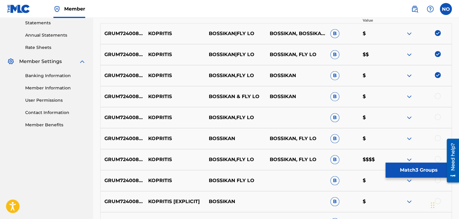
scroll to position [210, 0]
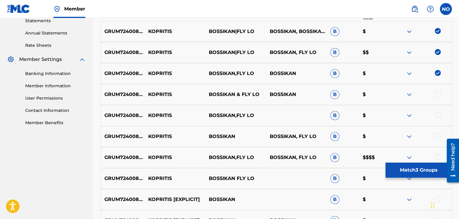
click at [439, 94] on div at bounding box center [438, 94] width 6 height 6
click at [438, 117] on div at bounding box center [438, 115] width 6 height 6
click at [436, 136] on div at bounding box center [438, 136] width 6 height 6
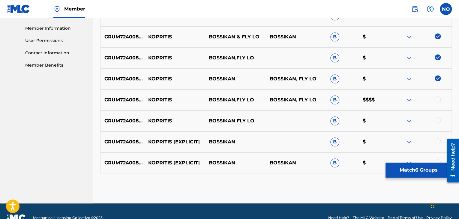
scroll to position [270, 0]
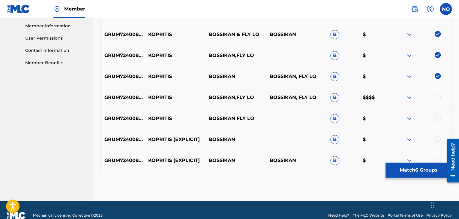
click at [437, 97] on div at bounding box center [438, 97] width 6 height 6
click at [438, 115] on div at bounding box center [438, 118] width 6 height 6
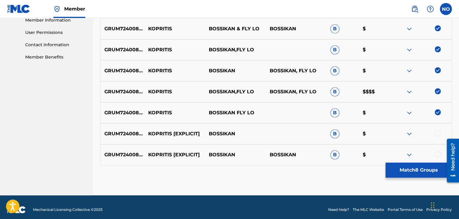
scroll to position [281, 0]
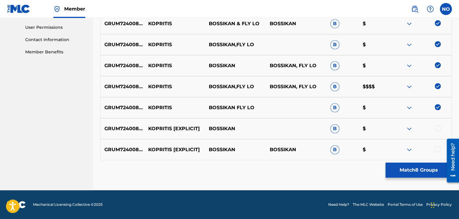
click at [437, 126] on div at bounding box center [438, 128] width 6 height 6
drag, startPoint x: 436, startPoint y: 152, endPoint x: 440, endPoint y: 150, distance: 4.2
click at [436, 151] on div at bounding box center [421, 149] width 61 height 7
click at [435, 148] on div at bounding box center [438, 149] width 6 height 6
click at [429, 165] on button "Match 10 Groups" at bounding box center [418, 170] width 66 height 15
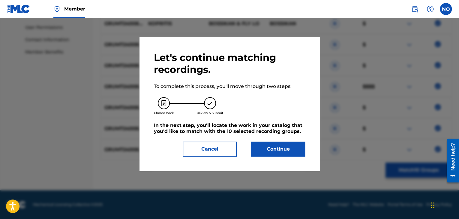
click at [290, 151] on button "Continue" at bounding box center [278, 149] width 54 height 15
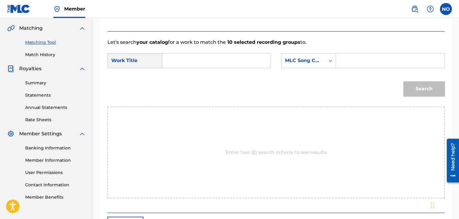
scroll to position [91, 0]
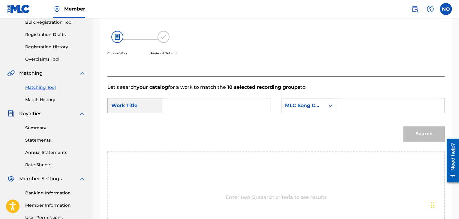
click at [229, 110] on input "Search Form" at bounding box center [216, 105] width 98 height 14
type input "KOPRITIS"
click at [329, 109] on div "Search Form" at bounding box center [330, 105] width 11 height 11
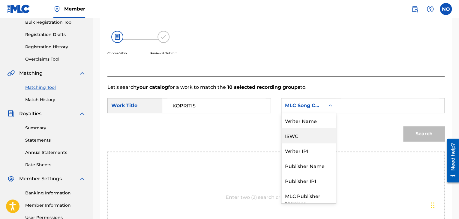
scroll to position [0, 0]
click at [328, 117] on div "Writer Name" at bounding box center [308, 120] width 54 height 15
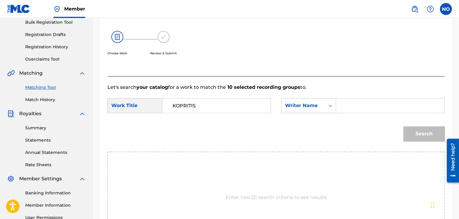
click at [339, 109] on div "Search Form" at bounding box center [390, 105] width 109 height 15
click at [345, 109] on input "Search Form" at bounding box center [390, 105] width 98 height 14
type input "BOSSIKAN"
click at [422, 134] on button "Search" at bounding box center [423, 133] width 41 height 15
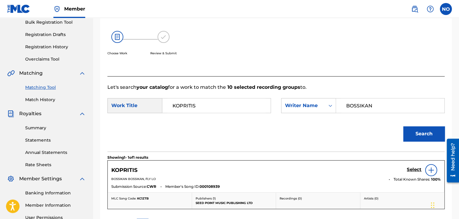
click at [417, 170] on h5 "Select" at bounding box center [414, 170] width 15 height 6
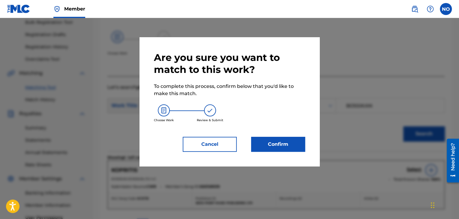
click at [302, 145] on button "Confirm" at bounding box center [278, 144] width 54 height 15
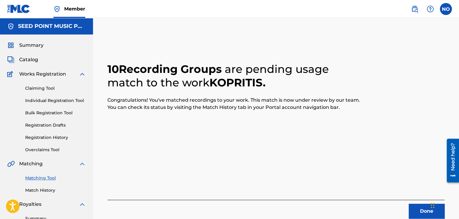
click at [34, 59] on span "Catalog" at bounding box center [28, 59] width 19 height 7
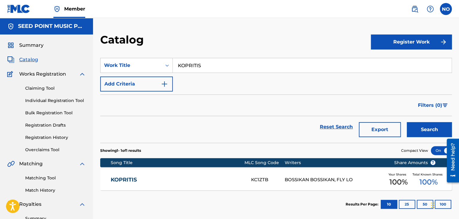
drag, startPoint x: 217, startPoint y: 61, endPoint x: 138, endPoint y: 73, distance: 79.2
click at [138, 73] on div "SearchWithCriteriae210de89-e145-400e-b76f-a7349feef96a Work Title KOPRITIS Add …" at bounding box center [275, 75] width 351 height 34
click at [430, 129] on button "Search" at bounding box center [429, 129] width 45 height 15
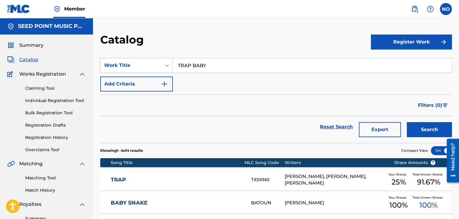
drag, startPoint x: 226, startPoint y: 70, endPoint x: 114, endPoint y: 72, distance: 111.3
click at [114, 72] on div "SearchWithCriteriae210de89-e145-400e-b76f-a7349feef96a Work Title TRAP BABY" at bounding box center [275, 65] width 351 height 15
drag, startPoint x: 215, startPoint y: 78, endPoint x: 396, endPoint y: 110, distance: 184.5
click at [215, 78] on strong "athina" at bounding box center [212, 79] width 16 height 6
type input "mesa stin athina"
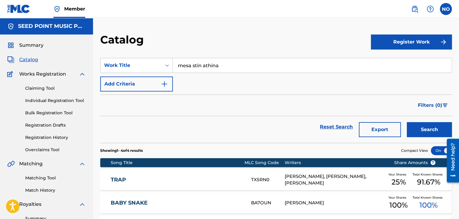
click at [420, 128] on button "Search" at bounding box center [429, 129] width 45 height 15
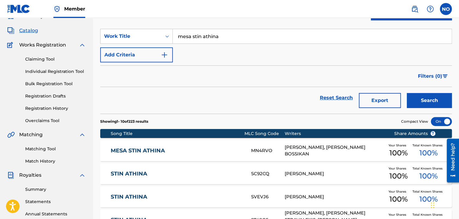
scroll to position [30, 0]
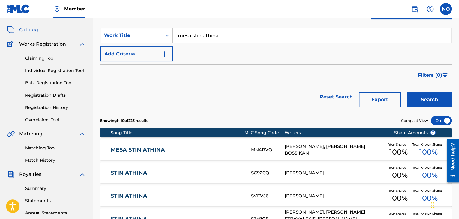
drag, startPoint x: 45, startPoint y: 149, endPoint x: 52, endPoint y: 148, distance: 7.1
click at [45, 149] on link "Matching Tool" at bounding box center [55, 148] width 61 height 6
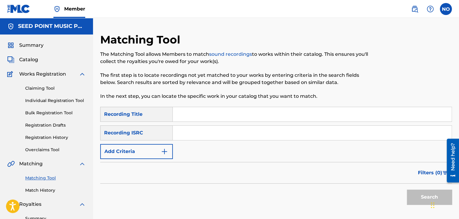
click at [185, 113] on input "Search Form" at bounding box center [312, 114] width 279 height 14
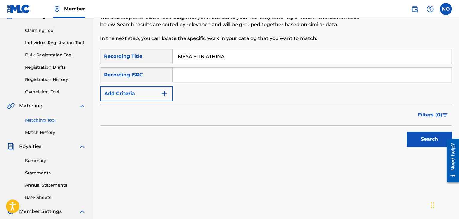
scroll to position [60, 0]
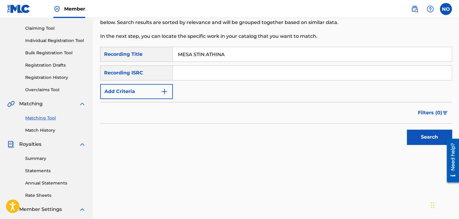
type input "MESA STIN ATHINA"
drag, startPoint x: 437, startPoint y: 138, endPoint x: 0, endPoint y: 4, distance: 456.2
click at [437, 138] on button "Search" at bounding box center [429, 137] width 45 height 15
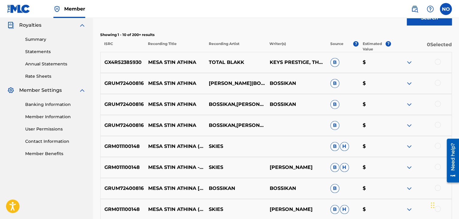
scroll to position [180, 0]
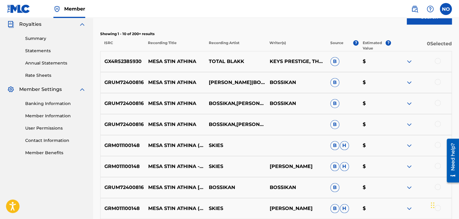
click at [437, 80] on div at bounding box center [438, 82] width 6 height 6
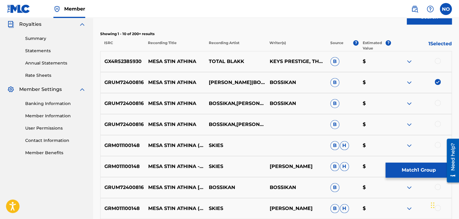
click at [439, 99] on div "GRUM72400816 MESA STIN ATHINA BOSSIKAN,MIKE G BOSSIKAN B $" at bounding box center [275, 103] width 351 height 21
click at [439, 123] on div at bounding box center [438, 124] width 6 height 6
click at [438, 99] on div "GRUM72400816 MESA STIN ATHINA BOSSIKAN,MIKE G BOSSIKAN B $" at bounding box center [275, 103] width 351 height 21
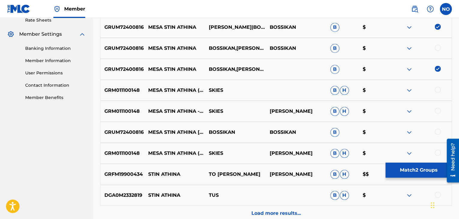
scroll to position [240, 0]
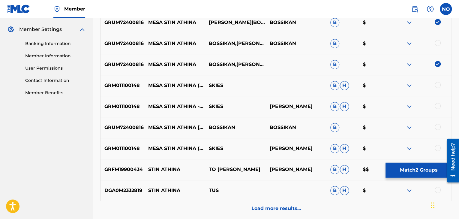
click at [440, 125] on div at bounding box center [421, 127] width 61 height 7
click at [435, 129] on div at bounding box center [438, 127] width 6 height 6
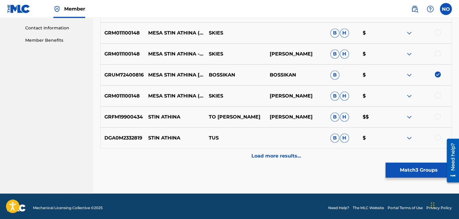
scroll to position [296, 0]
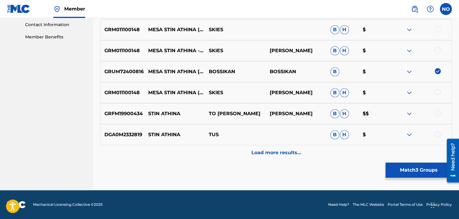
click at [273, 157] on div "Load more results..." at bounding box center [275, 152] width 351 height 15
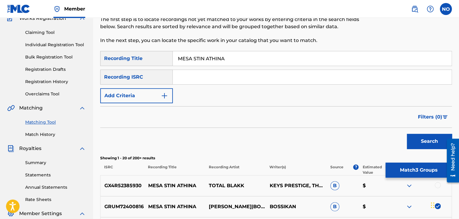
scroll to position [116, 0]
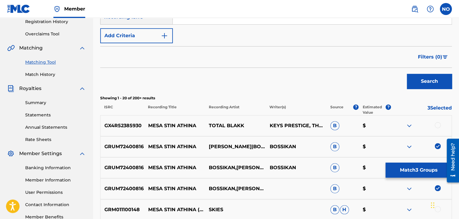
click at [392, 170] on button "Match 3 Groups" at bounding box center [418, 170] width 66 height 15
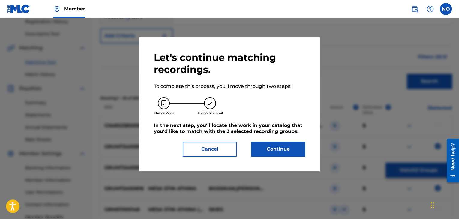
click at [270, 150] on button "Continue" at bounding box center [278, 149] width 54 height 15
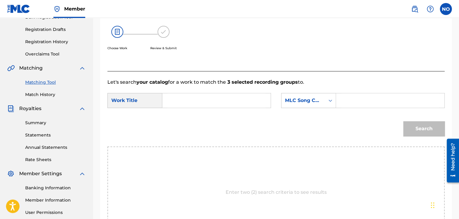
scroll to position [56, 0]
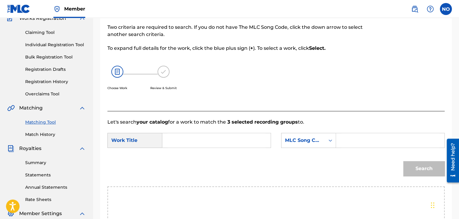
click at [194, 144] on input "Search Form" at bounding box center [216, 140] width 98 height 14
type input "MESA STIN ATHINA"
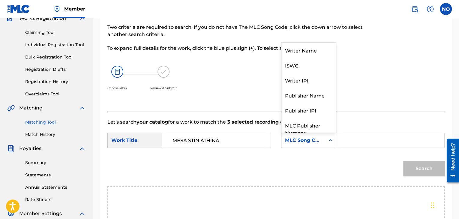
click at [311, 143] on div "MLC Song Code" at bounding box center [303, 140] width 36 height 7
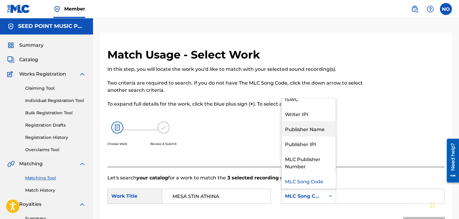
scroll to position [0, 0]
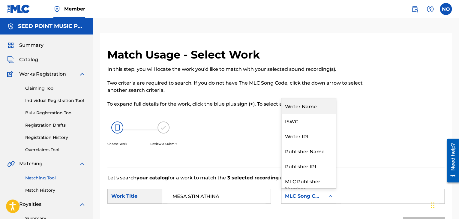
drag, startPoint x: 310, startPoint y: 103, endPoint x: 345, endPoint y: 135, distance: 47.1
click at [310, 103] on div "Writer Name" at bounding box center [308, 105] width 54 height 15
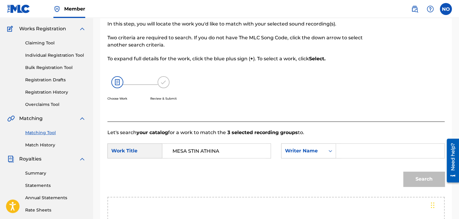
scroll to position [120, 0]
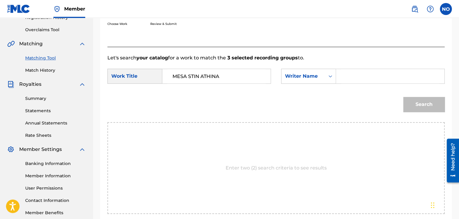
click at [353, 79] on input "Search Form" at bounding box center [390, 76] width 98 height 14
type input "BOSSIKAN"
click at [430, 109] on button "Search" at bounding box center [423, 104] width 41 height 15
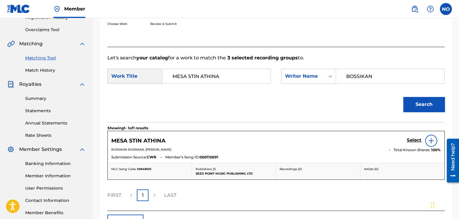
click at [419, 137] on h5 "Select" at bounding box center [414, 140] width 15 height 6
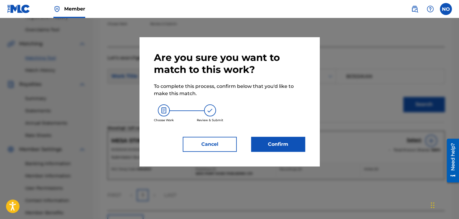
click at [288, 147] on button "Confirm" at bounding box center [278, 144] width 54 height 15
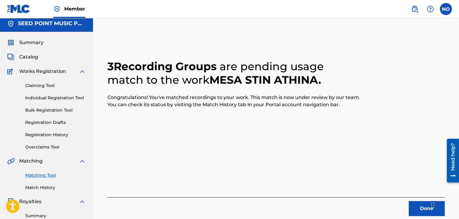
scroll to position [0, 0]
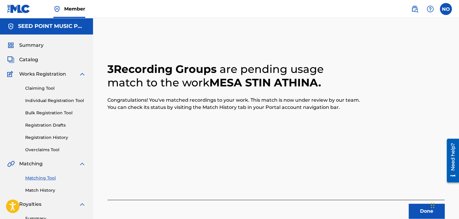
click at [31, 59] on span "Catalog" at bounding box center [28, 59] width 19 height 7
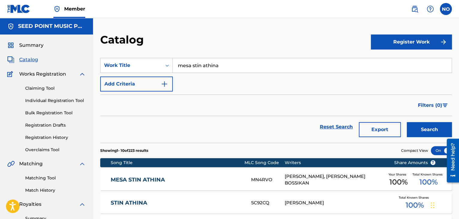
drag, startPoint x: 239, startPoint y: 63, endPoint x: 98, endPoint y: 66, distance: 140.7
type input "DUBAI"
click at [420, 132] on button "Search" at bounding box center [429, 129] width 45 height 15
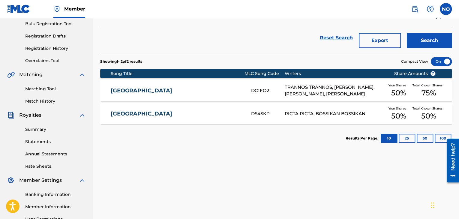
scroll to position [90, 0]
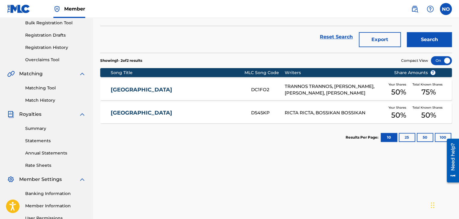
click at [43, 89] on link "Matching Tool" at bounding box center [55, 88] width 61 height 6
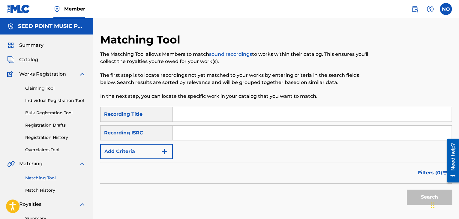
click at [187, 112] on input "Search Form" at bounding box center [312, 114] width 279 height 14
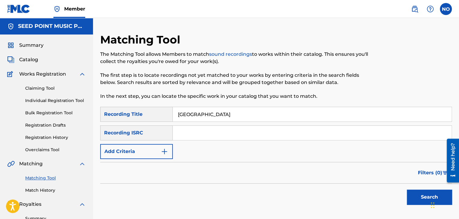
type input "DUBAI"
click at [426, 199] on button "Search" at bounding box center [429, 197] width 45 height 15
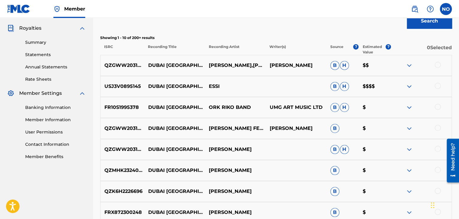
scroll to position [120, 0]
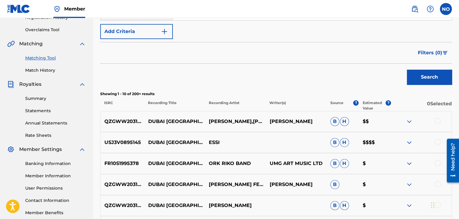
click at [144, 34] on button "Add Criteria" at bounding box center [136, 31] width 73 height 15
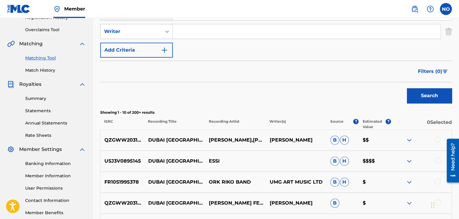
click at [194, 31] on input "Search Form" at bounding box center [307, 31] width 268 height 14
click at [429, 98] on button "Search" at bounding box center [429, 95] width 45 height 15
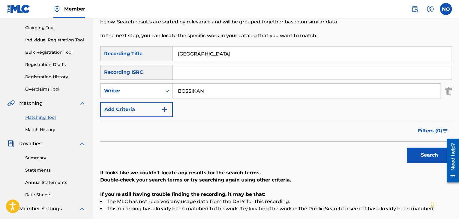
scroll to position [60, 0]
drag, startPoint x: 169, startPoint y: 99, endPoint x: 157, endPoint y: 99, distance: 12.0
click at [157, 99] on div "SearchWithCriteriaf14dad0a-1a6f-4e7c-9bc2-207a99027577 Recording Title DUBAI Se…" at bounding box center [275, 82] width 351 height 71
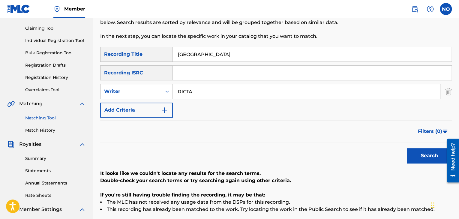
type input "RICTA"
click at [419, 153] on button "Search" at bounding box center [429, 155] width 45 height 15
click at [141, 91] on div "Writer" at bounding box center [131, 91] width 54 height 7
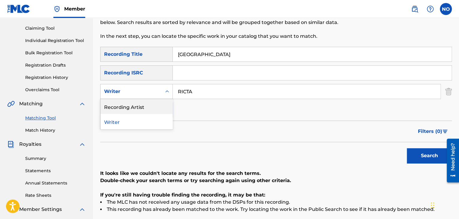
click at [142, 104] on div "Recording Artist" at bounding box center [136, 106] width 72 height 15
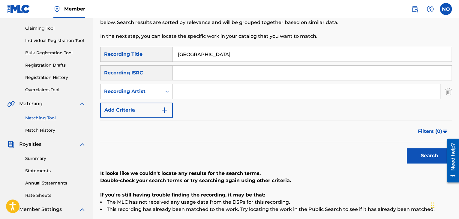
click at [418, 161] on button "Search" at bounding box center [429, 155] width 45 height 15
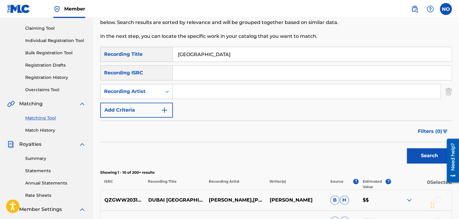
click at [202, 96] on input "Search Form" at bounding box center [307, 91] width 268 height 14
type input "RICTA"
click at [420, 152] on button "Search" at bounding box center [429, 155] width 45 height 15
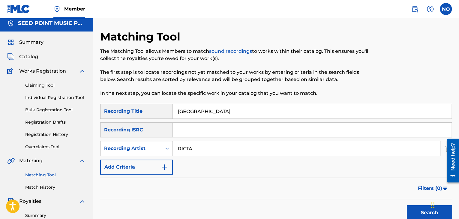
scroll to position [0, 0]
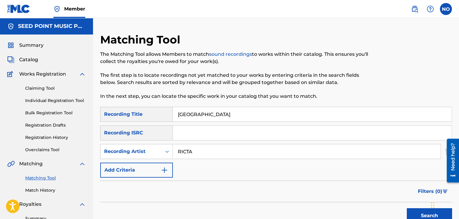
click at [37, 62] on span "Catalog" at bounding box center [28, 59] width 19 height 7
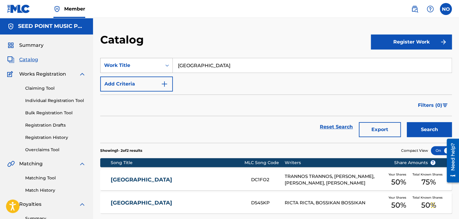
drag, startPoint x: 202, startPoint y: 69, endPoint x: 155, endPoint y: 71, distance: 46.6
click at [155, 71] on div "SearchWithCriteriae210de89-e145-400e-b76f-a7349feef96a Work Title DUBAI" at bounding box center [275, 65] width 351 height 15
click at [214, 84] on div "demon ii" at bounding box center [267, 78] width 188 height 11
type input "demon ii"
click at [417, 130] on button "Search" at bounding box center [429, 129] width 45 height 15
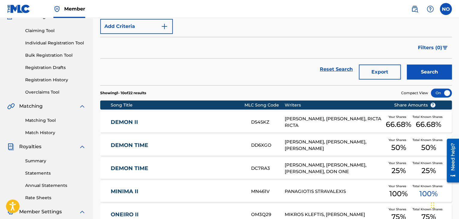
scroll to position [60, 0]
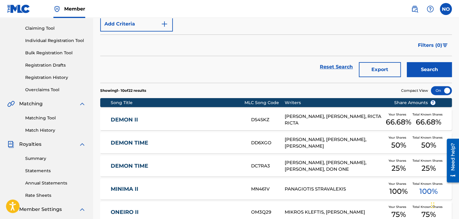
click at [44, 117] on link "Matching Tool" at bounding box center [55, 118] width 61 height 6
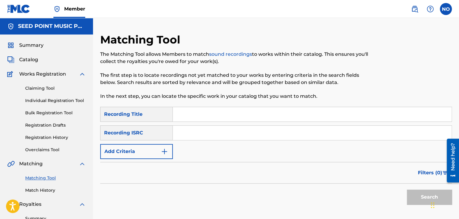
drag, startPoint x: 187, startPoint y: 111, endPoint x: 190, endPoint y: 109, distance: 3.2
click at [187, 111] on input "Search Form" at bounding box center [312, 114] width 279 height 14
type input "DEMON II"
click at [434, 197] on div "Widget συνομιλίας" at bounding box center [444, 204] width 30 height 29
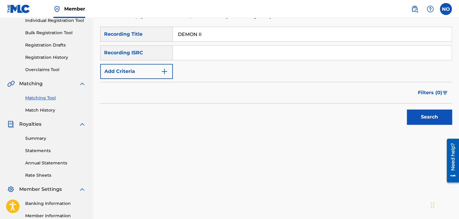
scroll to position [90, 0]
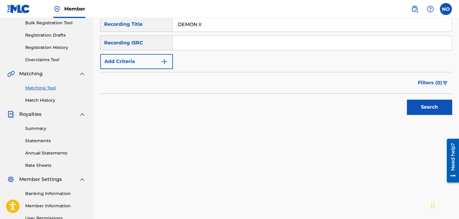
click at [427, 109] on button "Search" at bounding box center [429, 107] width 45 height 15
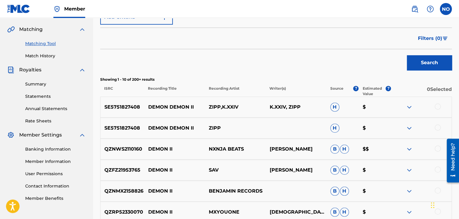
scroll to position [150, 0]
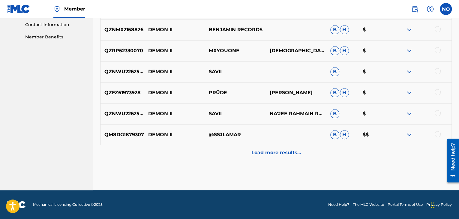
click at [295, 155] on p "Load more results..." at bounding box center [275, 152] width 49 height 7
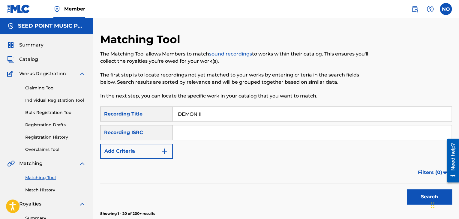
scroll to position [0, 0]
click at [158, 158] on button "Add Criteria" at bounding box center [136, 151] width 73 height 15
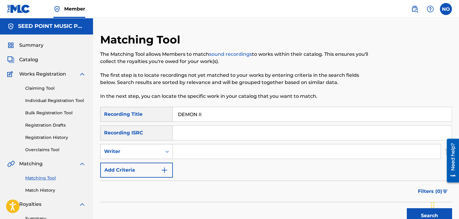
click at [172, 151] on div "Writer" at bounding box center [136, 151] width 73 height 15
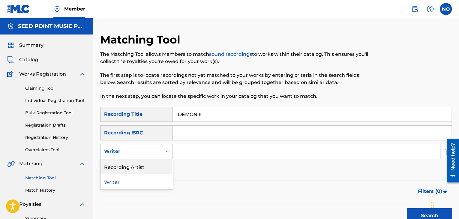
drag, startPoint x: 158, startPoint y: 163, endPoint x: 170, endPoint y: 159, distance: 12.7
click at [159, 163] on div "Recording Artist" at bounding box center [136, 166] width 72 height 15
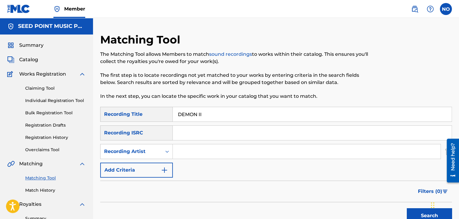
click at [194, 153] on input "Search Form" at bounding box center [307, 151] width 268 height 14
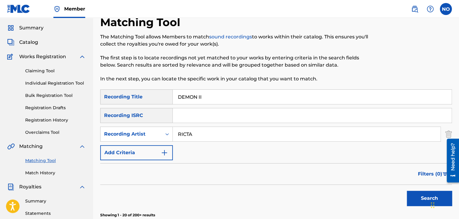
scroll to position [60, 0]
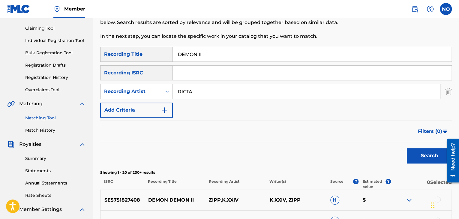
type input "RICTA"
click at [426, 151] on button "Search" at bounding box center [429, 155] width 45 height 15
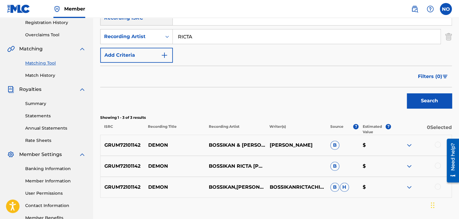
scroll to position [120, 0]
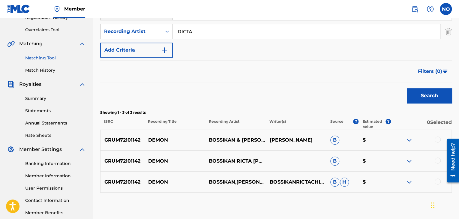
click at [438, 135] on div "GRUM72101142 DEMON BOSSIKAN & RICTA & CHICO BEATZ CHICO BEATZ B $" at bounding box center [275, 140] width 351 height 21
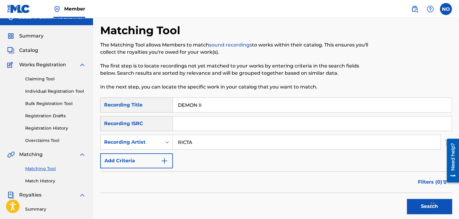
scroll to position [3, 0]
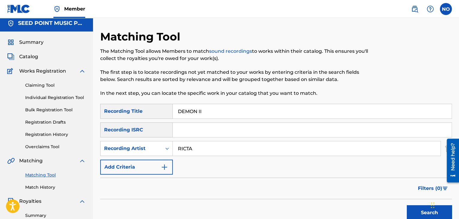
drag, startPoint x: 205, startPoint y: 114, endPoint x: 122, endPoint y: 114, distance: 83.1
click at [122, 114] on div "SearchWithCriteriaf14dad0a-1a6f-4e7c-9bc2-207a99027577 Recording Title DEMON II" at bounding box center [275, 111] width 351 height 15
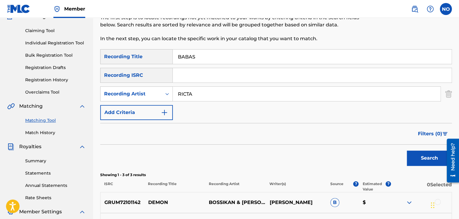
scroll to position [63, 0]
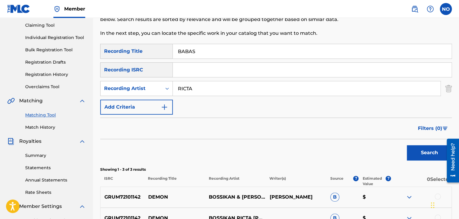
click at [424, 153] on button "Search" at bounding box center [429, 152] width 45 height 15
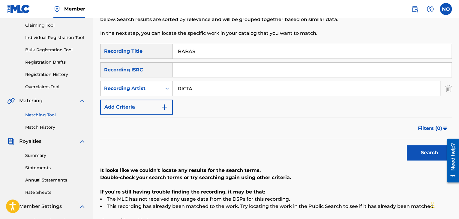
drag, startPoint x: 211, startPoint y: 84, endPoint x: 166, endPoint y: 87, distance: 44.5
click at [166, 87] on div "SearchWithCriteria2a9e0001-6812-4dd8-93fa-0cce6c31802c Recording Artist RICTA" at bounding box center [275, 88] width 351 height 15
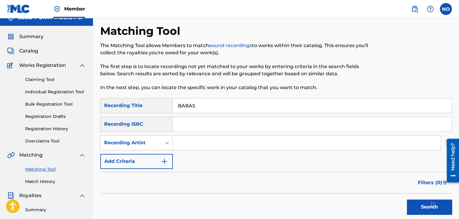
scroll to position [3, 0]
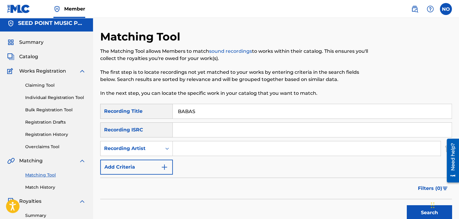
click at [29, 55] on span "Catalog" at bounding box center [28, 56] width 19 height 7
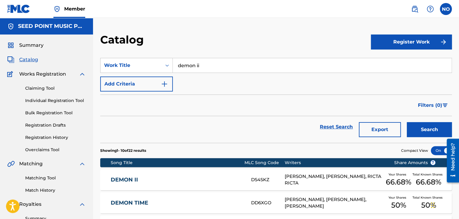
drag, startPoint x: 204, startPoint y: 62, endPoint x: 109, endPoint y: 74, distance: 96.1
click at [109, 74] on div "SearchWithCriteriae210de89-e145-400e-b76f-a7349feef96a Work Title demon ii Add …" at bounding box center [275, 75] width 351 height 34
click at [432, 128] on button "Search" at bounding box center [429, 129] width 45 height 15
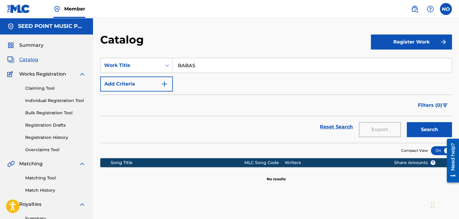
click at [199, 68] on input "BABAS" at bounding box center [312, 65] width 279 height 14
drag, startPoint x: 187, startPoint y: 73, endPoint x: 137, endPoint y: 75, distance: 50.1
click at [137, 75] on div "SearchWithCriteriae210de89-e145-400e-b76f-a7349feef96a Work Title BABAS Add Cri…" at bounding box center [275, 75] width 351 height 34
click at [407, 122] on button "Search" at bounding box center [429, 129] width 45 height 15
click at [48, 88] on link "Claiming Tool" at bounding box center [55, 88] width 61 height 6
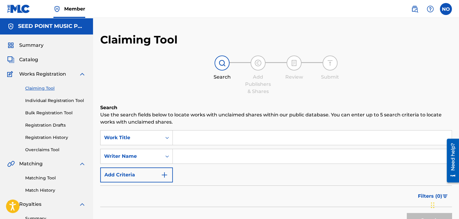
click at [190, 135] on input "Search Form" at bounding box center [312, 137] width 279 height 14
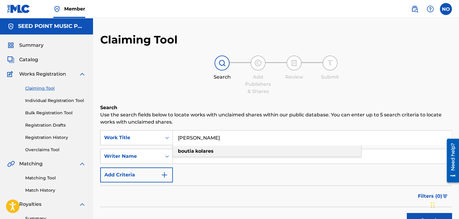
click at [203, 156] on div "boutia kolares" at bounding box center [267, 151] width 188 height 11
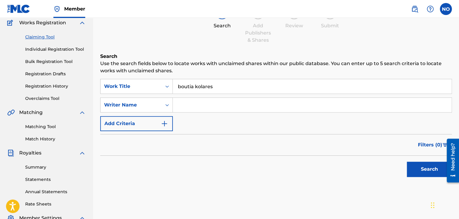
scroll to position [60, 0]
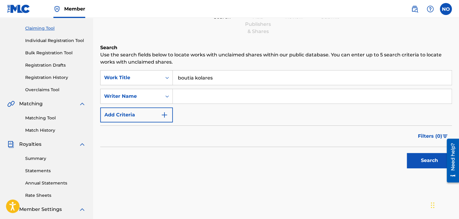
click at [428, 159] on button "Search" at bounding box center [429, 160] width 45 height 15
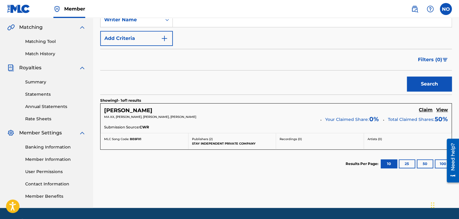
scroll to position [150, 0]
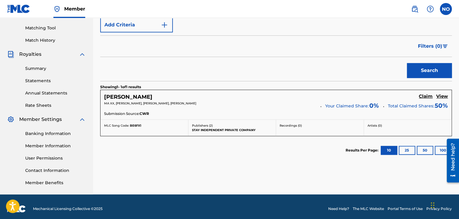
click at [444, 95] on h5 "View" at bounding box center [442, 97] width 12 height 6
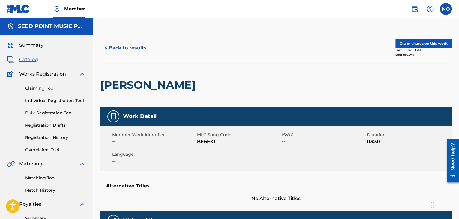
click at [115, 47] on button "< Back to results" at bounding box center [125, 47] width 51 height 15
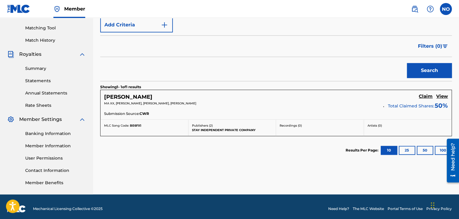
click at [429, 95] on h5 "Claim" at bounding box center [426, 97] width 14 height 6
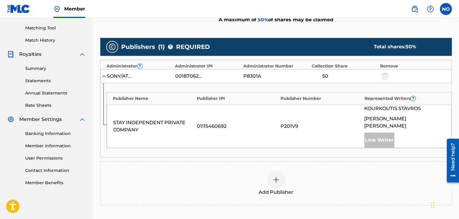
click at [281, 172] on div at bounding box center [276, 180] width 18 height 18
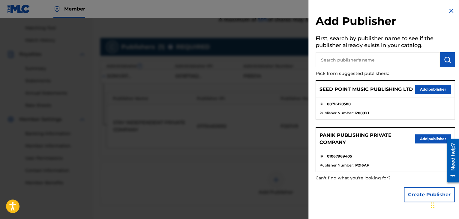
click at [431, 88] on button "Add publisher" at bounding box center [433, 89] width 36 height 9
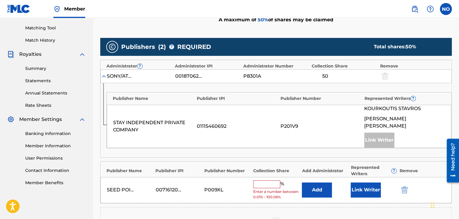
click at [272, 180] on input "text" at bounding box center [266, 184] width 27 height 8
click at [233, 186] on div "P009XL" at bounding box center [227, 189] width 46 height 7
click at [264, 180] on input "text" at bounding box center [266, 184] width 27 height 8
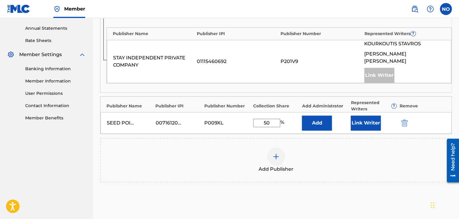
scroll to position [240, 0]
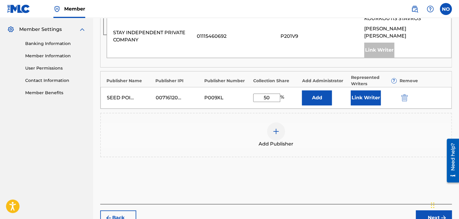
click at [364, 90] on button "Link Writer" at bounding box center [366, 97] width 30 height 15
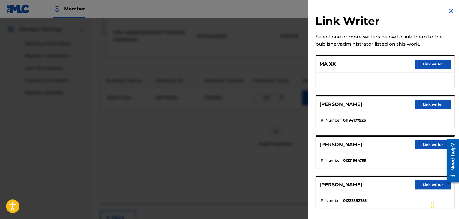
click at [421, 103] on button "Link writer" at bounding box center [433, 104] width 36 height 9
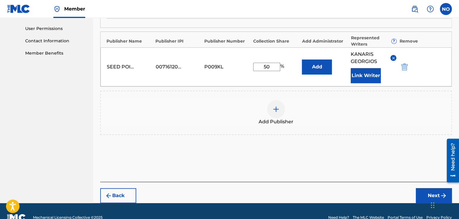
scroll to position [284, 0]
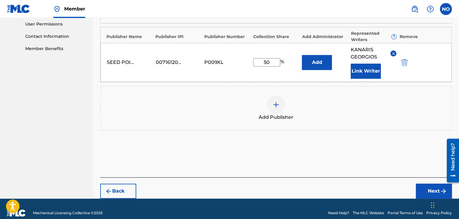
click at [429, 184] on button "Next" at bounding box center [434, 191] width 36 height 15
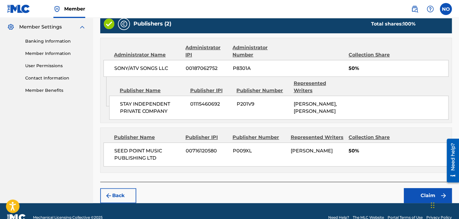
scroll to position [254, 0]
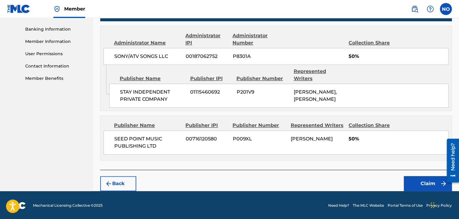
click at [418, 181] on button "Claim" at bounding box center [428, 183] width 48 height 15
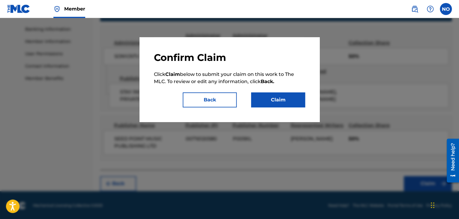
click at [286, 106] on button "Claim" at bounding box center [278, 99] width 54 height 15
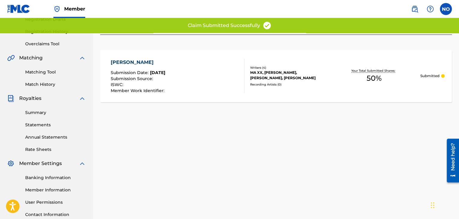
scroll to position [33, 0]
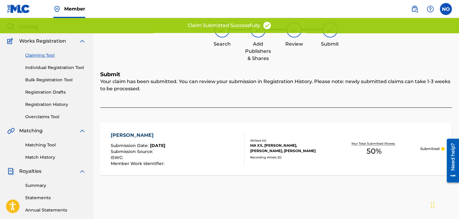
click at [42, 56] on link "Claiming Tool" at bounding box center [55, 55] width 61 height 6
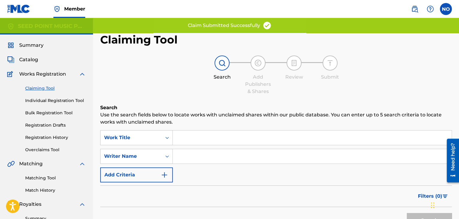
drag, startPoint x: 187, startPoint y: 136, endPoint x: 202, endPoint y: 135, distance: 15.3
click at [187, 136] on input "Search Form" at bounding box center [312, 137] width 279 height 14
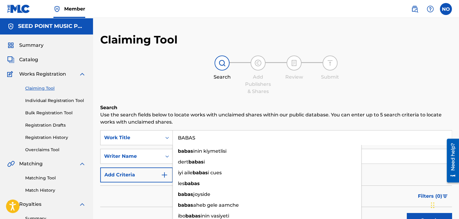
click at [106, 191] on div "Filters ( 0 )" at bounding box center [275, 196] width 351 height 22
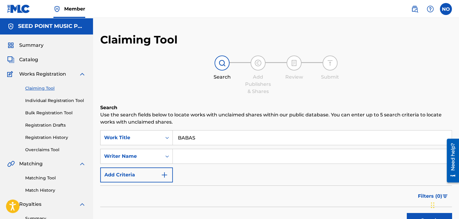
click at [186, 153] on input "Search Form" at bounding box center [312, 156] width 279 height 14
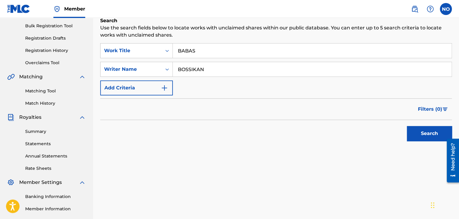
scroll to position [90, 0]
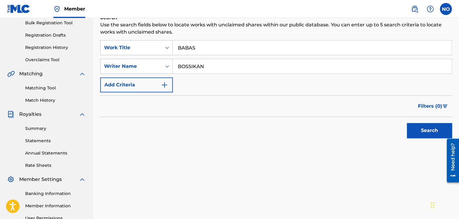
click at [421, 135] on button "Search" at bounding box center [429, 130] width 45 height 15
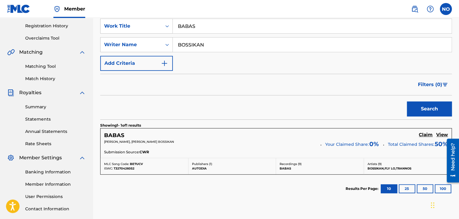
scroll to position [120, 0]
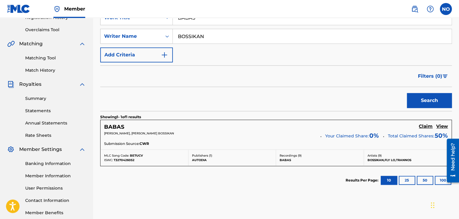
click at [426, 129] on h5 "Claim" at bounding box center [426, 127] width 14 height 6
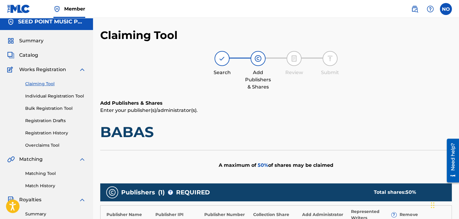
scroll to position [0, 0]
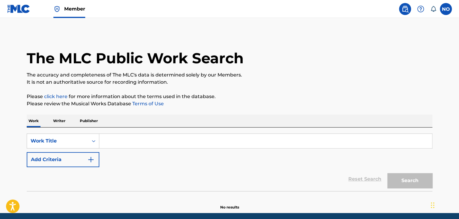
click at [118, 138] on input "Search Form" at bounding box center [265, 141] width 333 height 14
type input "p"
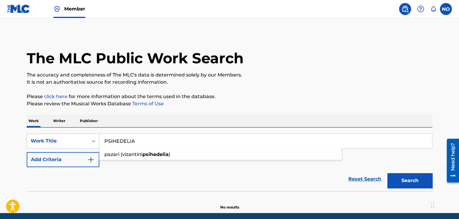
type input "PSIHEDELIA"
click at [408, 183] on button "Search" at bounding box center [409, 180] width 45 height 15
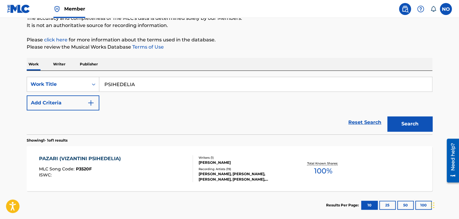
scroll to position [60, 0]
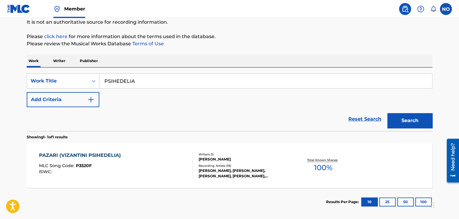
click at [90, 154] on div "PAZARI (VIZANTINI PSIHEDELIA)" at bounding box center [81, 155] width 85 height 7
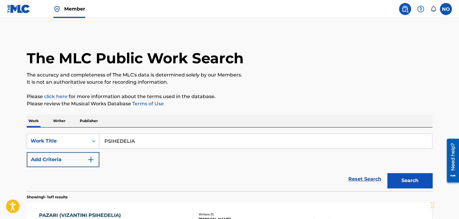
click at [60, 121] on p "Writer" at bounding box center [59, 121] width 16 height 13
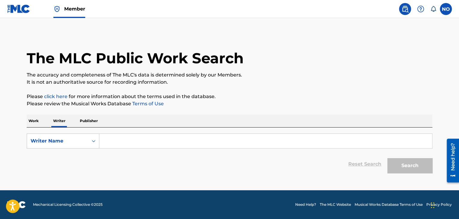
click at [120, 139] on input "Search Form" at bounding box center [265, 141] width 333 height 14
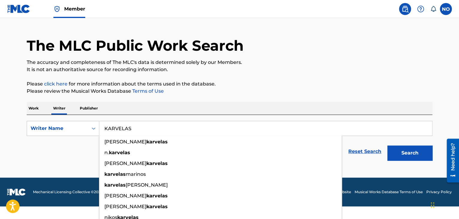
scroll to position [38, 0]
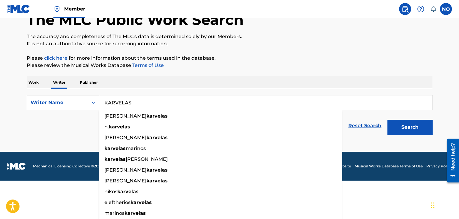
type input "KARVELAS"
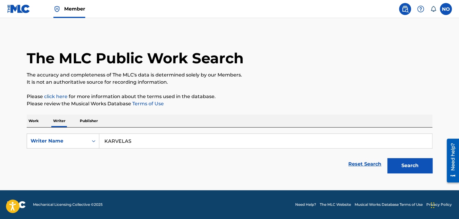
scroll to position [0, 0]
click at [395, 129] on div "SearchWithCriteria8b1c7e0a-2693-4f56-8c31-c7ddc9653c6d Writer Name [PERSON_NAME…" at bounding box center [229, 151] width 405 height 49
click at [415, 161] on button "Search" at bounding box center [409, 165] width 45 height 15
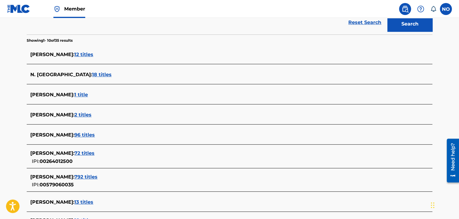
scroll to position [180, 0]
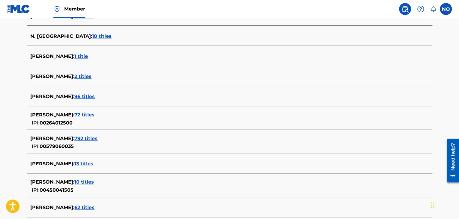
click at [91, 97] on span "96 titles" at bounding box center [84, 97] width 20 height 6
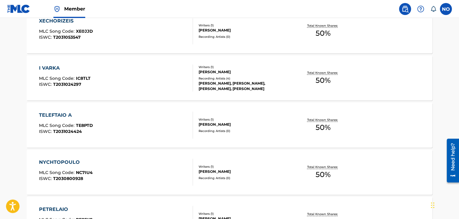
scroll to position [300, 0]
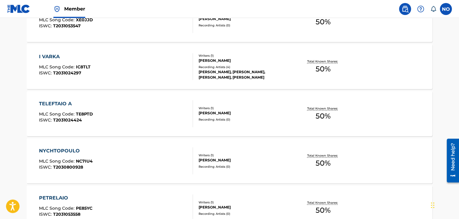
click at [56, 104] on div "TELEFTAIO A" at bounding box center [66, 103] width 54 height 7
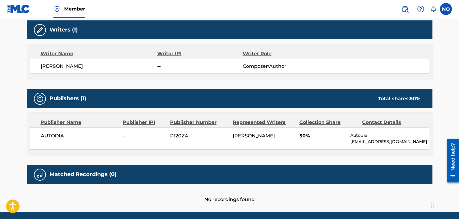
scroll to position [122, 0]
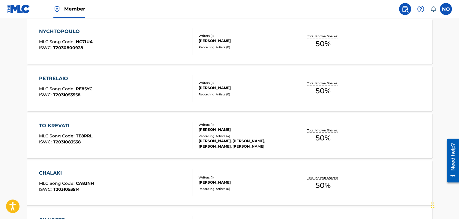
scroll to position [422, 0]
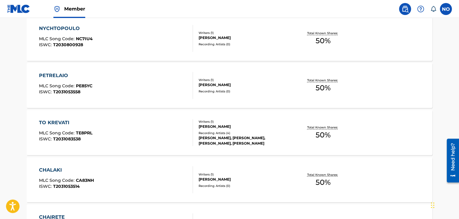
click at [48, 76] on div "PETRELAIO" at bounding box center [65, 75] width 53 height 7
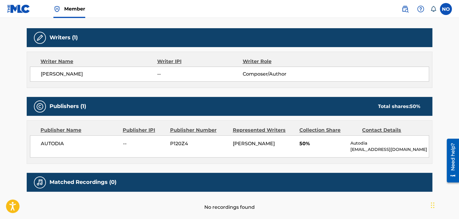
scroll to position [182, 0]
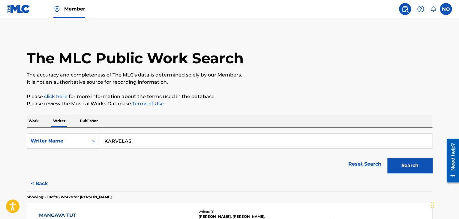
click at [36, 123] on p "Work" at bounding box center [34, 121] width 14 height 13
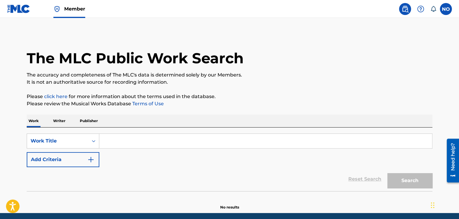
click at [165, 148] on input "Search Form" at bounding box center [265, 141] width 333 height 14
type input "S"
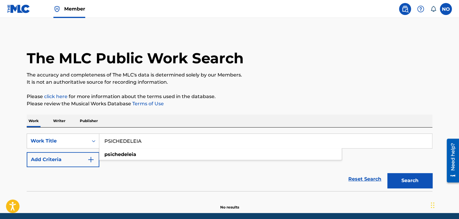
click at [162, 154] on div "psichedeleia" at bounding box center [220, 154] width 242 height 11
type input "psichedeleia"
click at [410, 185] on button "Search" at bounding box center [409, 180] width 45 height 15
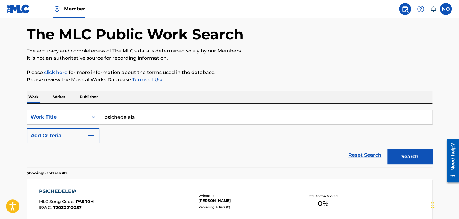
scroll to position [89, 0]
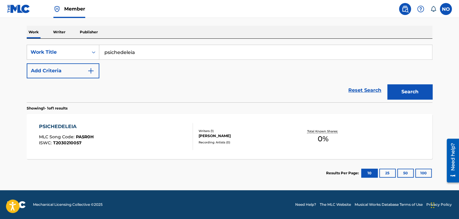
click at [69, 131] on div "PSICHEDELEIA MLC Song Code : PA5R0H ISWC : T2030210057" at bounding box center [66, 136] width 55 height 27
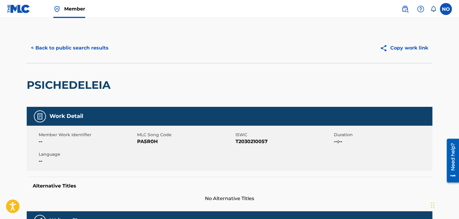
click at [78, 49] on button "< Back to public search results" at bounding box center [70, 47] width 86 height 15
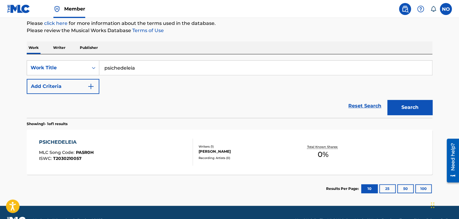
drag, startPoint x: 28, startPoint y: 79, endPoint x: 14, endPoint y: 80, distance: 13.8
click at [14, 80] on main "The MLC Public Work Search The accuracy and completeness of The MLC's data is d…" at bounding box center [229, 75] width 459 height 261
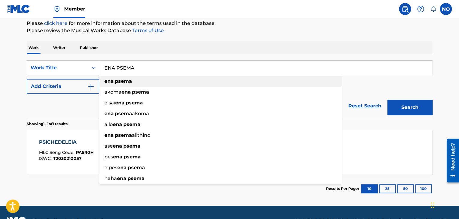
click at [111, 83] on strong "ena" at bounding box center [108, 81] width 9 height 6
type input "ena psema"
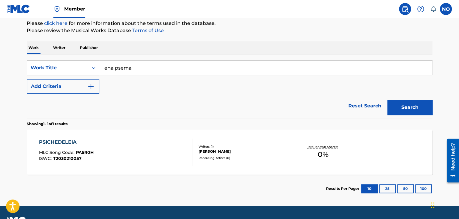
click at [406, 103] on button "Search" at bounding box center [409, 107] width 45 height 15
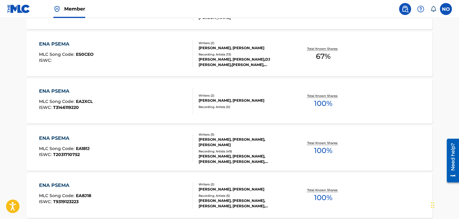
scroll to position [313, 0]
click at [64, 137] on div "ENA PSEMA" at bounding box center [64, 137] width 51 height 7
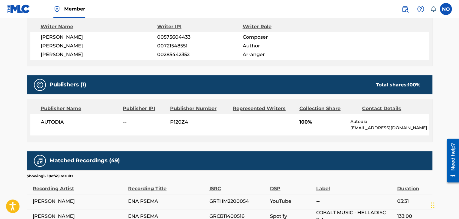
scroll to position [240, 0]
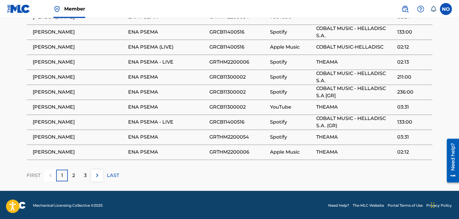
click at [75, 178] on div "2" at bounding box center [74, 175] width 12 height 12
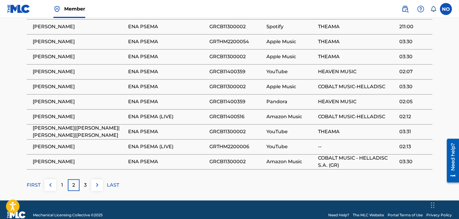
scroll to position [408, 0]
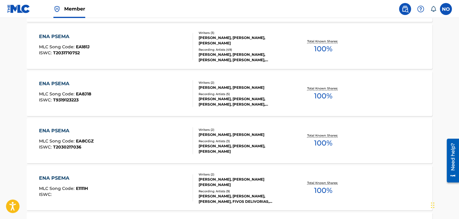
scroll to position [419, 0]
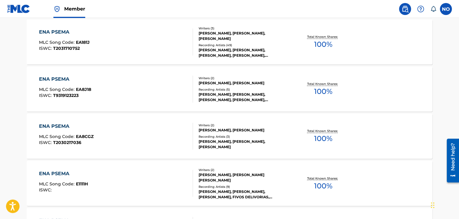
click at [52, 80] on div "ENA PSEMA" at bounding box center [65, 79] width 52 height 7
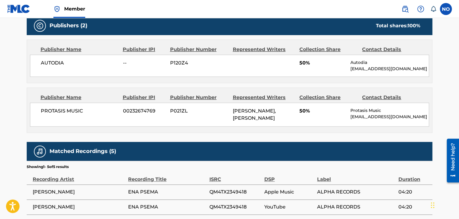
scroll to position [300, 0]
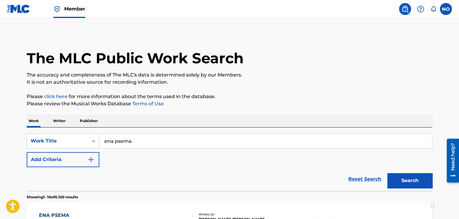
drag, startPoint x: 140, startPoint y: 145, endPoint x: 19, endPoint y: 145, distance: 121.5
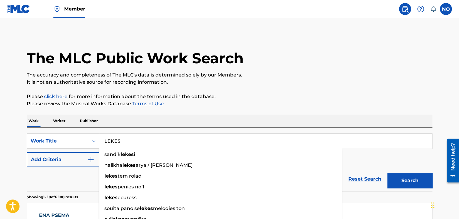
type input "LEKES"
click at [404, 177] on button "Search" at bounding box center [409, 180] width 45 height 15
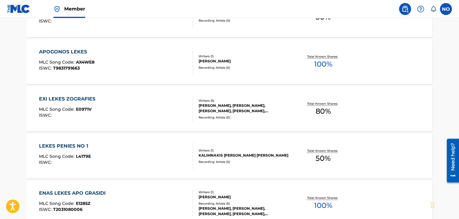
scroll to position [360, 0]
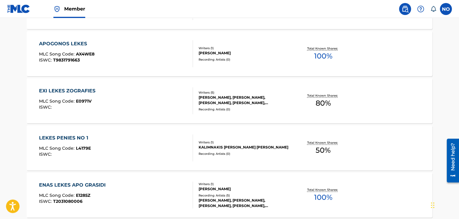
click at [66, 92] on div "EXI LEKES ZOGRAFIES" at bounding box center [68, 90] width 59 height 7
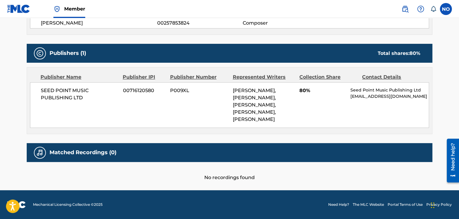
scroll to position [300, 0]
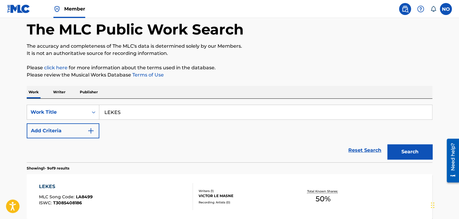
scroll to position [16, 0]
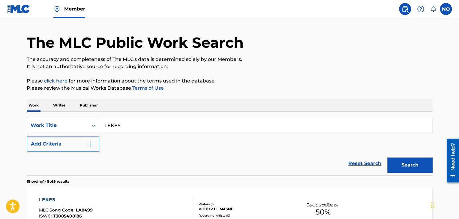
click at [91, 143] on img "Search Form" at bounding box center [90, 143] width 7 height 7
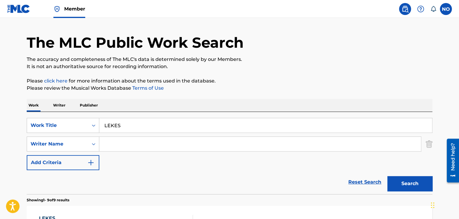
click at [109, 146] on input "Search Form" at bounding box center [260, 144] width 322 height 14
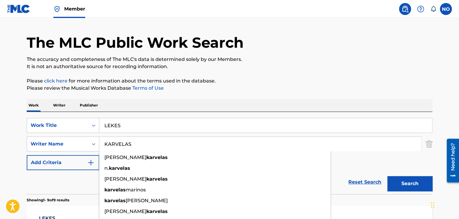
type input "KARVELAS"
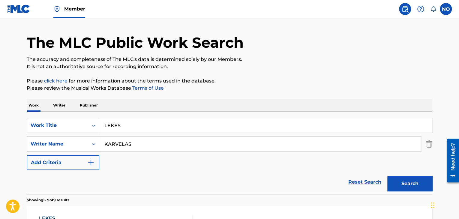
click at [402, 178] on button "Search" at bounding box center [409, 183] width 45 height 15
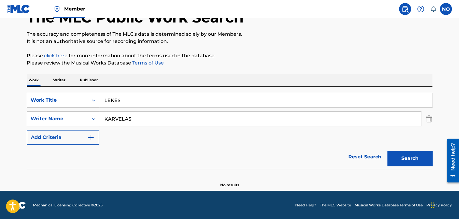
scroll to position [41, 0]
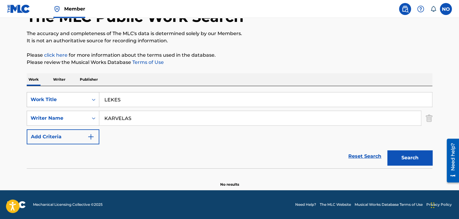
drag, startPoint x: 133, startPoint y: 101, endPoint x: 29, endPoint y: 104, distance: 104.1
click at [30, 104] on div "SearchWithCriteria47d8ca53-f868-4acc-a690-52cc95e05c0f Work Title LEKES" at bounding box center [229, 99] width 405 height 15
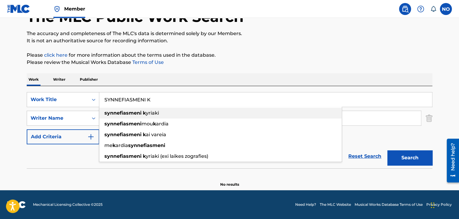
click at [122, 114] on strong "synnefiasmeni" at bounding box center [122, 113] width 37 height 6
type input "synnefiasmeni [PERSON_NAME]"
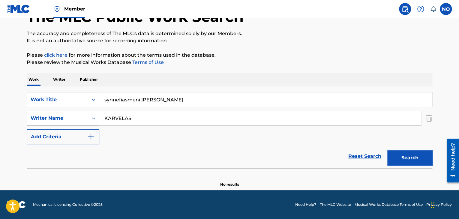
drag, startPoint x: 130, startPoint y: 118, endPoint x: 86, endPoint y: 122, distance: 43.7
click at [89, 122] on div "SearchWithCriteria2e733861-aef5-4272-a37b-e58d45dc24b1 Writer Name [PERSON_NAME]" at bounding box center [229, 118] width 405 height 15
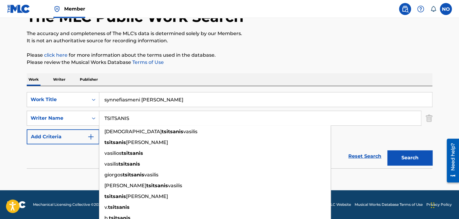
type input "TSITSANIS"
click at [395, 155] on button "Search" at bounding box center [409, 157] width 45 height 15
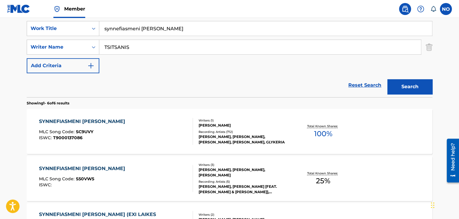
scroll to position [131, 0]
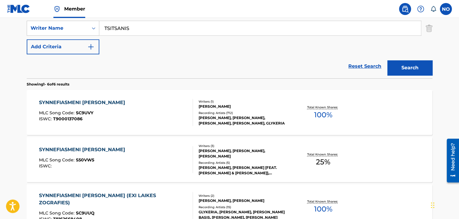
click at [71, 102] on div "SYNNEFIASMENI [PERSON_NAME]" at bounding box center [83, 102] width 89 height 7
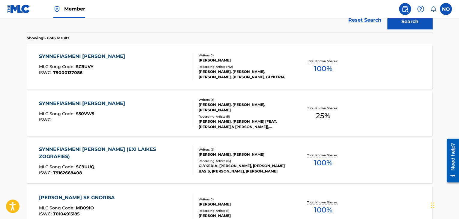
scroll to position [191, 0]
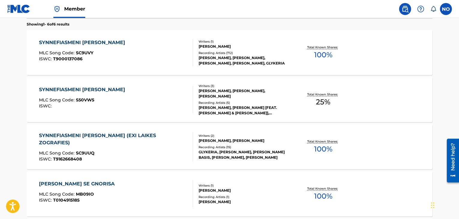
click at [101, 93] on div "SYNNEFIASMENI [PERSON_NAME]" at bounding box center [83, 89] width 89 height 7
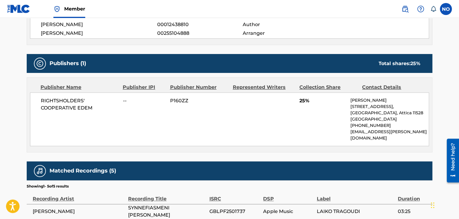
scroll to position [240, 0]
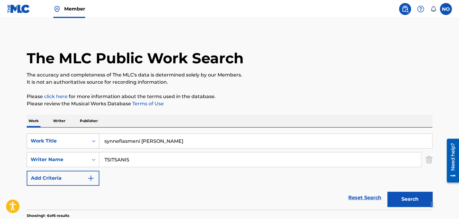
drag, startPoint x: 168, startPoint y: 138, endPoint x: 53, endPoint y: 140, distance: 114.6
click at [53, 140] on div "SearchWithCriteria47d8ca53-f868-4acc-a690-52cc95e05c0f Work Title synnefiasmeni…" at bounding box center [229, 140] width 405 height 15
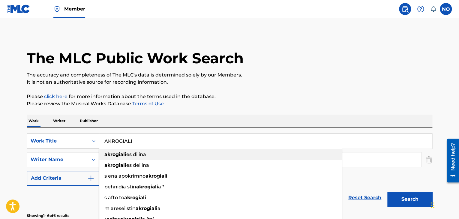
drag, startPoint x: 131, startPoint y: 156, endPoint x: 281, endPoint y: 192, distance: 153.9
click at [132, 156] on span "es dilina" at bounding box center [136, 154] width 20 height 6
type input "akrogialies dilina"
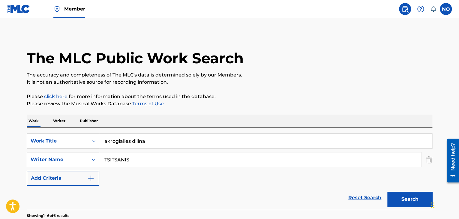
click at [406, 201] on button "Search" at bounding box center [409, 199] width 45 height 15
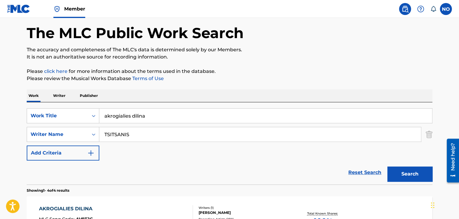
scroll to position [150, 0]
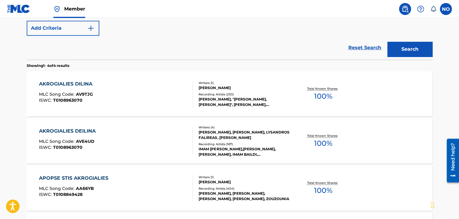
click at [85, 81] on div "AKROGIALIES DILINA" at bounding box center [67, 83] width 56 height 7
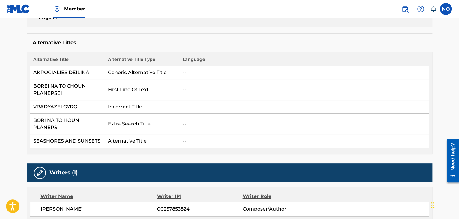
scroll to position [240, 0]
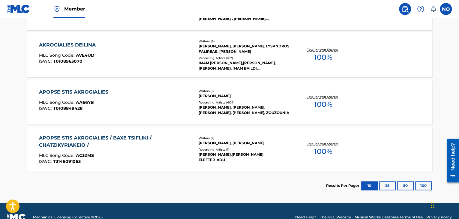
scroll to position [248, 0]
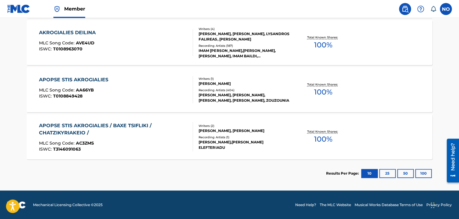
click at [76, 123] on div "APOPSE STIS AKROGIALIES / BAXE TSIFLIKI / CHATZIKYRIAKEIO /" at bounding box center [113, 129] width 149 height 14
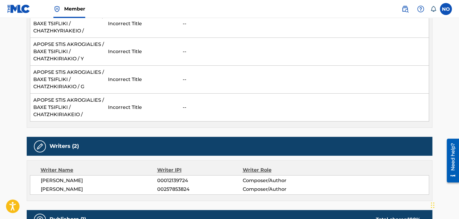
scroll to position [1380, 0]
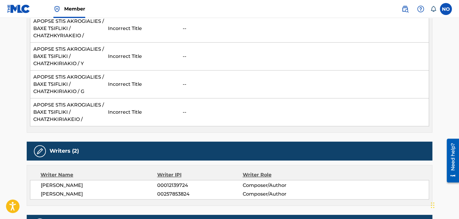
scroll to position [248, 0]
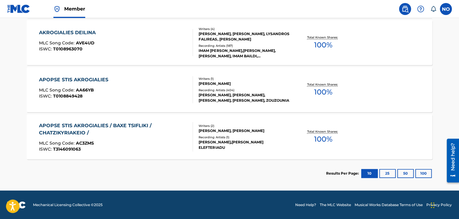
click at [105, 81] on div "APOPSE STIS AKROGIALIES" at bounding box center [75, 79] width 72 height 7
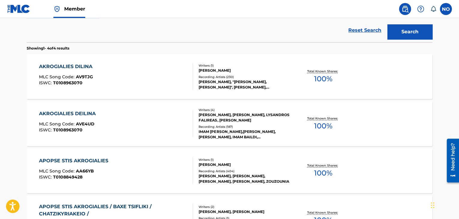
scroll to position [158, 0]
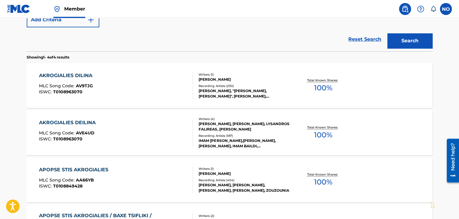
click at [71, 119] on div "AKROGIALIES DEILINA" at bounding box center [69, 122] width 60 height 7
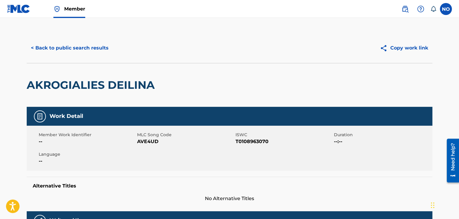
click at [61, 46] on button "< Back to public search results" at bounding box center [70, 47] width 86 height 15
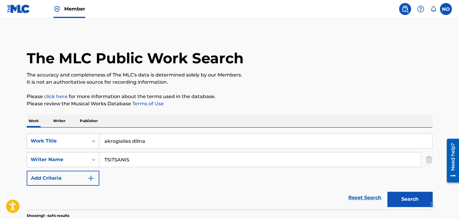
drag, startPoint x: 120, startPoint y: 145, endPoint x: 0, endPoint y: 155, distance: 120.3
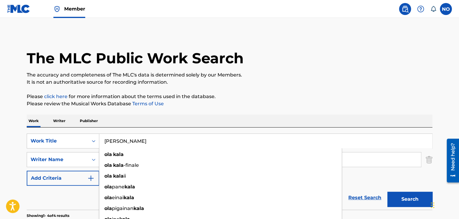
type input "[PERSON_NAME]"
click at [394, 133] on div "[PERSON_NAME] ola kala ola kala -finale ola kala ii ola pane kala ola einai kal…" at bounding box center [265, 140] width 333 height 15
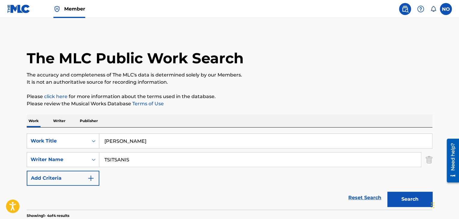
drag, startPoint x: 179, startPoint y: 161, endPoint x: 36, endPoint y: 169, distance: 143.0
click at [36, 169] on div "SearchWithCriteria47d8ca53-f868-4acc-a690-52cc95e05c0f Work Title [PERSON_NAME]…" at bounding box center [229, 159] width 405 height 52
type input "R"
type input "TRANNOS"
click at [413, 202] on button "Search" at bounding box center [409, 199] width 45 height 15
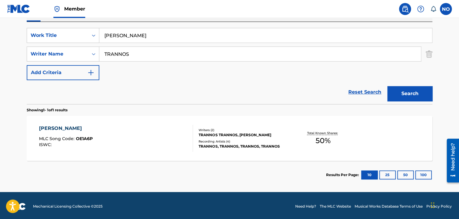
scroll to position [107, 0]
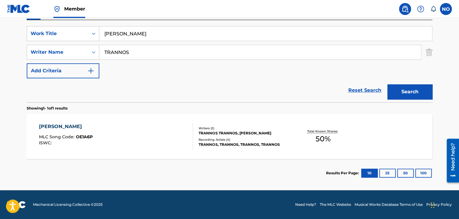
click at [73, 129] on div "[PERSON_NAME]" at bounding box center [66, 126] width 54 height 7
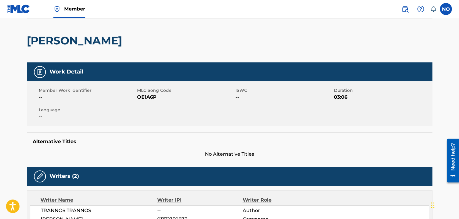
scroll to position [43, 0]
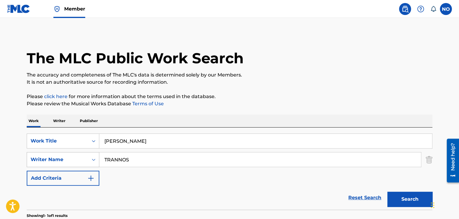
drag, startPoint x: 139, startPoint y: 157, endPoint x: 49, endPoint y: 160, distance: 89.7
click at [48, 161] on div "SearchWithCriteria2e733861-aef5-4272-a37b-e58d45dc24b1 Writer Name TRANNOS" at bounding box center [229, 159] width 405 height 15
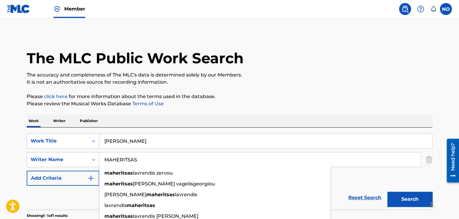
type input "MAHERITSAS"
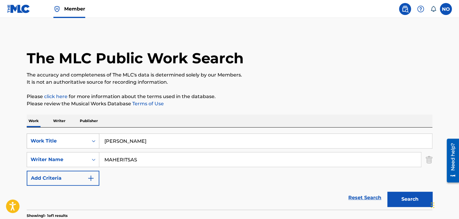
drag, startPoint x: 151, startPoint y: 140, endPoint x: 70, endPoint y: 142, distance: 81.0
click at [70, 142] on div "SearchWithCriteria47d8ca53-f868-4acc-a690-52cc95e05c0f Work Title [PERSON_NAME]" at bounding box center [229, 140] width 405 height 15
click at [158, 158] on input "MAHERITSAS" at bounding box center [260, 159] width 322 height 14
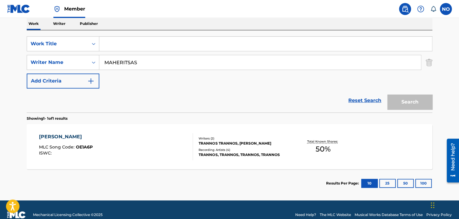
scroll to position [107, 0]
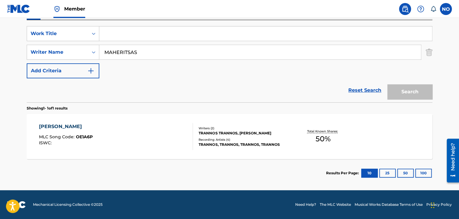
click at [359, 88] on link "Reset Search" at bounding box center [364, 90] width 39 height 13
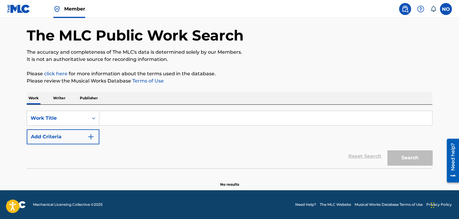
click at [131, 114] on input "Search Form" at bounding box center [265, 118] width 333 height 14
click at [57, 95] on p "Writer" at bounding box center [59, 98] width 16 height 13
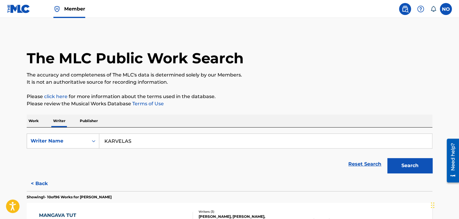
click at [141, 141] on input "KARVELAS" at bounding box center [265, 141] width 333 height 14
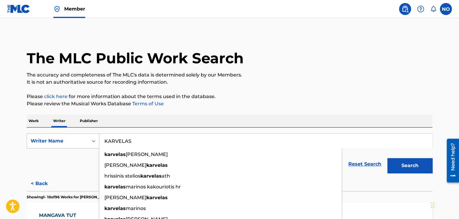
drag, startPoint x: 71, startPoint y: 141, endPoint x: 33, endPoint y: 140, distance: 38.4
click at [34, 141] on div "SearchWithCriteria8b1c7e0a-2693-4f56-8c31-c7ddc9653c6d Writer Name [PERSON_NAME…" at bounding box center [229, 140] width 405 height 15
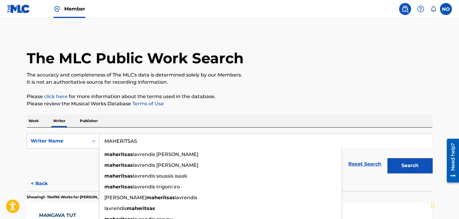
type input "MAHERITSAS"
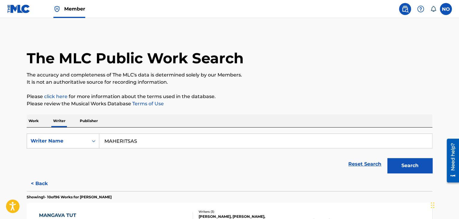
click at [398, 165] on button "Search" at bounding box center [409, 165] width 45 height 15
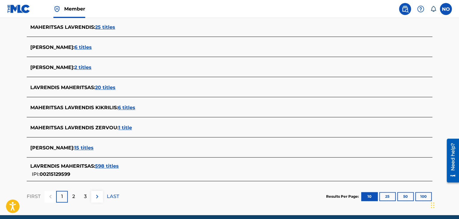
scroll to position [210, 0]
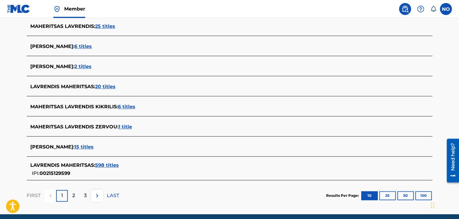
click at [117, 166] on span "598 titles" at bounding box center [107, 165] width 24 height 6
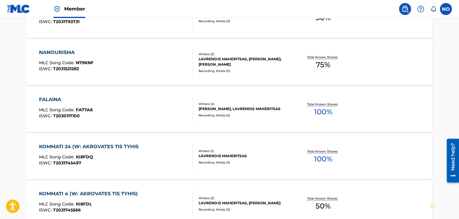
click at [61, 144] on div "KOMMATI 24 (W: AKROVATES TIS TYHIS" at bounding box center [90, 146] width 103 height 7
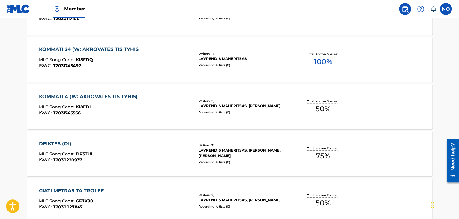
scroll to position [427, 0]
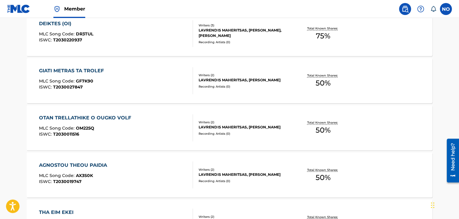
click at [67, 117] on div "OTAN TRELLATHIKE O OUGKO VOLF" at bounding box center [86, 117] width 95 height 7
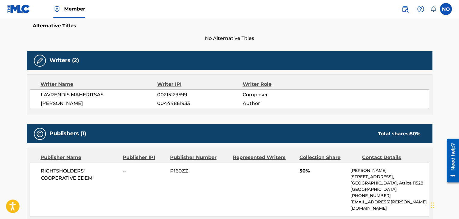
scroll to position [158, 0]
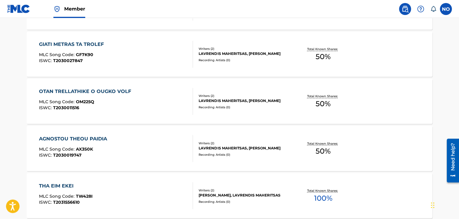
scroll to position [515, 0]
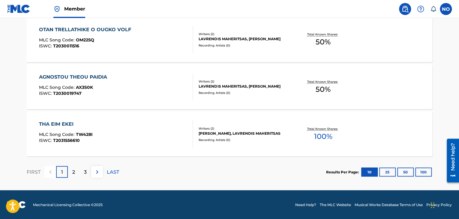
click at [110, 172] on p "LAST" at bounding box center [113, 171] width 12 height 7
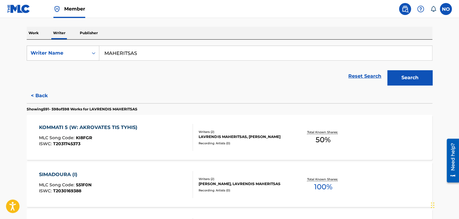
scroll to position [90, 0]
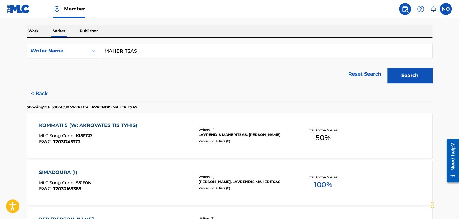
click at [65, 172] on div "SIMADOURA (I)" at bounding box center [65, 172] width 52 height 7
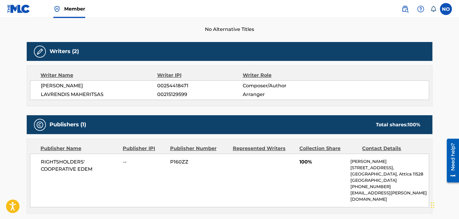
scroll to position [210, 0]
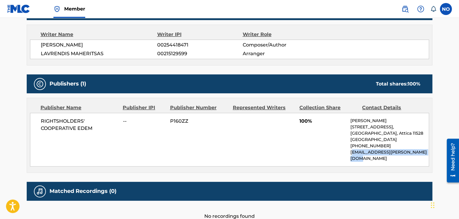
drag, startPoint x: 352, startPoint y: 160, endPoint x: 432, endPoint y: 161, distance: 80.4
click at [434, 160] on div "< Back to public search results Copy work link [PERSON_NAME] (I) Work Detail Me…" at bounding box center [229, 21] width 420 height 397
click at [360, 167] on div "Publisher Name Publisher IPI Publisher Number Represented Writers Collection Sh…" at bounding box center [229, 135] width 405 height 74
drag, startPoint x: 347, startPoint y: 158, endPoint x: 415, endPoint y: 163, distance: 68.2
click at [433, 160] on div "< Back to public search results Copy work link [PERSON_NAME] (I) Work Detail Me…" at bounding box center [229, 21] width 420 height 397
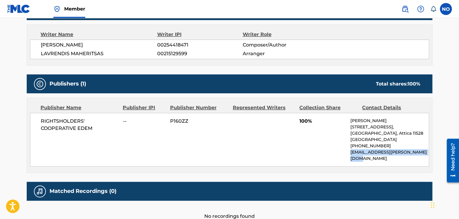
copy p "[EMAIL_ADDRESS][PERSON_NAME][DOMAIN_NAME]"
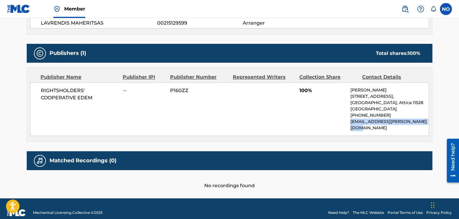
scroll to position [248, 0]
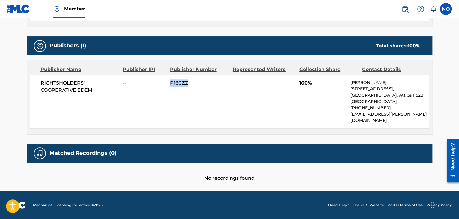
drag, startPoint x: 190, startPoint y: 83, endPoint x: 168, endPoint y: 82, distance: 22.2
click at [168, 82] on div "RIGHTSHOLDERS' COOPERATIVE EDEM -- P160ZZ 100% [PERSON_NAME] [STREET_ADDRESS] […" at bounding box center [229, 102] width 399 height 54
copy span "P160ZZ"
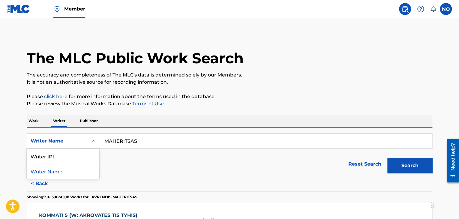
click at [82, 140] on div "Writer Name" at bounding box center [58, 140] width 54 height 7
click at [89, 121] on p "Publisher" at bounding box center [89, 121] width 22 height 13
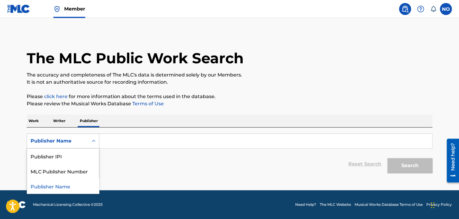
click at [96, 139] on icon "Search Form" at bounding box center [94, 141] width 6 height 6
drag, startPoint x: 78, startPoint y: 167, endPoint x: 92, endPoint y: 164, distance: 14.5
click at [79, 167] on div "MLC Publisher Number" at bounding box center [63, 170] width 72 height 15
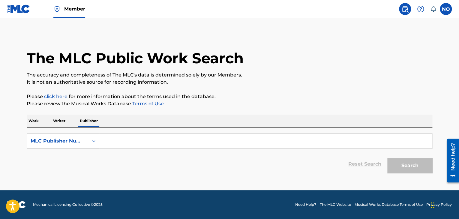
paste input "P160ZZ"
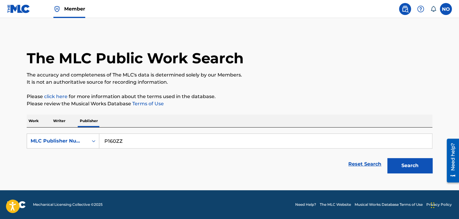
type input "P160ZZ"
click at [411, 160] on button "Search" at bounding box center [409, 165] width 45 height 15
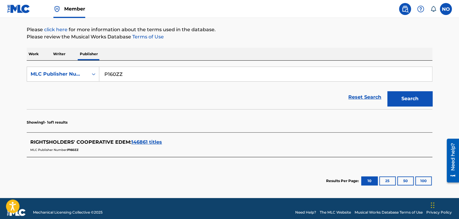
scroll to position [74, 0]
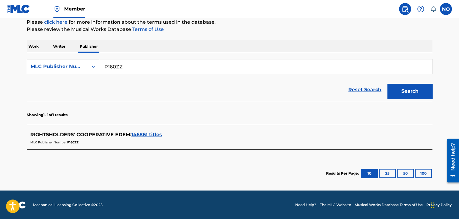
click at [156, 135] on span "146861 titles" at bounding box center [146, 135] width 31 height 6
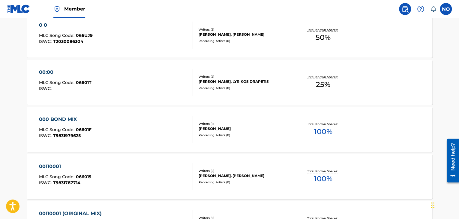
scroll to position [254, 0]
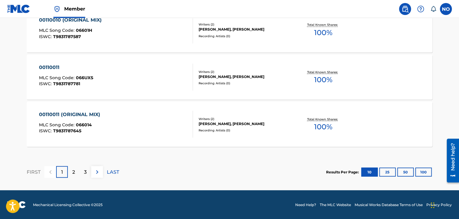
click at [423, 170] on button "100" at bounding box center [423, 171] width 16 height 9
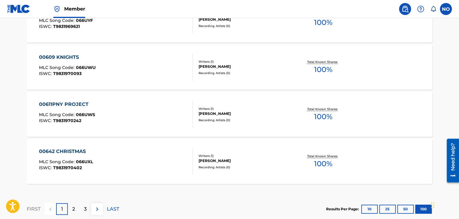
scroll to position [4777, 0]
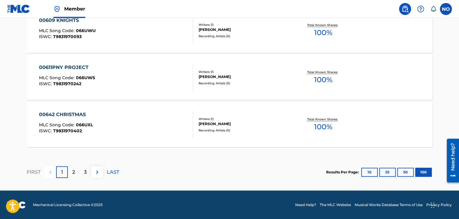
click at [73, 171] on p "2" at bounding box center [73, 172] width 3 height 7
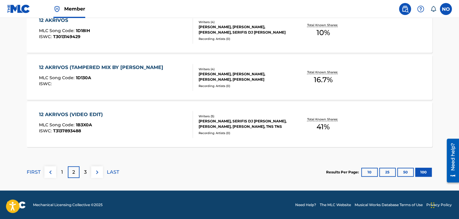
click at [86, 172] on p "3" at bounding box center [85, 172] width 3 height 7
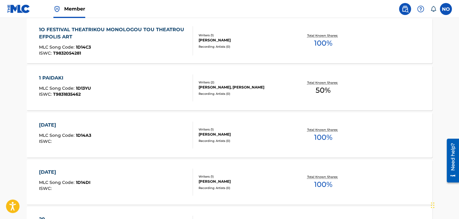
scroll to position [4327, 0]
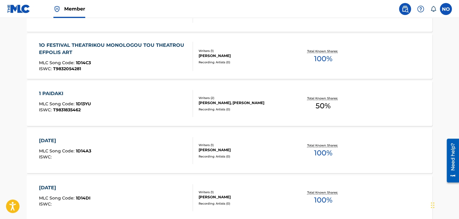
click at [63, 89] on div "1 PAIDAKI MLC Song Code : 1D13YU ISWC : T9831835462 Writers ( 2 ) [PERSON_NAME]…" at bounding box center [229, 103] width 405 height 45
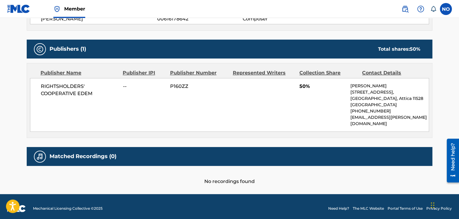
scroll to position [248, 0]
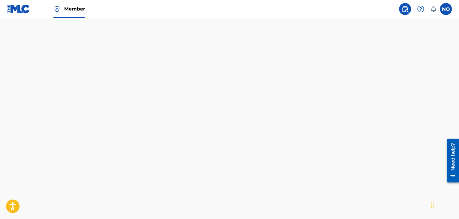
scroll to position [4777, 0]
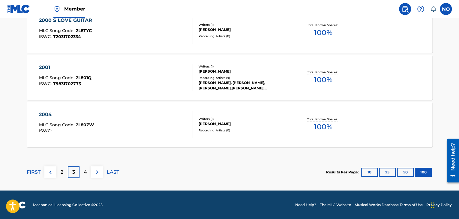
click at [85, 172] on p "4" at bounding box center [85, 172] width 3 height 7
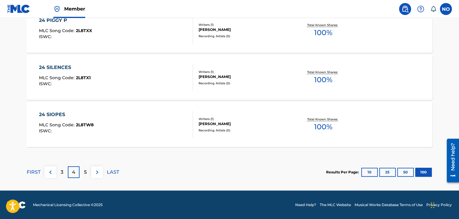
click at [86, 171] on p "5" at bounding box center [85, 172] width 3 height 7
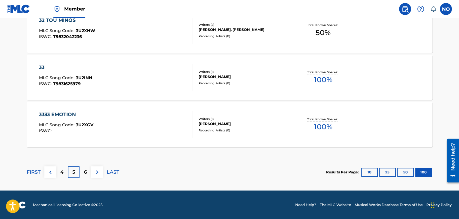
click at [88, 173] on div "6" at bounding box center [85, 172] width 12 height 12
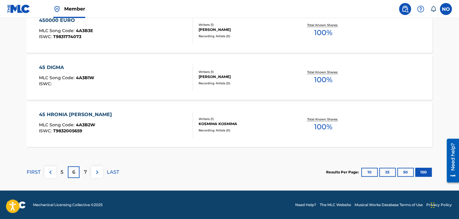
click at [85, 170] on p "7" at bounding box center [85, 172] width 3 height 7
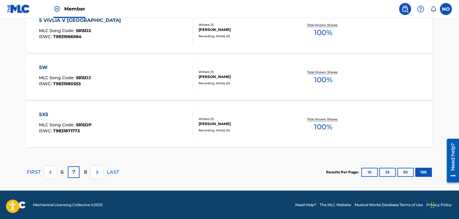
click at [82, 169] on div "8" at bounding box center [85, 172] width 12 height 12
click at [84, 167] on div "9" at bounding box center [85, 172] width 12 height 12
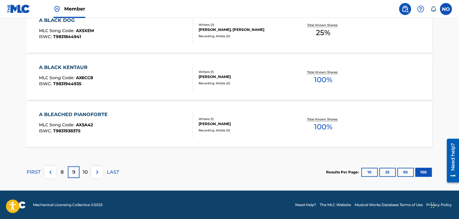
click at [86, 169] on p "10" at bounding box center [85, 172] width 5 height 7
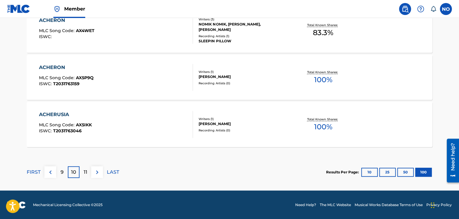
click at [87, 169] on div "11" at bounding box center [85, 172] width 12 height 12
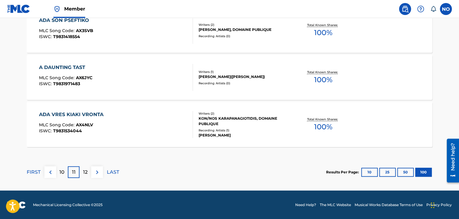
click at [85, 170] on p "12" at bounding box center [85, 172] width 4 height 7
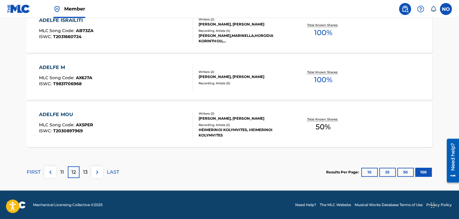
click at [89, 173] on div "13" at bounding box center [85, 172] width 12 height 12
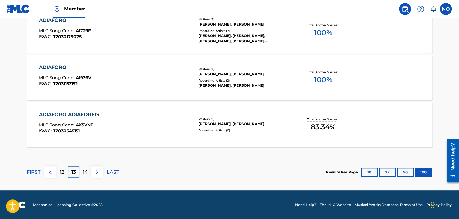
click at [89, 172] on div "14" at bounding box center [85, 172] width 12 height 12
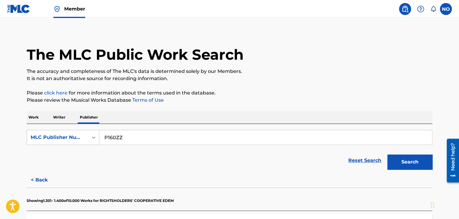
scroll to position [0, 0]
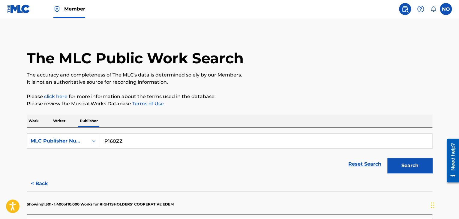
click at [58, 120] on p "Writer" at bounding box center [59, 121] width 16 height 13
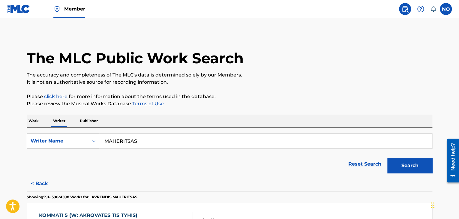
drag, startPoint x: 146, startPoint y: 139, endPoint x: 32, endPoint y: 140, distance: 114.3
click at [32, 140] on div "SearchWithCriteria8b1c7e0a-2693-4f56-8c31-c7ddc9653c6d Writer Name [PERSON_NAME]" at bounding box center [229, 140] width 405 height 15
type input "Μ"
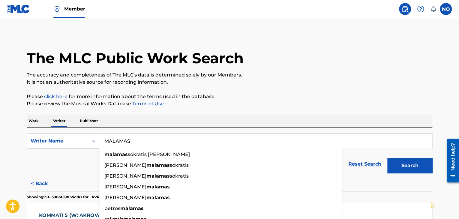
type input "MALAMAS"
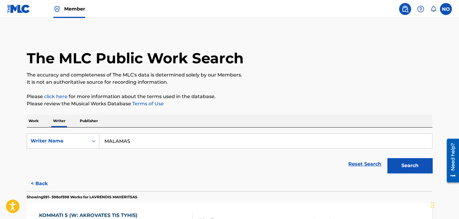
click at [399, 166] on button "Search" at bounding box center [409, 165] width 45 height 15
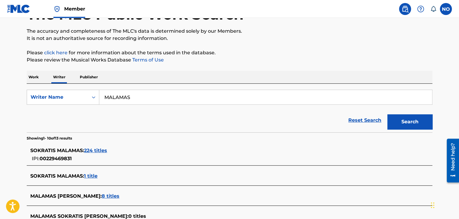
scroll to position [60, 0]
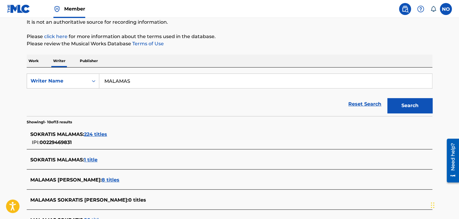
click at [100, 135] on span "224 titles" at bounding box center [95, 134] width 23 height 6
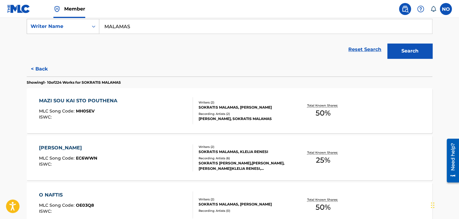
scroll to position [120, 0]
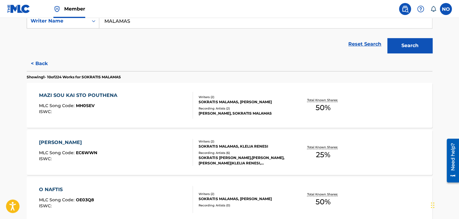
click at [84, 96] on div "MAZI SOU KAI STO POUTHENA" at bounding box center [79, 95] width 81 height 7
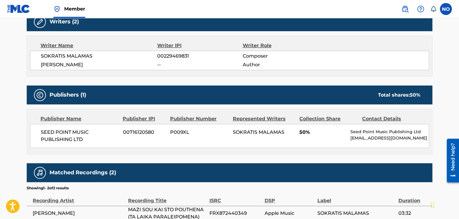
scroll to position [210, 0]
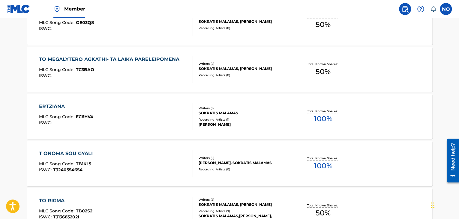
scroll to position [300, 0]
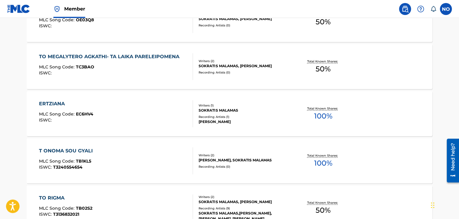
click at [55, 104] on div "ERTZIANA" at bounding box center [66, 103] width 54 height 7
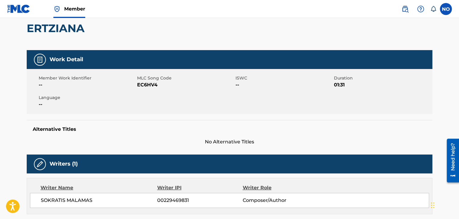
scroll to position [150, 0]
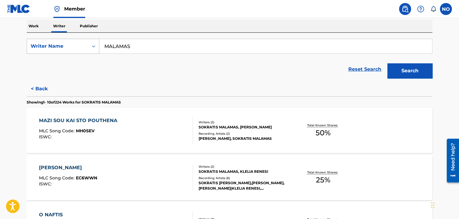
scroll to position [90, 0]
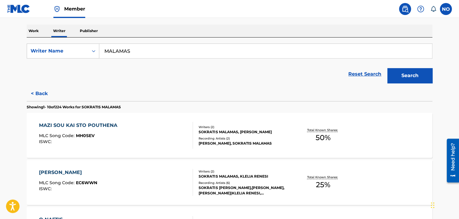
click at [41, 91] on button "< Back" at bounding box center [45, 93] width 36 height 15
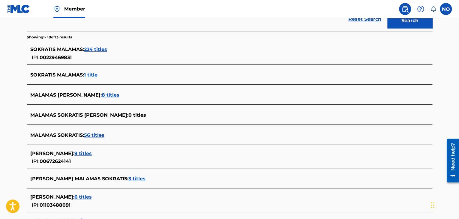
scroll to position [150, 0]
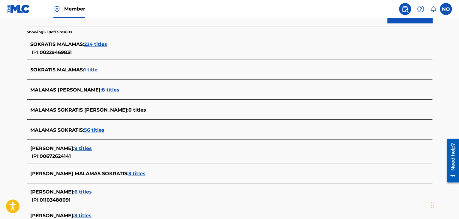
click at [97, 130] on span "56 titles" at bounding box center [94, 130] width 20 height 6
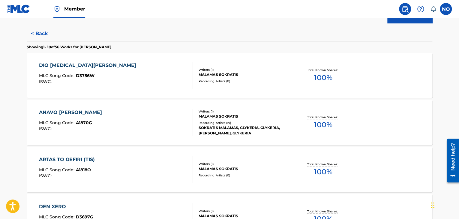
click at [75, 113] on div "ANAVO [PERSON_NAME]" at bounding box center [72, 112] width 66 height 7
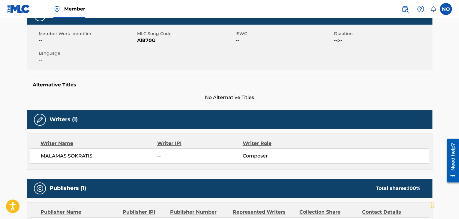
scroll to position [90, 0]
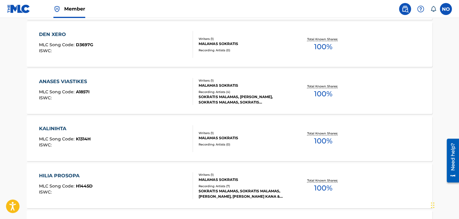
scroll to position [330, 0]
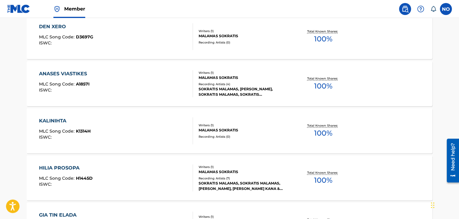
click at [59, 168] on div "HILIA PROSOPA" at bounding box center [66, 167] width 54 height 7
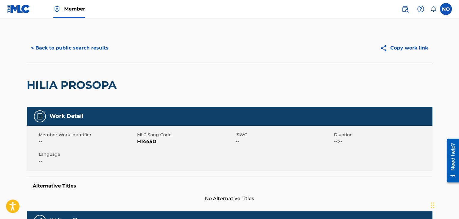
scroll to position [150, 0]
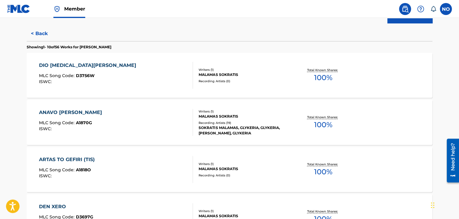
click at [37, 34] on button "< Back" at bounding box center [45, 33] width 36 height 15
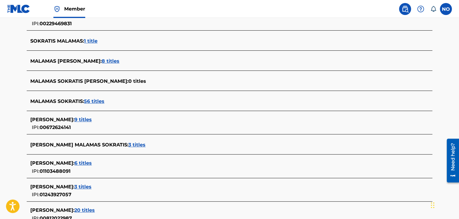
scroll to position [150, 0]
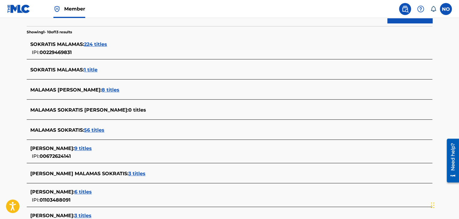
click at [99, 68] on div "SOKRATIS MALAMAS : 1 title" at bounding box center [221, 69] width 383 height 7
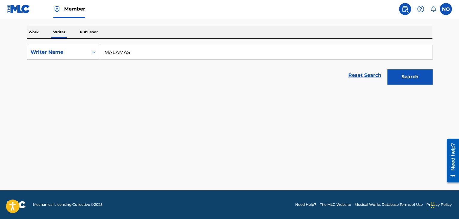
scroll to position [89, 0]
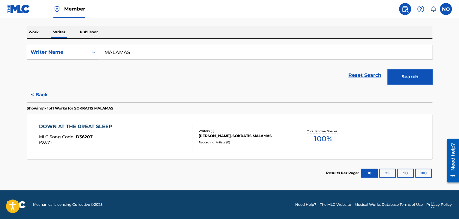
click at [81, 122] on div "DOWN AT THE GREAT SLEEP MLC Song Code : D3620T ISWC : Writers ( 2 ) [PERSON_NAM…" at bounding box center [229, 136] width 405 height 45
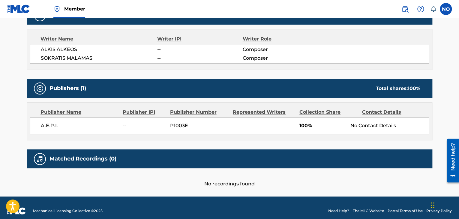
scroll to position [238, 0]
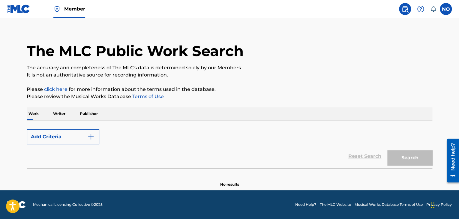
scroll to position [89, 0]
